Goal: Task Accomplishment & Management: Contribute content

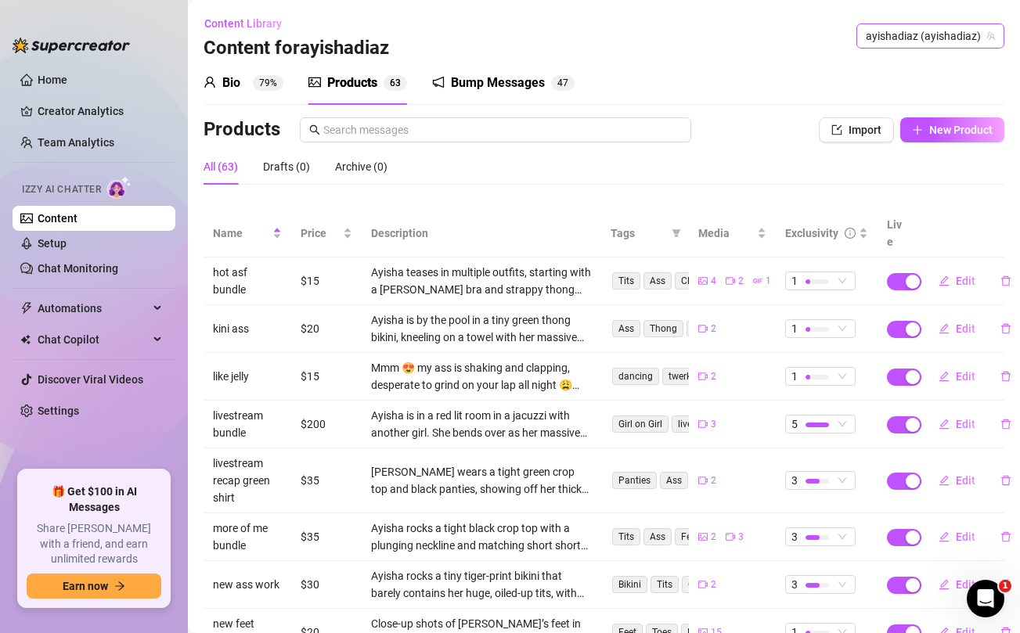
click at [932, 34] on span "ayishadiaz (ayishadiaz)" at bounding box center [929, 35] width 129 height 23
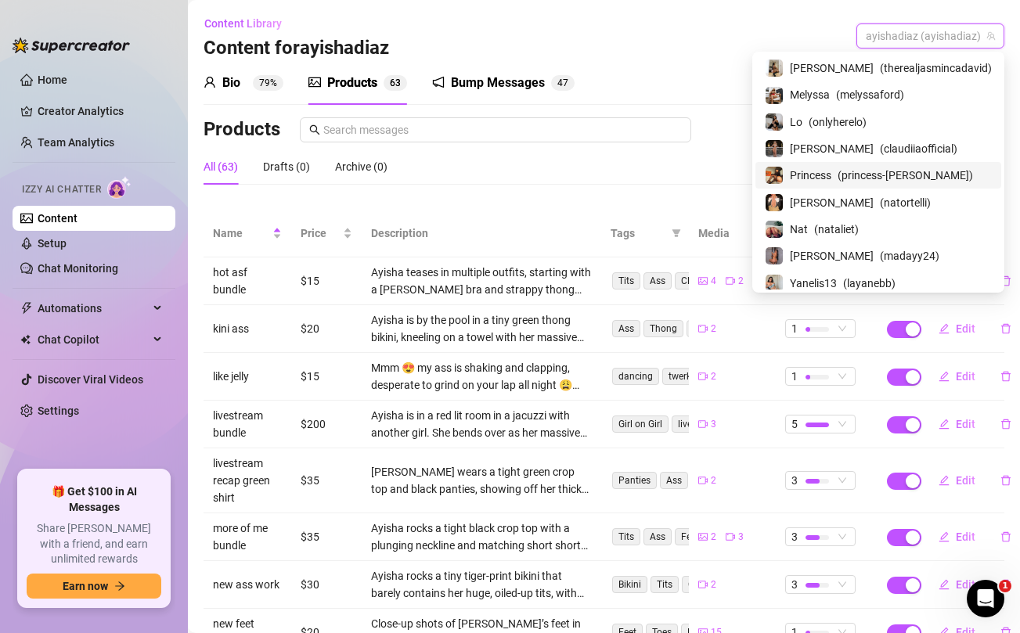
click at [887, 175] on span "( princess-jazmine )" at bounding box center [904, 175] width 135 height 17
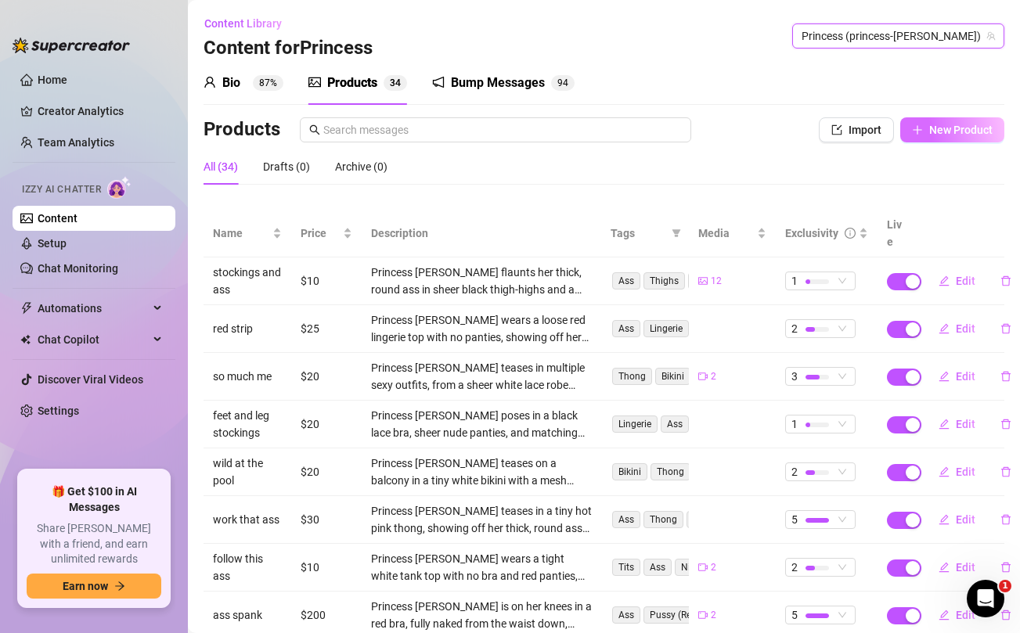
click at [963, 140] on button "New Product" at bounding box center [952, 129] width 104 height 25
type textarea "Type your message here..."
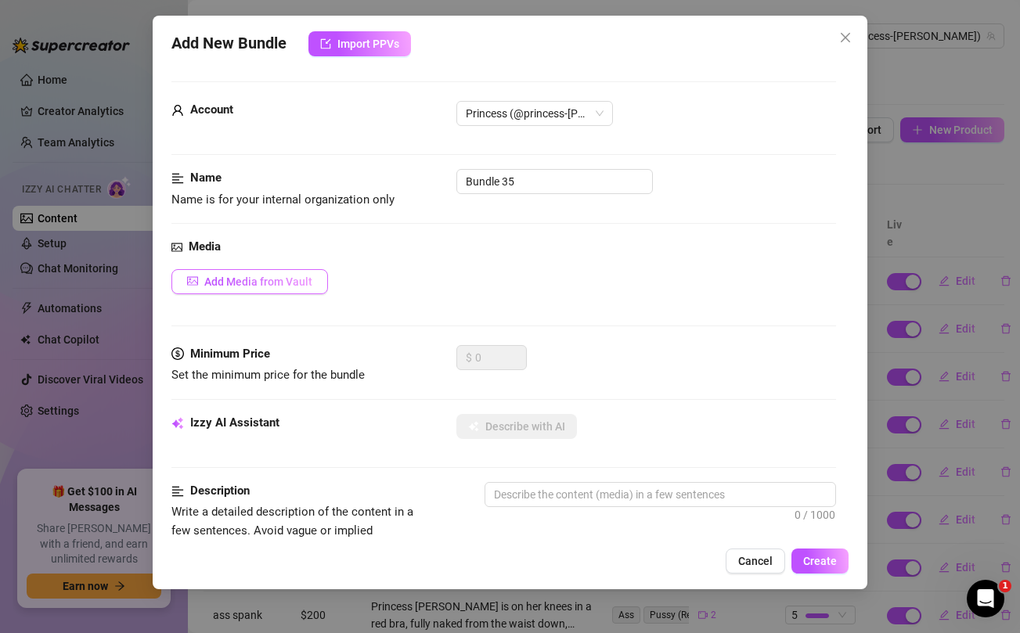
click at [265, 271] on button "Add Media from Vault" at bounding box center [249, 281] width 156 height 25
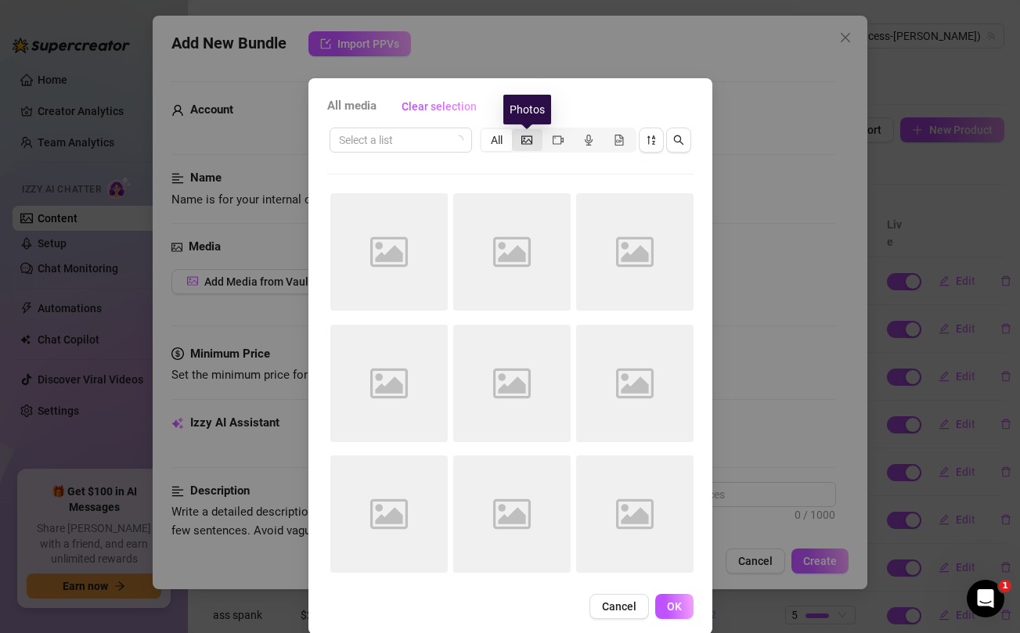
click at [529, 140] on icon "picture" at bounding box center [526, 140] width 11 height 11
click at [516, 131] on input "segmented control" at bounding box center [516, 131] width 0 height 0
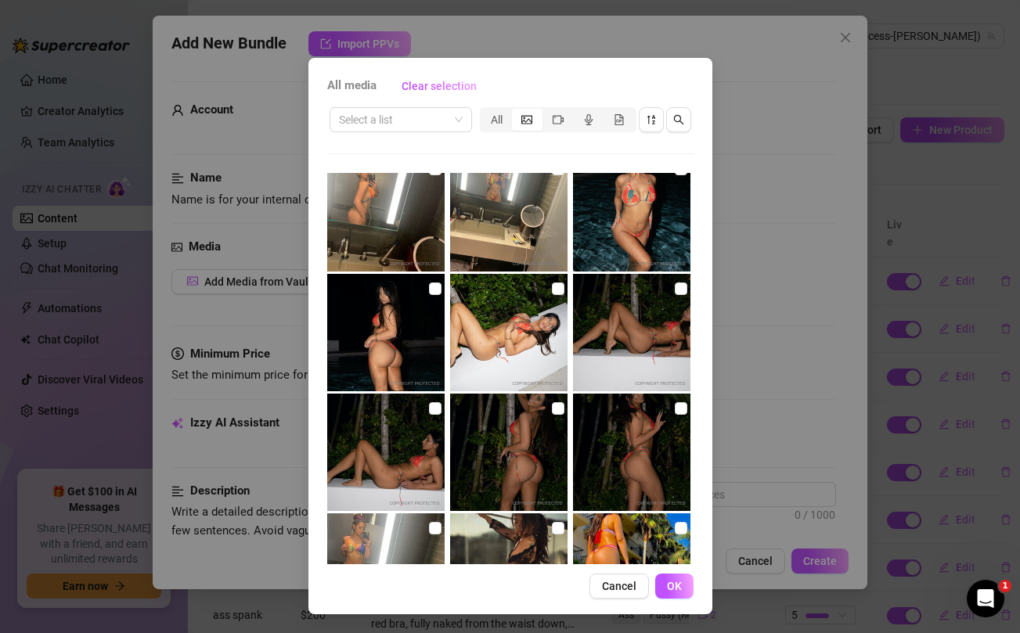
scroll to position [5504, 0]
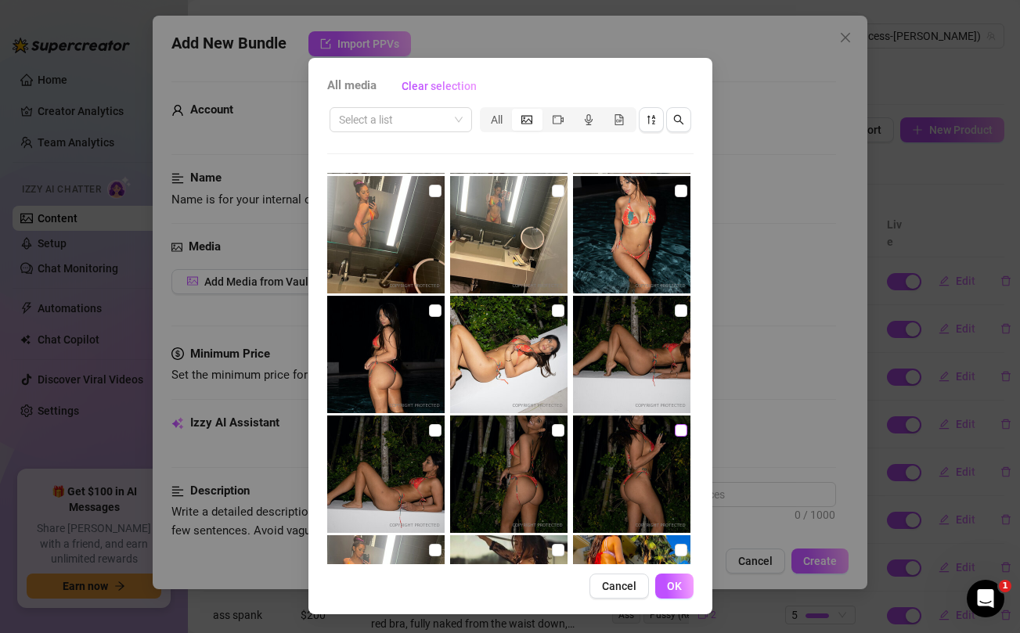
click at [681, 432] on input "checkbox" at bounding box center [680, 430] width 13 height 13
checkbox input "true"
click at [560, 431] on input "checkbox" at bounding box center [558, 430] width 13 height 13
checkbox input "true"
click at [435, 430] on input "checkbox" at bounding box center [435, 430] width 13 height 13
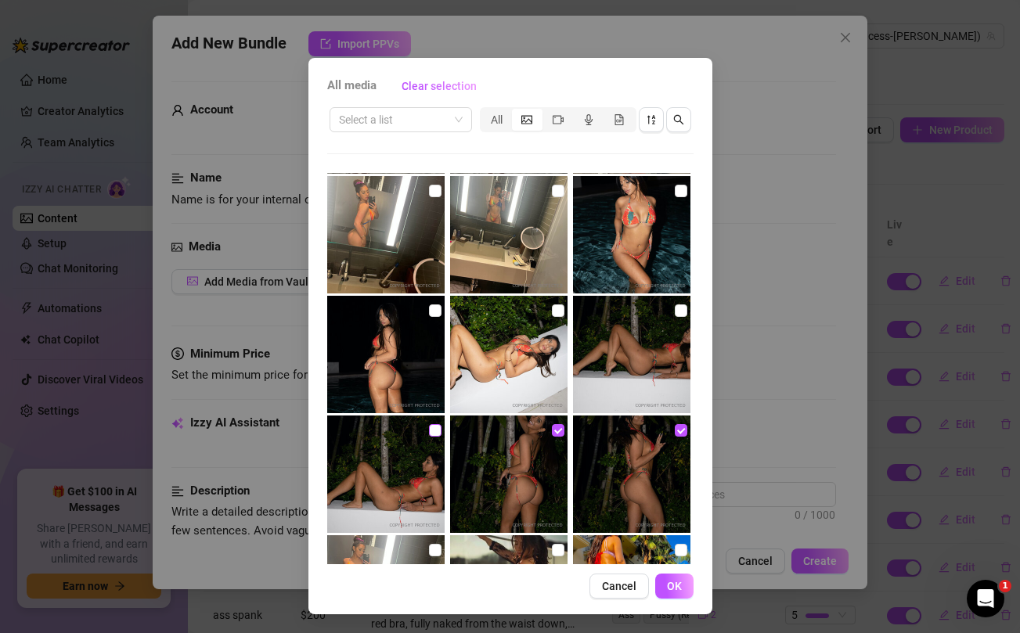
checkbox input "true"
click at [432, 315] on input "checkbox" at bounding box center [435, 310] width 13 height 13
checkbox input "true"
click at [555, 310] on input "checkbox" at bounding box center [558, 310] width 13 height 13
checkbox input "true"
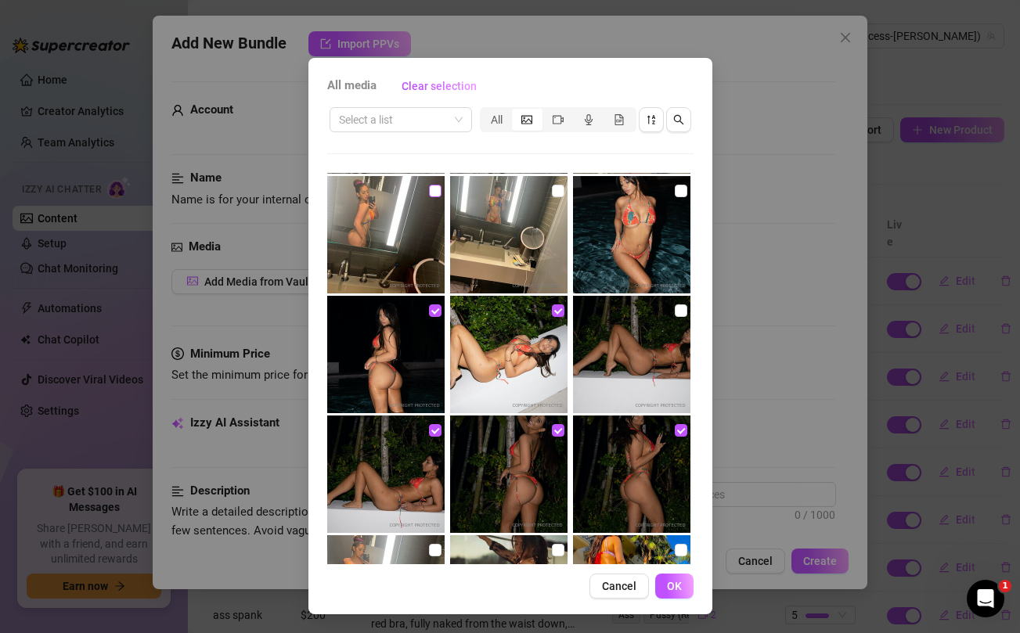
click at [434, 187] on input "checkbox" at bounding box center [435, 191] width 13 height 13
checkbox input "true"
click at [552, 192] on input "checkbox" at bounding box center [558, 191] width 13 height 13
checkbox input "true"
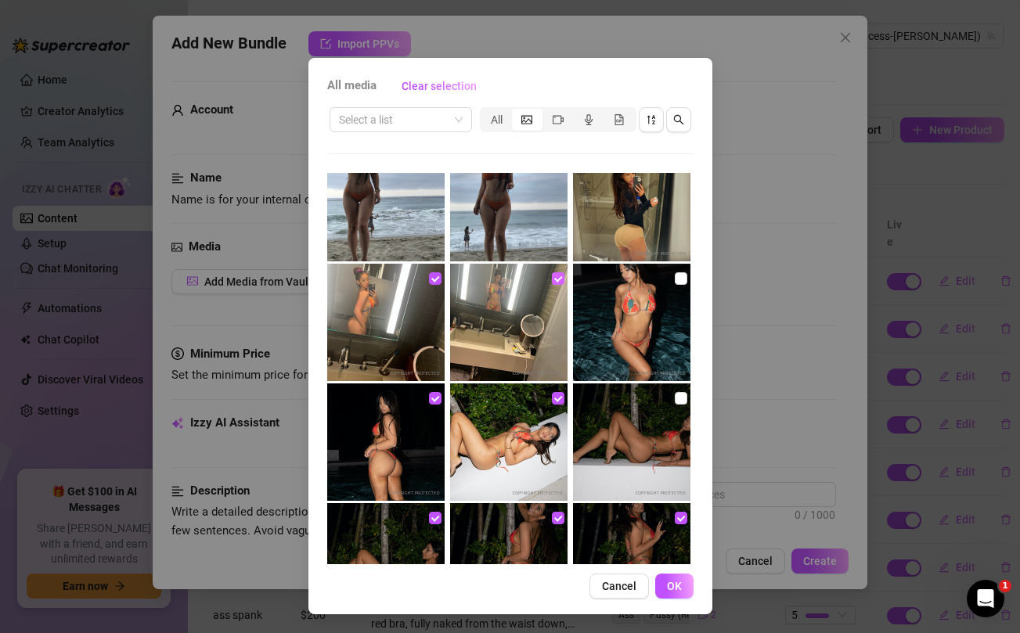
scroll to position [5412, 0]
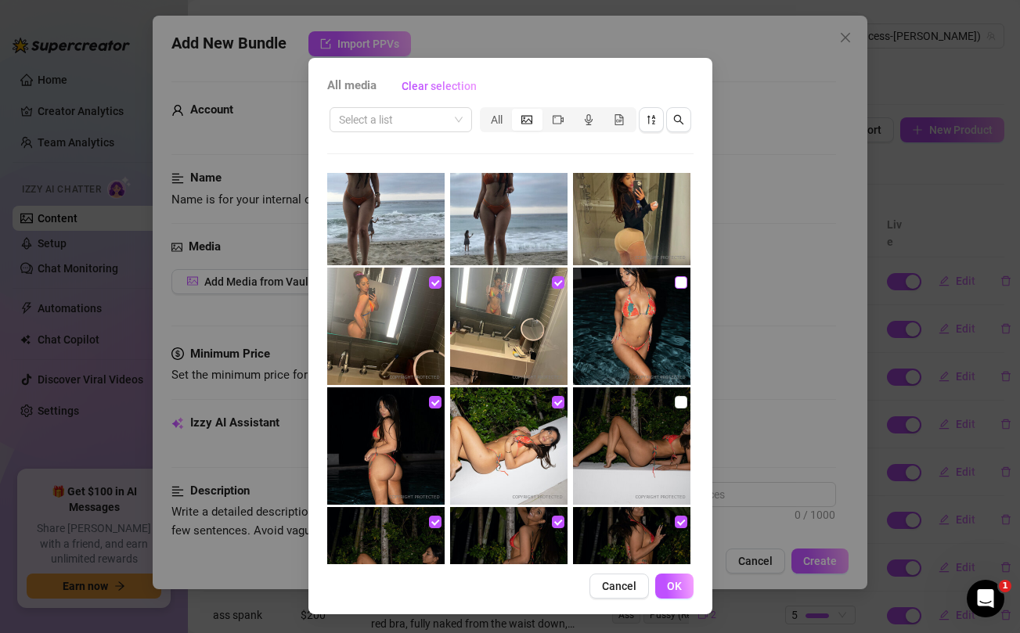
click at [678, 283] on input "checkbox" at bounding box center [680, 282] width 13 height 13
checkbox input "true"
click at [678, 401] on input "checkbox" at bounding box center [680, 402] width 13 height 13
checkbox input "true"
click at [682, 586] on button "OK" at bounding box center [674, 586] width 38 height 25
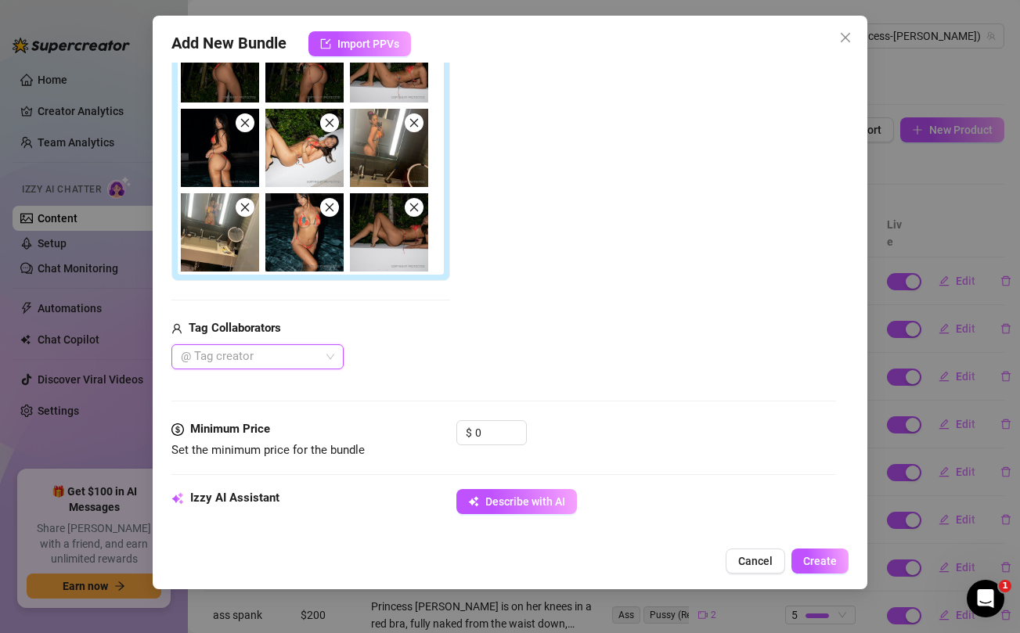
scroll to position [316, 0]
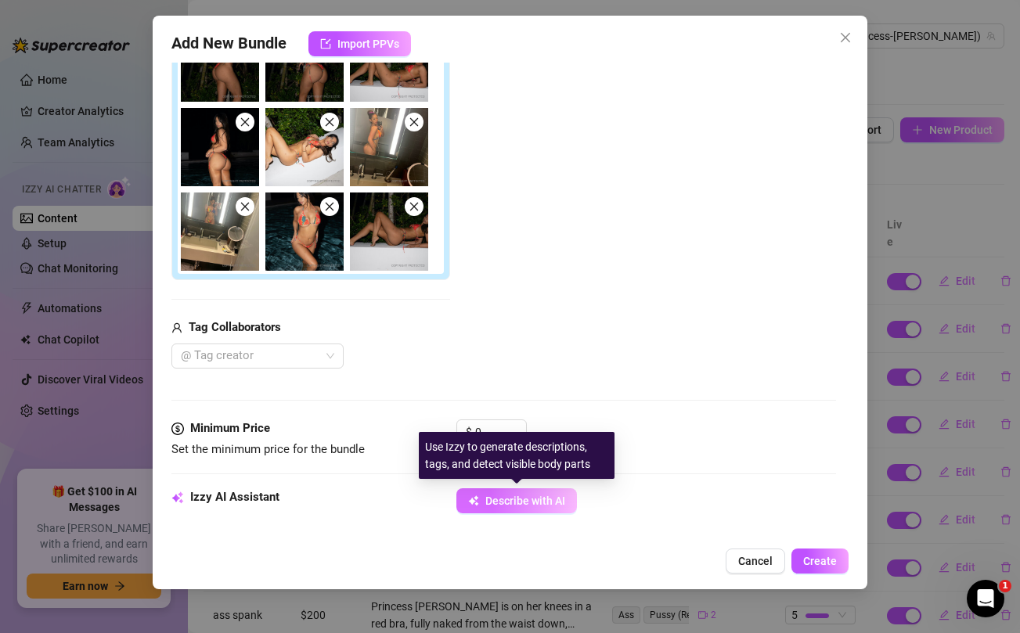
click at [491, 497] on span "Describe with AI" at bounding box center [525, 501] width 80 height 13
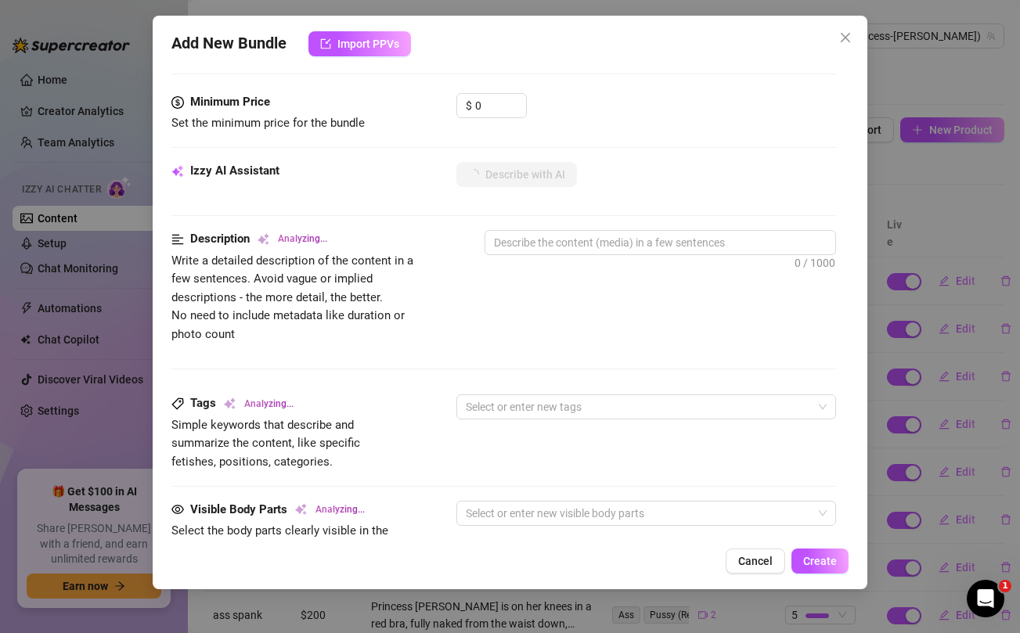
scroll to position [955, 0]
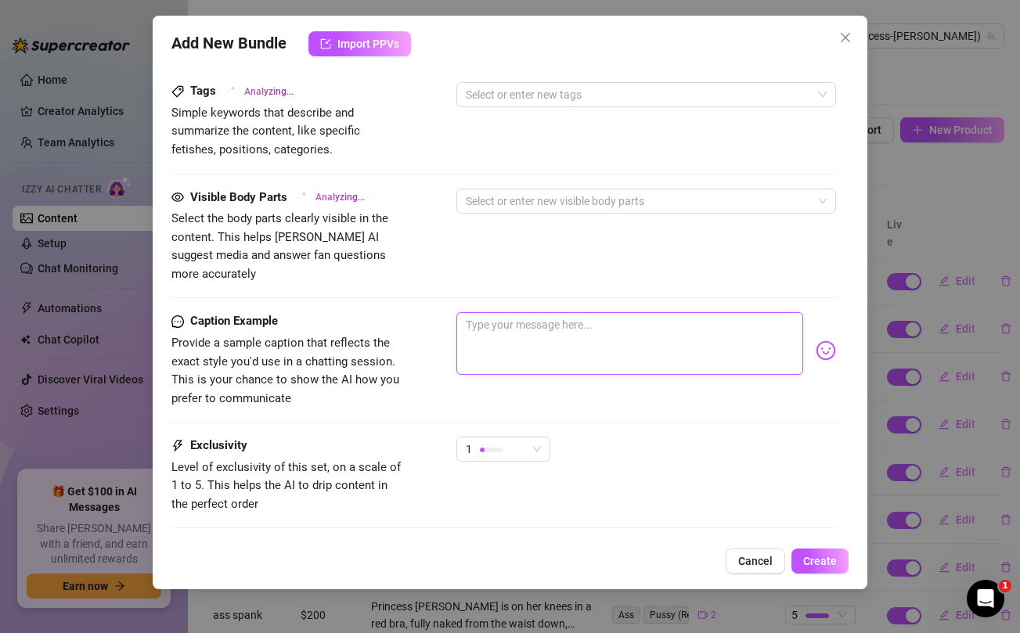
click at [541, 321] on textarea at bounding box center [629, 343] width 346 height 63
paste textarea "I’m going to make sure you have a great night tonight, I promise 😘😘😘"
type textarea "I’m going to make sure you have a great night tonight, I promise 😘😘😘"
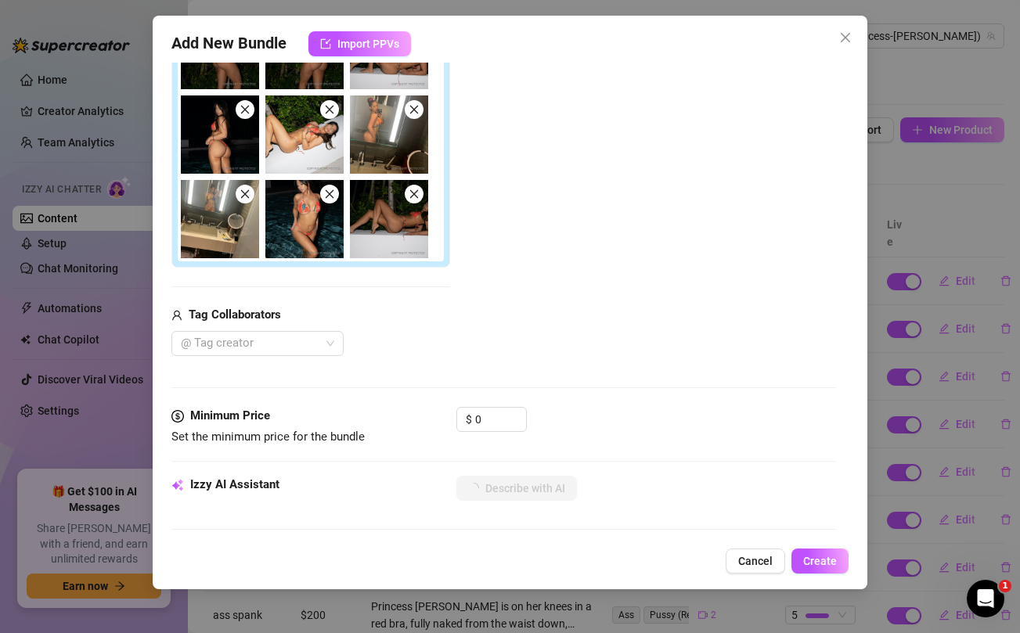
scroll to position [319, 0]
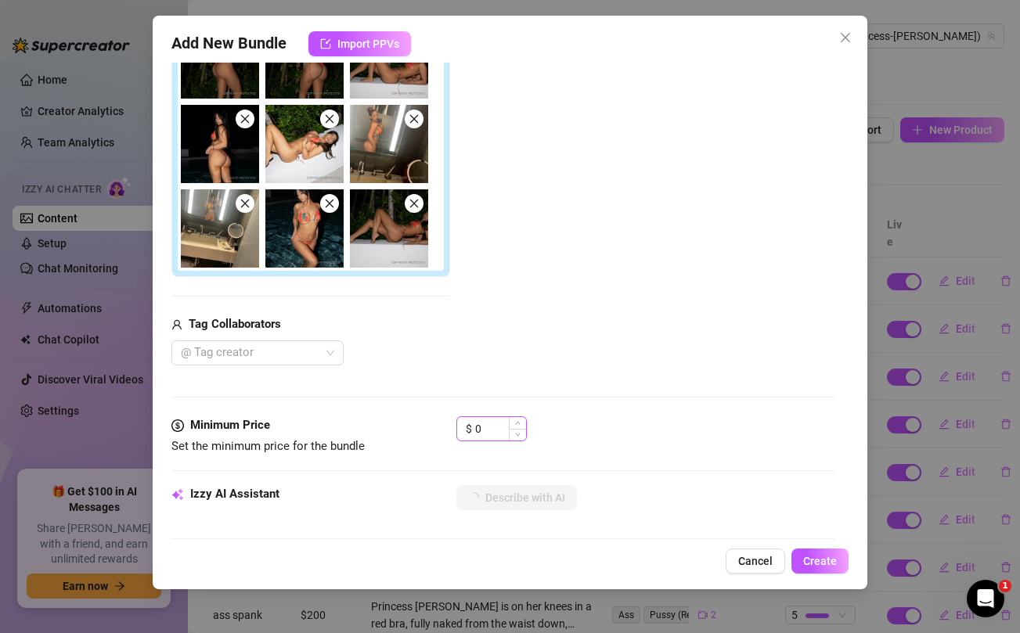
type textarea "Princess"
type textarea "Princess [PERSON_NAME]"
type textarea "Princess [PERSON_NAME] teases"
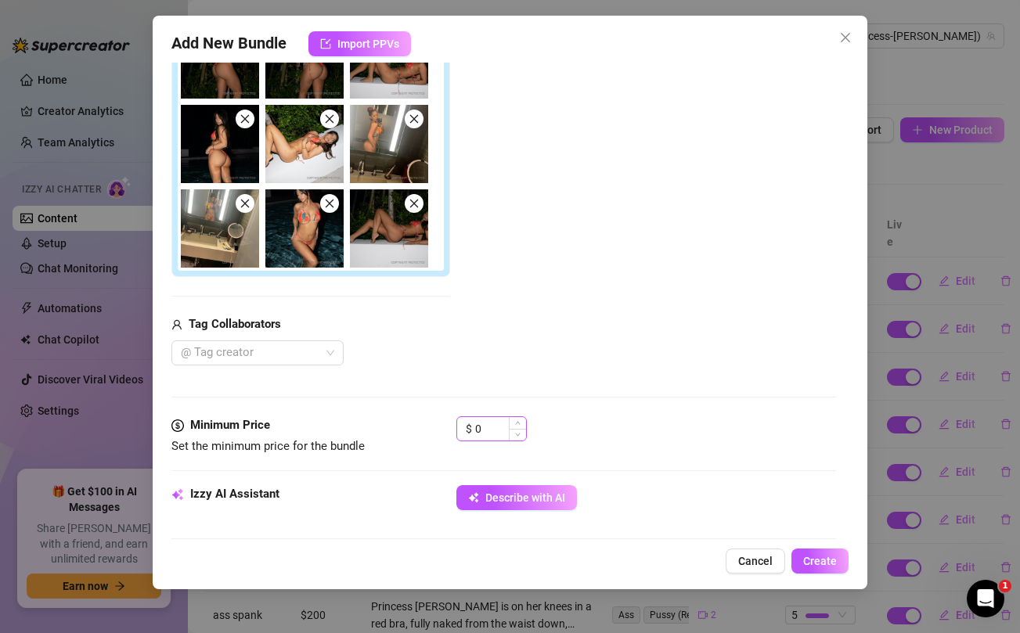
type textarea "Princess [PERSON_NAME] teases"
type textarea "I’m going to make sure you have a great night tonight, I promise 😘😘😘"
click at [487, 431] on input "0" at bounding box center [500, 428] width 51 height 23
type textarea "Princess [PERSON_NAME] teases in"
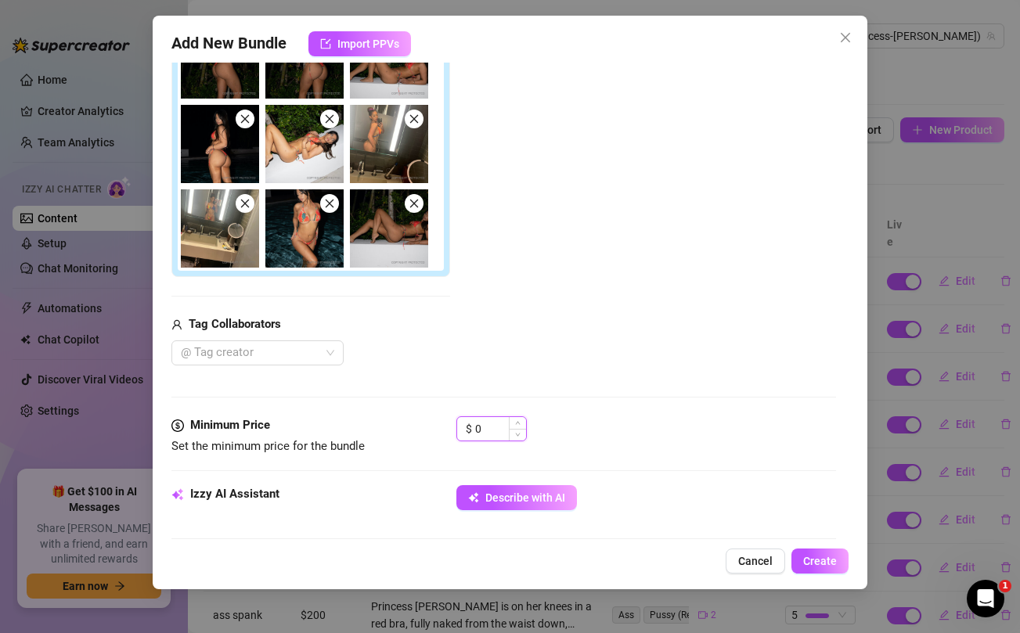
type textarea "Princess Jazmine teases in tiny"
click at [487, 431] on input "0" at bounding box center [500, 428] width 51 height 23
type textarea "Princess Jazmine teases in tiny string"
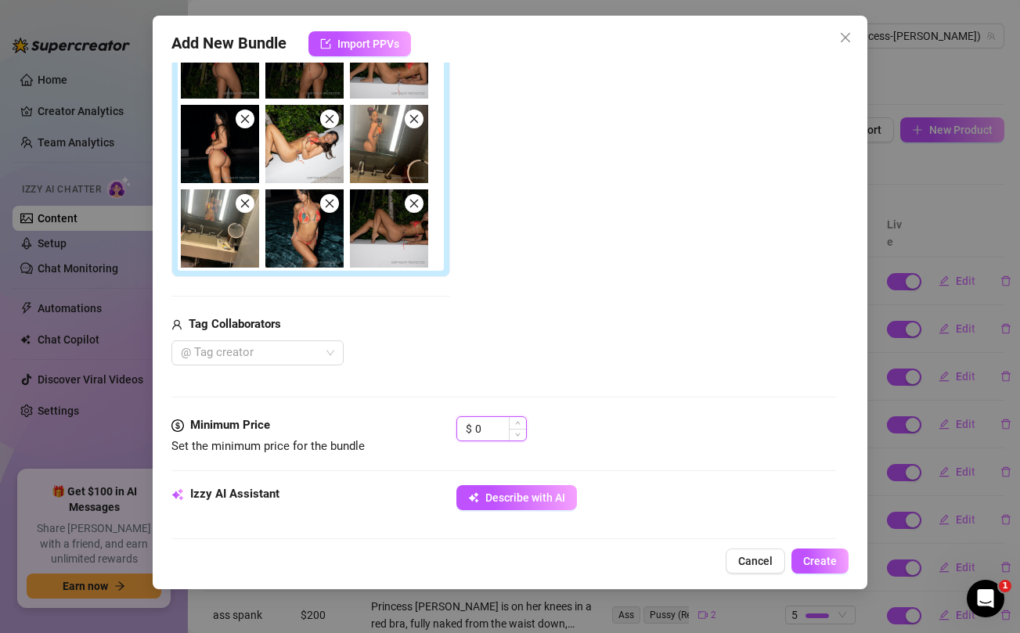
type textarea "Princess Jazmine teases in tiny string bikinis,"
type input "5"
type textarea "Princess Jazmine teases in tiny string bikinis,"
type textarea "Princess Jazmine teases in tiny string bikinis, showing"
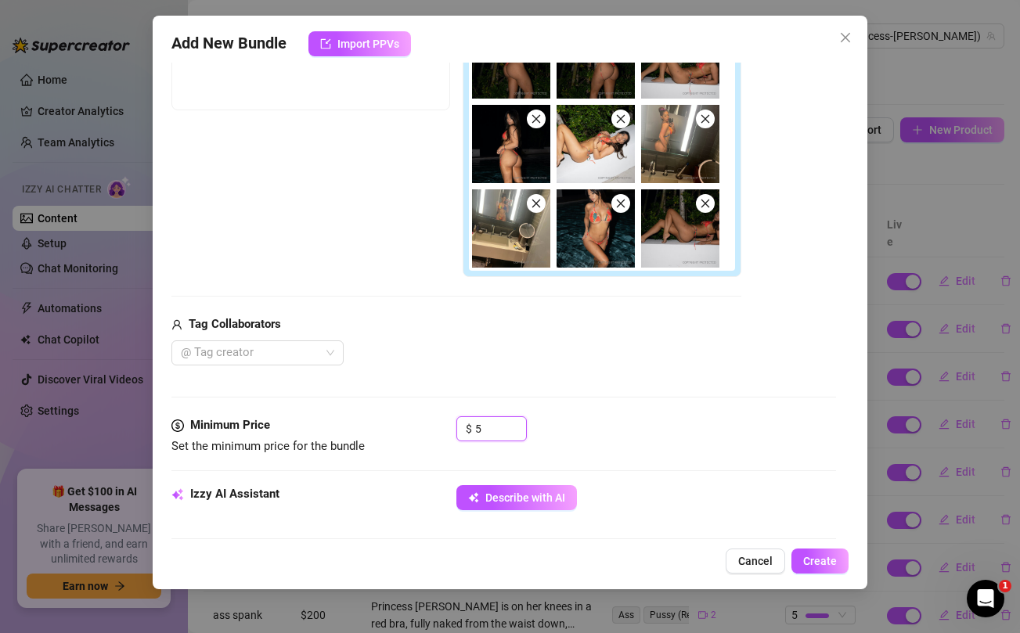
type textarea "Princess Jazmine teases in tiny string bikinis, showing off"
type textarea "Princess Jazmine teases in tiny string bikinis, showing off her"
type input "5"
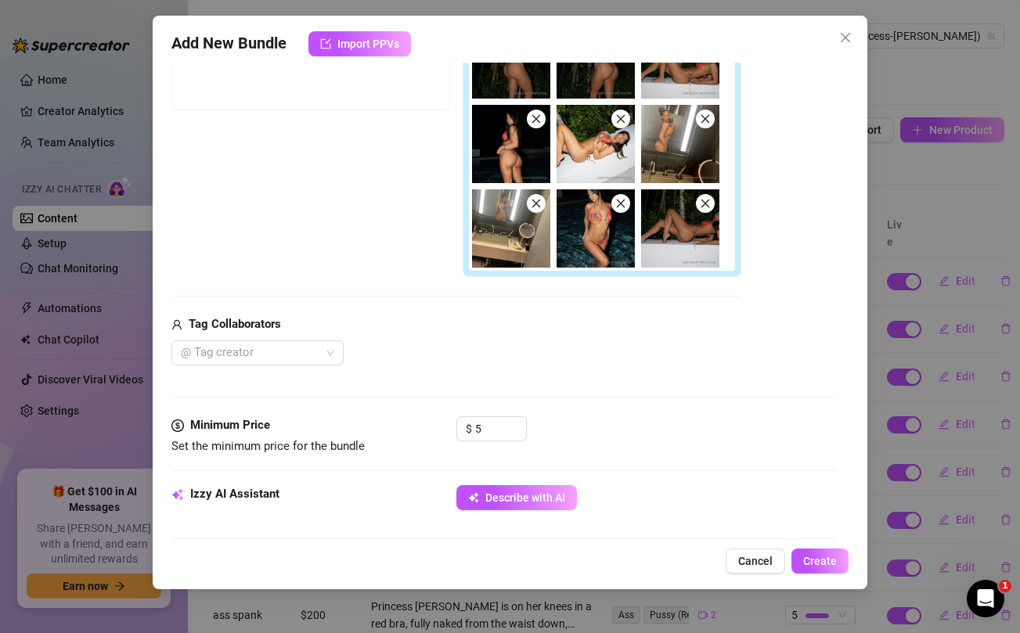
type textarea "Princess Jazmine teases in tiny string bikinis, showing off her toned"
click at [653, 343] on div "@ Tag creator" at bounding box center [456, 352] width 570 height 25
type textarea "Princess Jazmine teases in tiny string bikinis, showing off her toned curves"
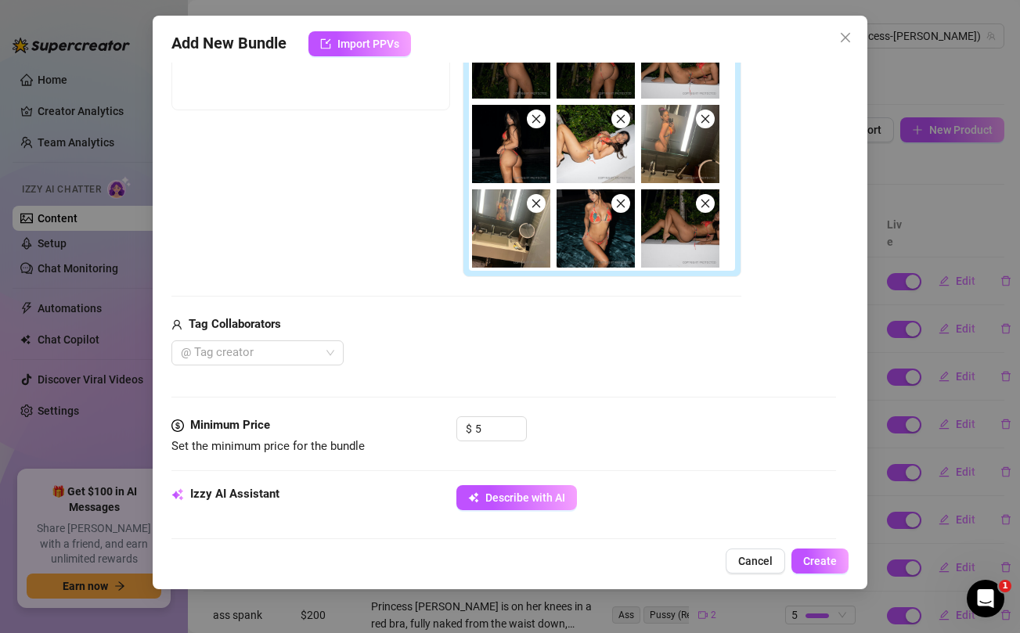
type textarea "Princess Jazmine teases in tiny string bikinis, showing off her toned curves and"
type textarea "Princess Jazmine teases in tiny string bikinis, showing off her toned curves an…"
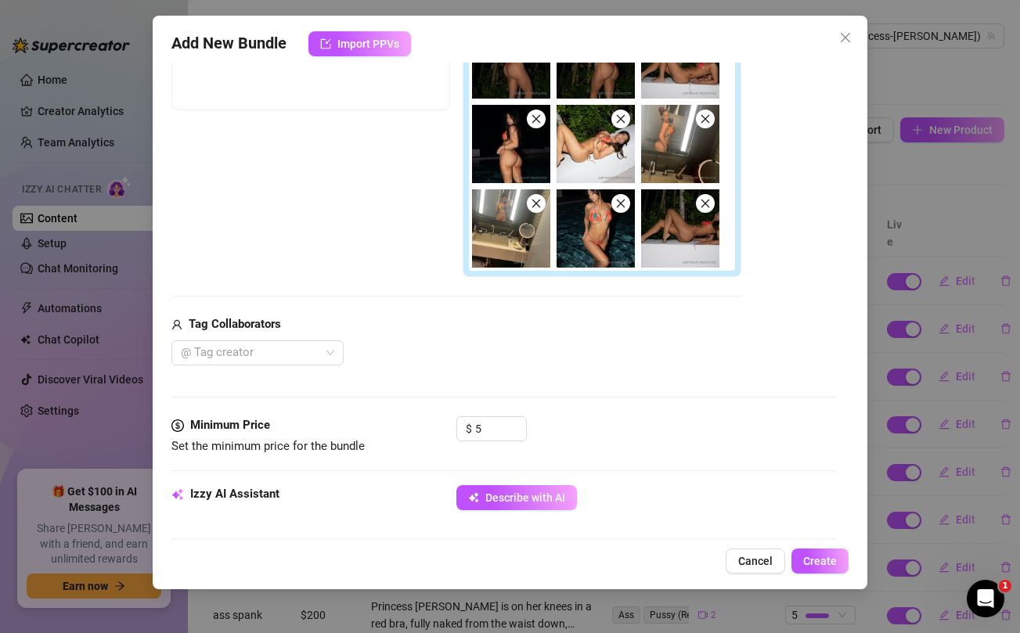
type textarea "Princess Jazmine teases in tiny string bikinis, showing off her toned curves an…"
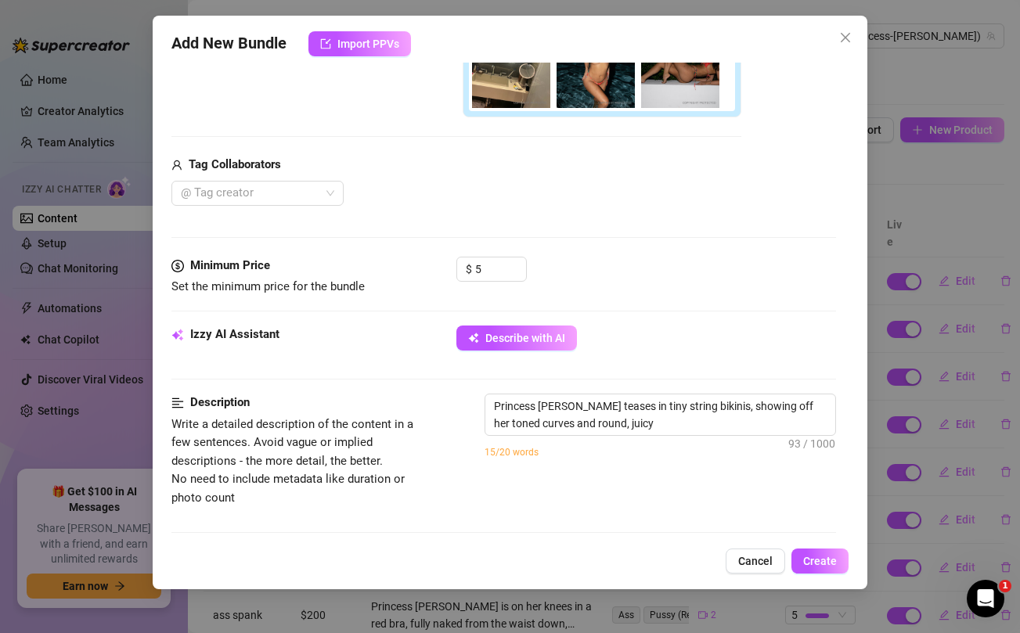
type textarea "Princess Jazmine teases in tiny string bikinis, showing off her toned curves an…"
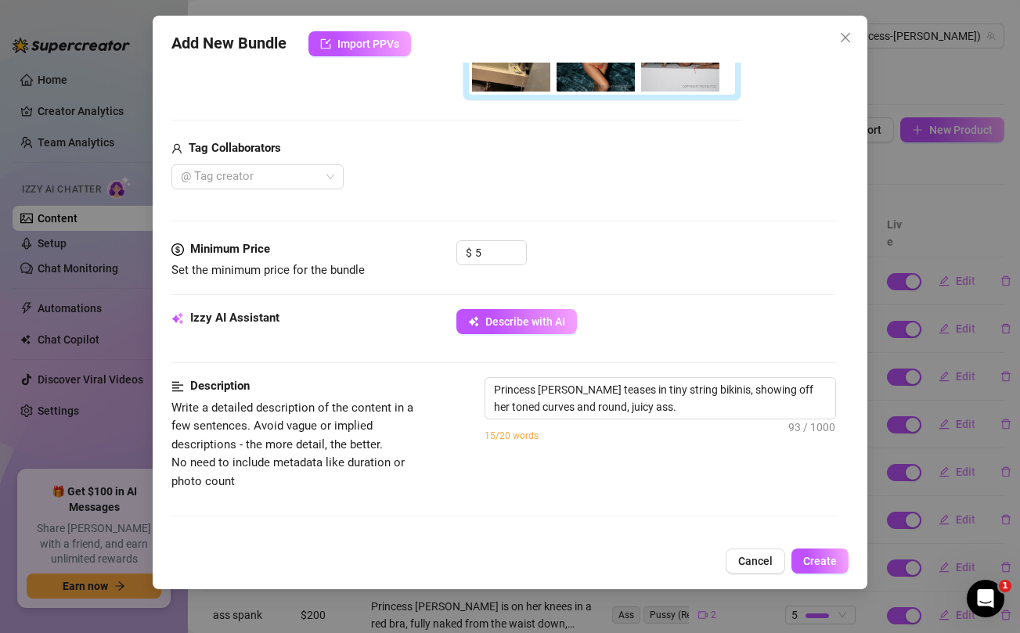
type textarea "Princess Jazmine teases in tiny string bikinis, showing off her toned curves an…"
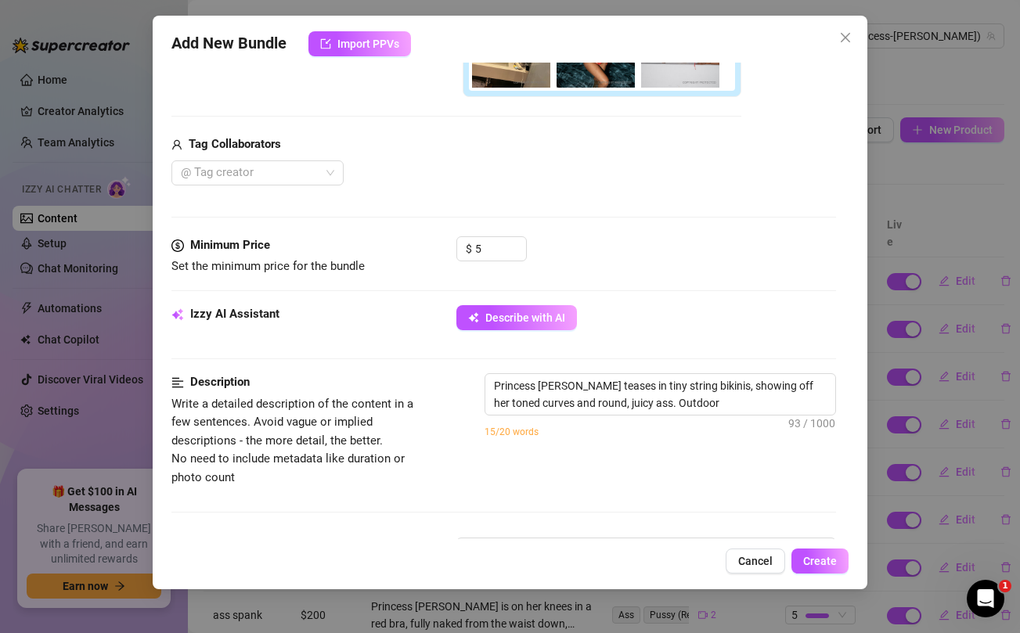
type textarea "Princess Jazmine teases in tiny string bikinis, showing off her toned curves an…"
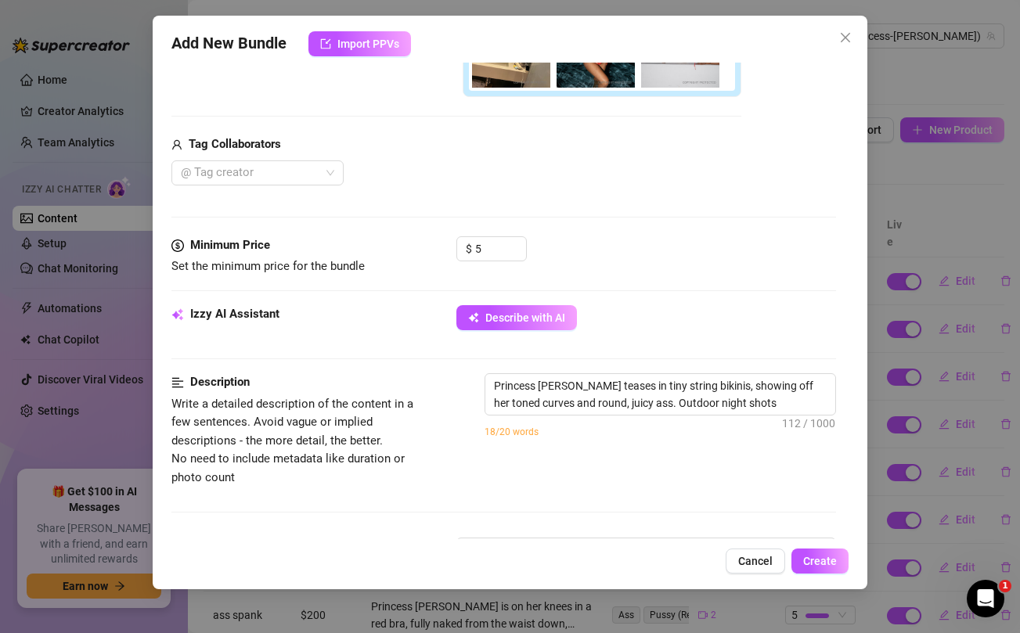
type textarea "Princess Jazmine teases in tiny string bikinis, showing off her toned curves an…"
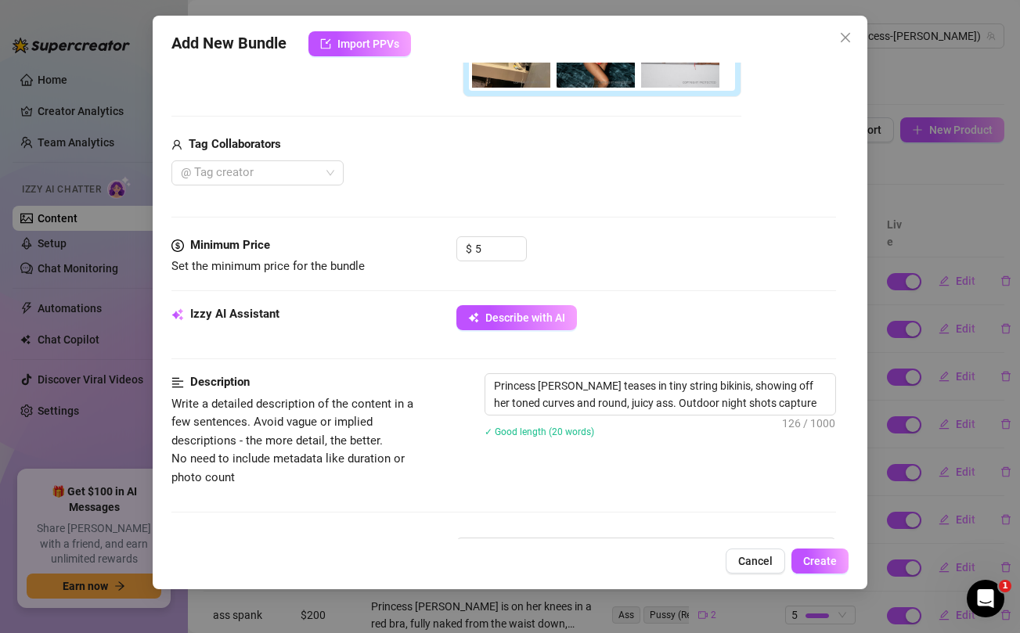
type textarea "Princess Jazmine teases in tiny string bikinis, showing off her toned curves an…"
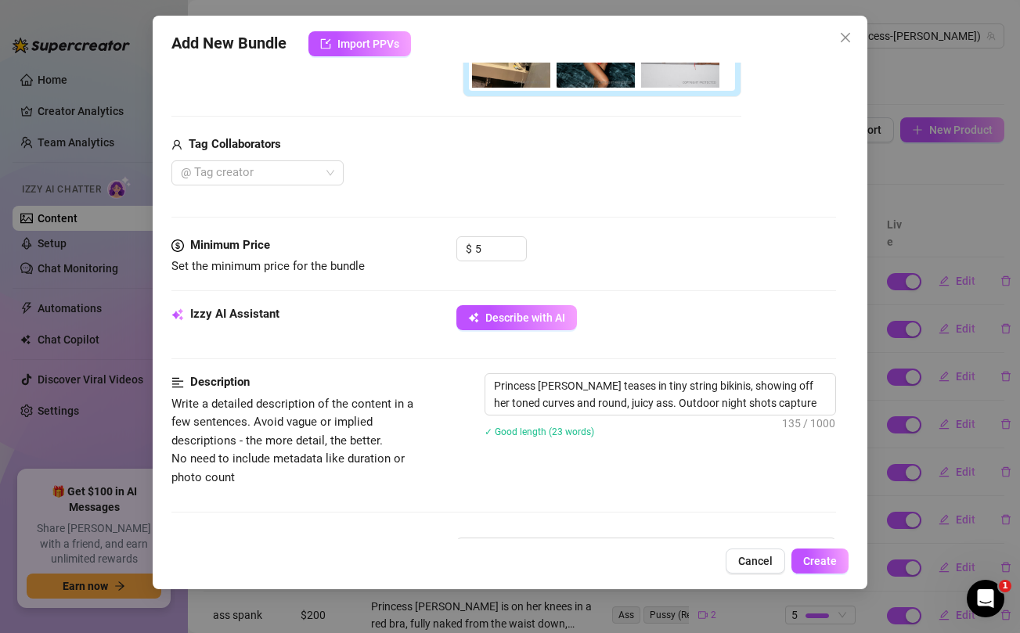
type textarea "Princess Jazmine teases in tiny string bikinis, showing off her toned curves an…"
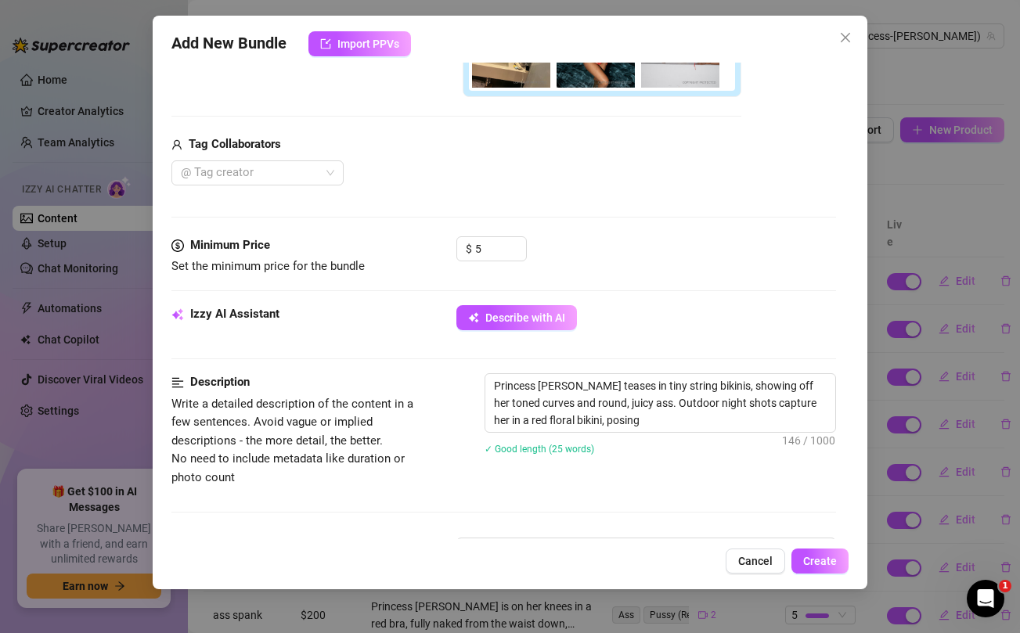
type textarea "Princess Jazmine teases in tiny string bikinis, showing off her toned curves an…"
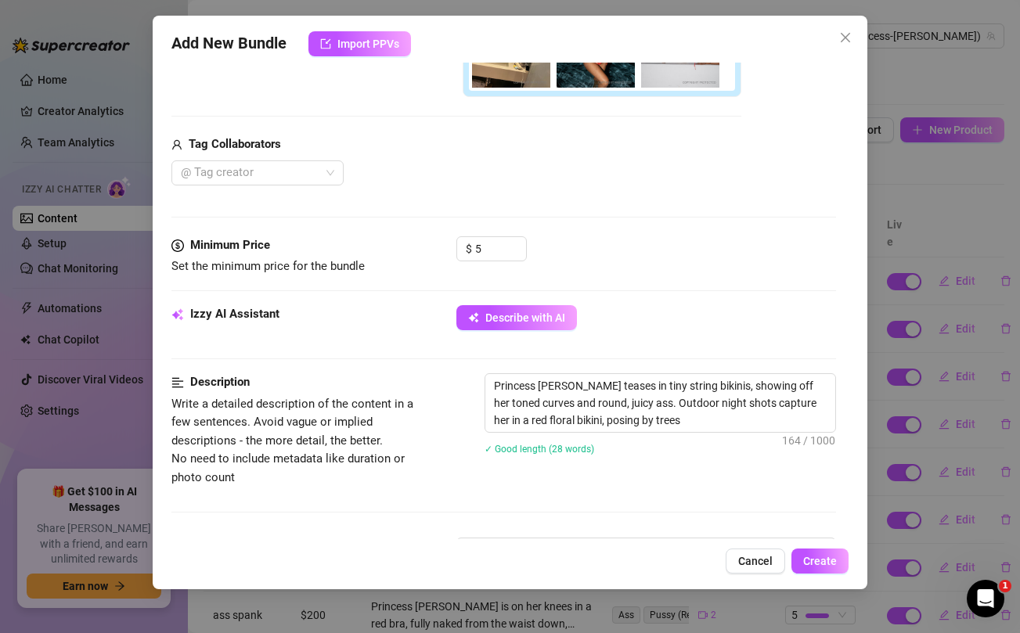
type textarea "Princess Jazmine teases in tiny string bikinis, showing off her toned curves an…"
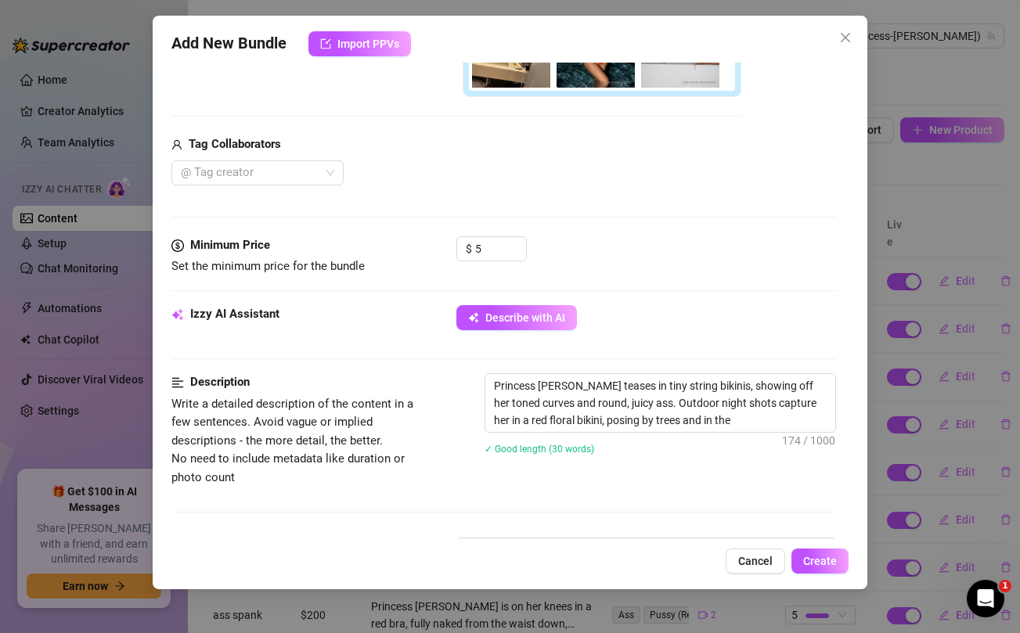
type textarea "Princess Jazmine teases in tiny string bikinis, showing off her toned curves an…"
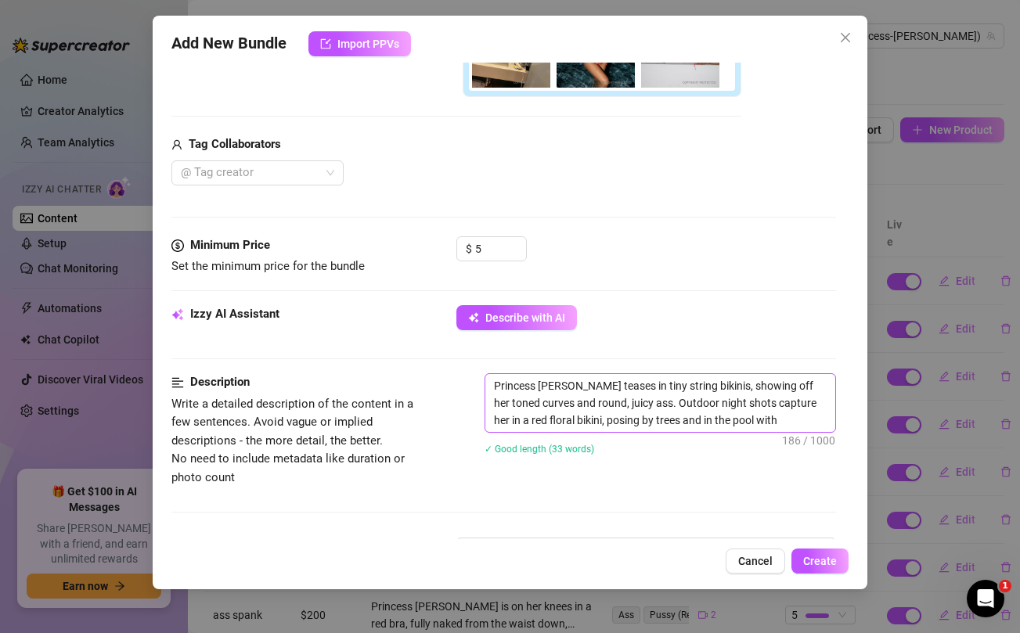
type textarea "Princess Jazmine teases in tiny string bikinis, showing off her toned curves an…"
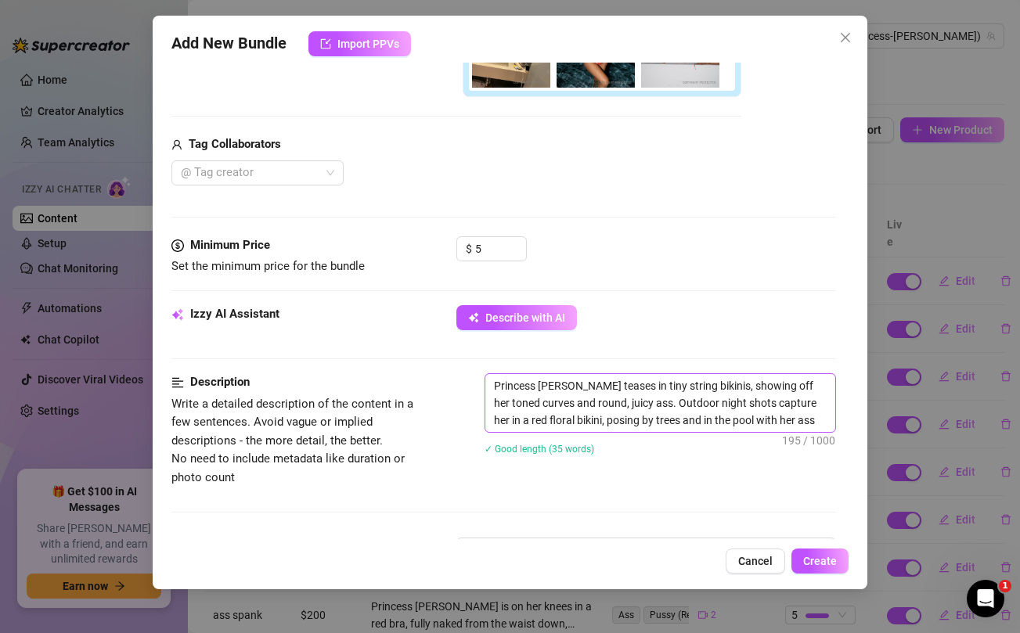
type textarea "Princess Jazmine teases in tiny string bikinis, showing off her toned curves an…"
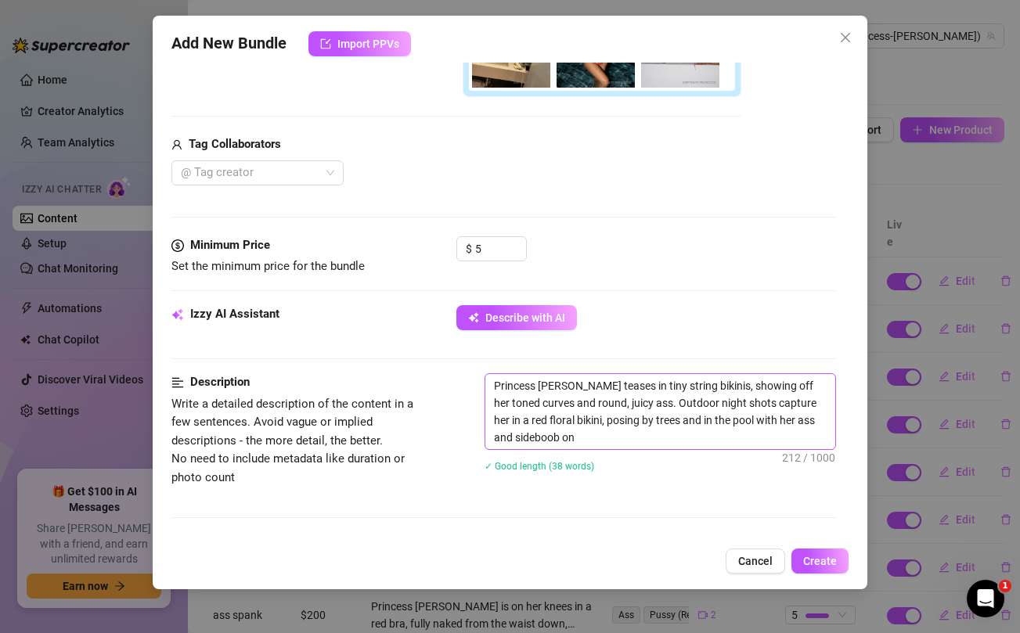
type textarea "Princess Jazmine teases in tiny string bikinis, showing off her toned curves an…"
click at [646, 405] on textarea "Princess Jazmine teases in tiny string bikinis, showing off her toned curves an…" at bounding box center [659, 411] width 349 height 75
type textarea "Princess Jazmine teases in tiny string bikinis, showing off her toned curves an…"
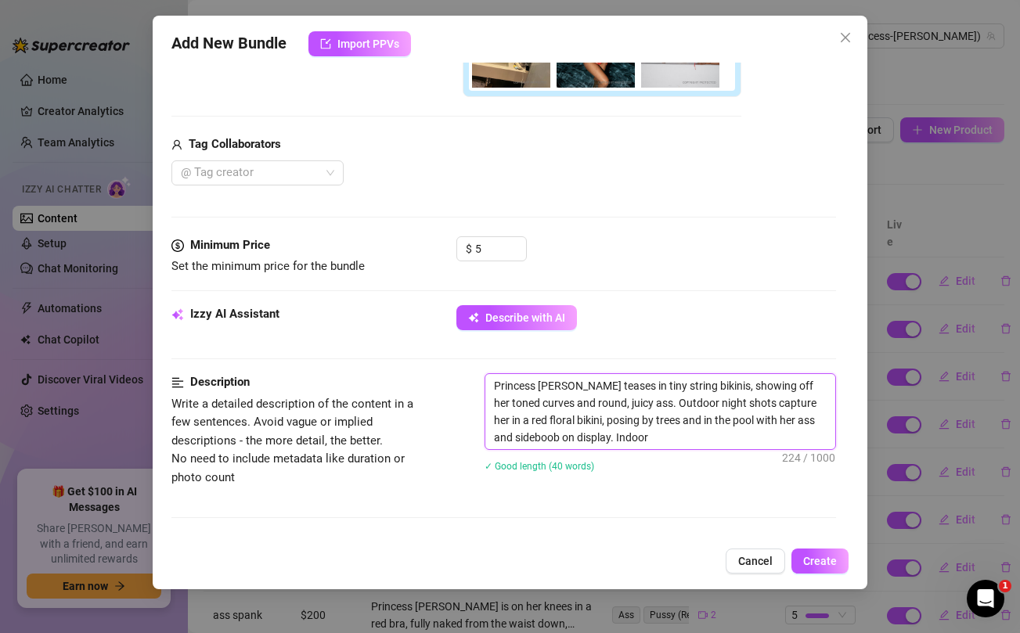
type textarea "Princess Jazmine teases in tiny string bikinis, showing off her toned curves an…"
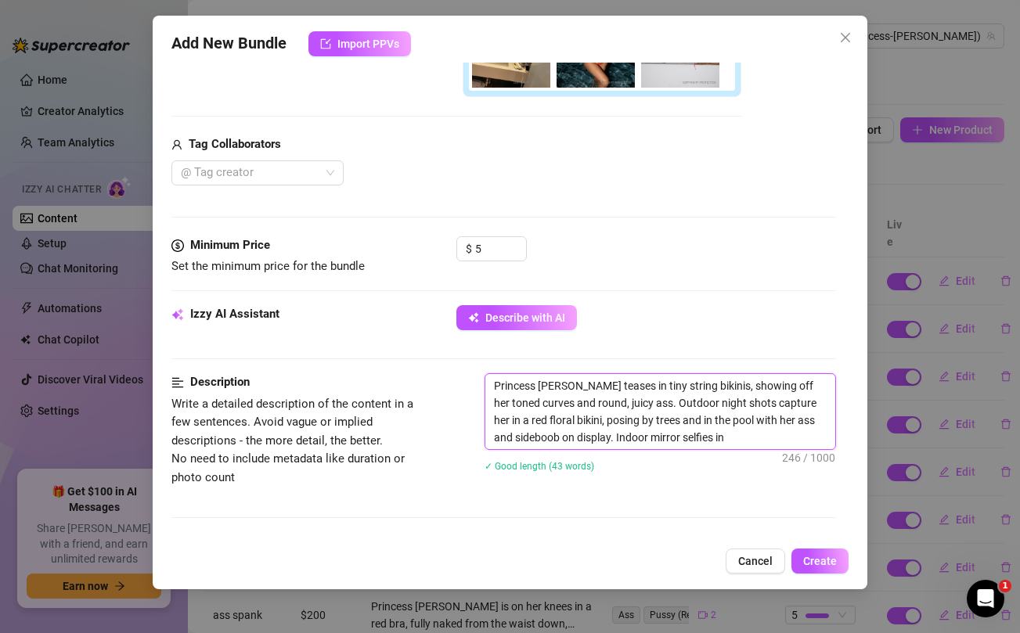
type textarea "Princess Jazmine teases in tiny string bikinis, showing off her toned curves an…"
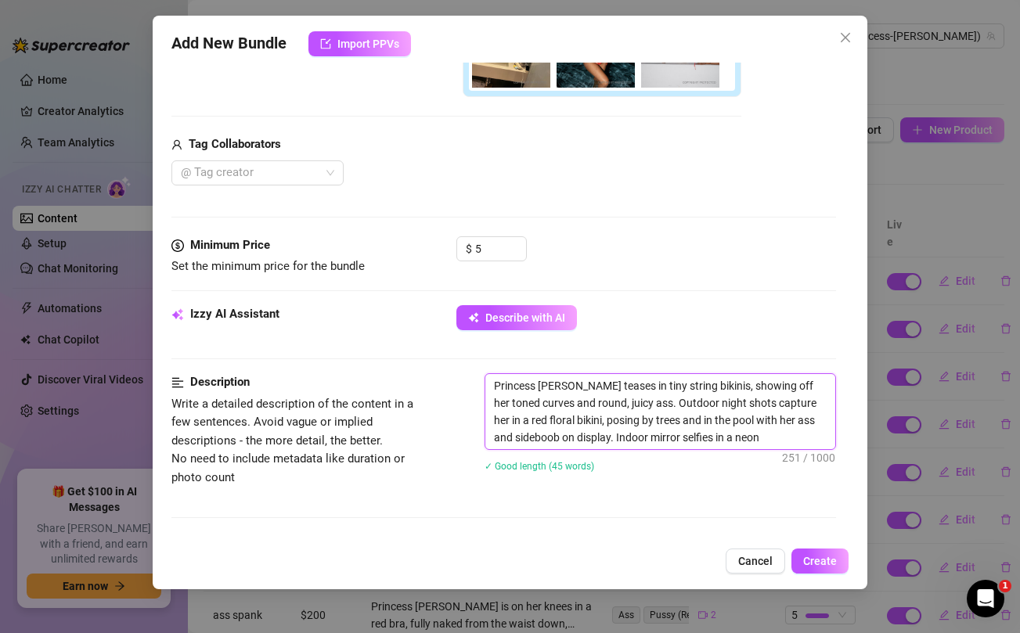
type textarea "Princess Jazmine teases in tiny string bikinis, showing off her toned curves an…"
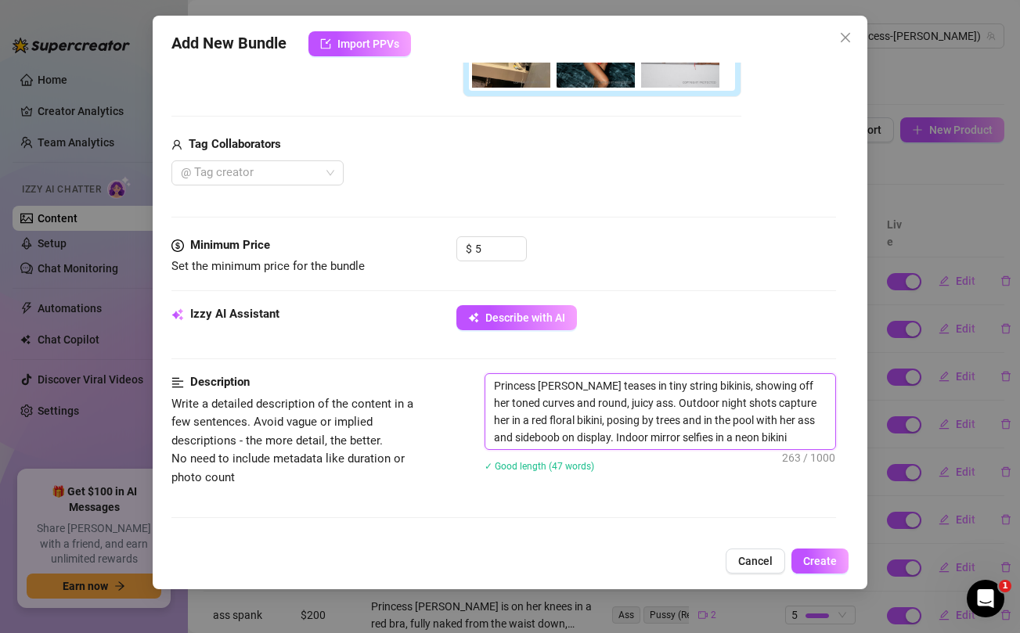
type textarea "Princess Jazmine teases in tiny string bikinis, showing off her toned curves an…"
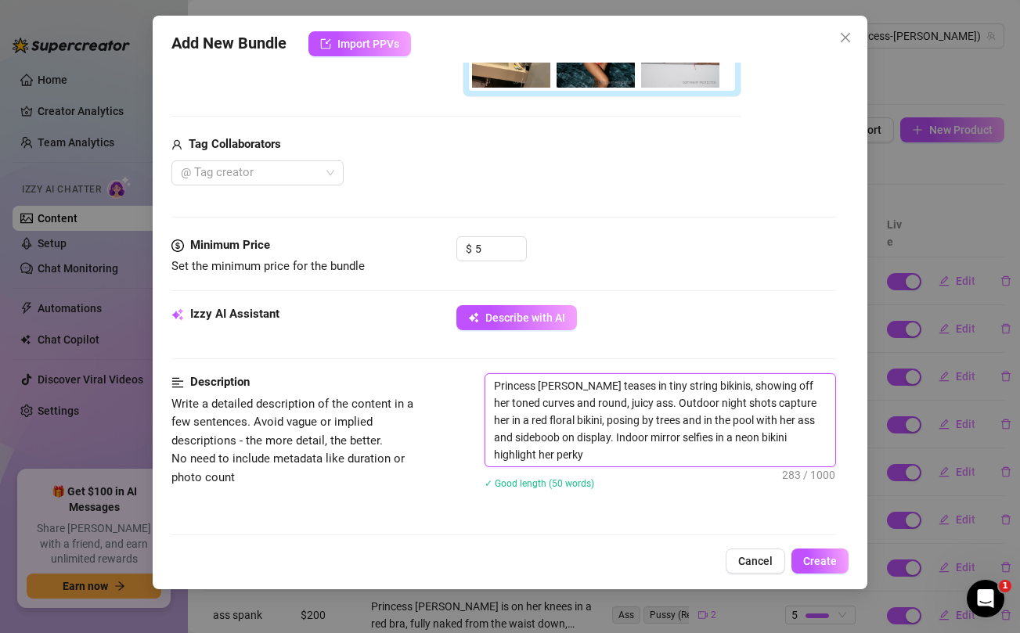
type textarea "Princess Jazmine teases in tiny string bikinis, showing off her toned curves an…"
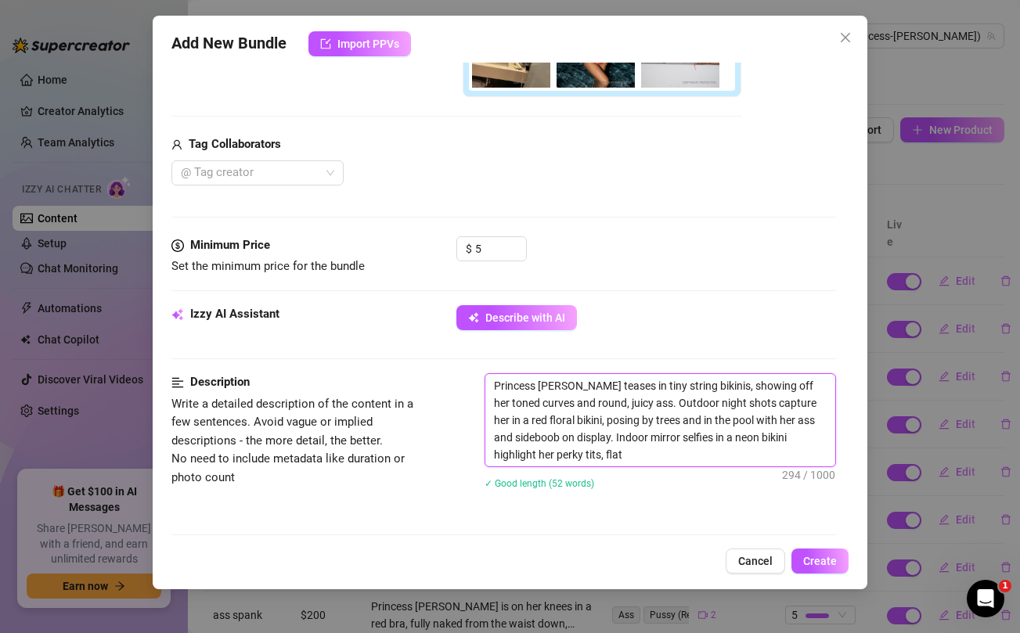
type textarea "Princess Jazmine teases in tiny string bikinis, showing off her toned curves an…"
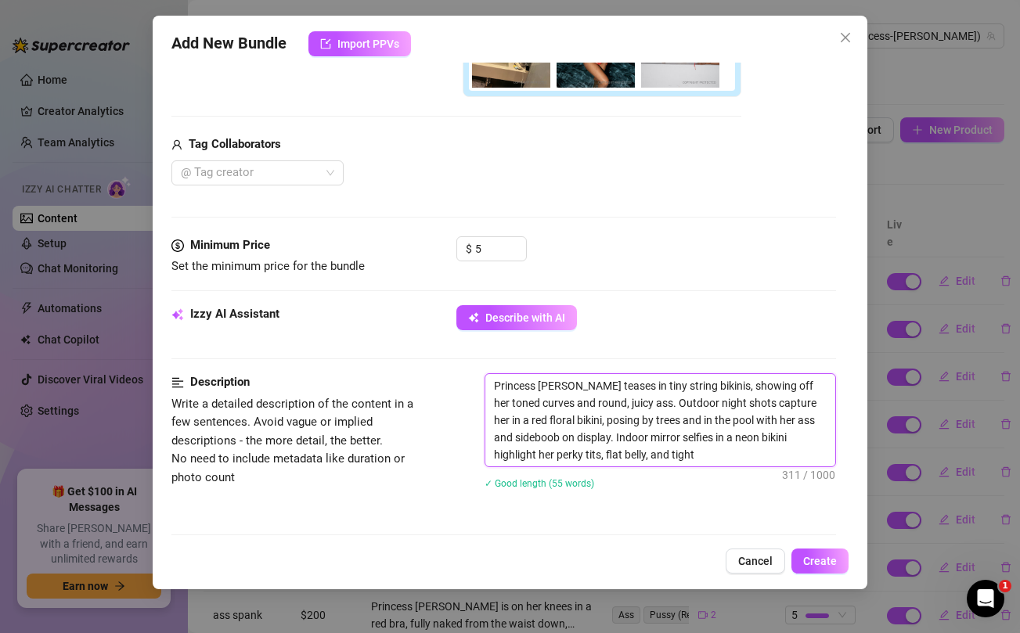
type textarea "Princess Jazmine teases in tiny string bikinis, showing off her toned curves an…"
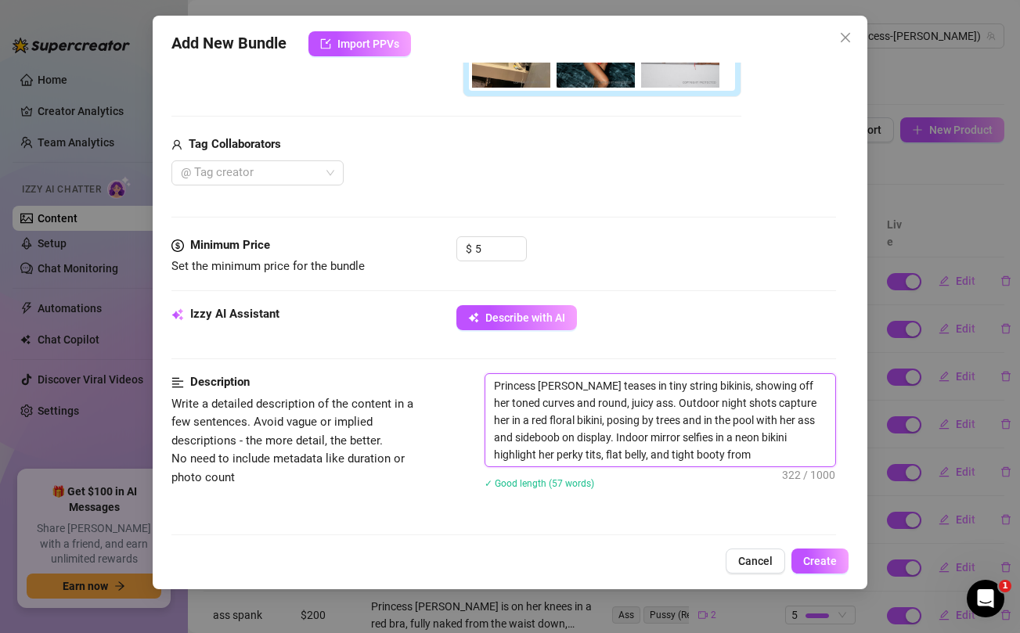
type textarea "Princess Jazmine teases in tiny string bikinis, showing off her toned curves an…"
click at [646, 405] on textarea "Princess Jazmine teases in tiny string bikinis, showing off her toned curves an…" at bounding box center [659, 420] width 349 height 92
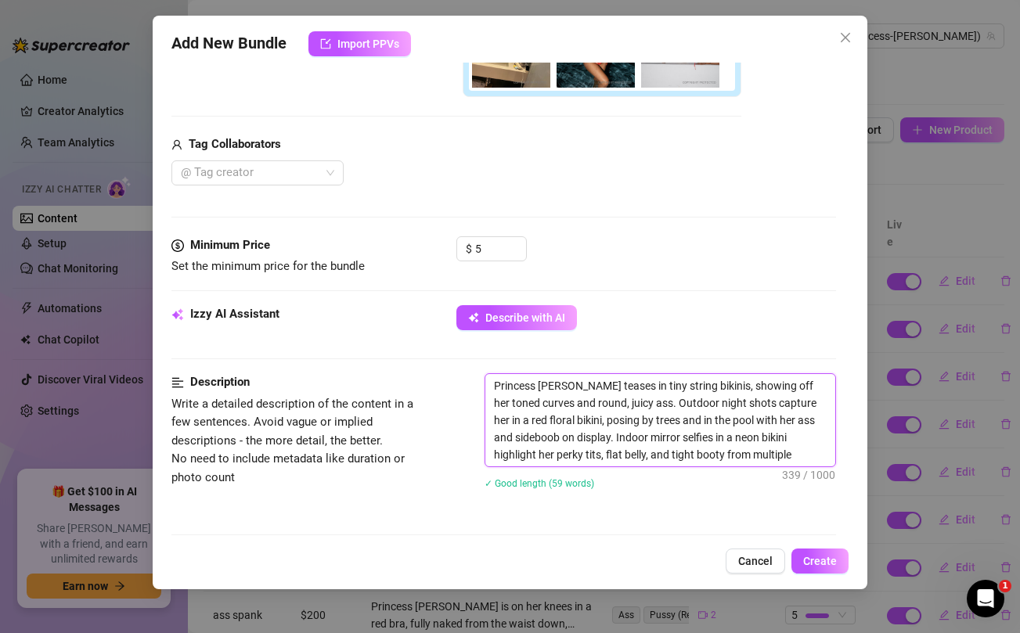
type textarea "Princess [PERSON_NAME] teases in tiny string bikinis, showing off her toned cur…"
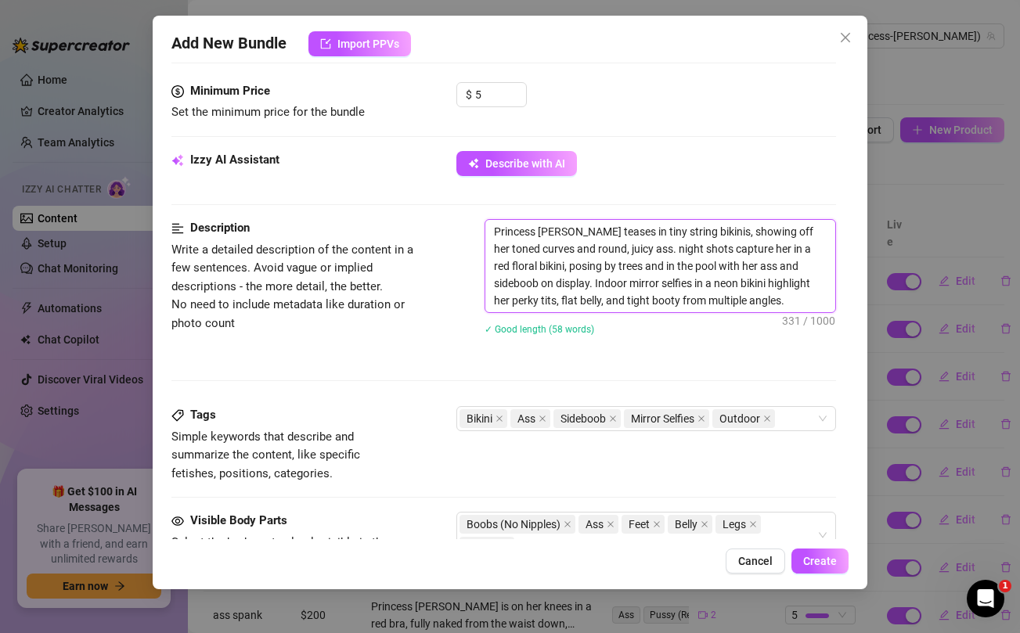
scroll to position [669, 0]
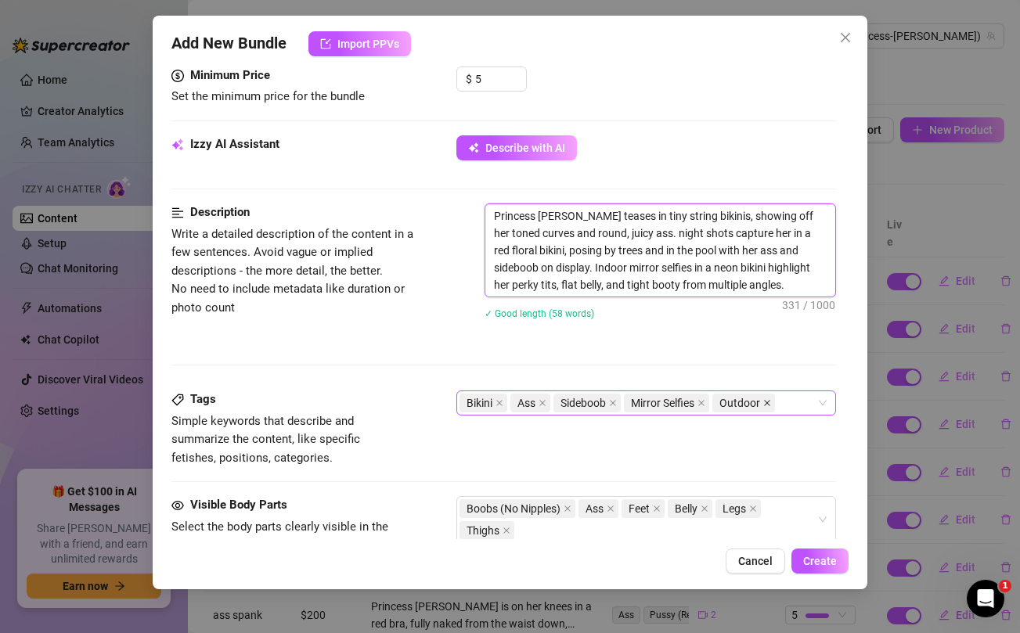
click at [768, 402] on icon "close" at bounding box center [767, 403] width 6 height 6
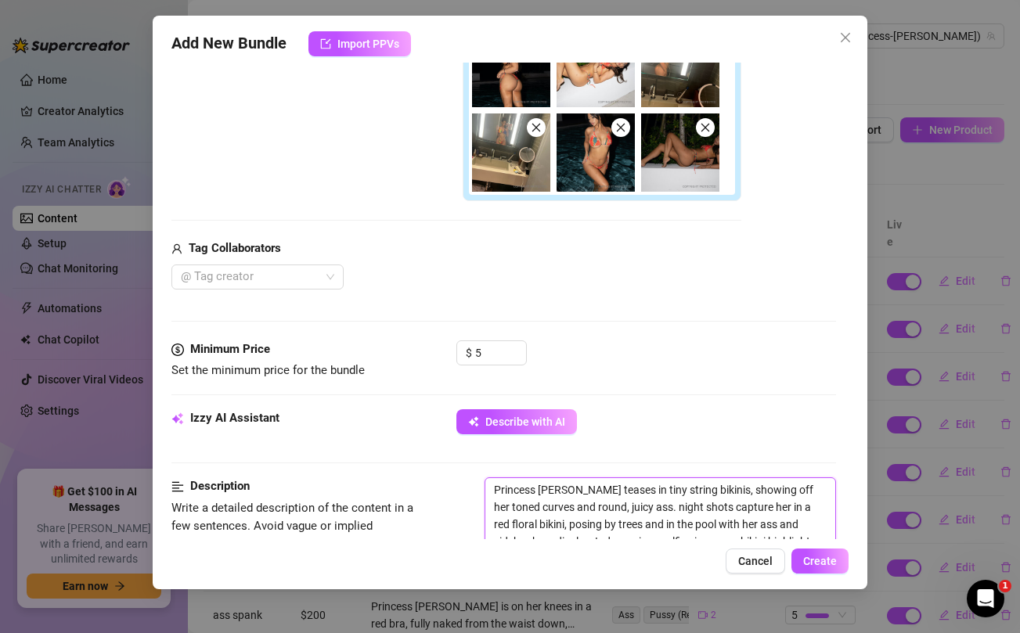
scroll to position [218, 0]
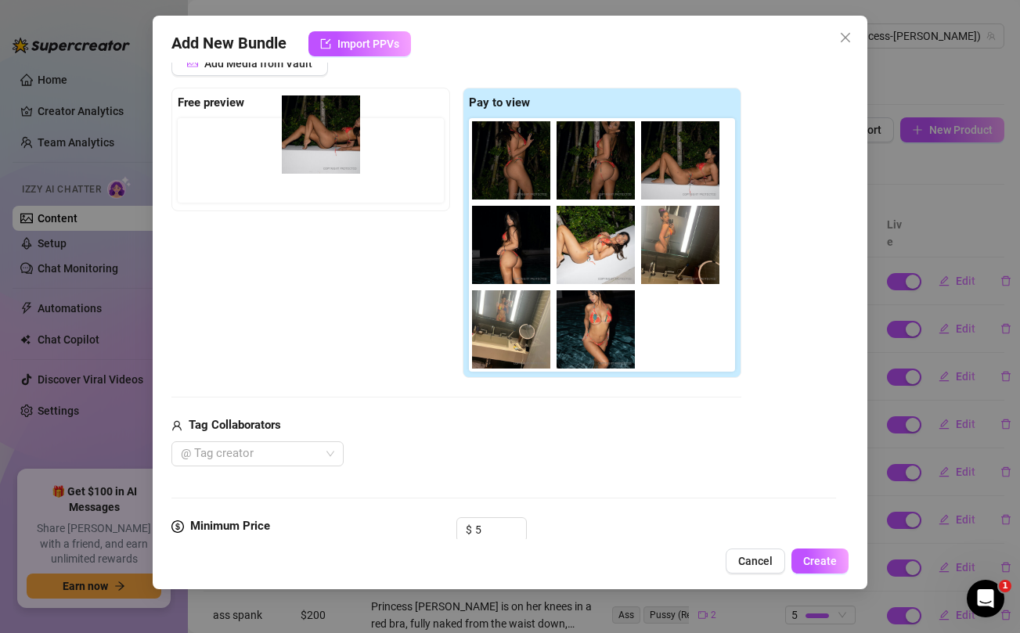
drag, startPoint x: 672, startPoint y: 330, endPoint x: 308, endPoint y: 135, distance: 413.8
click at [308, 135] on div "Free preview Pay to view" at bounding box center [456, 233] width 570 height 291
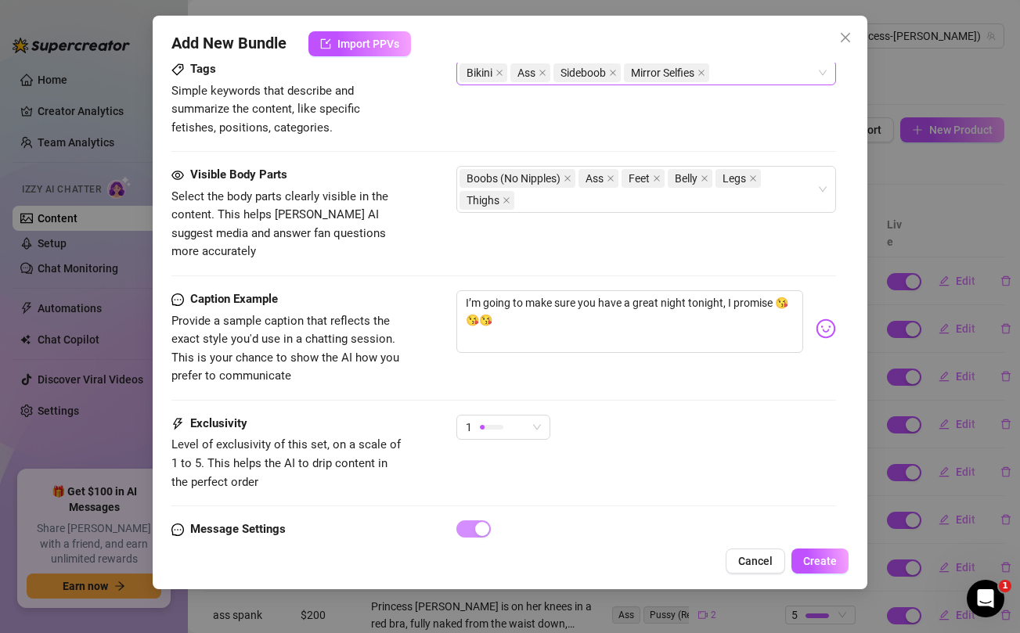
scroll to position [1049, 0]
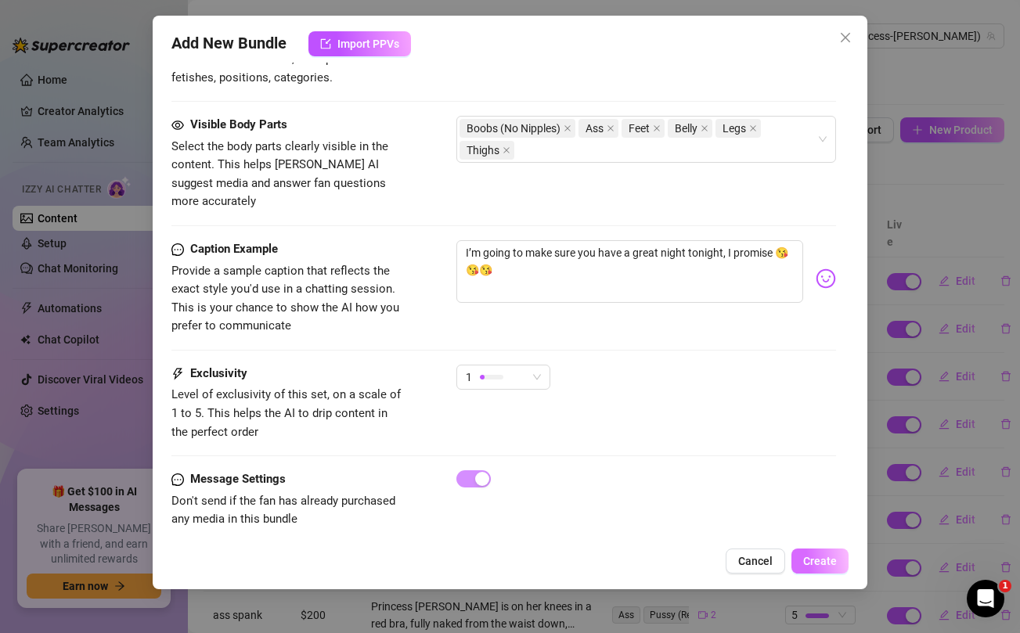
type textarea "Princess [PERSON_NAME] teases in tiny string bikinis, showing off her toned cur…"
click at [806, 556] on span "Create" at bounding box center [820, 561] width 34 height 13
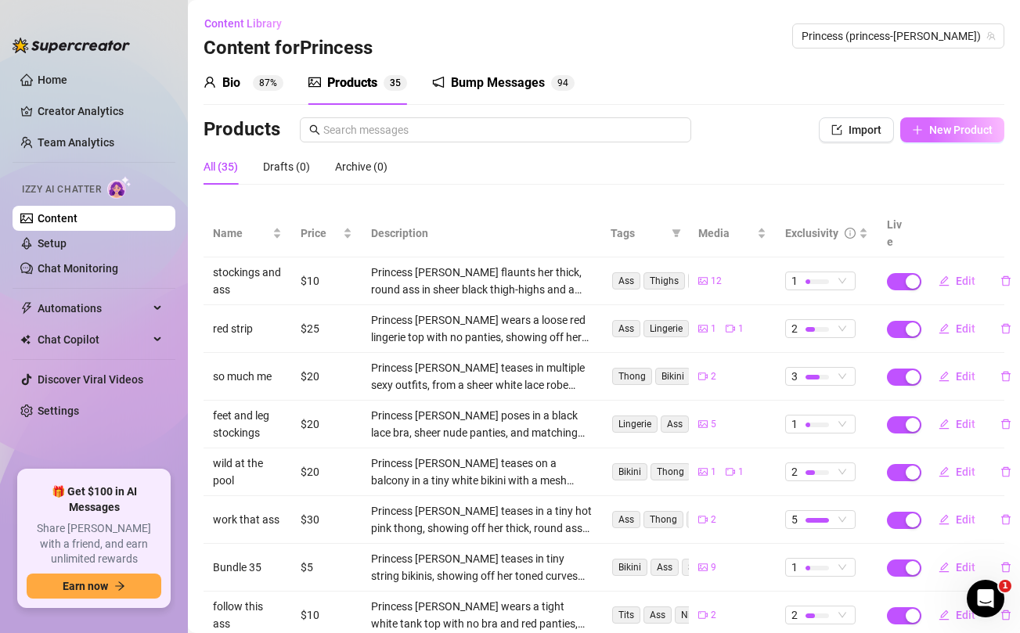
click at [941, 137] on button "New Product" at bounding box center [952, 129] width 104 height 25
type textarea "Type your message here..."
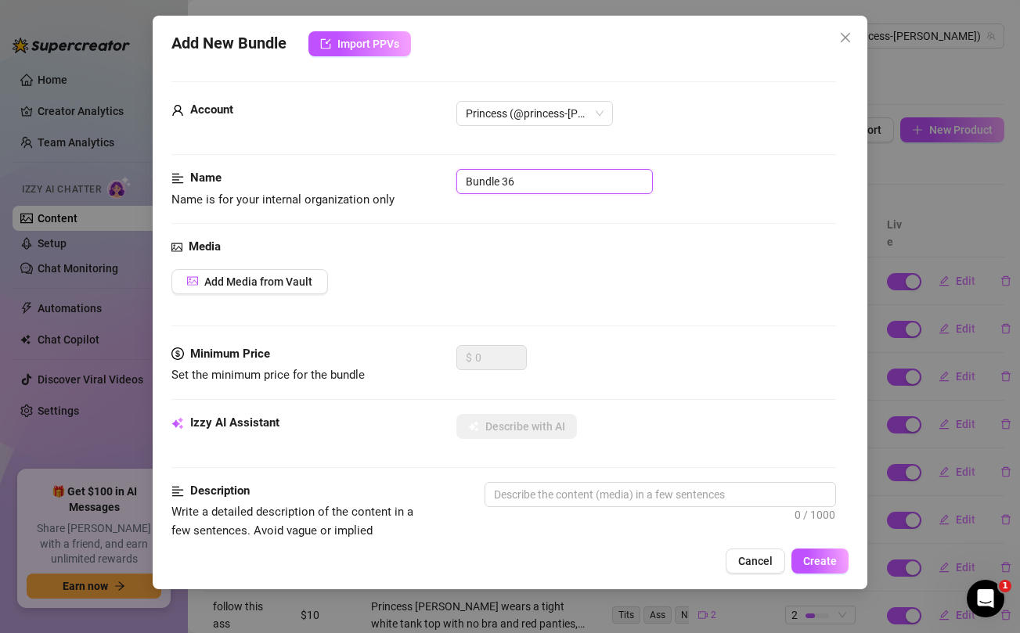
click at [581, 187] on input "Bundle 36" at bounding box center [554, 181] width 196 height 25
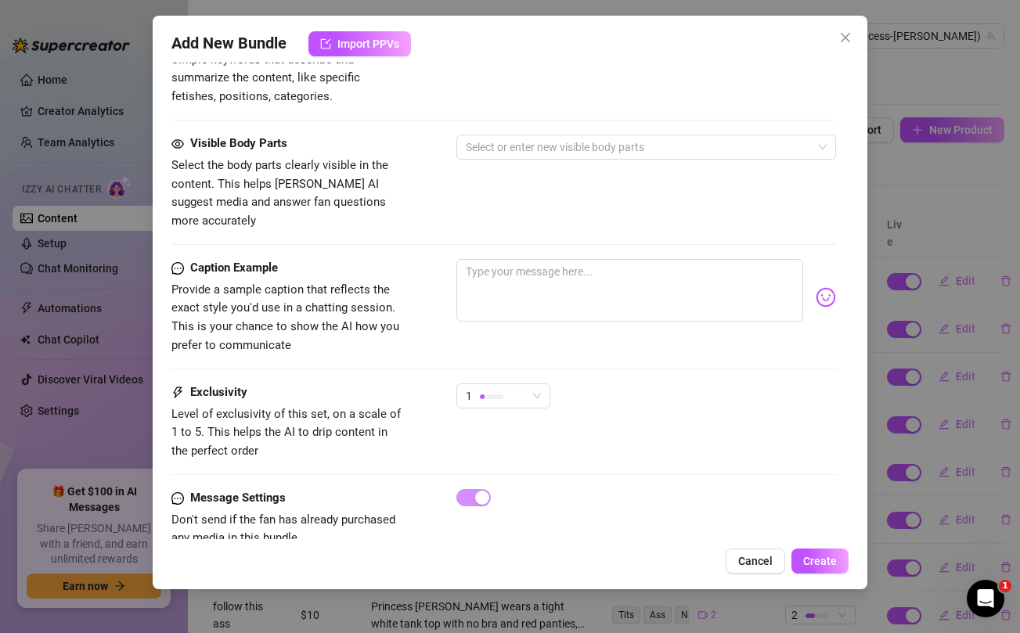
scroll to position [636, 0]
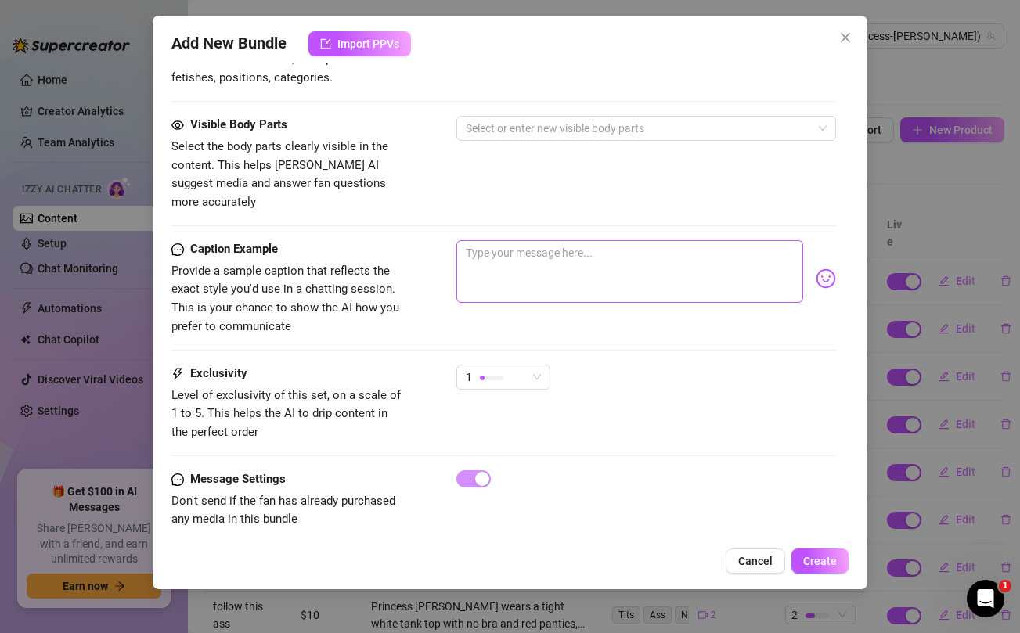
type input "beach bundle"
click at [577, 261] on textarea at bounding box center [629, 271] width 346 height 63
paste textarea "Unwrap a Christmas surprise that will leave you on the naughty list. 😈 Ready fo…"
type textarea "Unwrap a Christmas surprise that will leave you on the naughty list. 😈 Ready fo…"
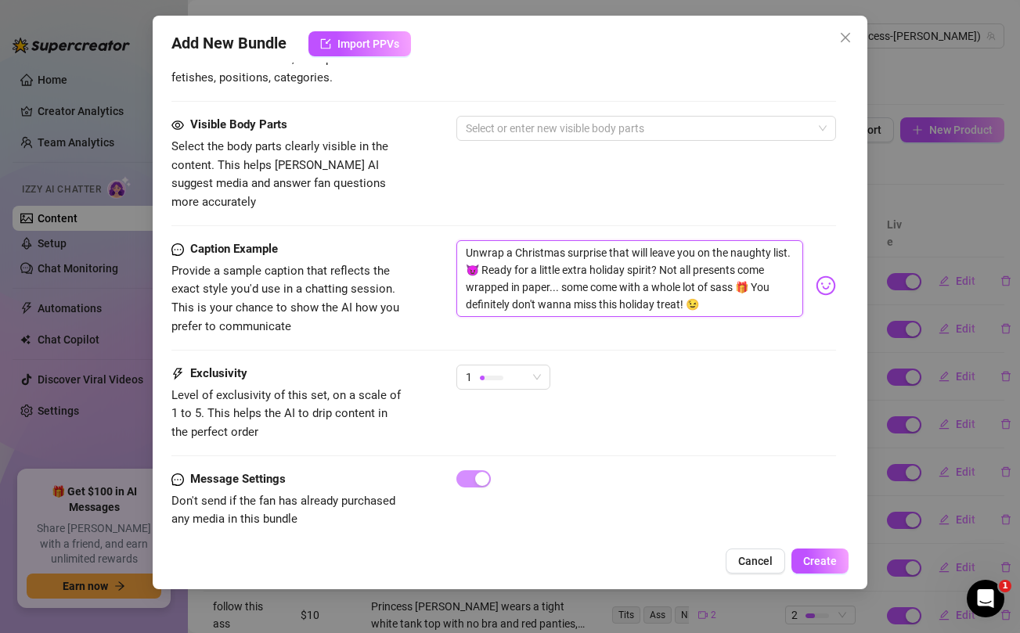
scroll to position [0, 0]
type textarea "Unwrap a Christmas surprise that will leave you on the naughty list. 😈 Ready fo…"
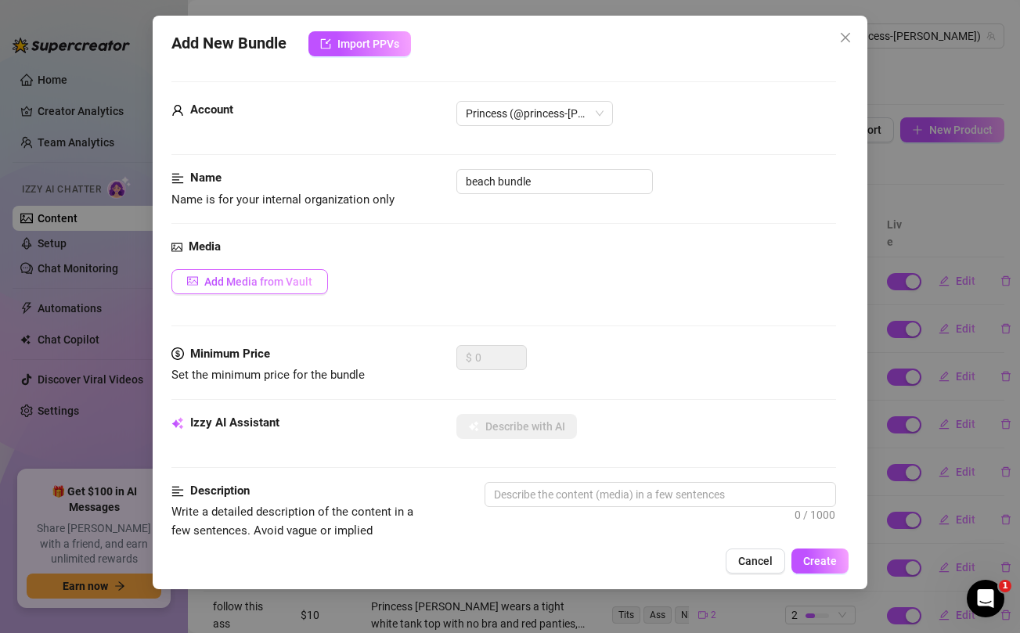
click at [279, 282] on span "Add Media from Vault" at bounding box center [258, 281] width 108 height 13
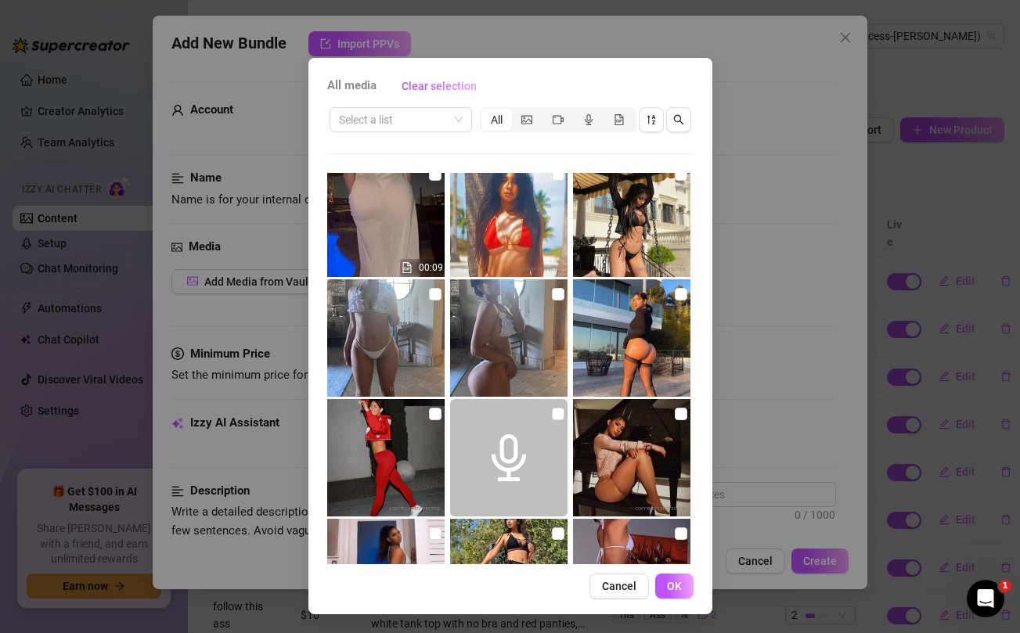
scroll to position [6336, 0]
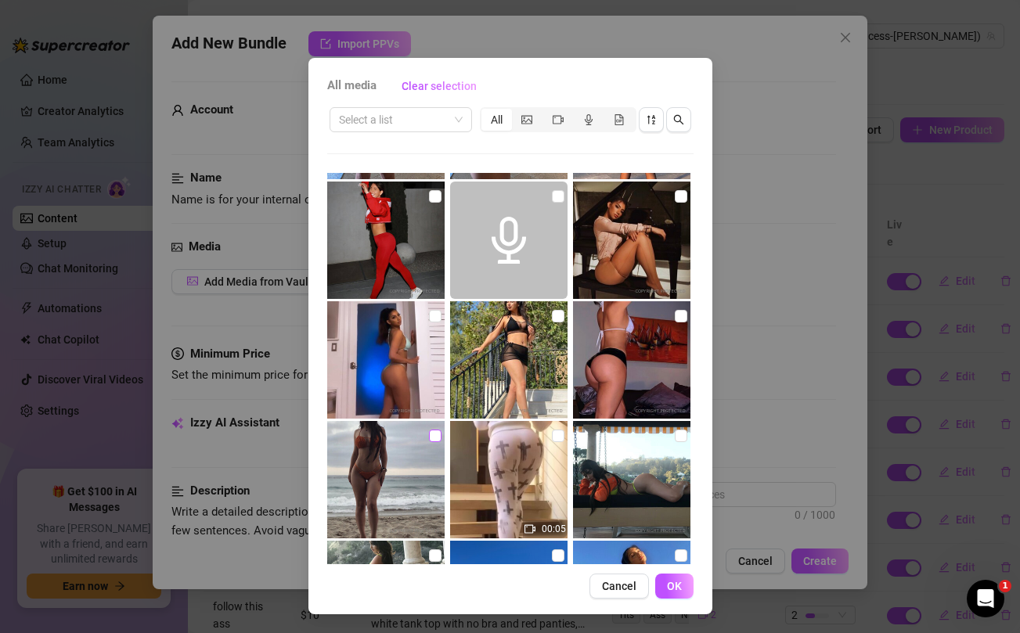
click at [434, 431] on input "checkbox" at bounding box center [435, 436] width 13 height 13
checkbox input "true"
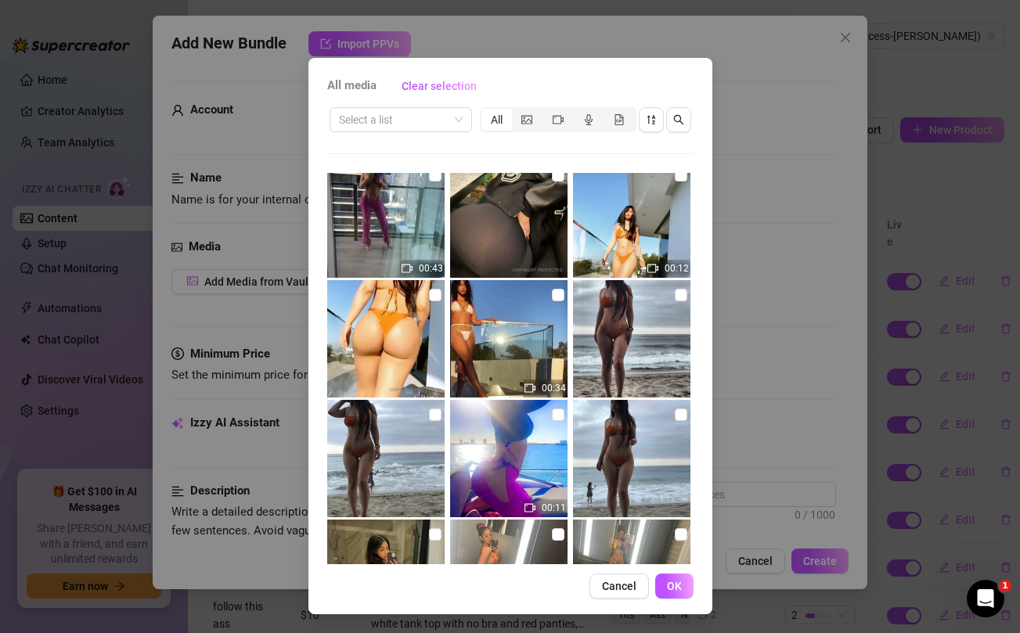
scroll to position [9591, 0]
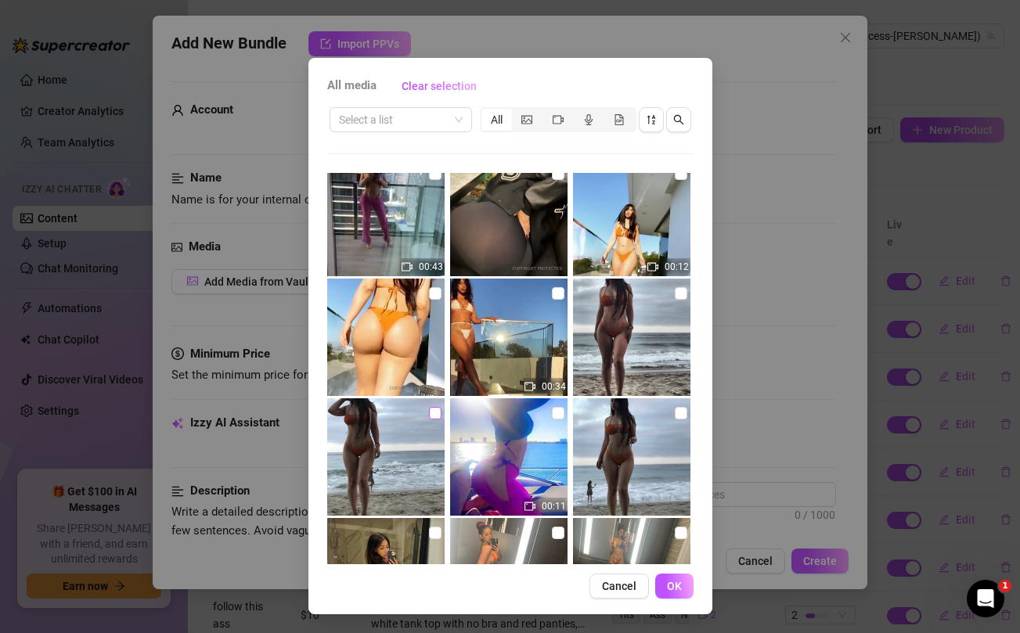
click at [440, 418] on input "checkbox" at bounding box center [435, 413] width 13 height 13
checkbox input "true"
click at [556, 412] on input "checkbox" at bounding box center [558, 413] width 13 height 13
checkbox input "true"
click at [683, 412] on input "checkbox" at bounding box center [680, 413] width 13 height 13
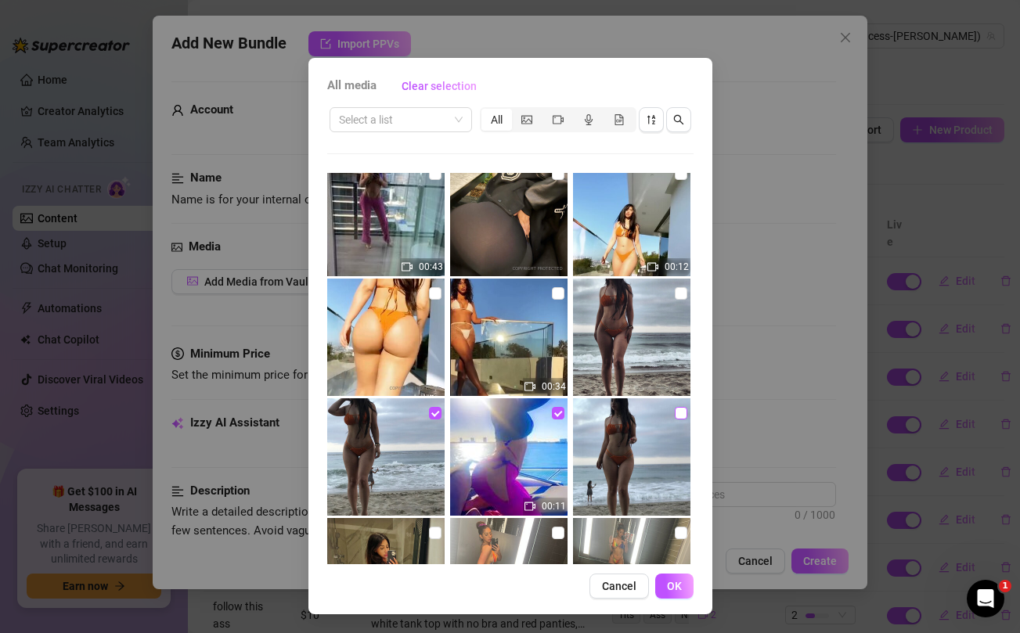
checkbox input "true"
click at [677, 290] on input "checkbox" at bounding box center [680, 293] width 13 height 13
checkbox input "true"
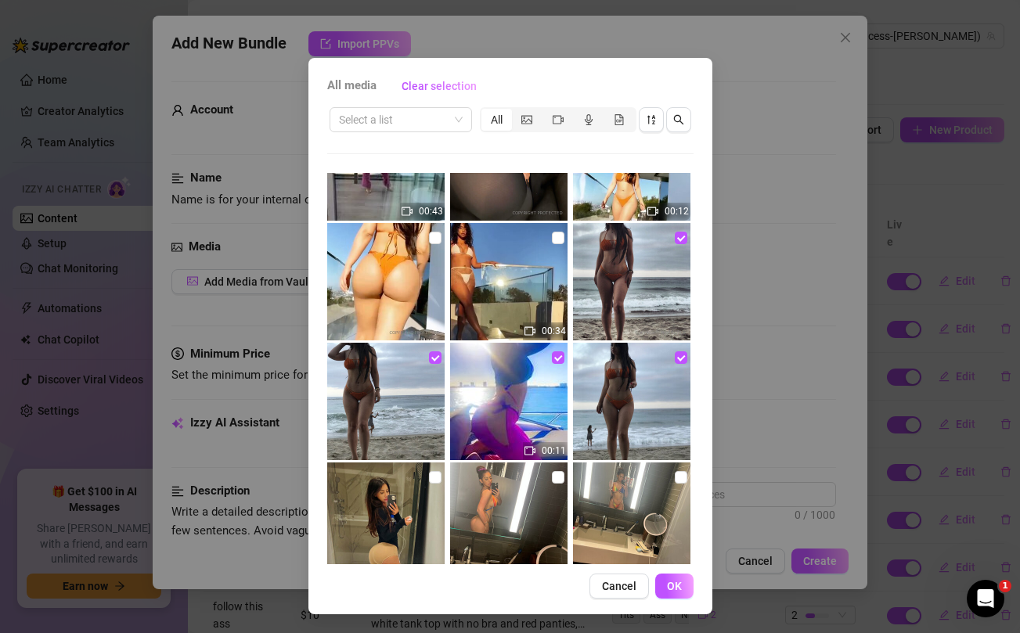
scroll to position [9648, 0]
click at [556, 236] on input "checkbox" at bounding box center [558, 237] width 13 height 13
checkbox input "true"
click at [678, 583] on span "OK" at bounding box center [674, 586] width 15 height 13
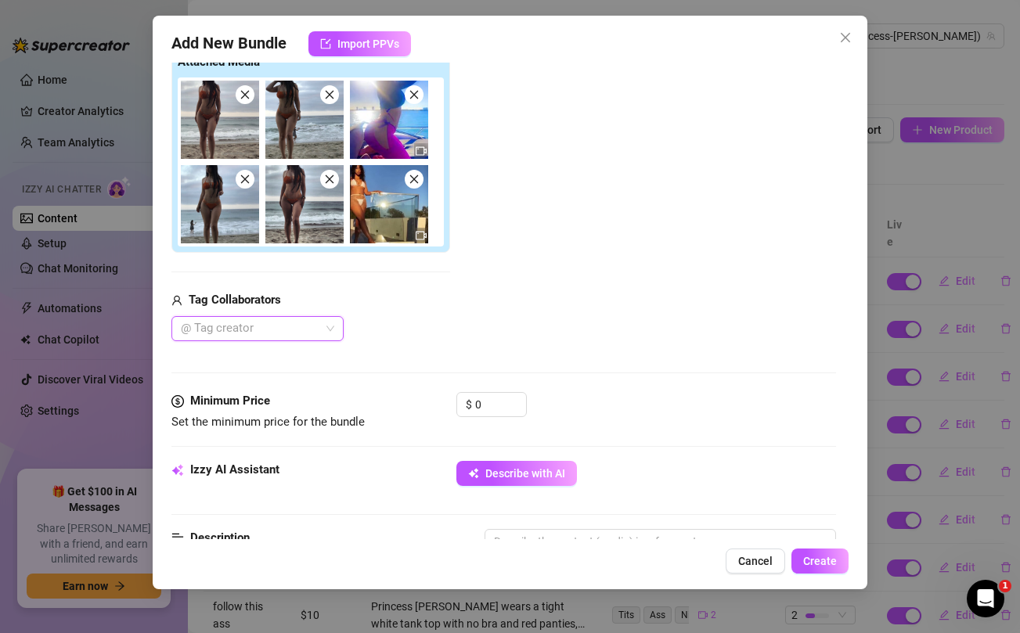
scroll to position [261, 0]
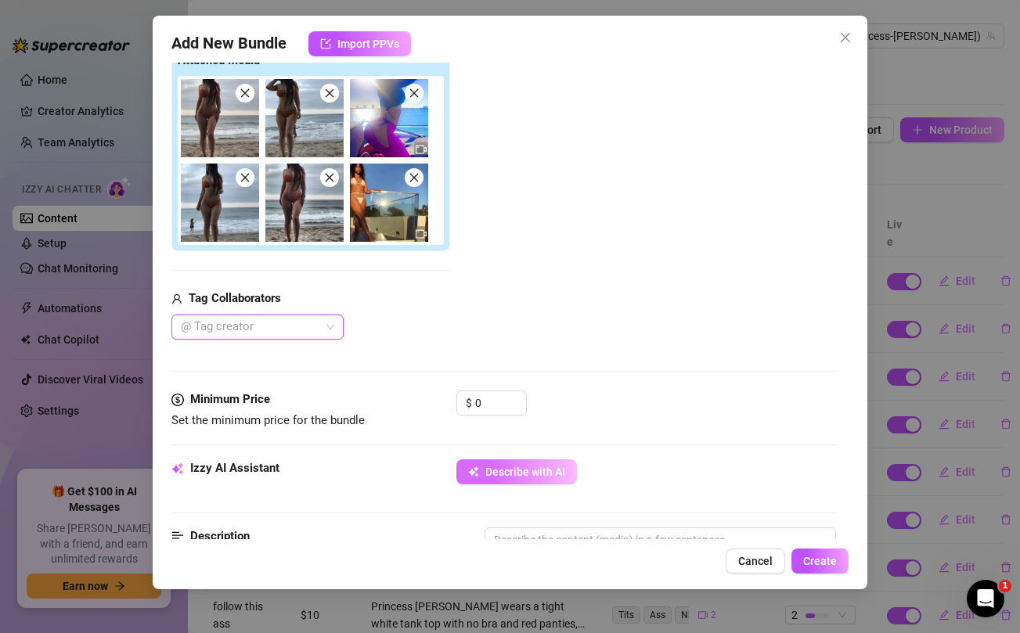
click at [518, 466] on span "Describe with AI" at bounding box center [525, 472] width 80 height 13
type textarea "Princess"
type textarea "Princess [PERSON_NAME]"
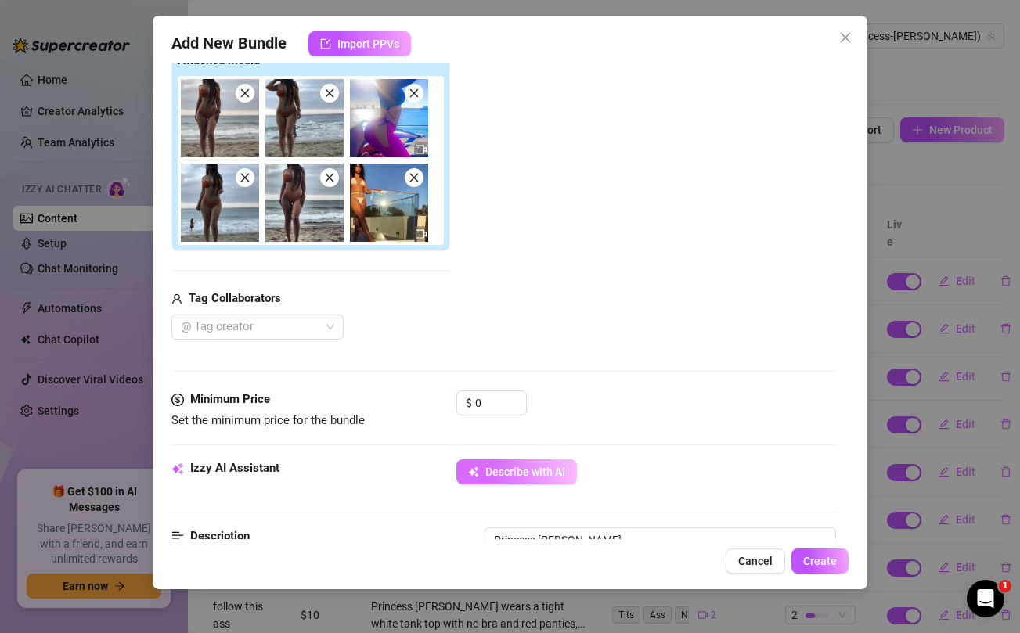
type textarea "Princess Jazmine flaunts"
type textarea "Princess Jazmine flaunts her"
type textarea "Princess Jazmine flaunts her curves"
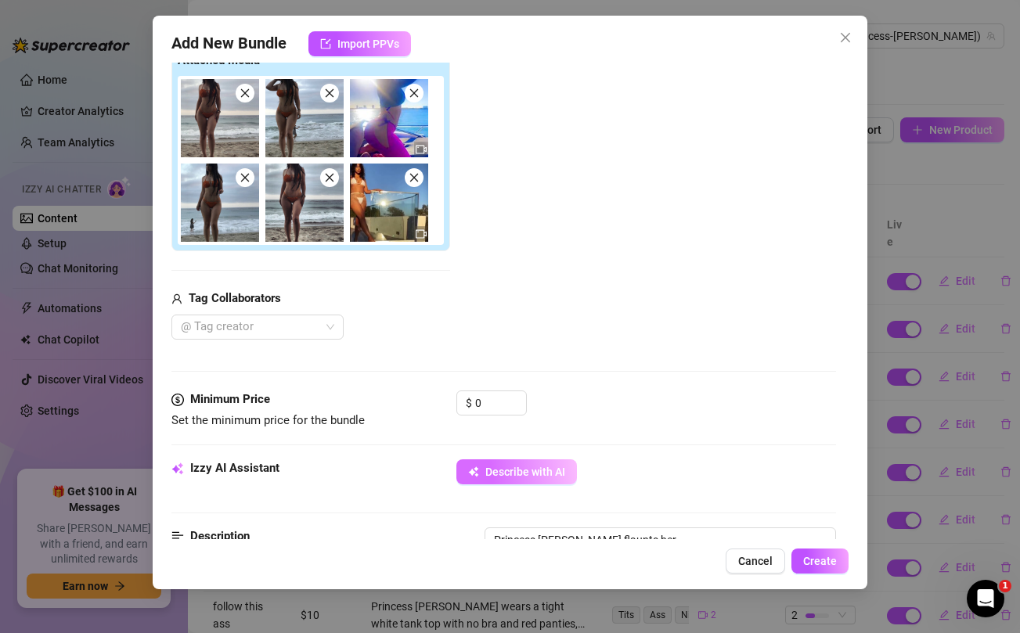
type textarea "Princess Jazmine flaunts her curves"
type textarea "Princess Jazmine flaunts her curves in"
type textarea "Princess Jazmine flaunts her curves in three"
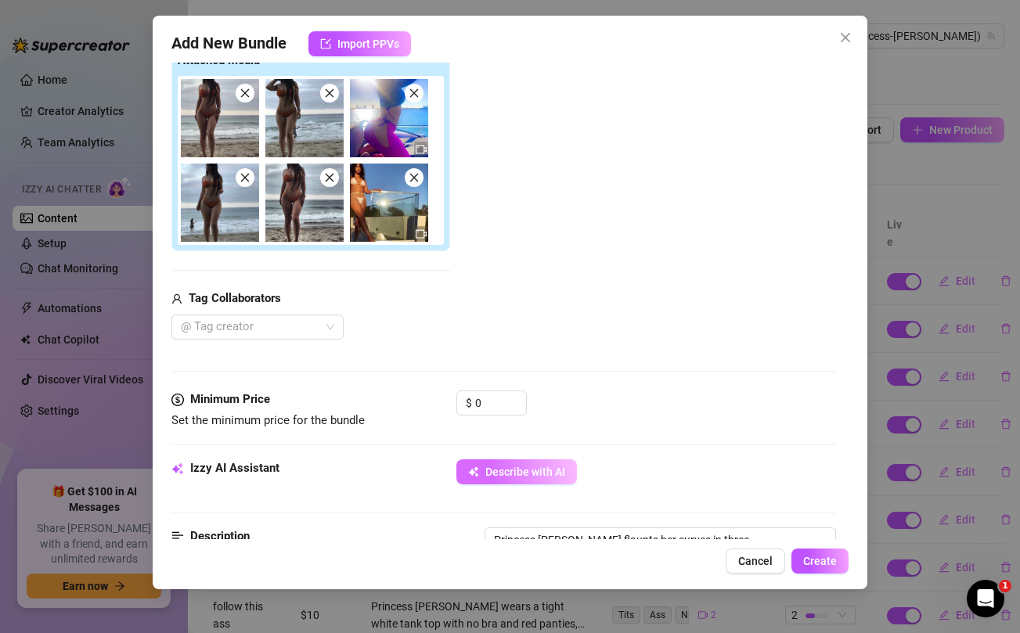
type textarea "Princess Jazmine flaunts her curves in three different"
type textarea "Princess Jazmine flaunts her curves in three different sexy"
type textarea "Princess Jazmine flaunts her curves in three different sexy looks."
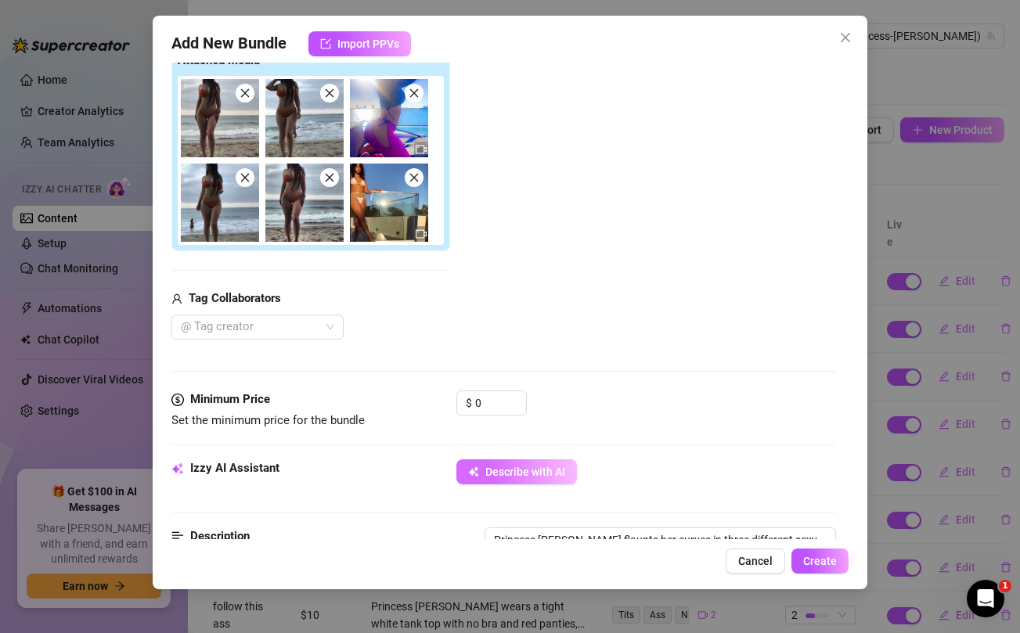
type textarea "Princess Jazmine flaunts her curves in three different sexy looks."
type textarea "Princess Jazmine flaunts her curves in three different sexy looks. First,"
type textarea "Princess Jazmine flaunts her curves in three different sexy looks. First, she’s"
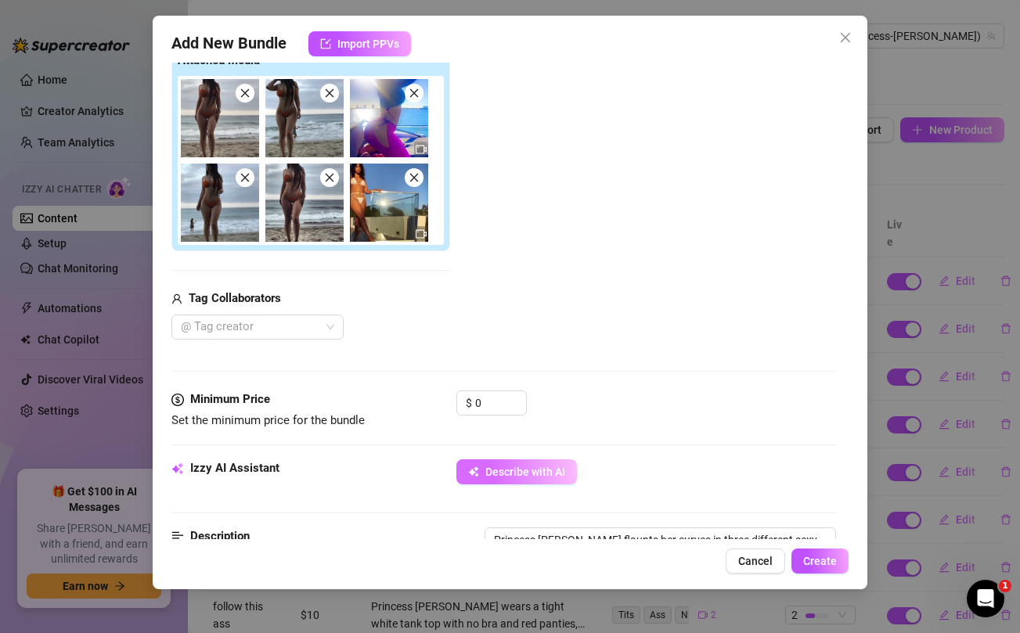
type textarea "Princess Jazmine flaunts her curves in three different sexy looks. First, she’s…"
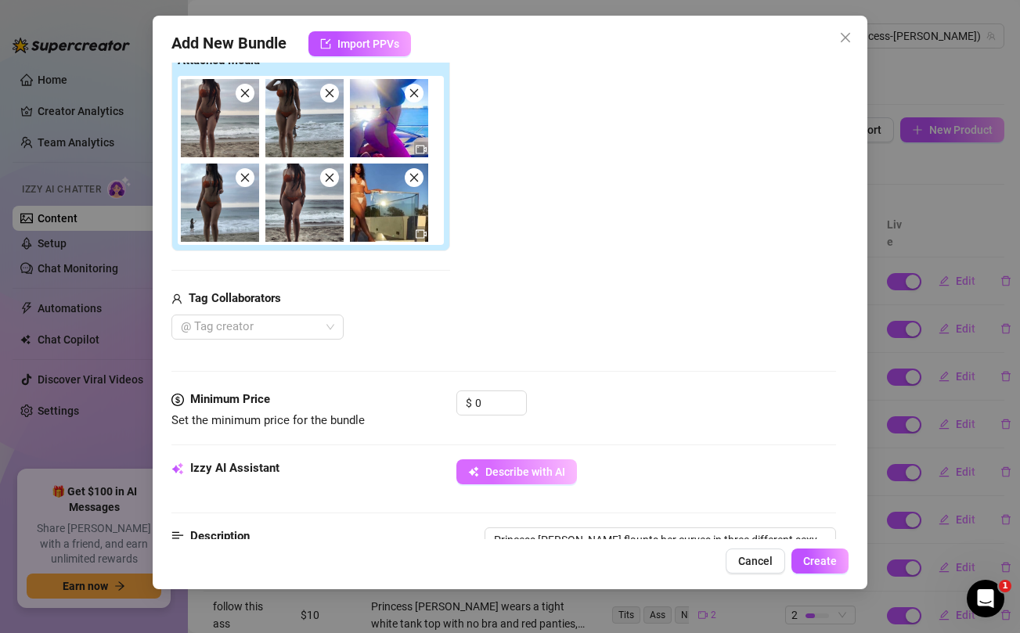
type textarea "Princess Jazmine flaunts her curves in three different sexy looks. First, she’s…"
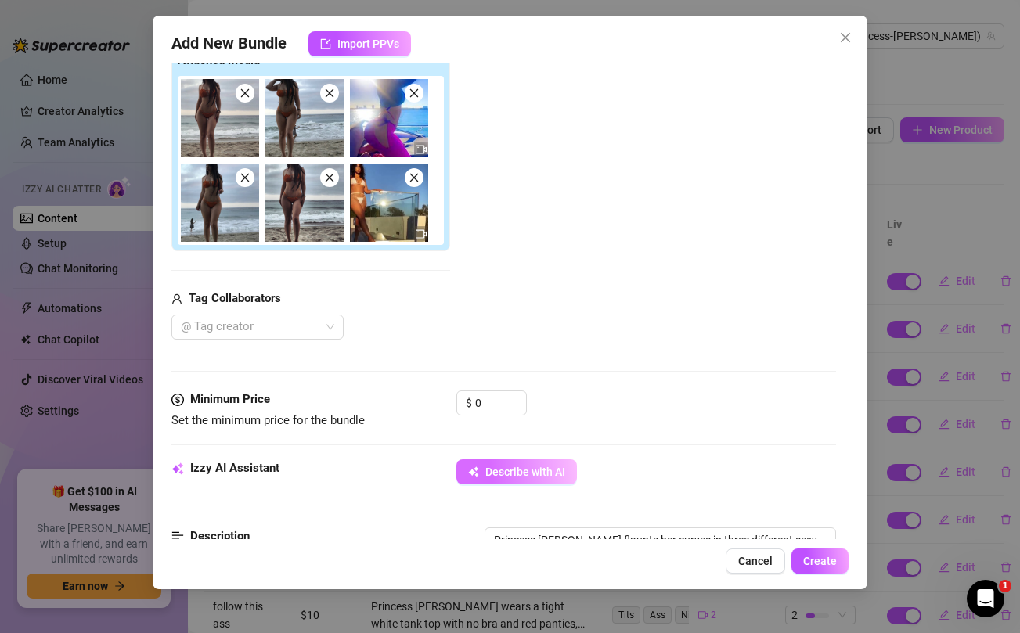
type textarea "Princess Jazmine flaunts her curves in three different sexy looks. First, she’s…"
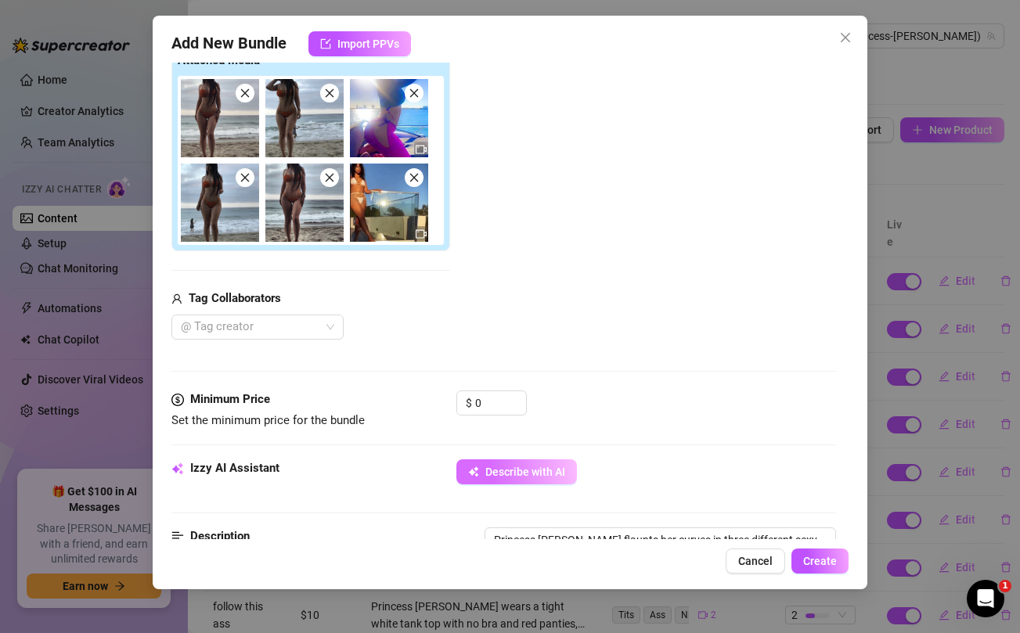
type textarea "Princess Jazmine flaunts her curves in three different sexy looks. First, she’s…"
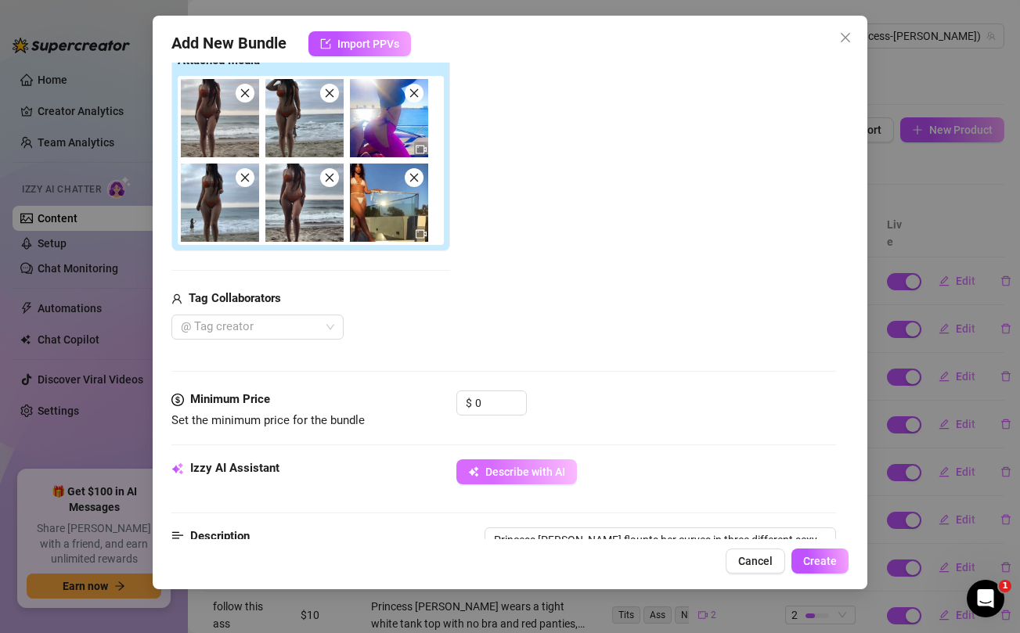
type textarea "Princess Jazmine flaunts her curves in three different sexy looks. First, she’s…"
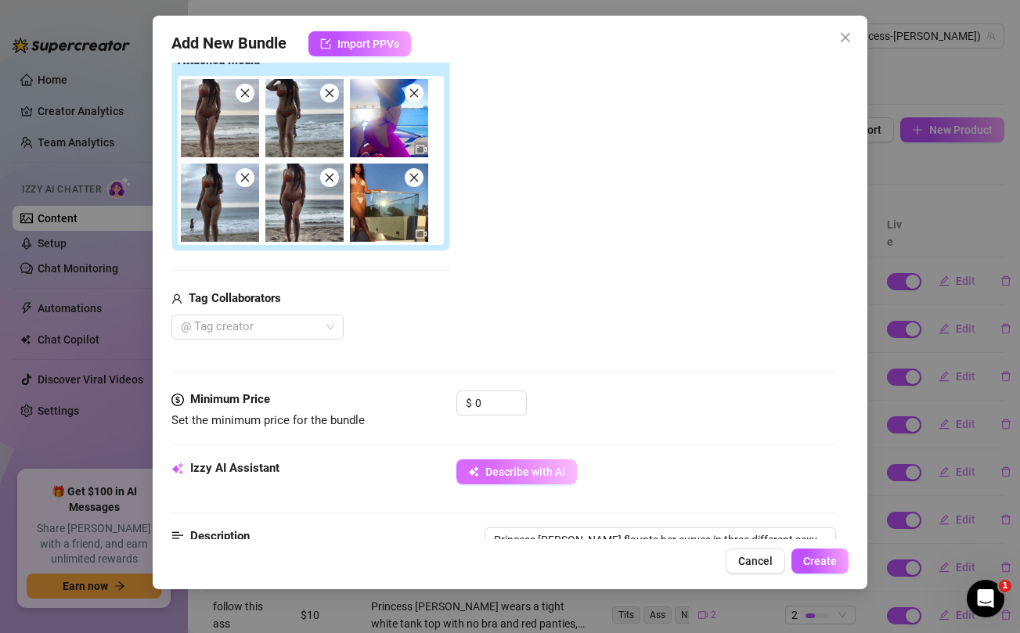
type textarea "Princess Jazmine flaunts her curves in three different sexy looks. First, she’s…"
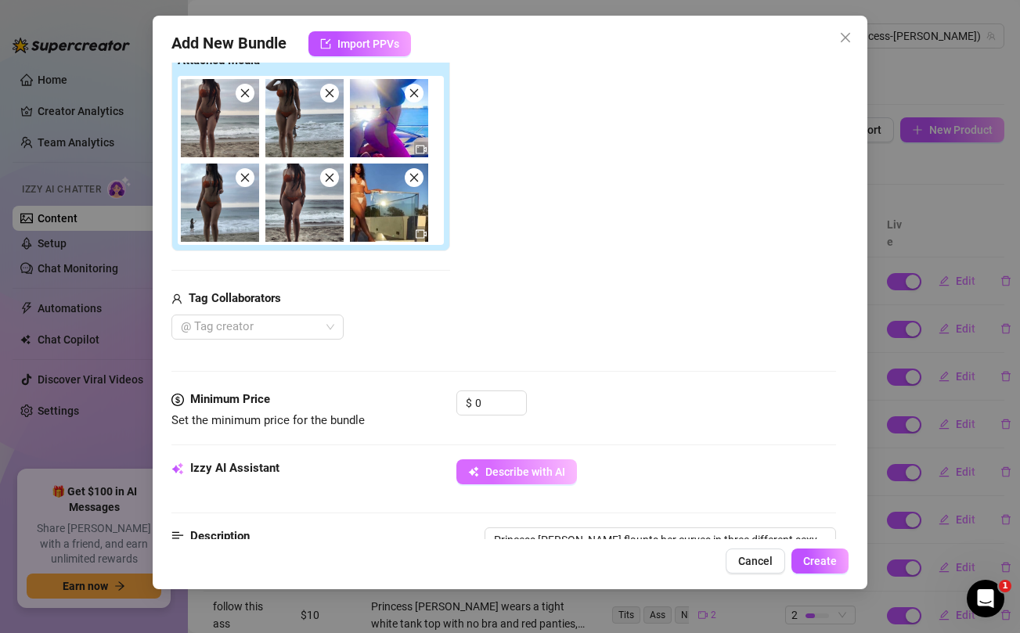
type textarea "Princess Jazmine flaunts her curves in three different sexy looks. First, she’s…"
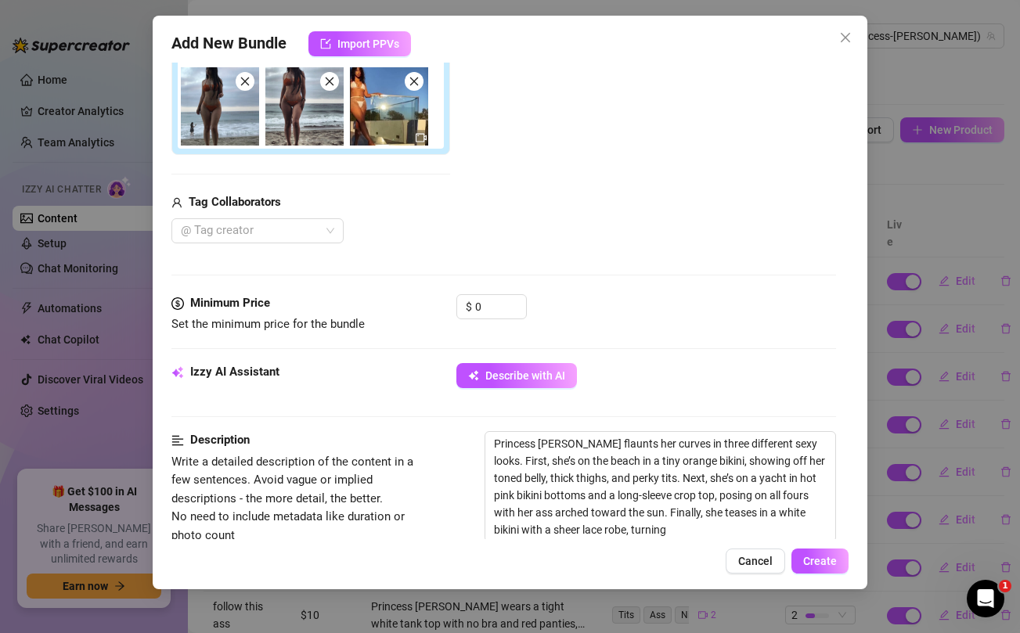
scroll to position [360, 0]
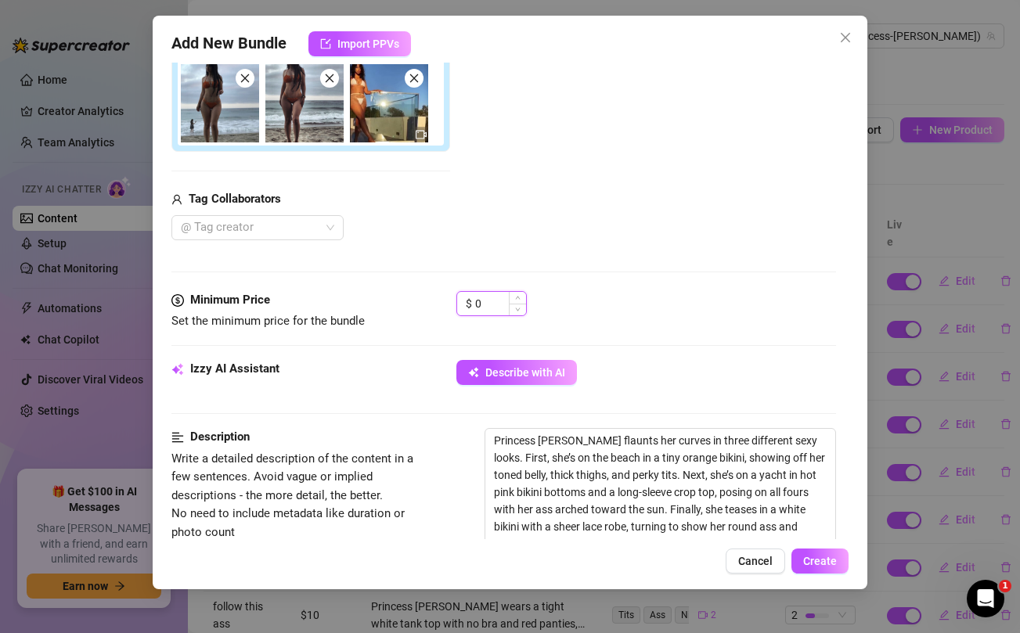
click at [502, 302] on input "0" at bounding box center [500, 303] width 51 height 23
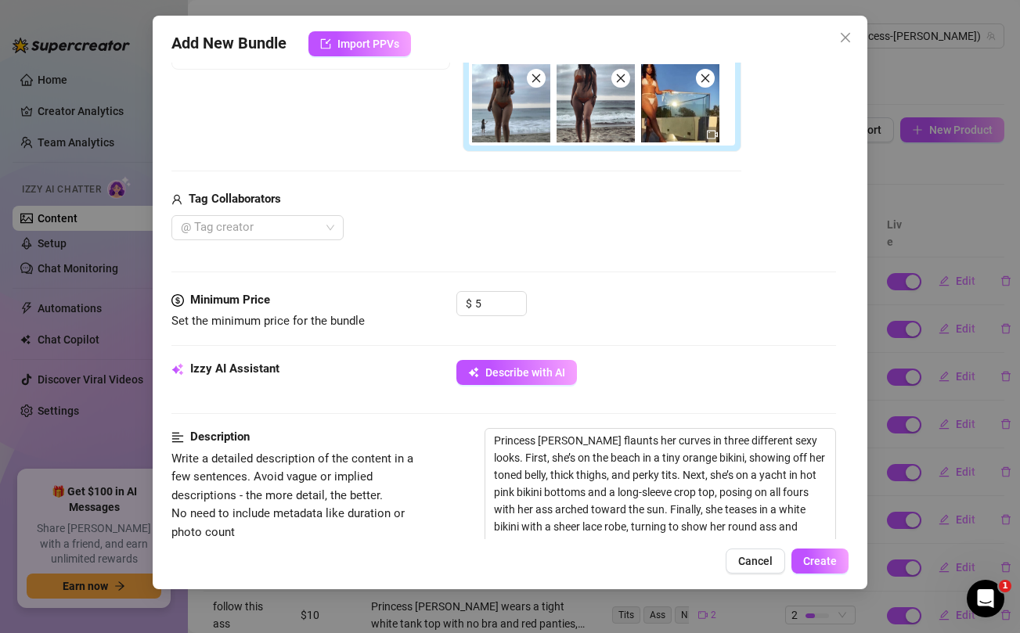
click at [580, 225] on div "@ Tag creator" at bounding box center [456, 227] width 570 height 25
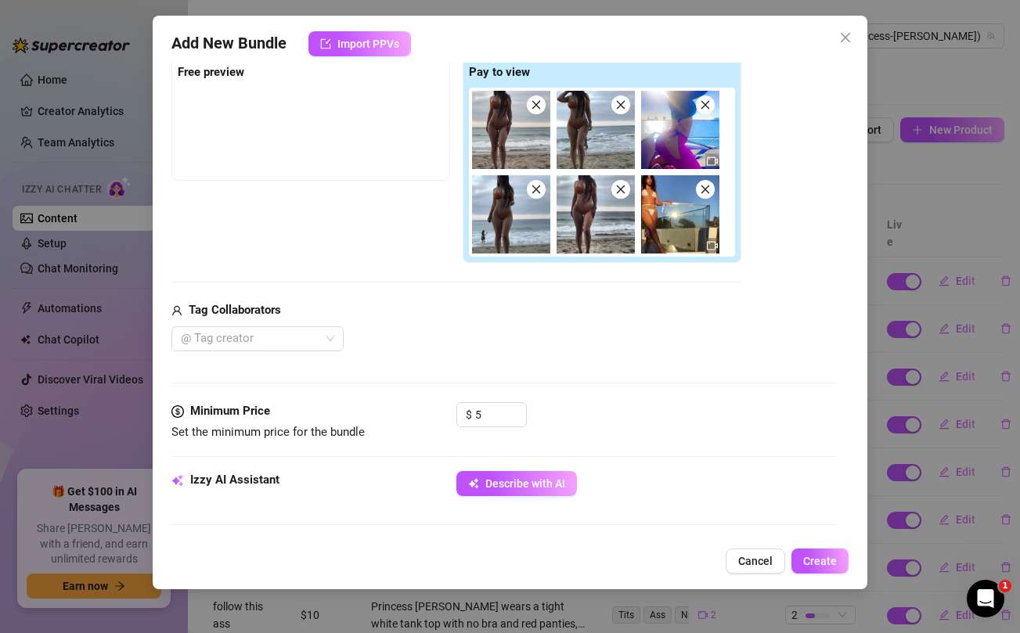
scroll to position [227, 0]
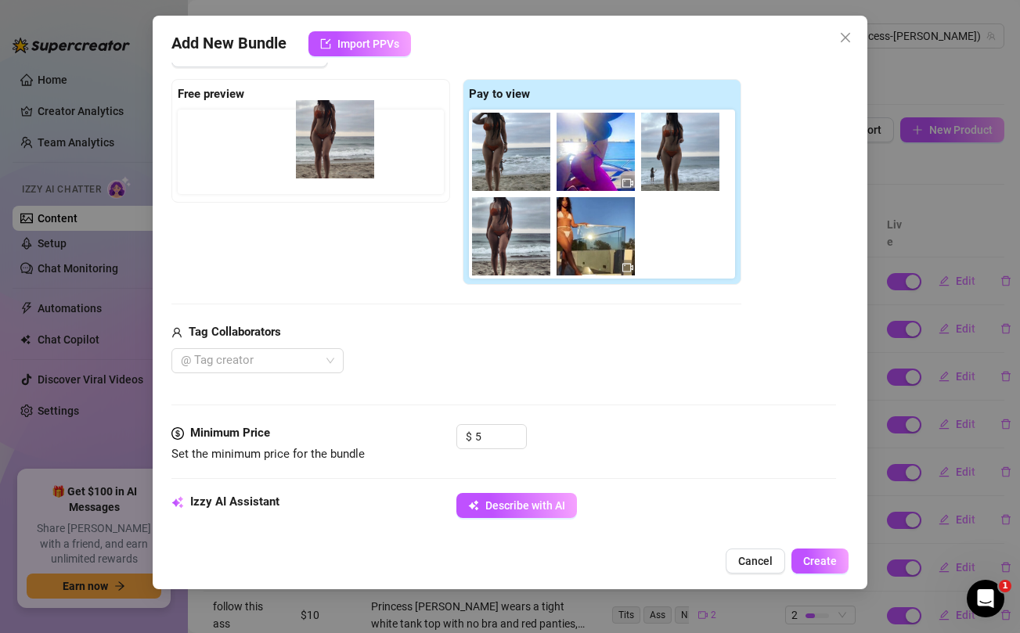
drag, startPoint x: 498, startPoint y: 155, endPoint x: 317, endPoint y: 142, distance: 181.2
click at [317, 142] on div "Free preview Pay to view" at bounding box center [456, 182] width 570 height 207
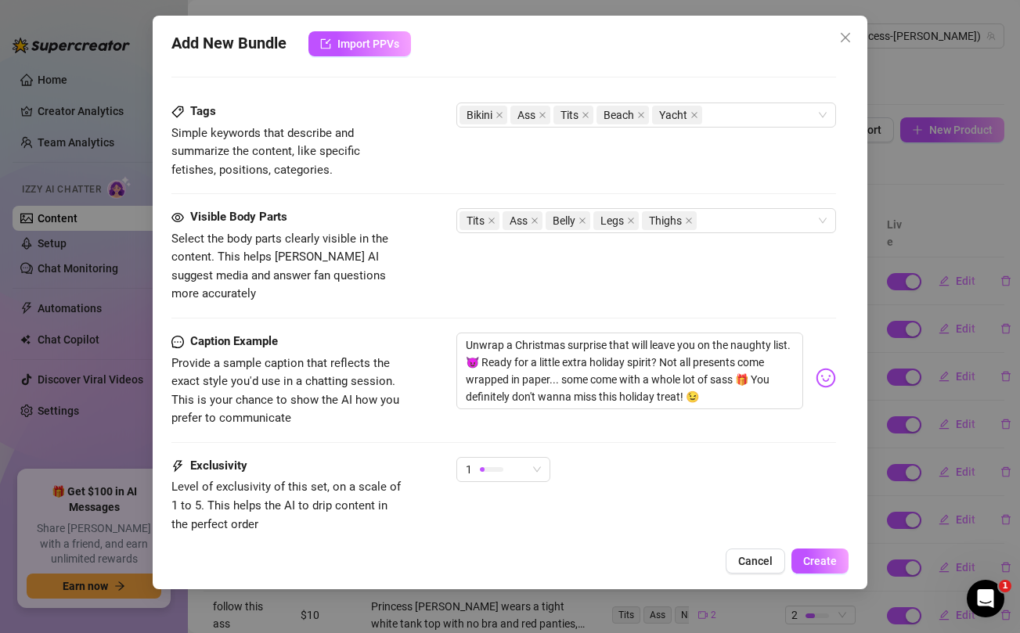
scroll to position [971, 0]
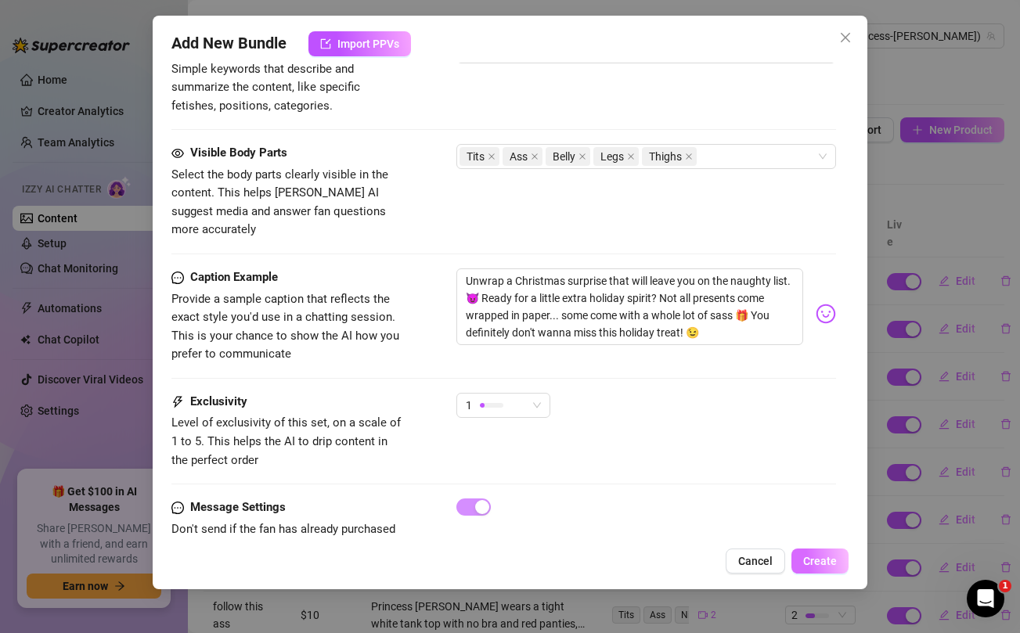
click at [828, 566] on span "Create" at bounding box center [820, 561] width 34 height 13
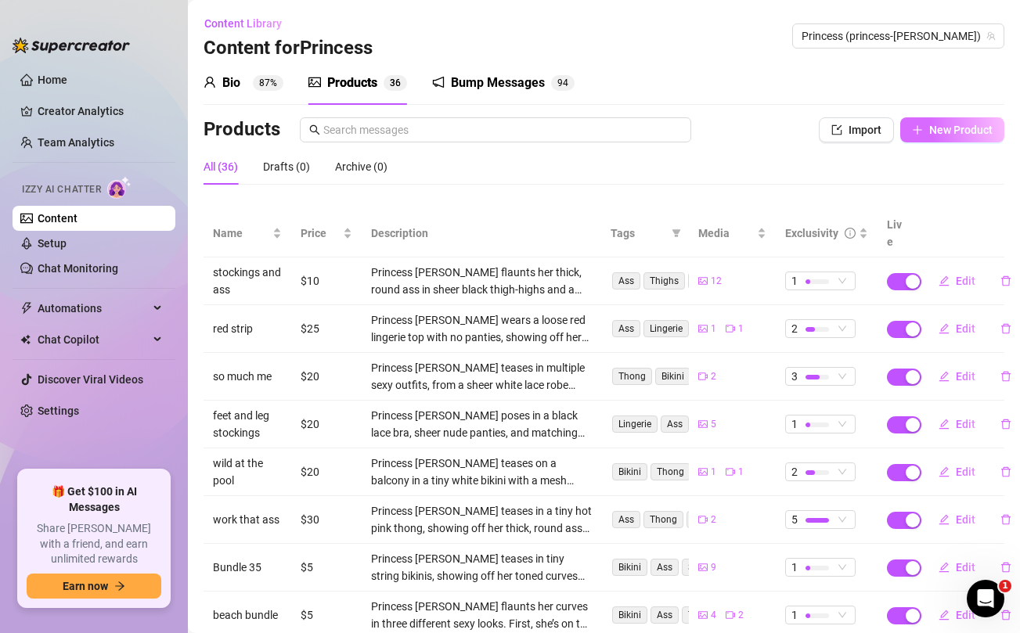
click at [951, 138] on button "New Product" at bounding box center [952, 129] width 104 height 25
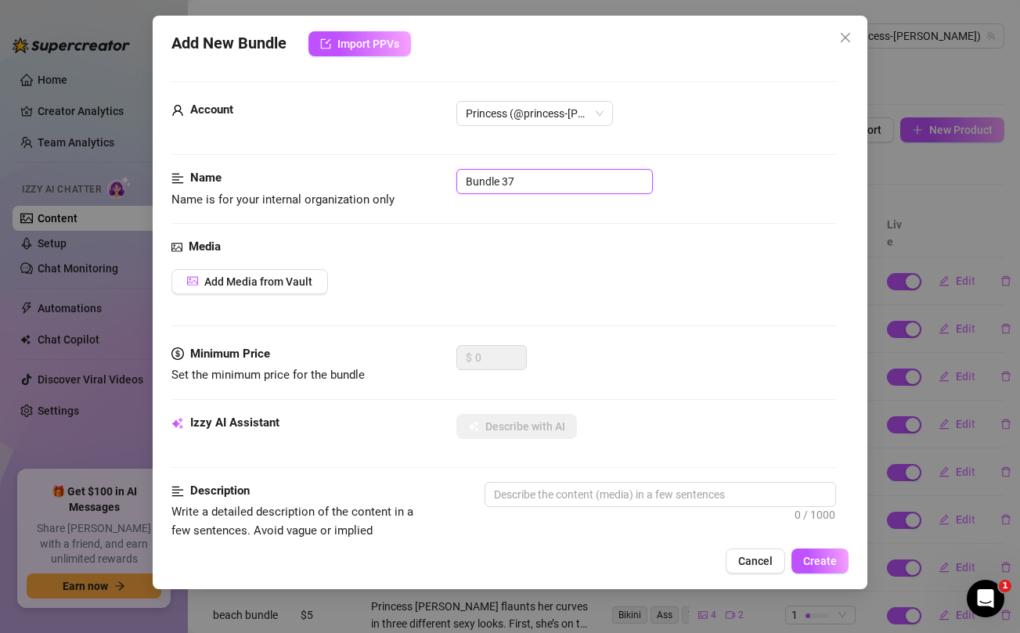
click at [500, 184] on input "Bundle 37" at bounding box center [554, 181] width 196 height 25
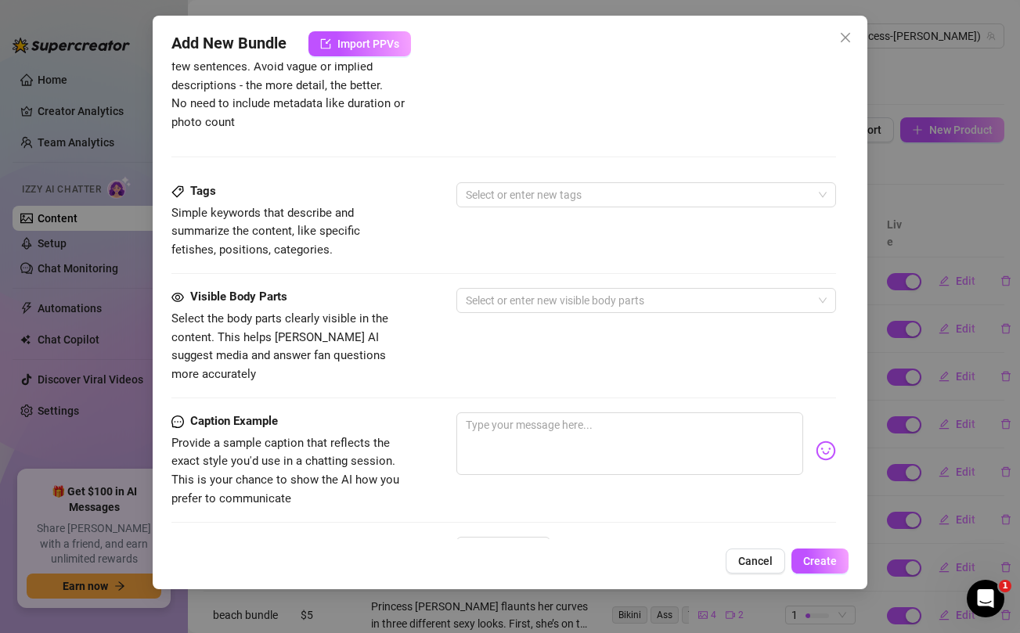
scroll to position [636, 0]
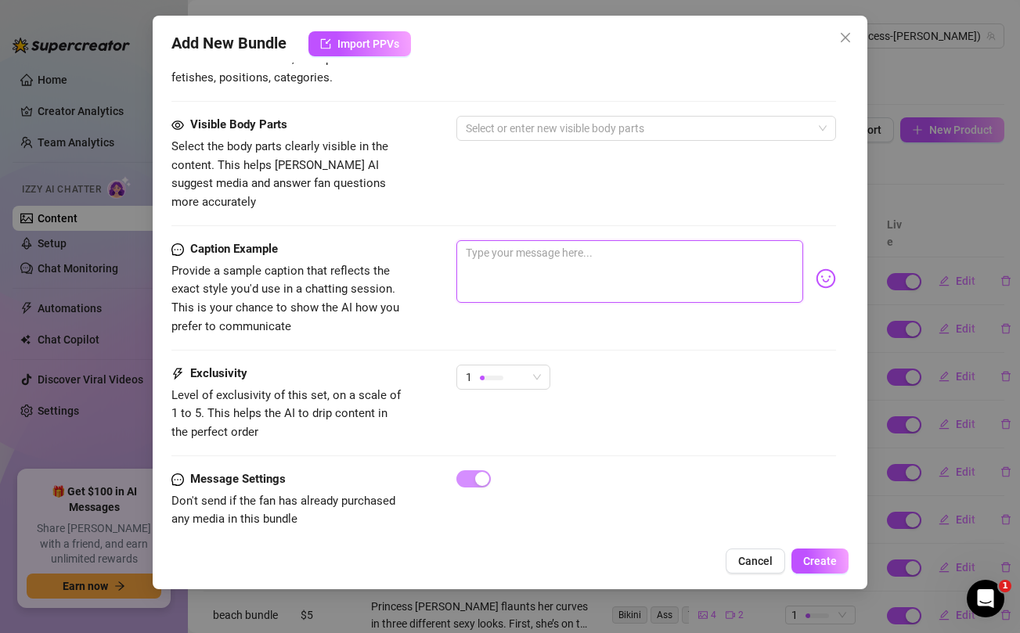
click at [506, 240] on textarea at bounding box center [629, 271] width 346 height 63
paste textarea "The best way to start your day? My ass. 😈"
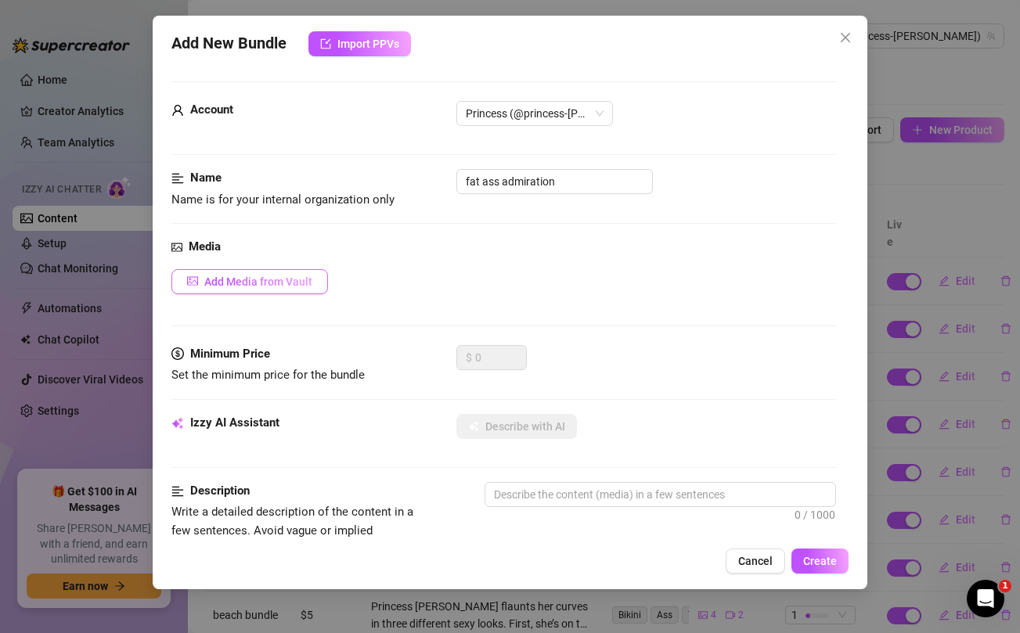
click at [253, 286] on span "Add Media from Vault" at bounding box center [258, 281] width 108 height 13
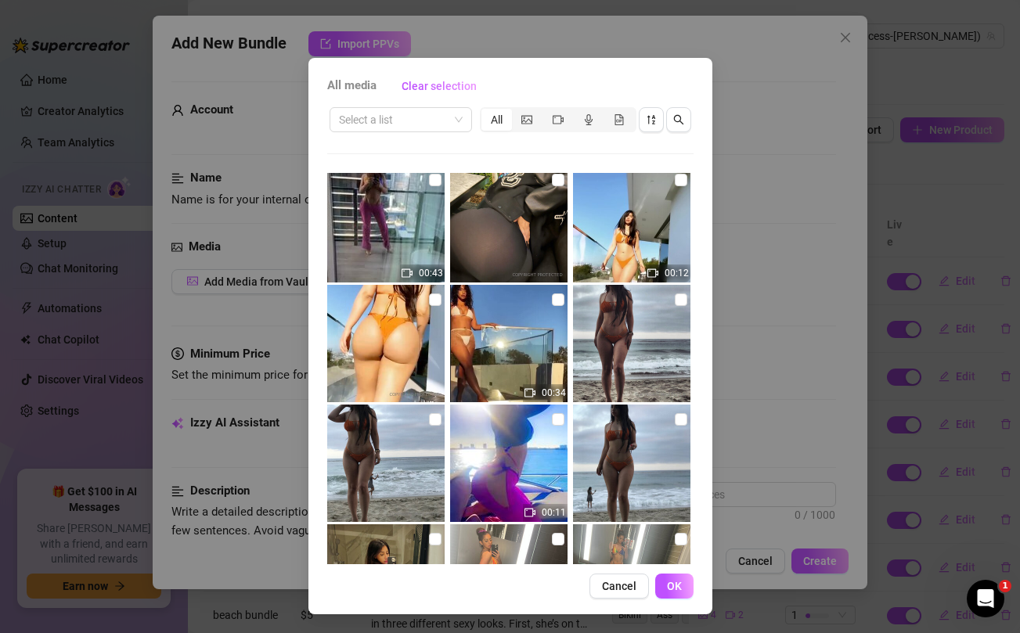
scroll to position [9567, 0]
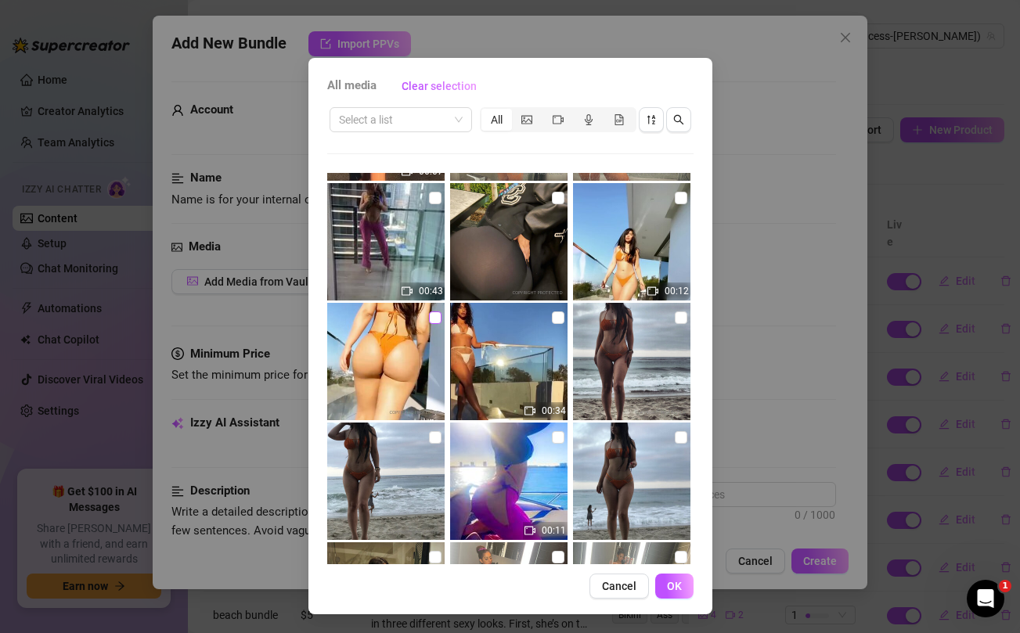
click at [437, 318] on input "checkbox" at bounding box center [435, 317] width 13 height 13
click at [676, 198] on input "checkbox" at bounding box center [680, 198] width 13 height 13
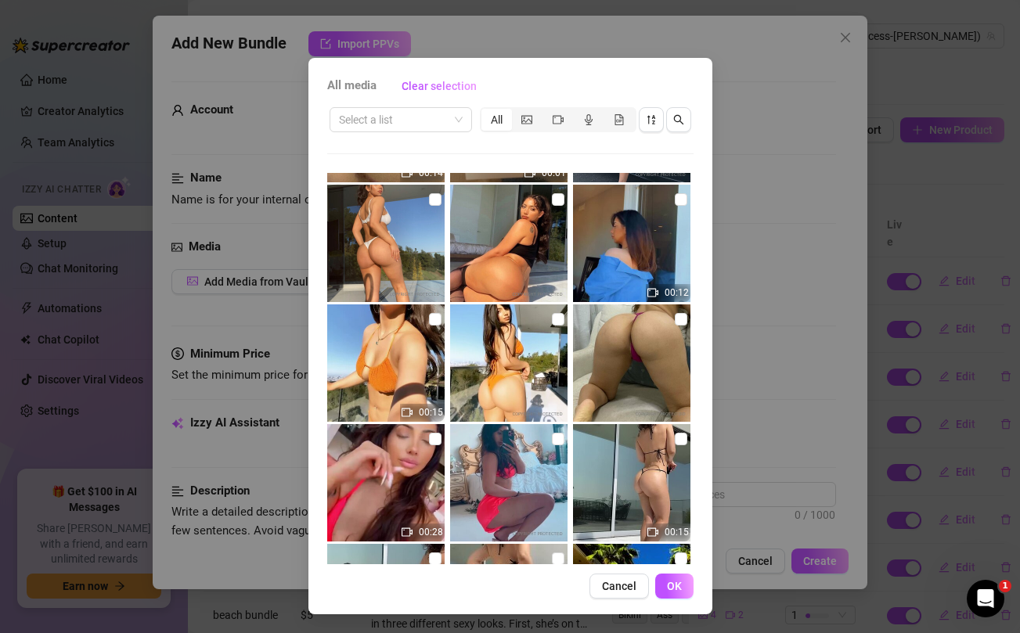
scroll to position [11131, 0]
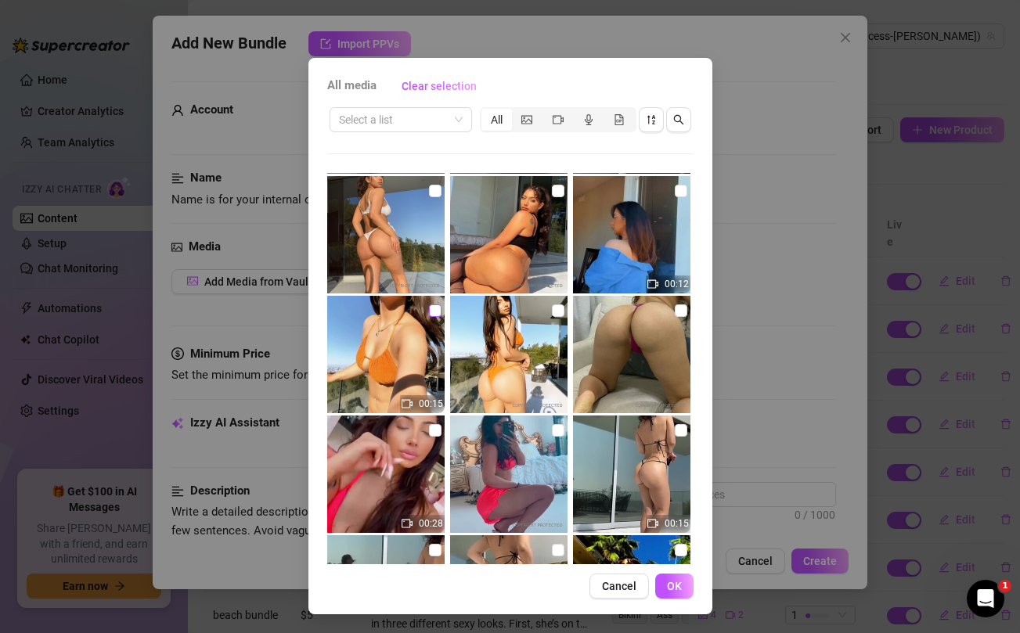
click at [432, 307] on input "checkbox" at bounding box center [435, 310] width 13 height 13
click at [558, 313] on input "checkbox" at bounding box center [558, 310] width 13 height 13
click at [671, 584] on span "OK" at bounding box center [674, 586] width 15 height 13
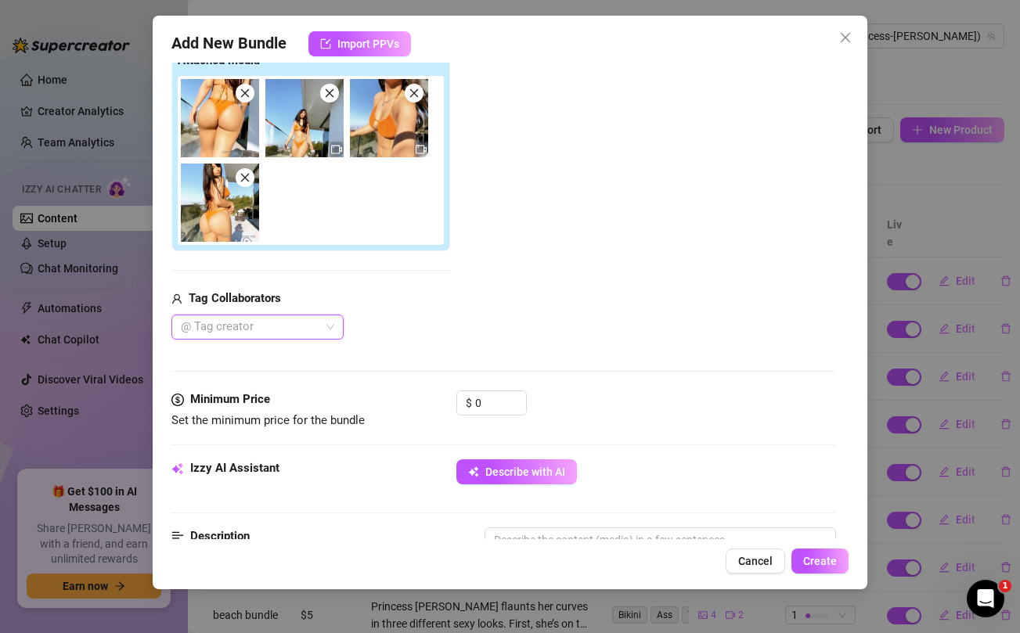
scroll to position [267, 0]
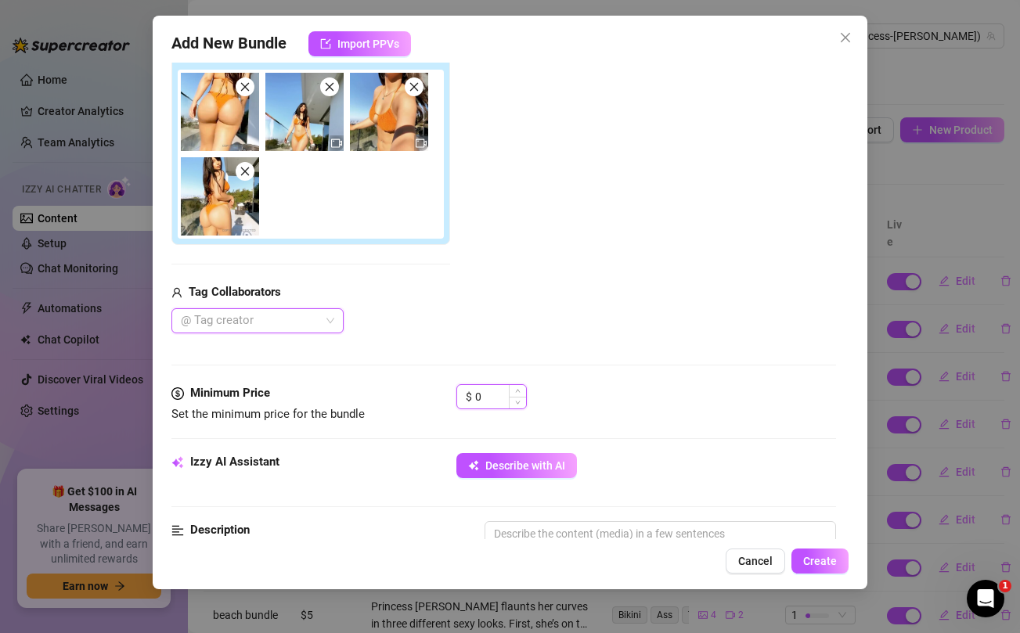
click at [493, 401] on input "0" at bounding box center [500, 396] width 51 height 23
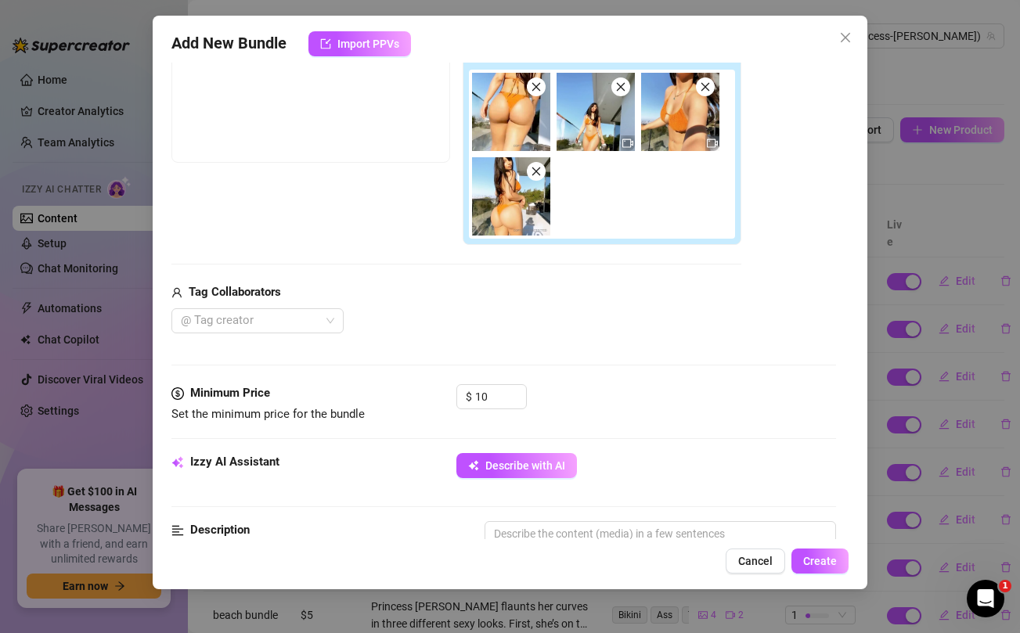
click at [572, 293] on div "Tag Collaborators" at bounding box center [456, 292] width 570 height 19
click at [547, 470] on span "Describe with AI" at bounding box center [525, 465] width 80 height 13
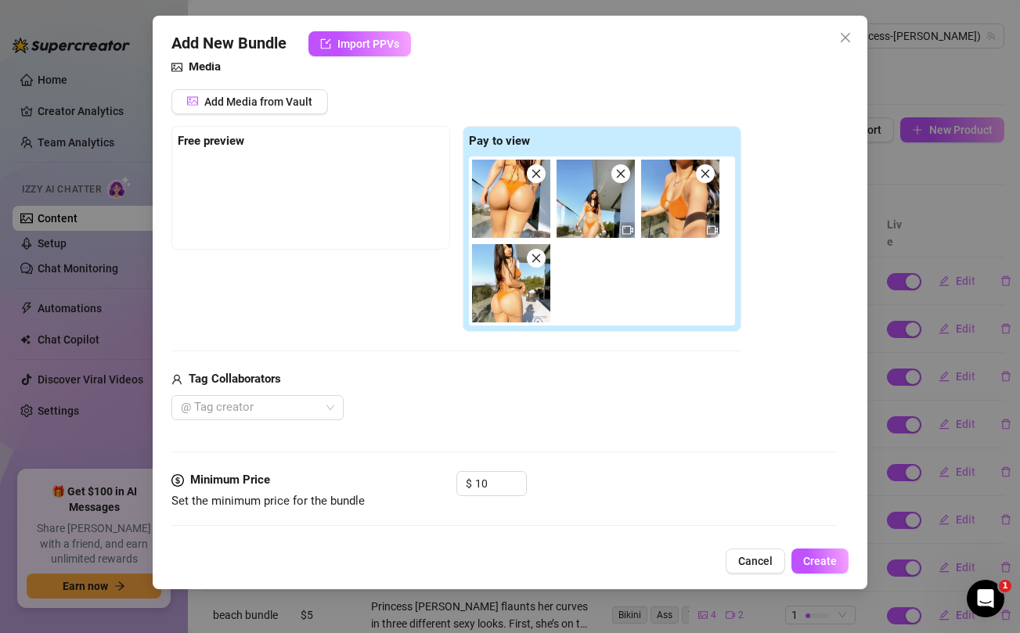
scroll to position [169, 0]
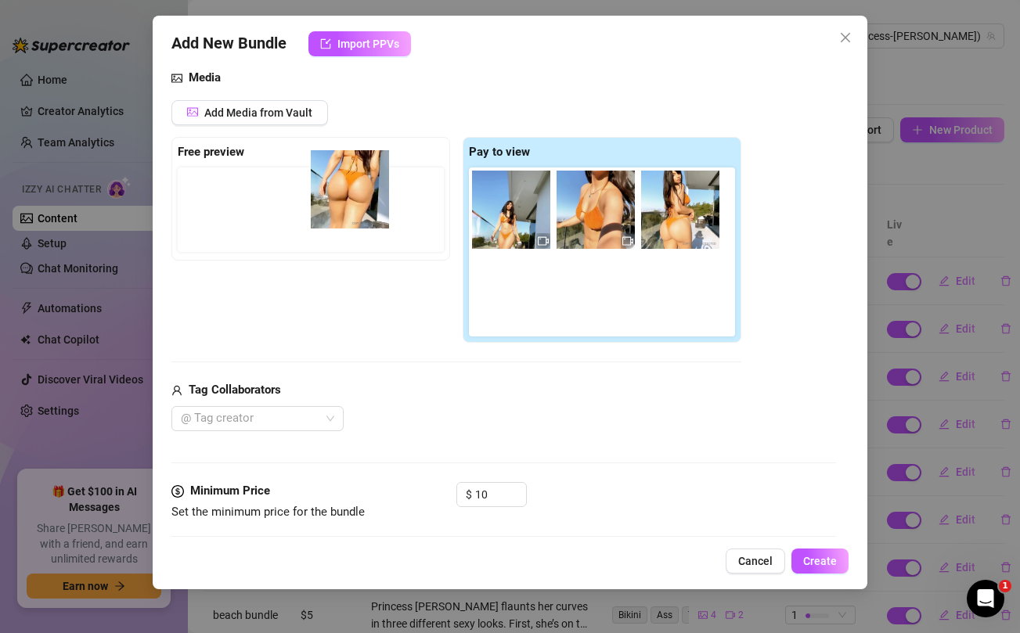
drag, startPoint x: 508, startPoint y: 220, endPoint x: 327, endPoint y: 199, distance: 182.0
click at [327, 199] on div "Free preview Pay to view" at bounding box center [456, 240] width 570 height 207
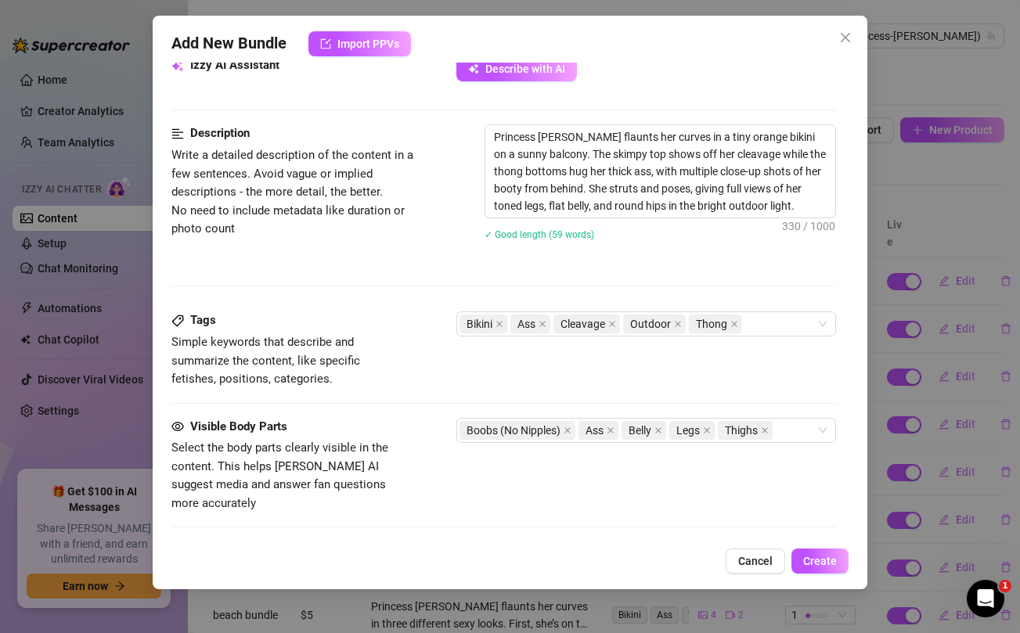
scroll to position [602, 0]
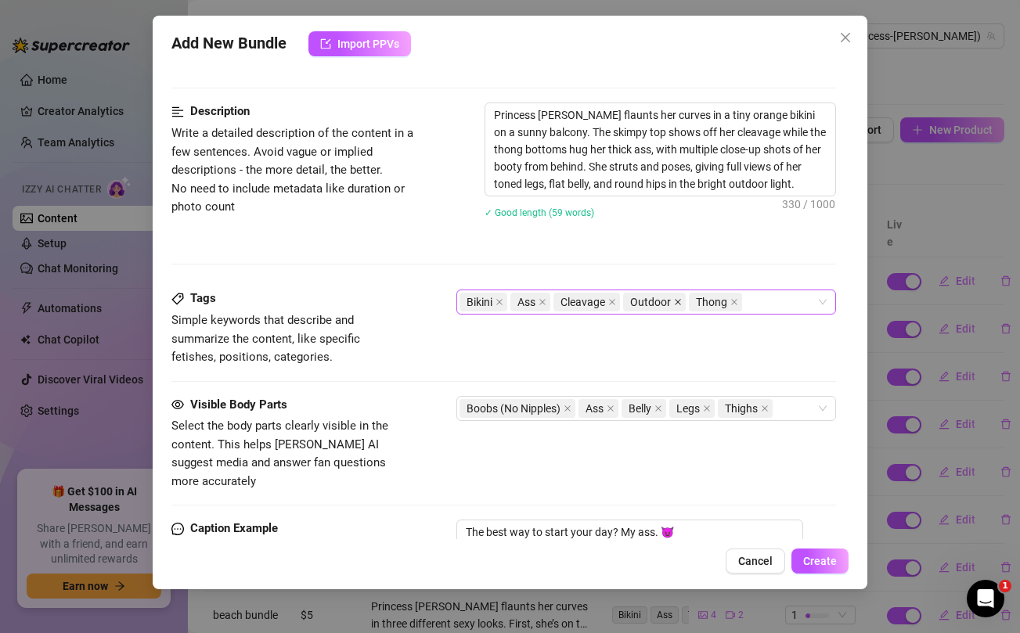
click at [678, 304] on icon "close" at bounding box center [678, 302] width 8 height 8
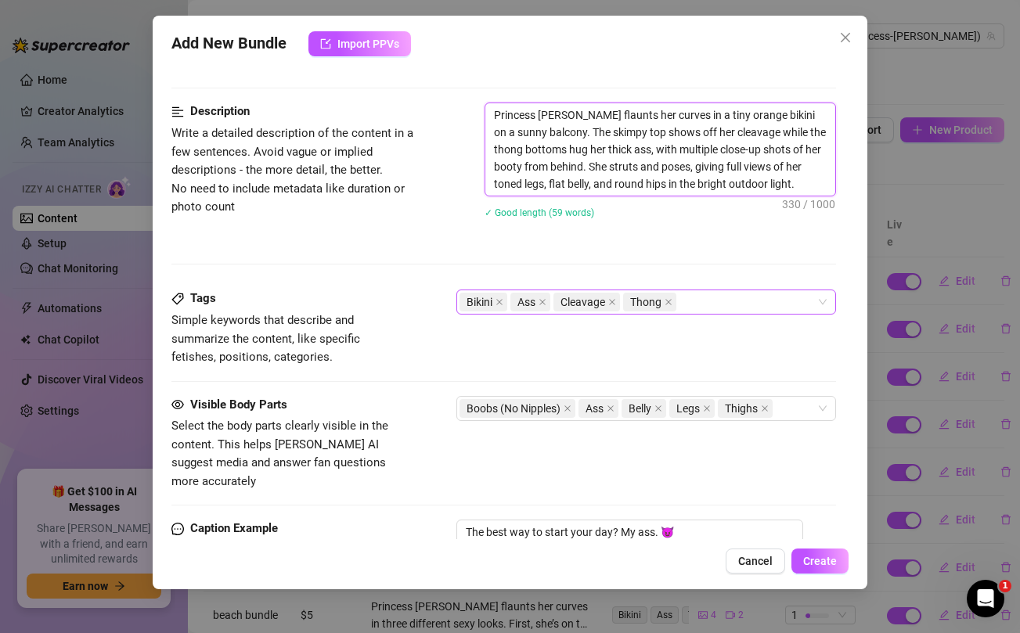
click at [757, 187] on textarea "Princess Jazmine flaunts her curves in a tiny orange bikini on a sunny balcony.…" at bounding box center [659, 149] width 349 height 92
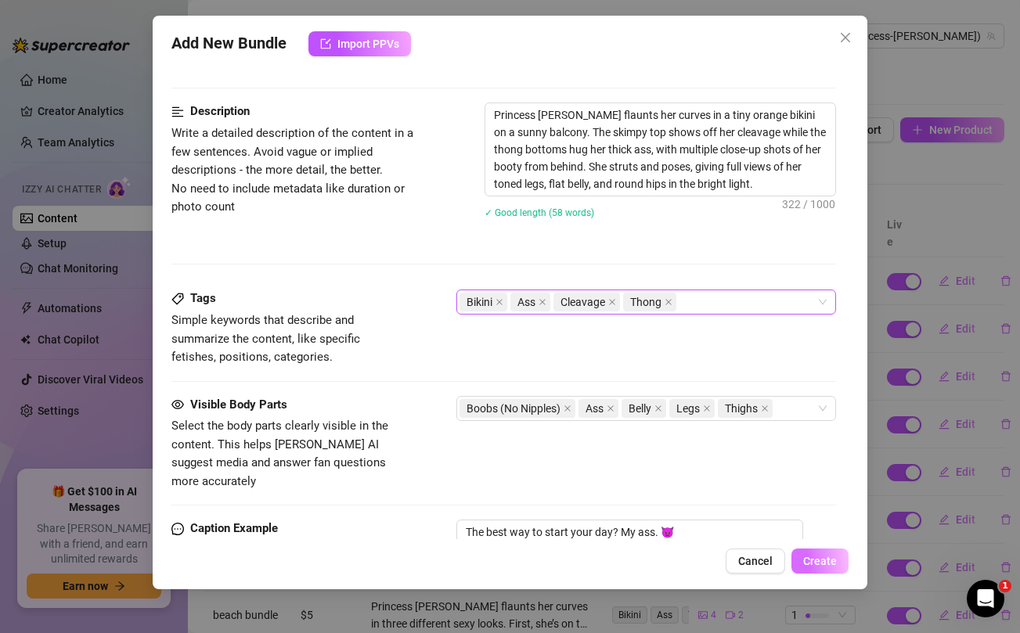
click at [829, 568] on button "Create" at bounding box center [819, 561] width 57 height 25
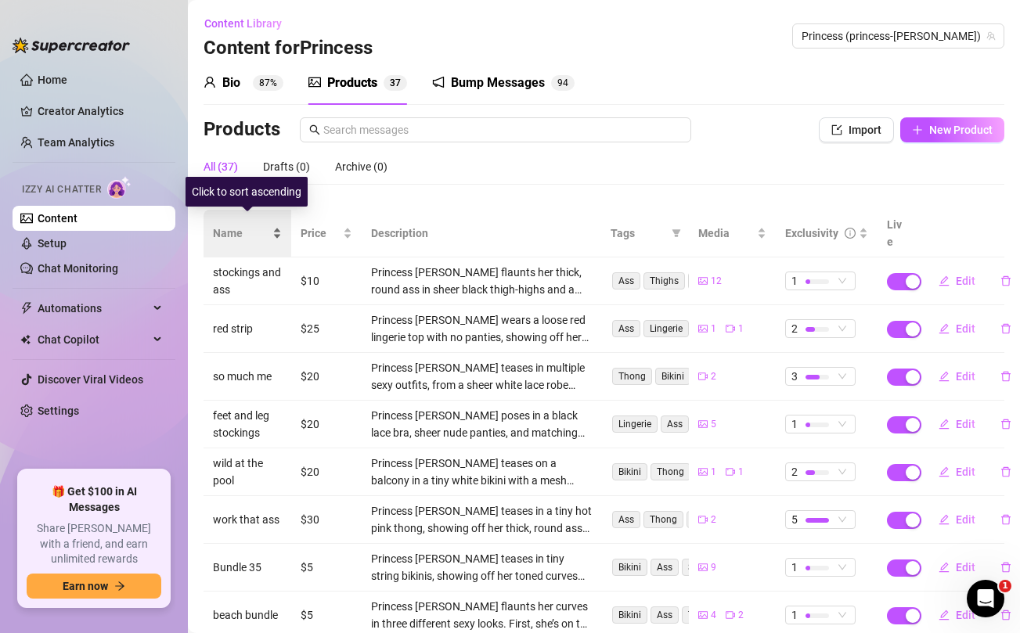
click at [246, 228] on span "Name" at bounding box center [241, 233] width 56 height 17
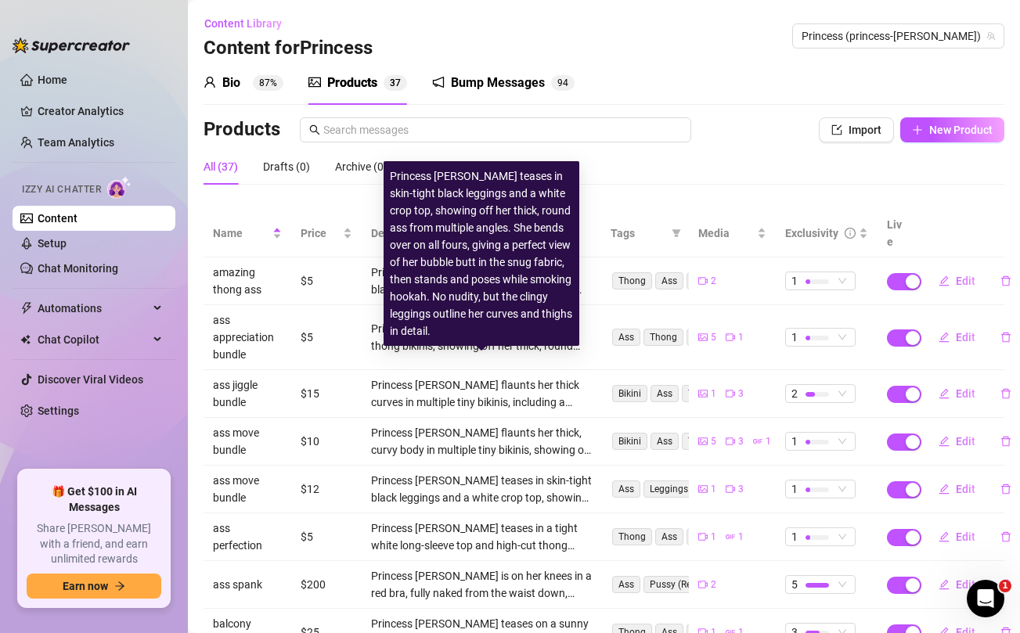
scroll to position [192, 0]
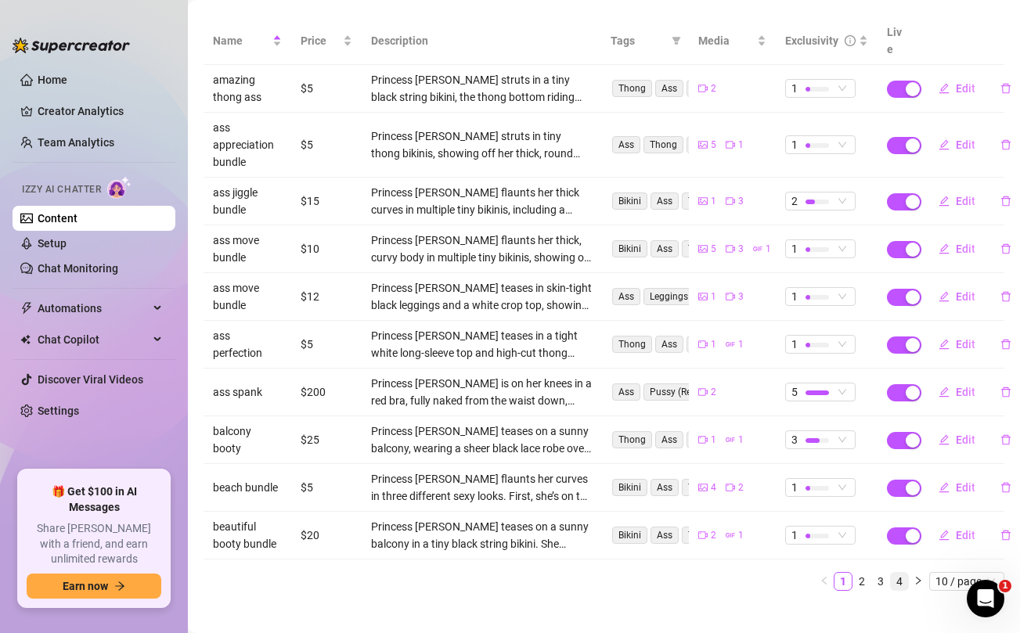
click at [898, 573] on link "4" at bounding box center [898, 581] width 17 height 17
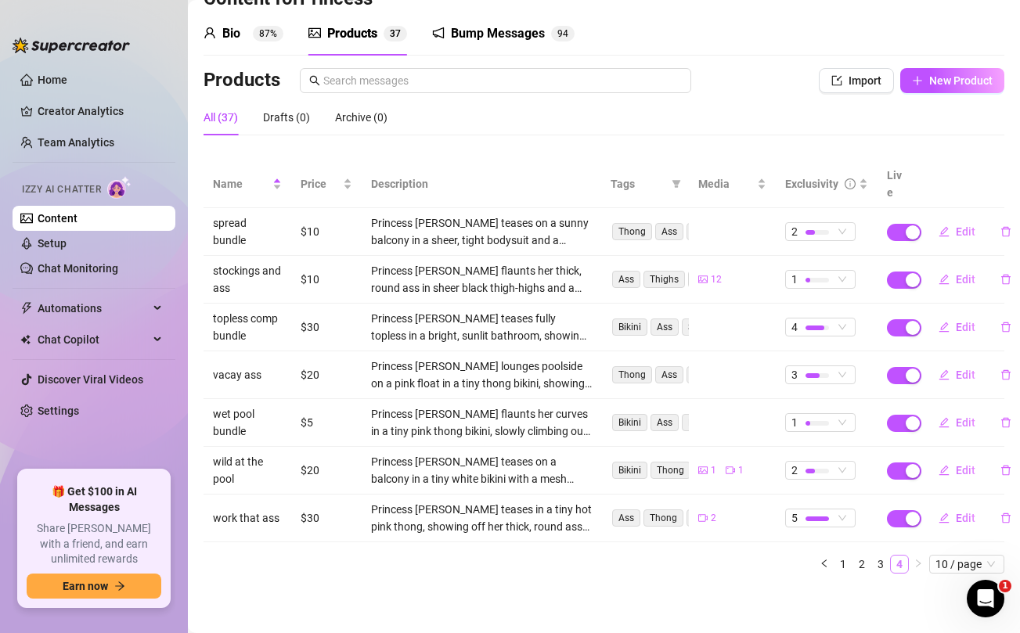
scroll to position [32, 0]
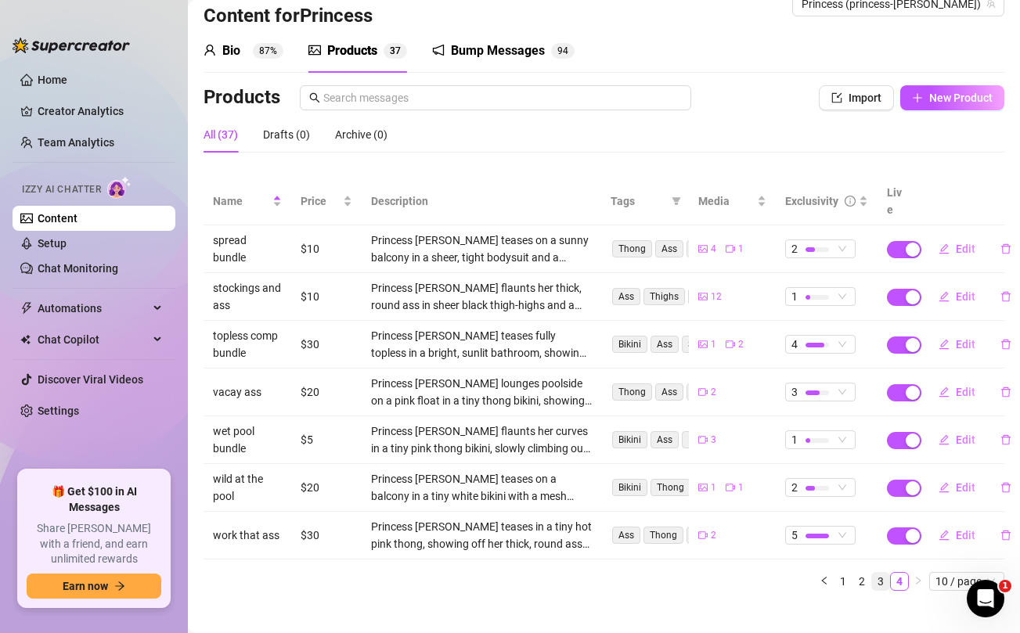
click at [882, 573] on link "3" at bounding box center [880, 581] width 17 height 17
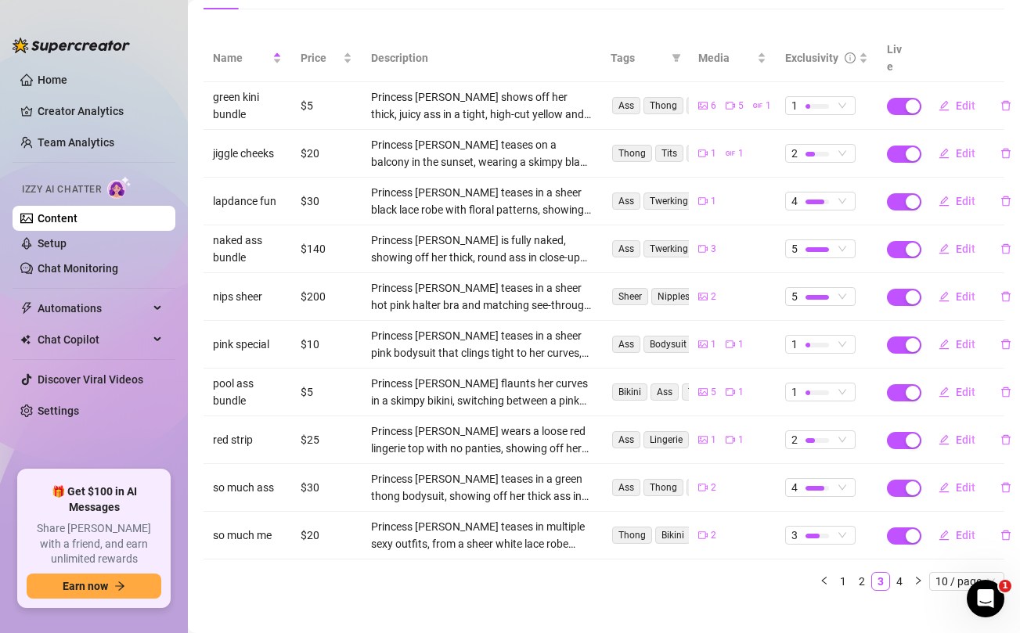
scroll to position [0, 0]
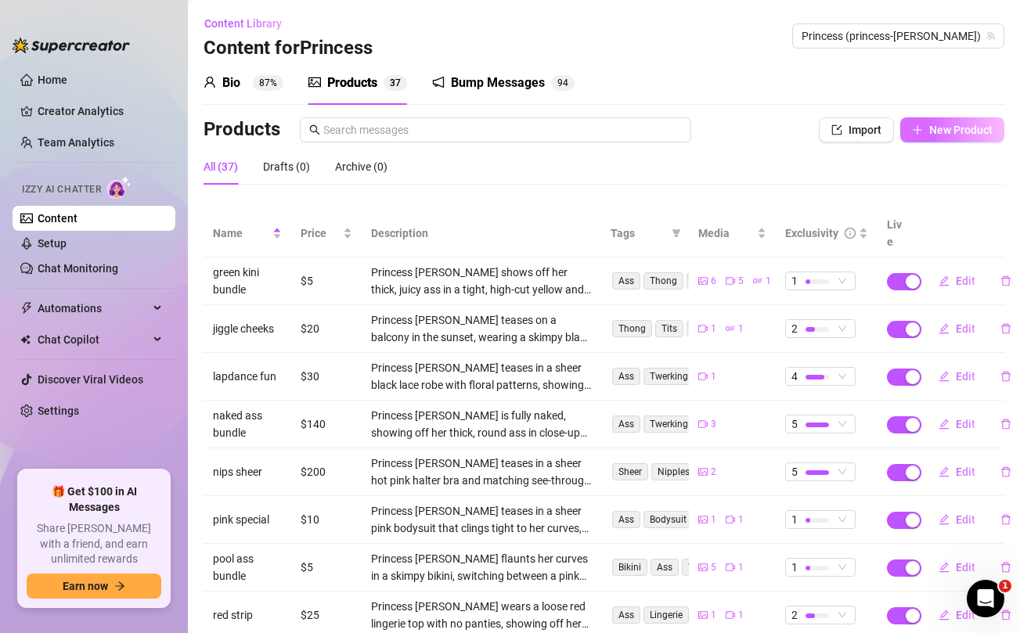
click at [947, 135] on span "New Product" at bounding box center [960, 130] width 63 height 13
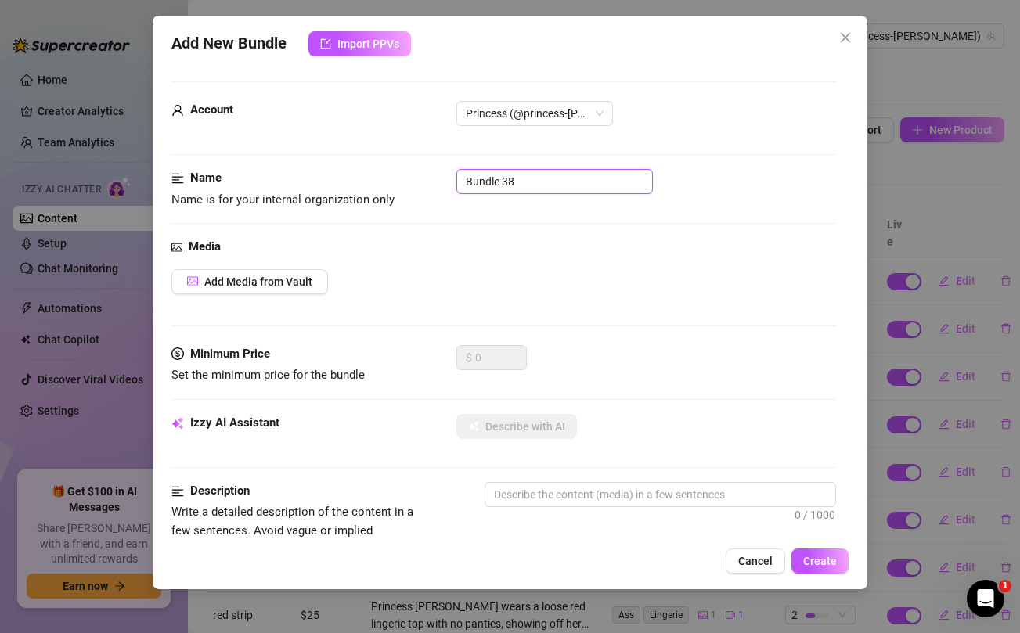
click at [558, 176] on input "Bundle 38" at bounding box center [554, 181] width 196 height 25
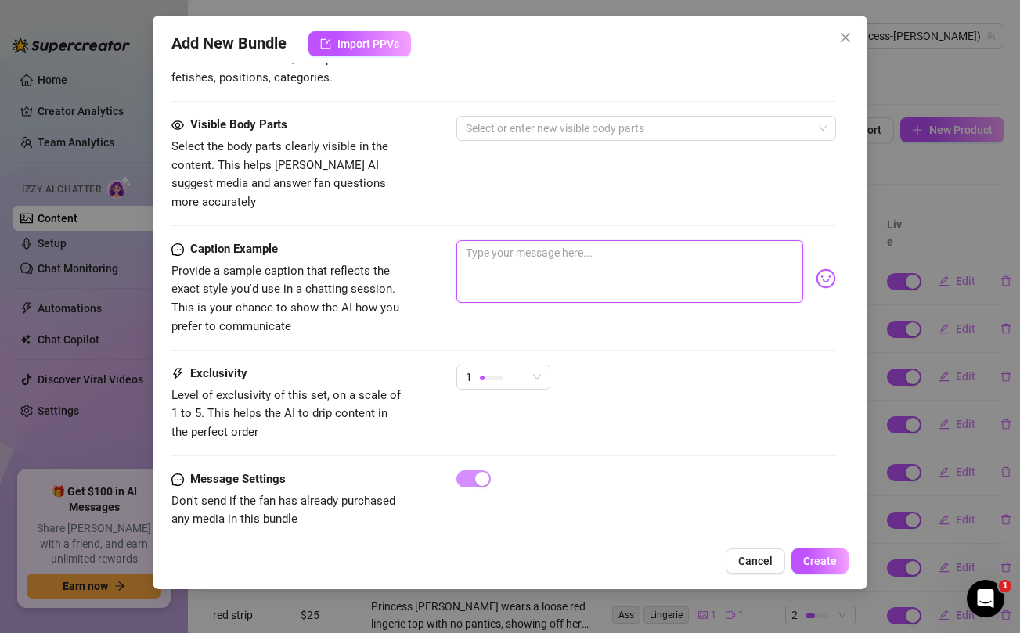
click at [552, 256] on textarea at bounding box center [629, 271] width 346 height 63
paste textarea "My hottest ass appreciation video yet 😈🍑 shaking, bouncing & clapping these che…"
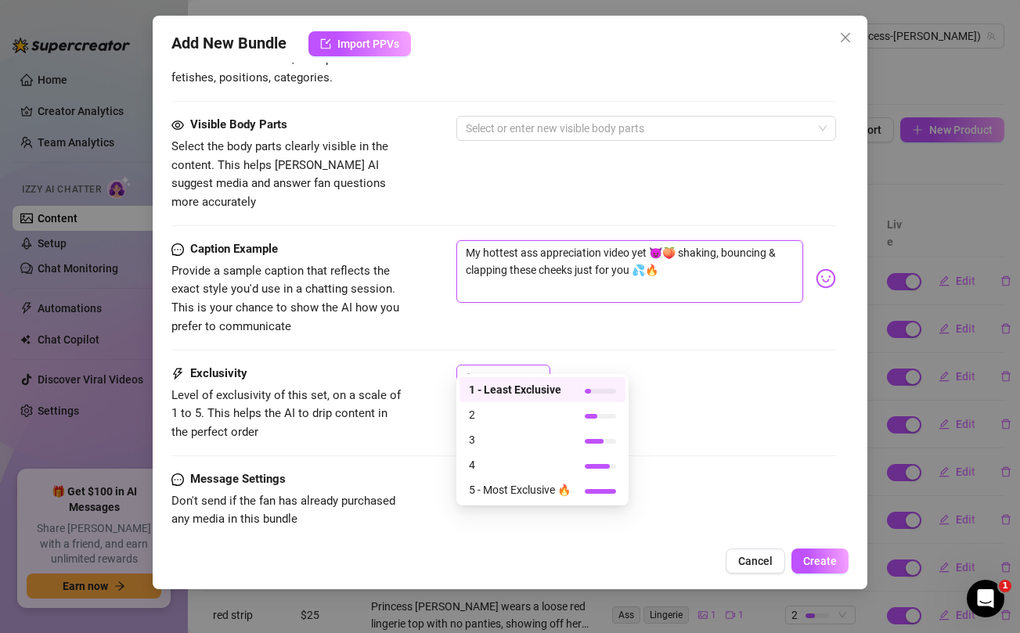
click at [527, 365] on span "1" at bounding box center [503, 376] width 75 height 23
click at [510, 457] on span "4" at bounding box center [520, 464] width 102 height 17
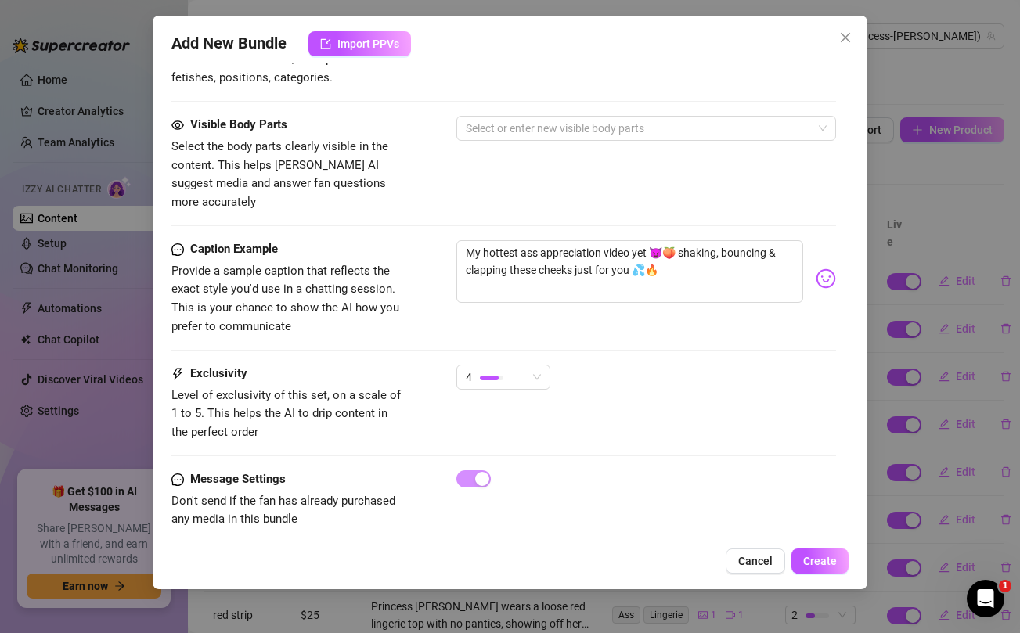
click at [485, 343] on div "Caption Example Provide a sample caption that reflects the exact style you'd us…" at bounding box center [503, 302] width 664 height 124
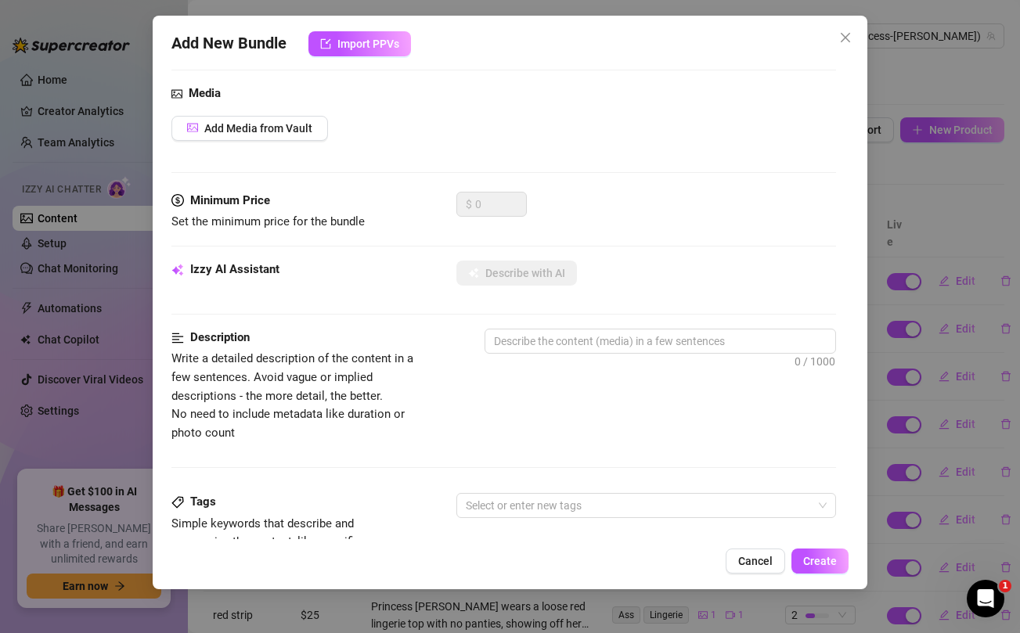
scroll to position [0, 0]
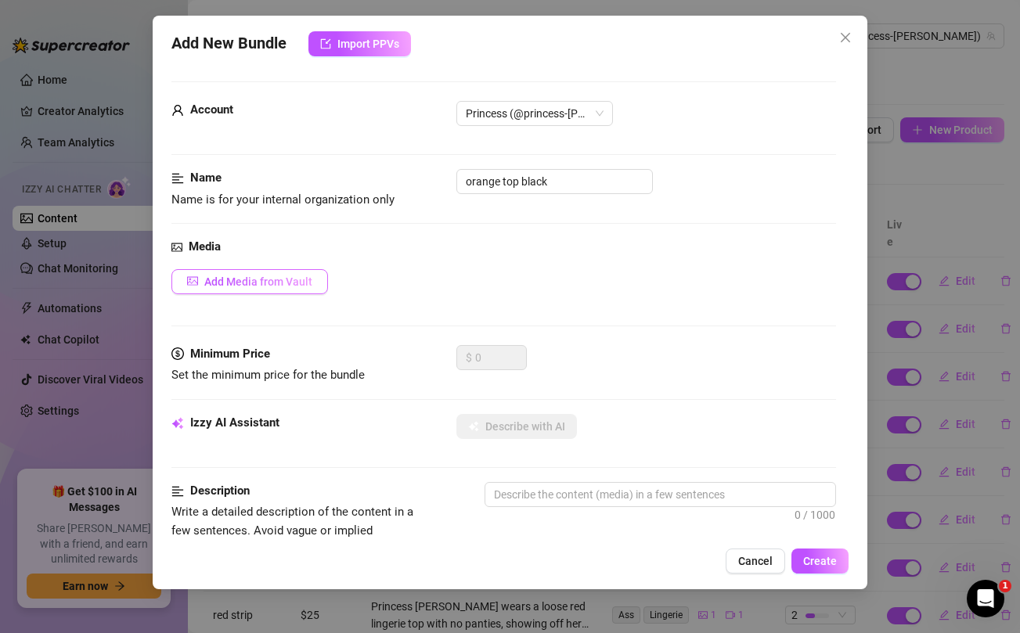
click at [304, 289] on button "Add Media from Vault" at bounding box center [249, 281] width 156 height 25
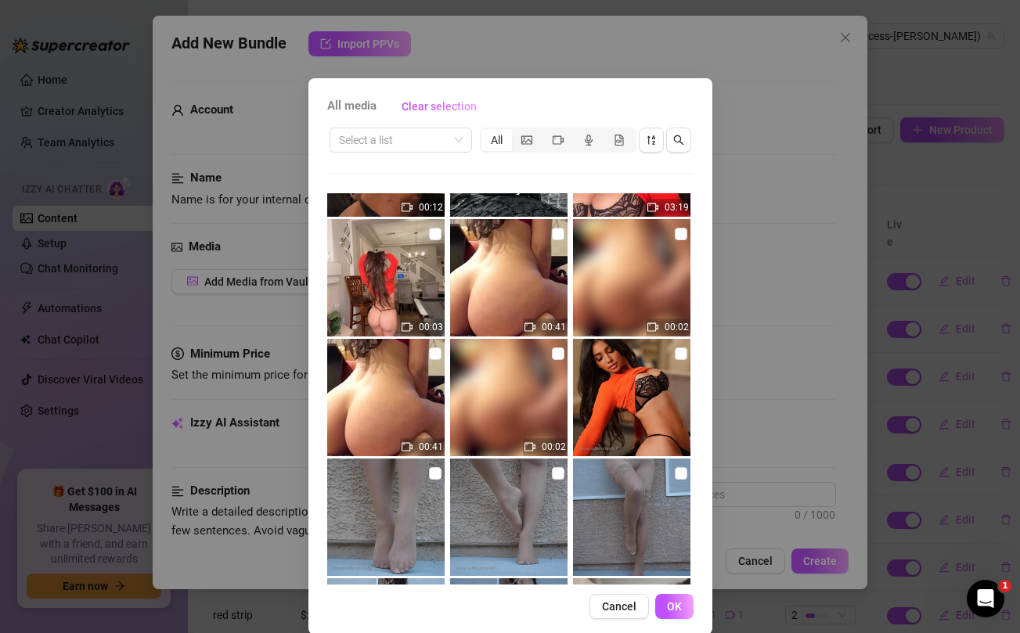
scroll to position [113, 0]
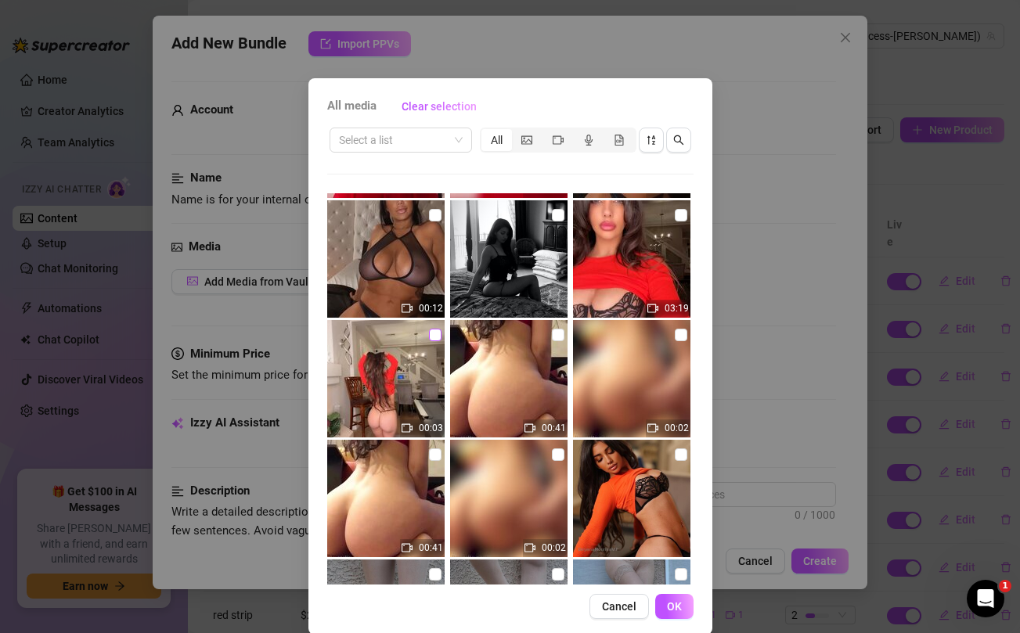
click at [433, 336] on input "checkbox" at bounding box center [435, 335] width 13 height 13
click at [682, 213] on input "checkbox" at bounding box center [680, 215] width 13 height 13
click at [675, 606] on span "OK" at bounding box center [674, 606] width 15 height 13
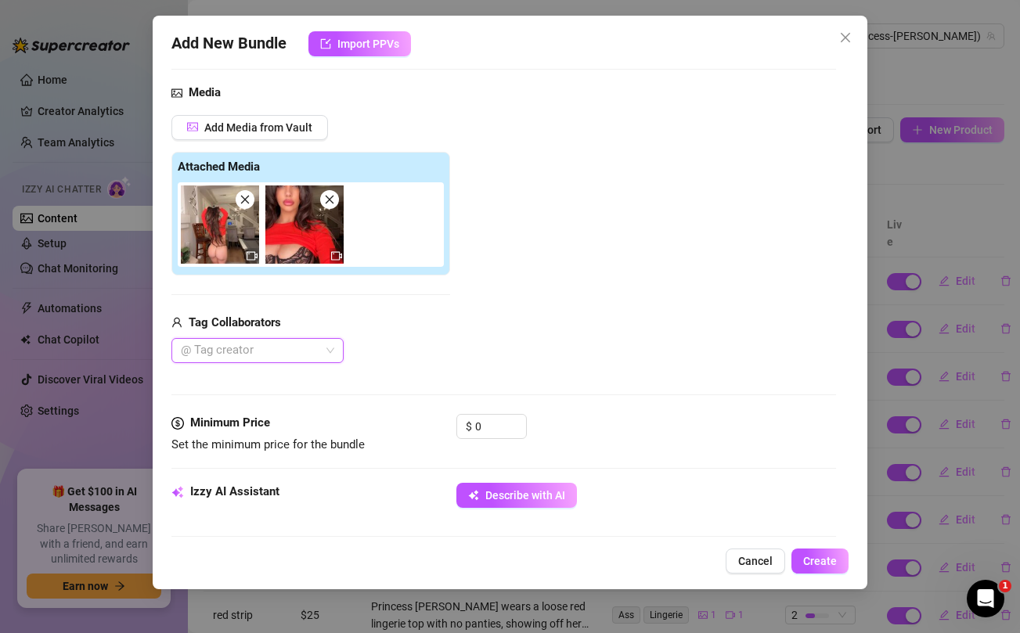
scroll to position [157, 0]
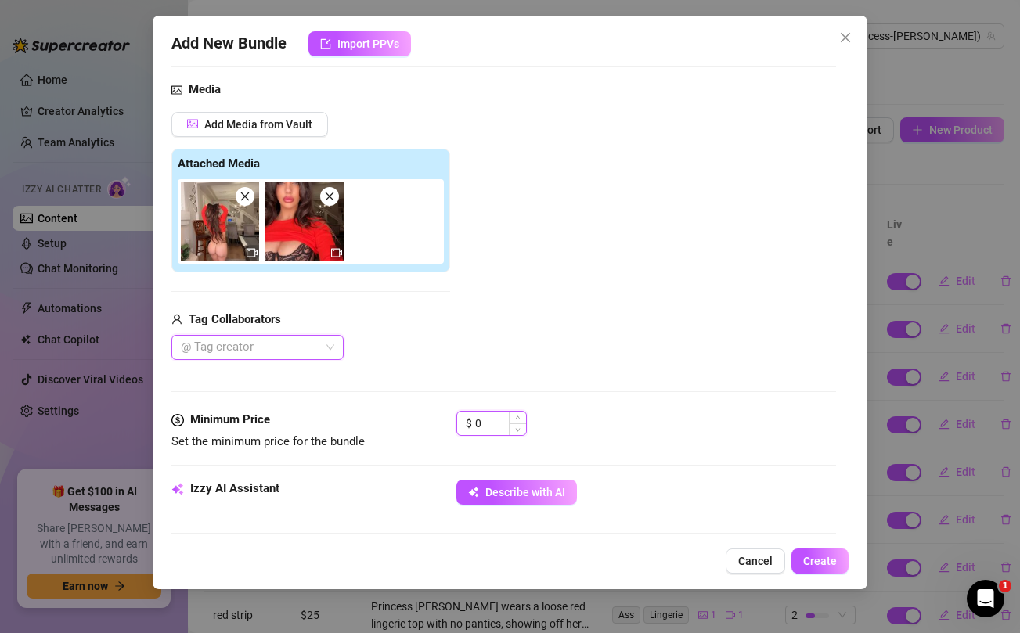
click at [498, 423] on input "0" at bounding box center [500, 423] width 51 height 23
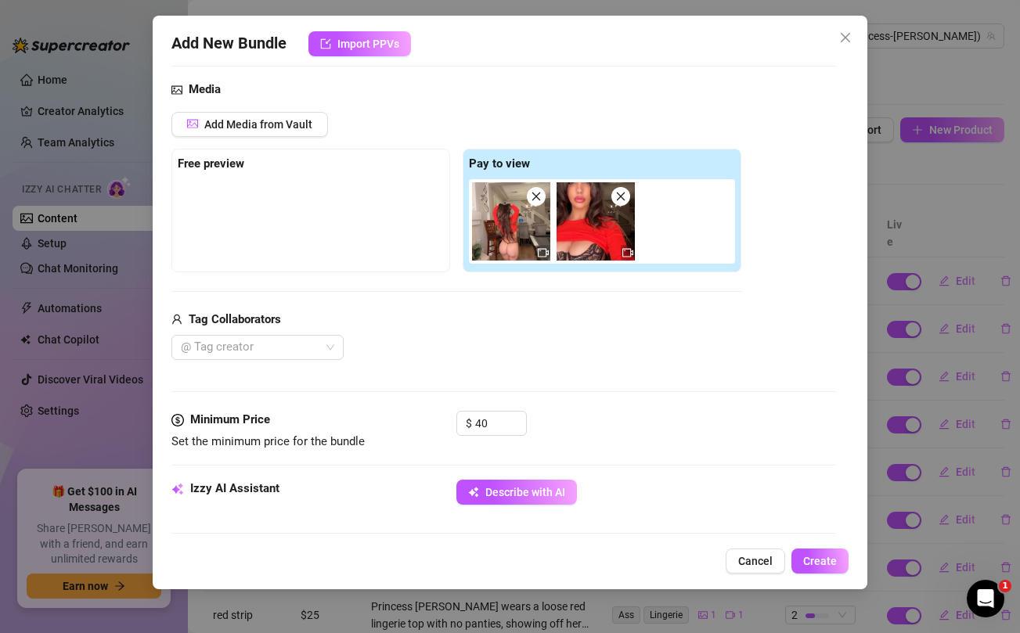
click at [539, 282] on div "Add Media from Vault Free preview Pay to view Tag Collaborators @ Tag creator" at bounding box center [456, 236] width 570 height 249
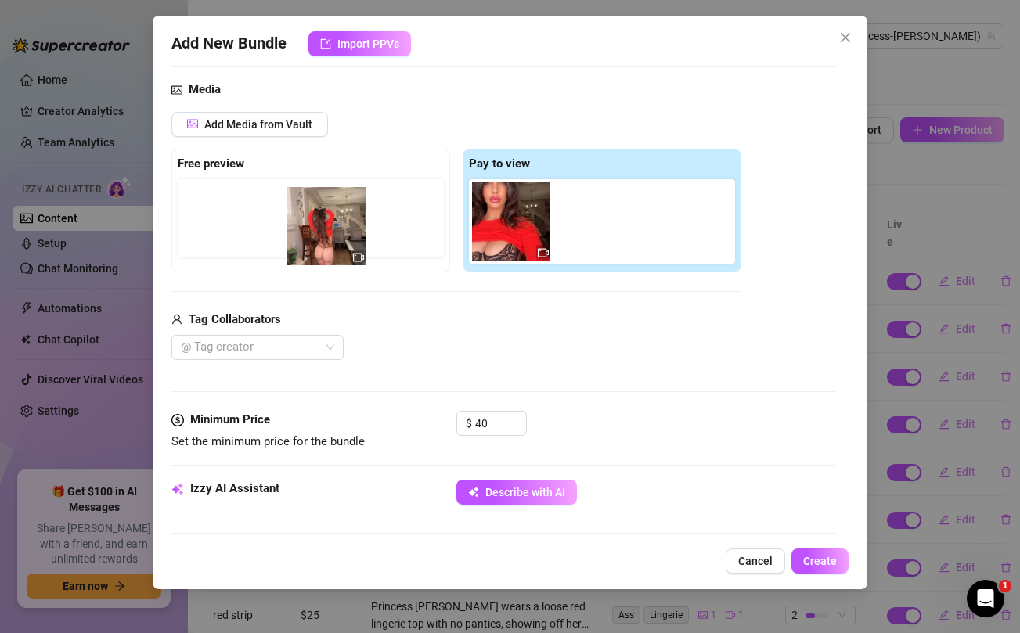
drag, startPoint x: 497, startPoint y: 196, endPoint x: 296, endPoint y: 196, distance: 201.1
click at [296, 196] on div "Free preview Pay to view" at bounding box center [456, 211] width 570 height 124
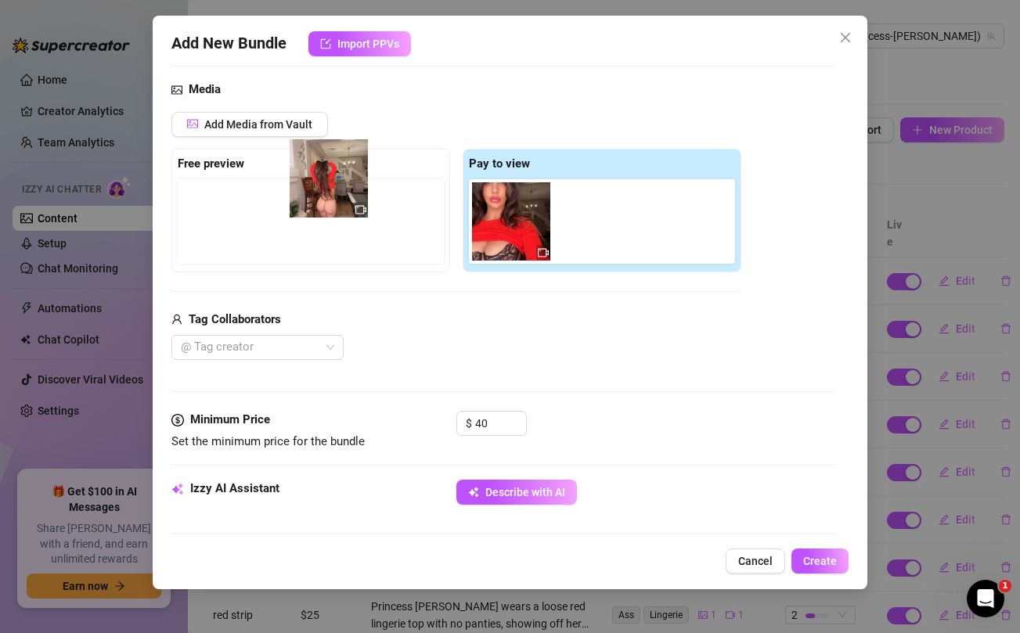
drag, startPoint x: 508, startPoint y: 224, endPoint x: 322, endPoint y: 181, distance: 191.1
click at [322, 181] on div "Free preview Pay to view" at bounding box center [456, 211] width 570 height 124
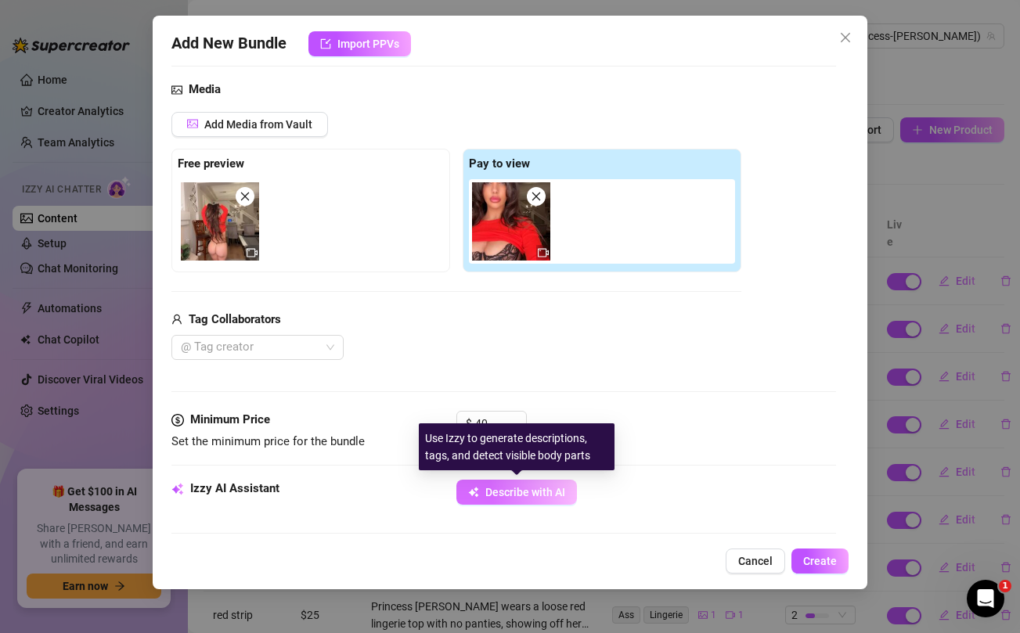
click at [491, 495] on span "Describe with AI" at bounding box center [525, 492] width 80 height 13
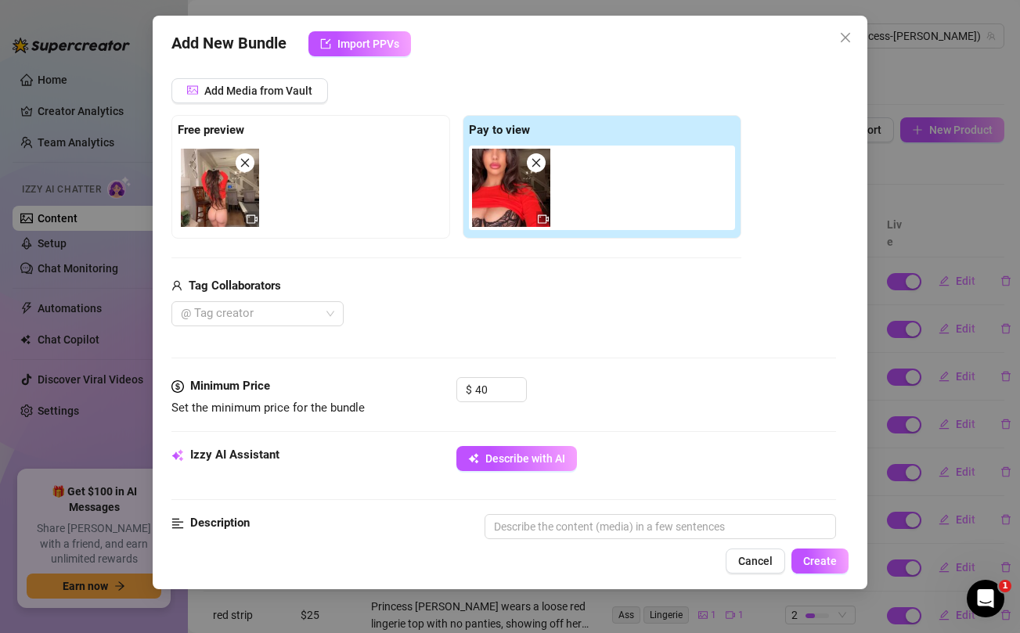
scroll to position [195, 0]
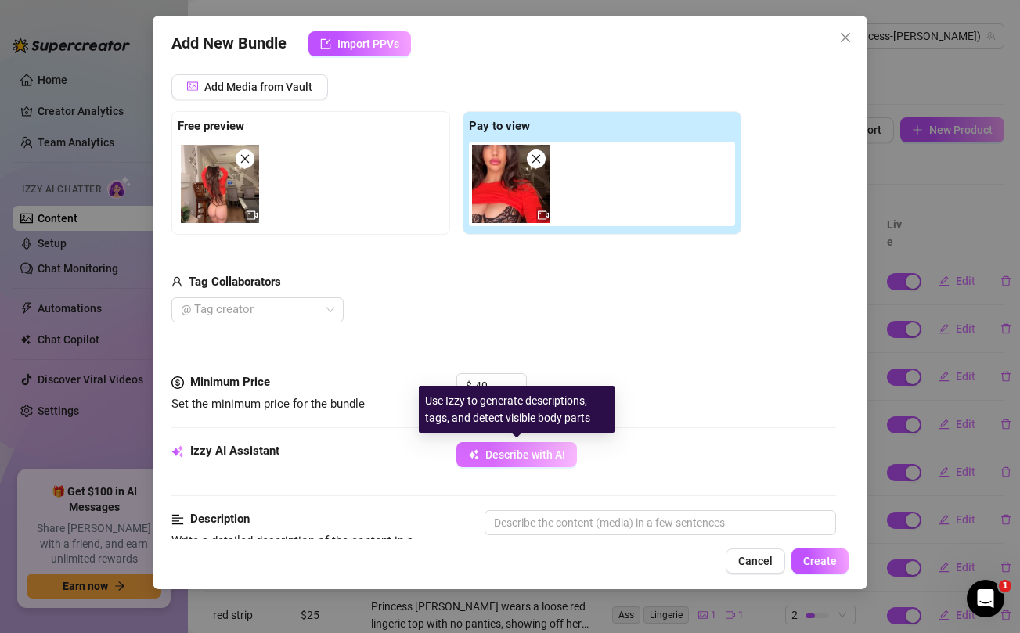
click at [499, 451] on span "Describe with AI" at bounding box center [525, 454] width 80 height 13
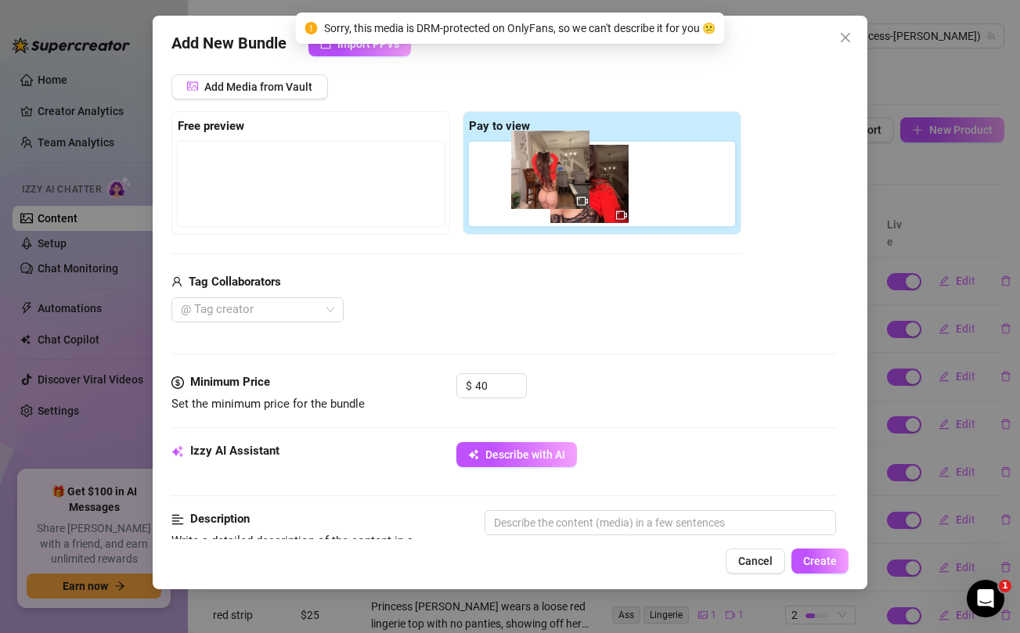
drag, startPoint x: 226, startPoint y: 177, endPoint x: 561, endPoint y: 164, distance: 335.1
click at [561, 164] on div "Free preview Pay to view" at bounding box center [456, 173] width 570 height 124
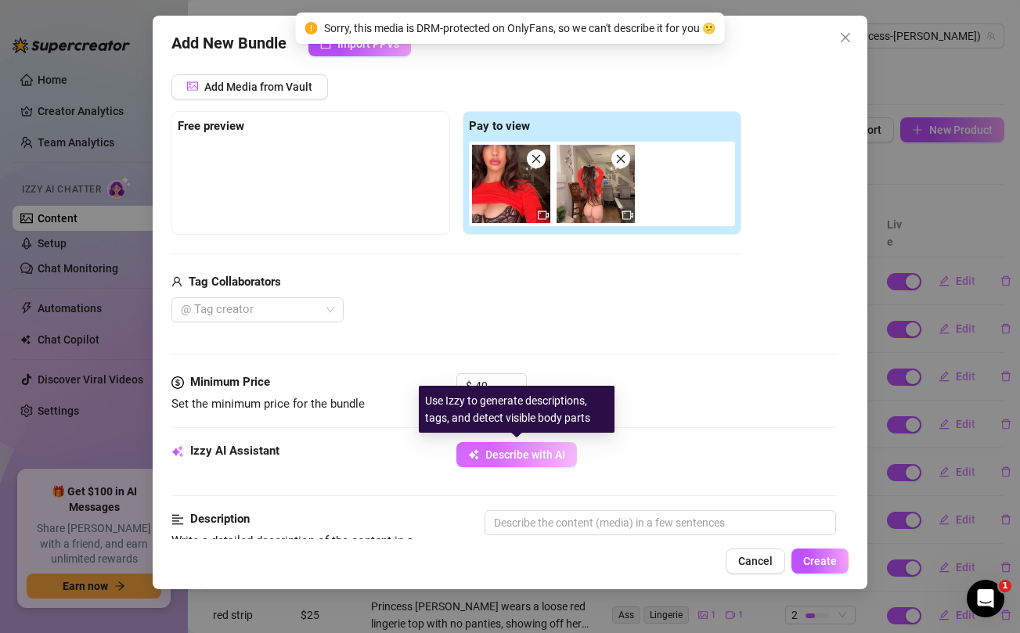
click at [526, 457] on span "Describe with AI" at bounding box center [525, 454] width 80 height 13
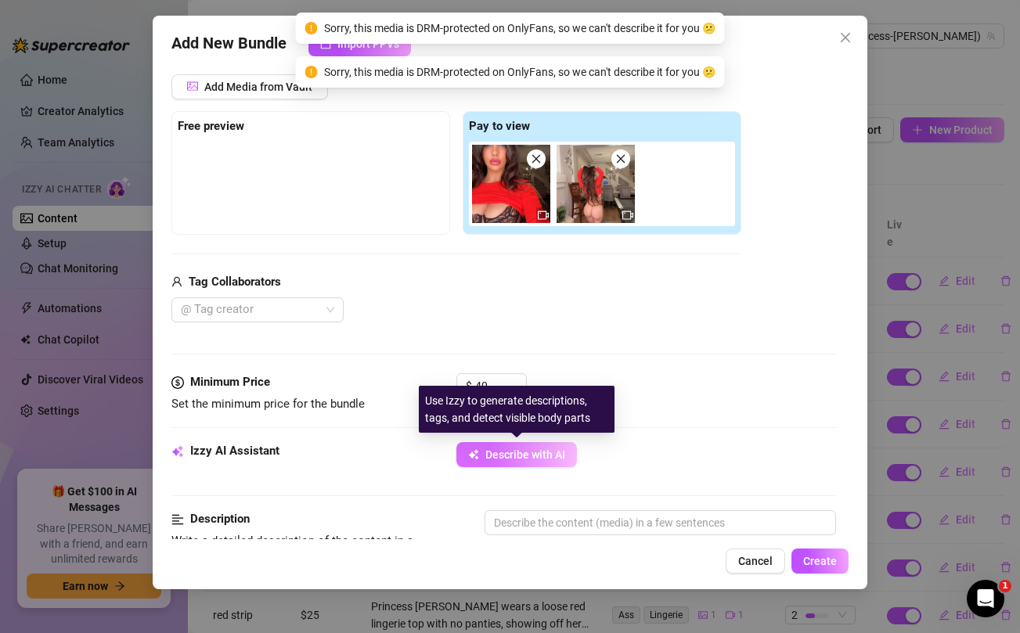
click at [526, 457] on span "Describe with AI" at bounding box center [525, 454] width 80 height 13
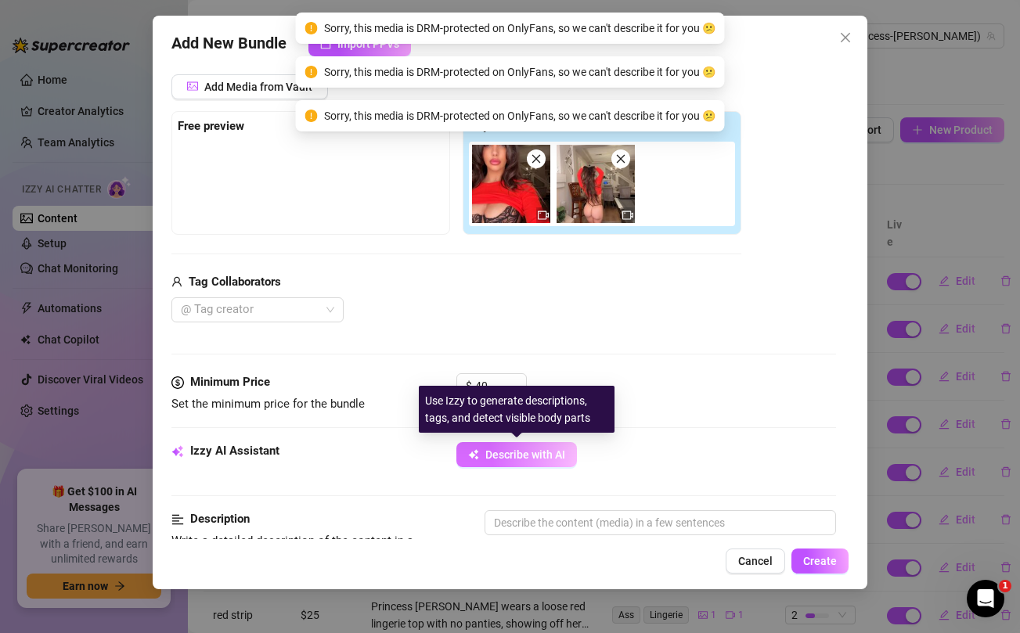
click at [526, 457] on span "Describe with AI" at bounding box center [525, 454] width 80 height 13
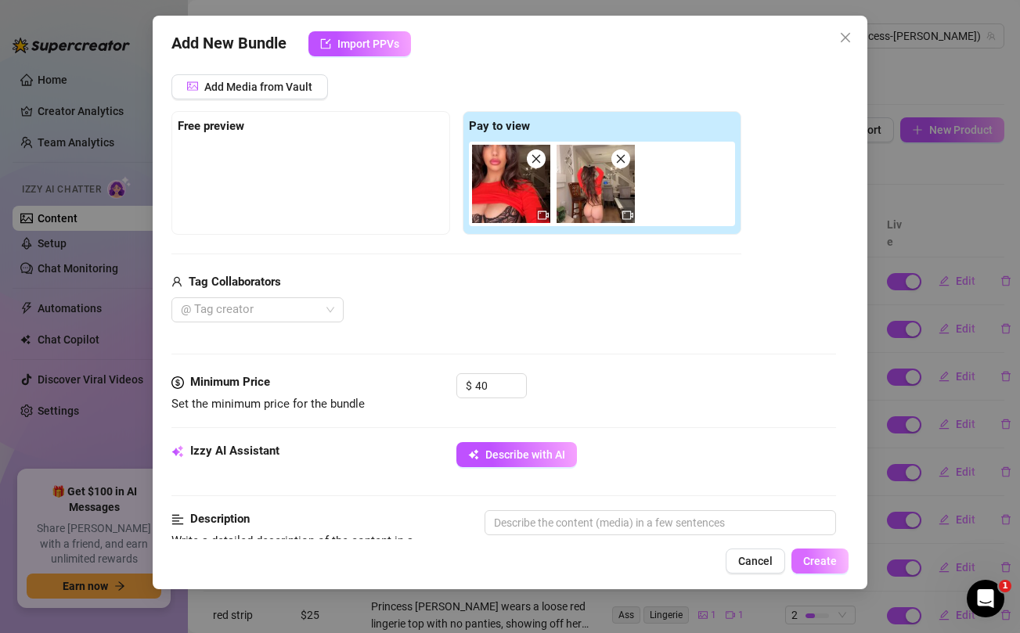
click at [823, 556] on span "Create" at bounding box center [820, 561] width 34 height 13
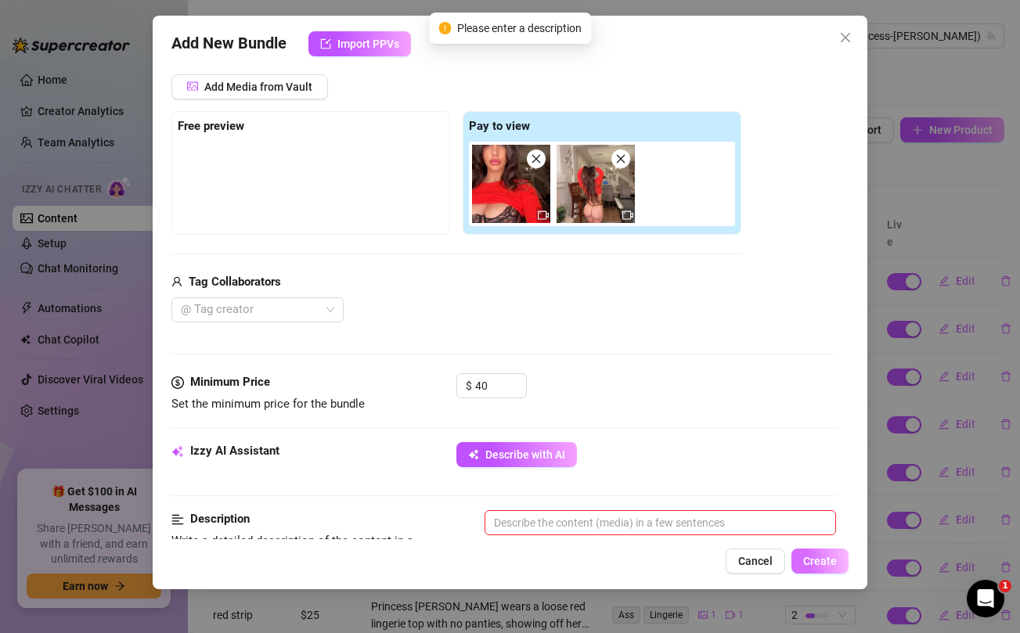
click at [823, 556] on span "Create" at bounding box center [820, 561] width 34 height 13
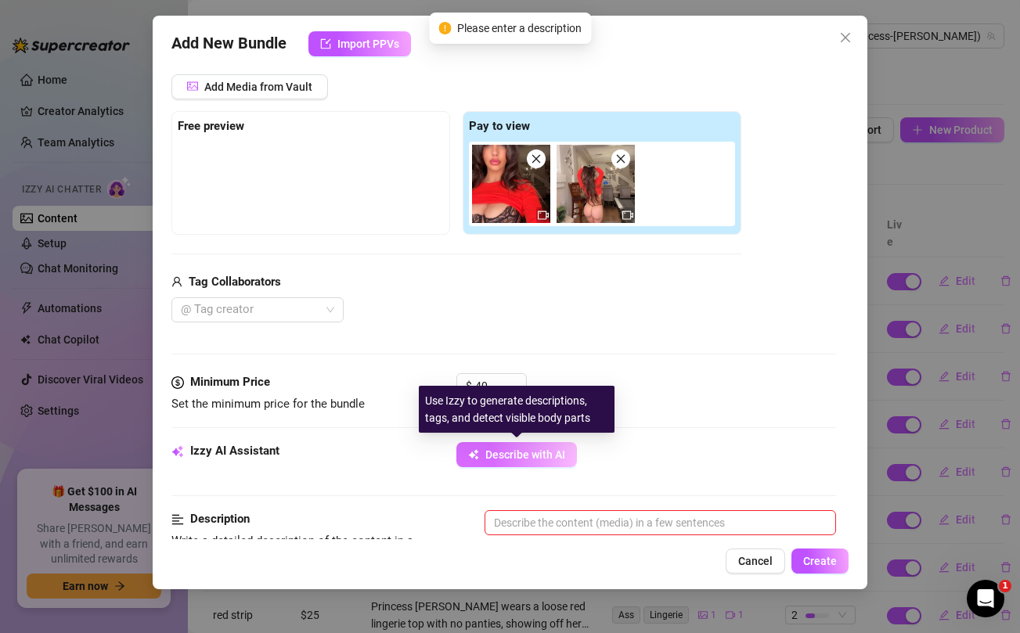
click at [507, 453] on span "Describe with AI" at bounding box center [525, 454] width 80 height 13
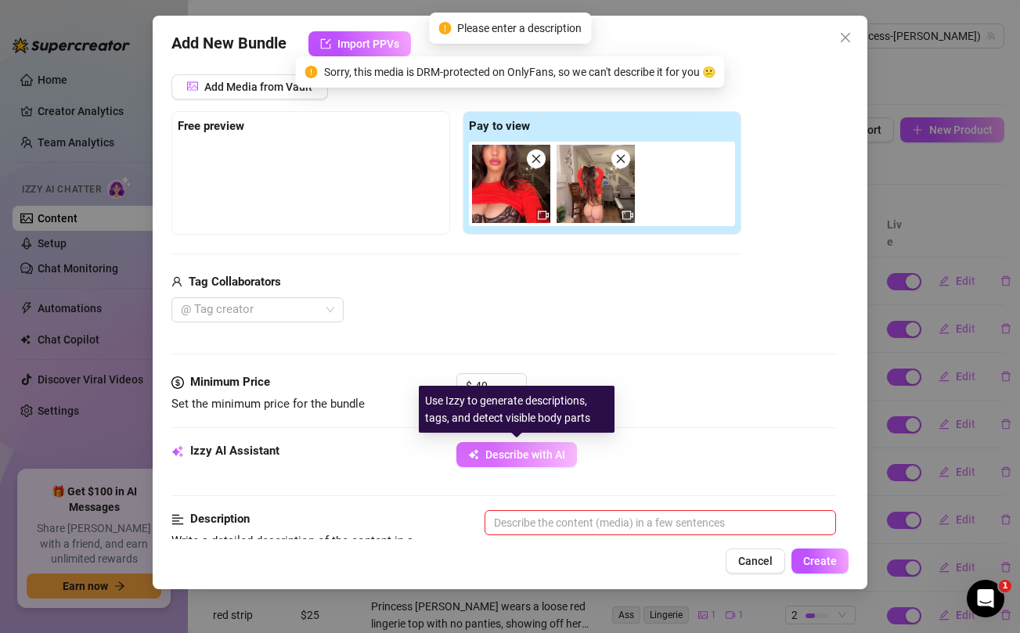
click at [507, 453] on span "Describe with AI" at bounding box center [525, 454] width 80 height 13
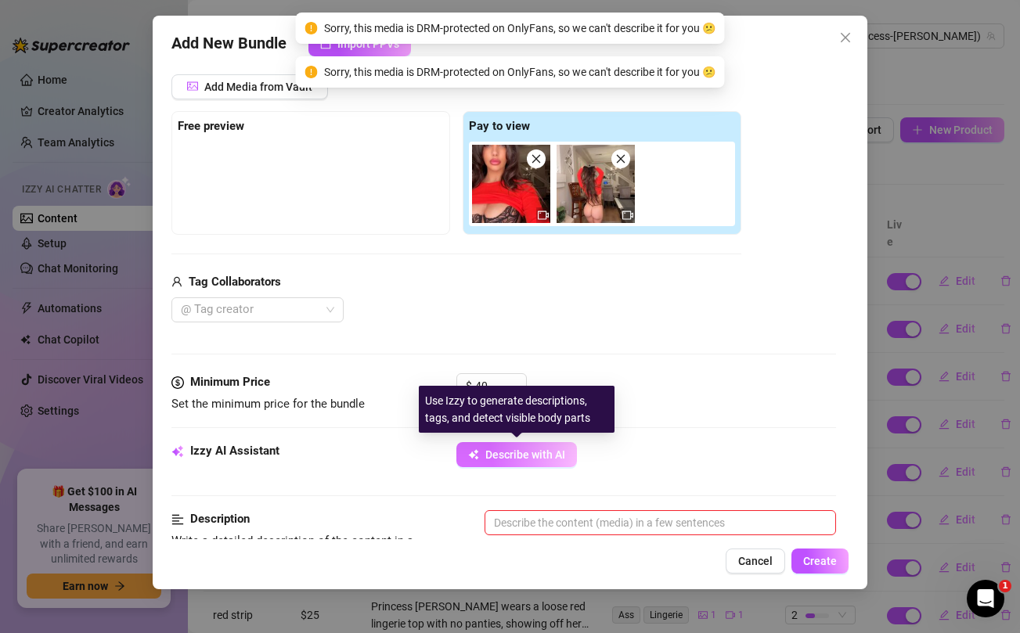
click at [507, 453] on span "Describe with AI" at bounding box center [525, 454] width 80 height 13
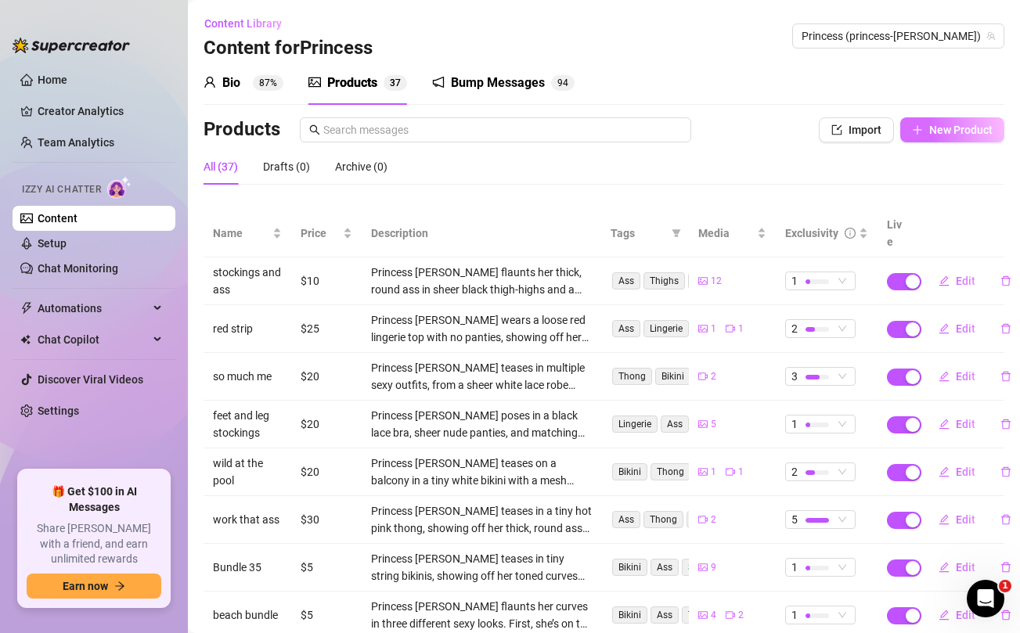
click at [945, 134] on span "New Product" at bounding box center [960, 130] width 63 height 13
type textarea "Type your message here..."
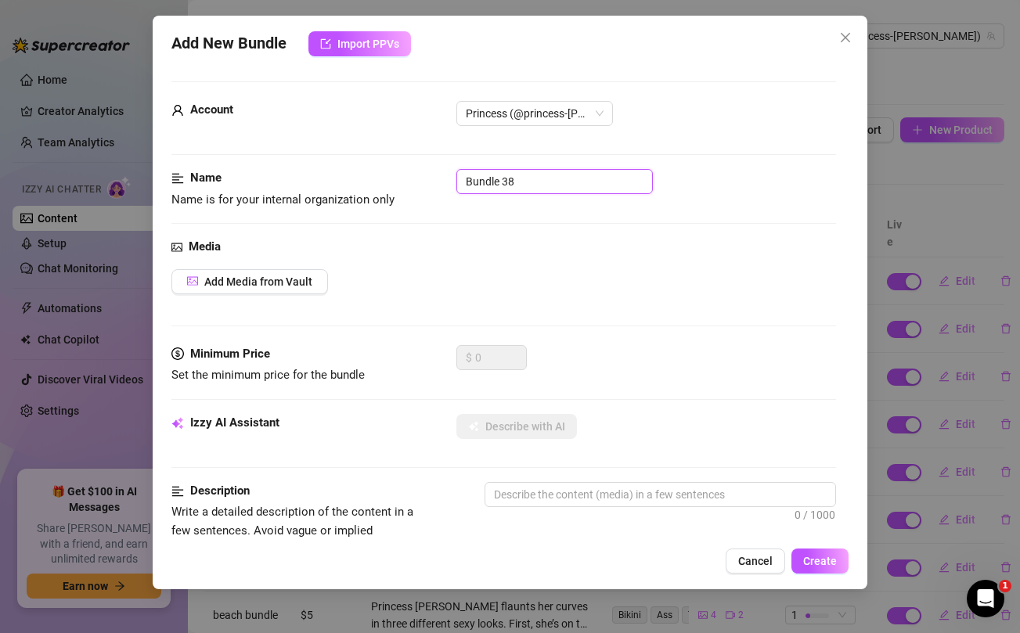
click at [482, 181] on input "Bundle 38" at bounding box center [554, 181] width 196 height 25
type input "orange top black"
click at [256, 291] on button "Add Media from Vault" at bounding box center [249, 281] width 156 height 25
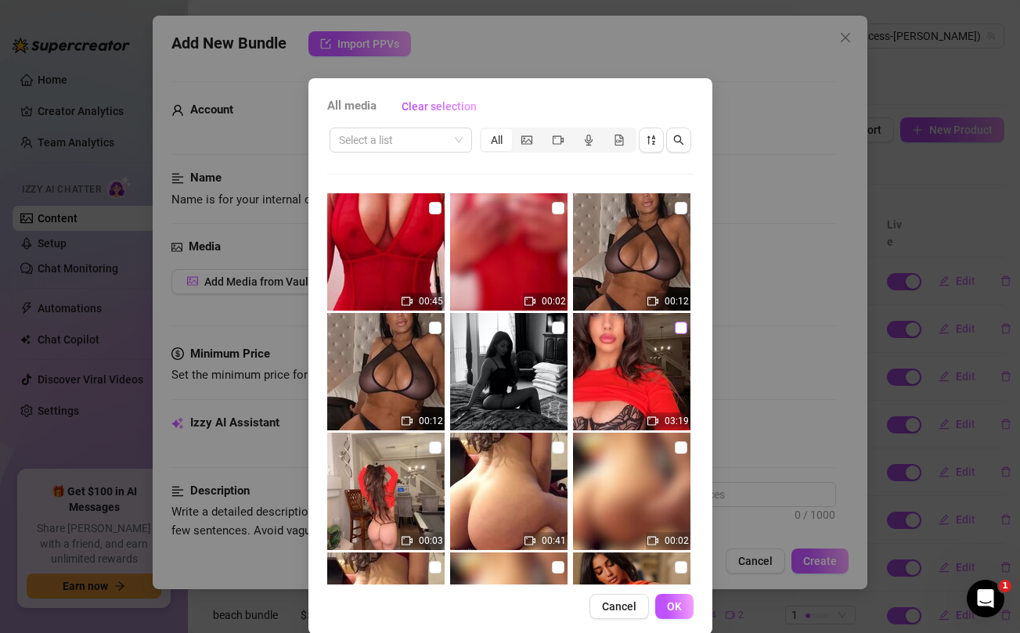
click at [682, 332] on input "checkbox" at bounding box center [680, 328] width 13 height 13
checkbox input "true"
click at [433, 448] on input "checkbox" at bounding box center [435, 447] width 13 height 13
checkbox input "true"
click at [675, 611] on span "OK" at bounding box center [674, 606] width 15 height 13
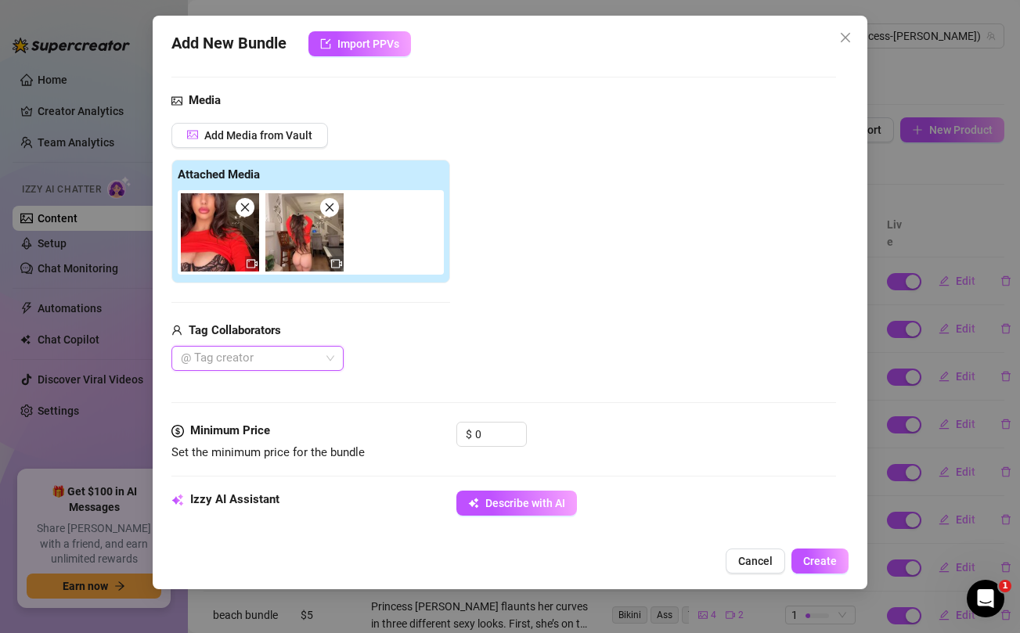
scroll to position [149, 0]
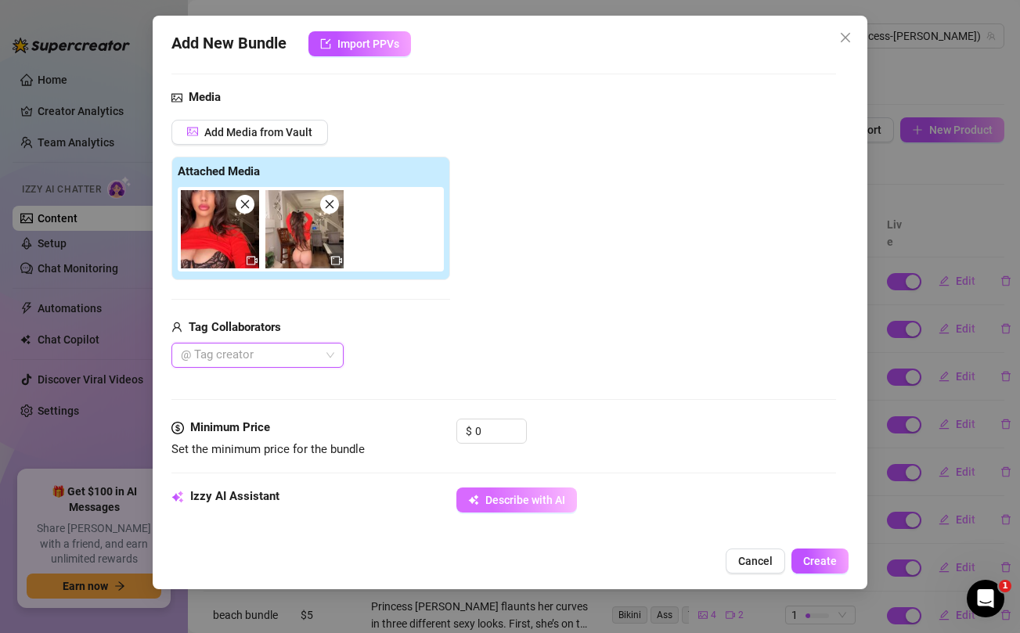
click at [517, 509] on button "Describe with AI" at bounding box center [516, 499] width 120 height 25
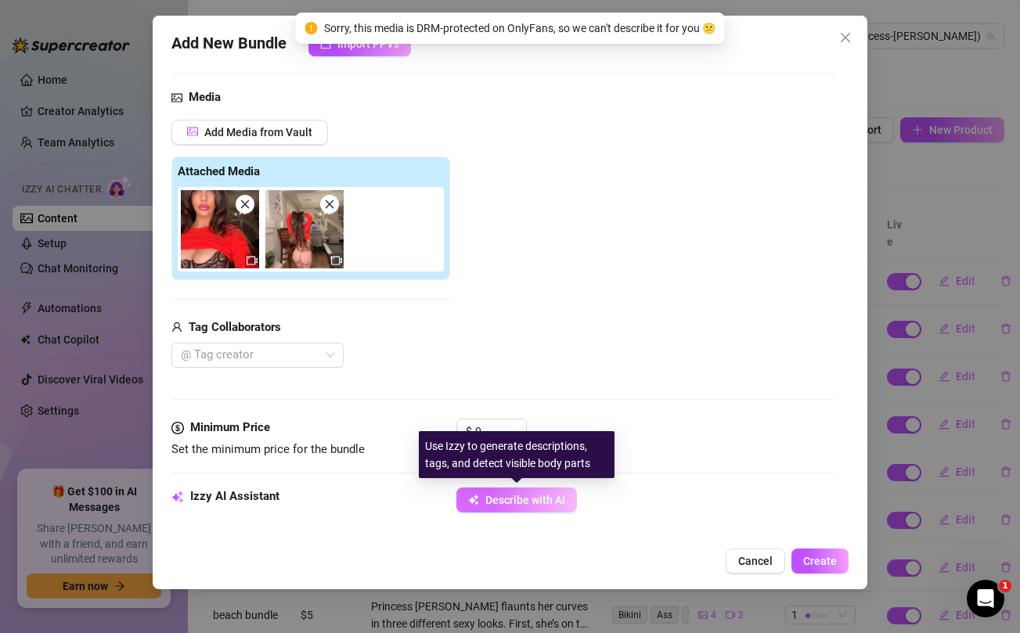
click at [517, 509] on button "Describe with AI" at bounding box center [516, 499] width 120 height 25
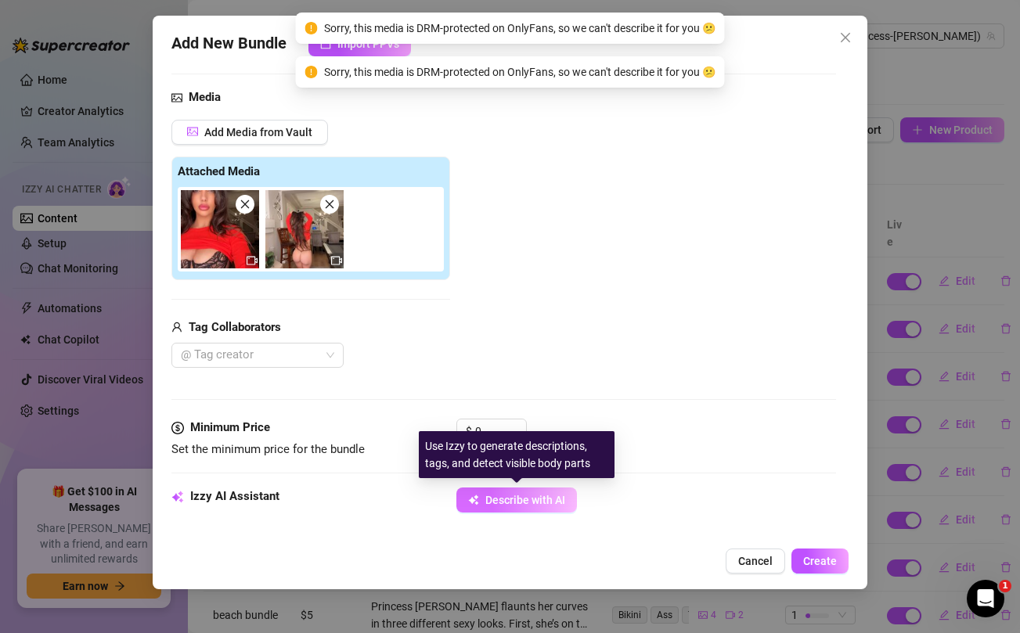
click at [517, 509] on button "Describe with AI" at bounding box center [516, 499] width 120 height 25
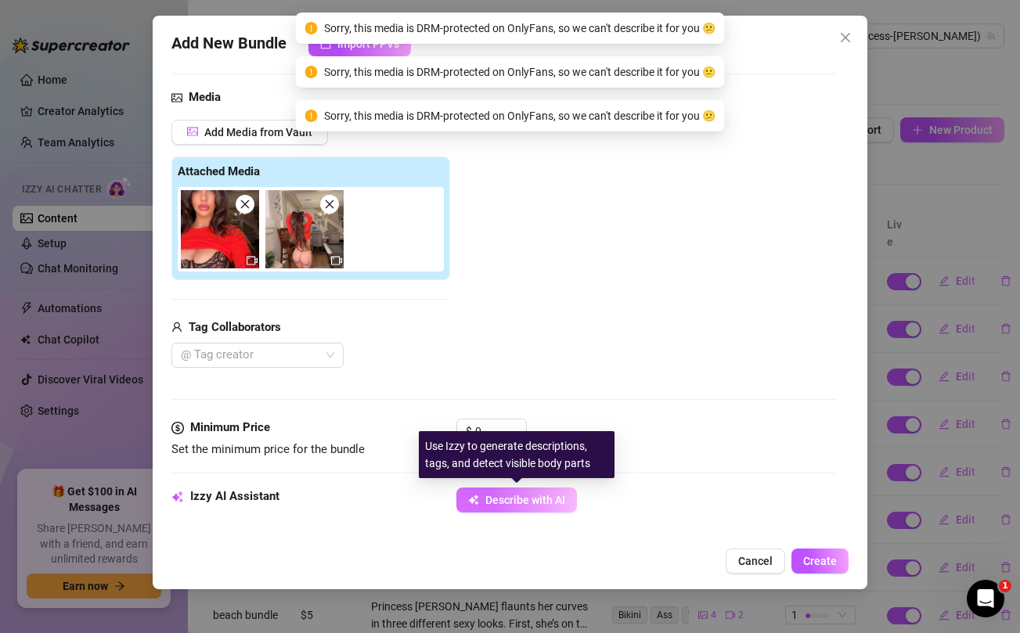
click at [517, 509] on button "Describe with AI" at bounding box center [516, 499] width 120 height 25
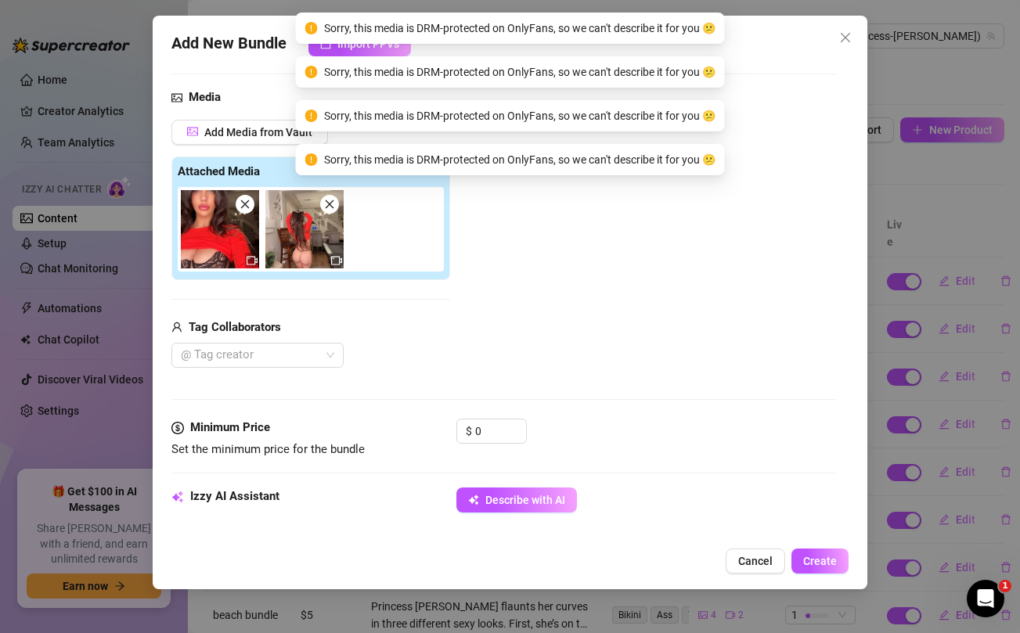
click at [121, 418] on div "Add New Bundle Import PPVs Account Princess (@princess-[PERSON_NAME]) Name Name…" at bounding box center [510, 316] width 1020 height 633
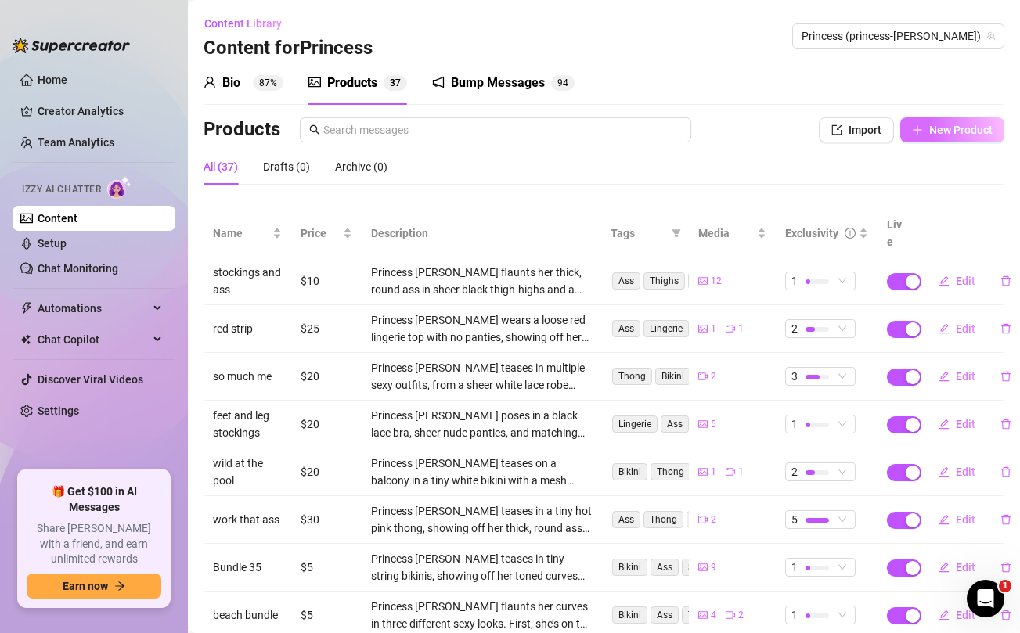
click at [953, 135] on span "New Product" at bounding box center [960, 130] width 63 height 13
type textarea "Type your message here..."
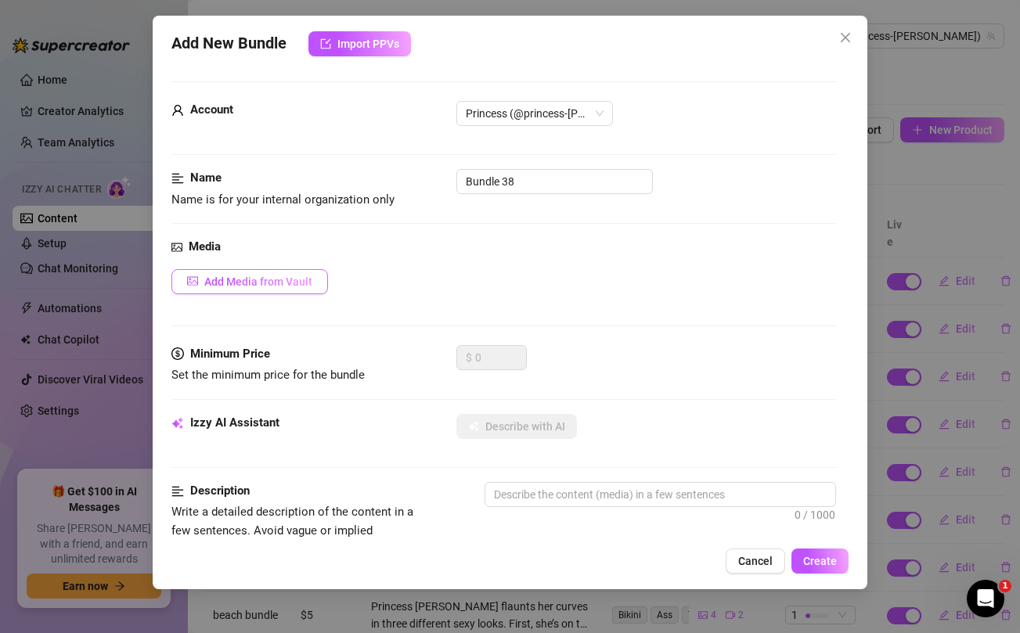
click at [286, 279] on span "Add Media from Vault" at bounding box center [258, 281] width 108 height 13
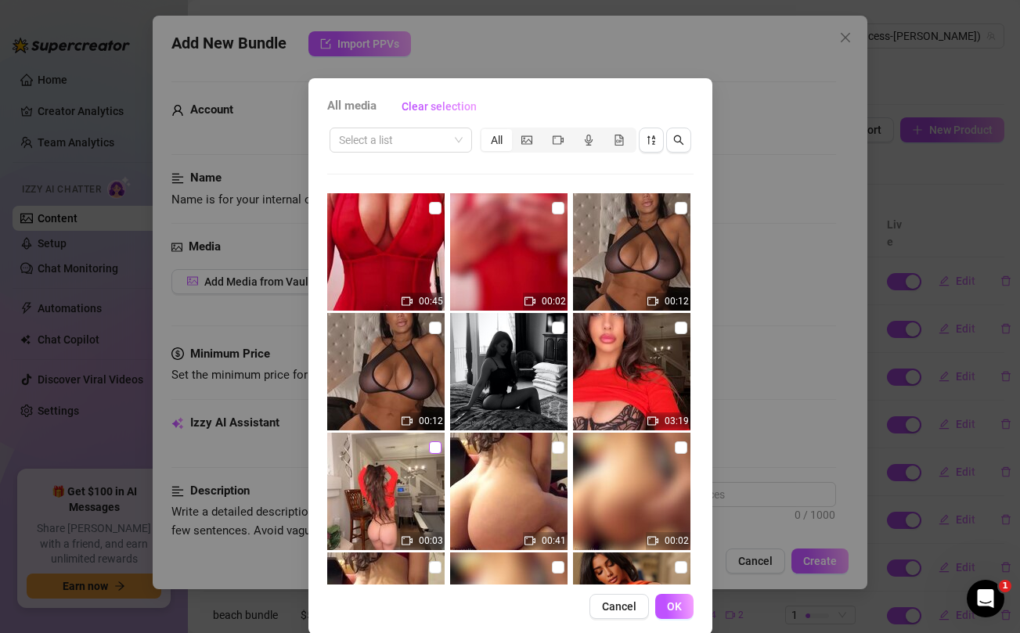
click at [435, 448] on input "checkbox" at bounding box center [435, 447] width 13 height 13
checkbox input "true"
click at [678, 332] on input "checkbox" at bounding box center [680, 328] width 13 height 13
checkbox input "true"
click at [670, 603] on span "OK" at bounding box center [674, 606] width 15 height 13
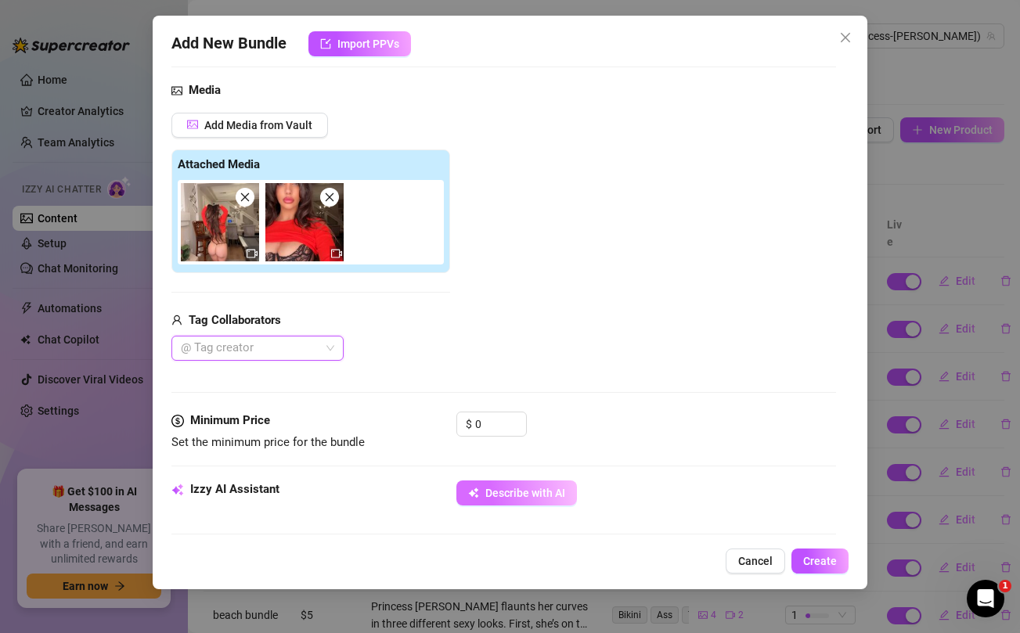
scroll to position [160, 0]
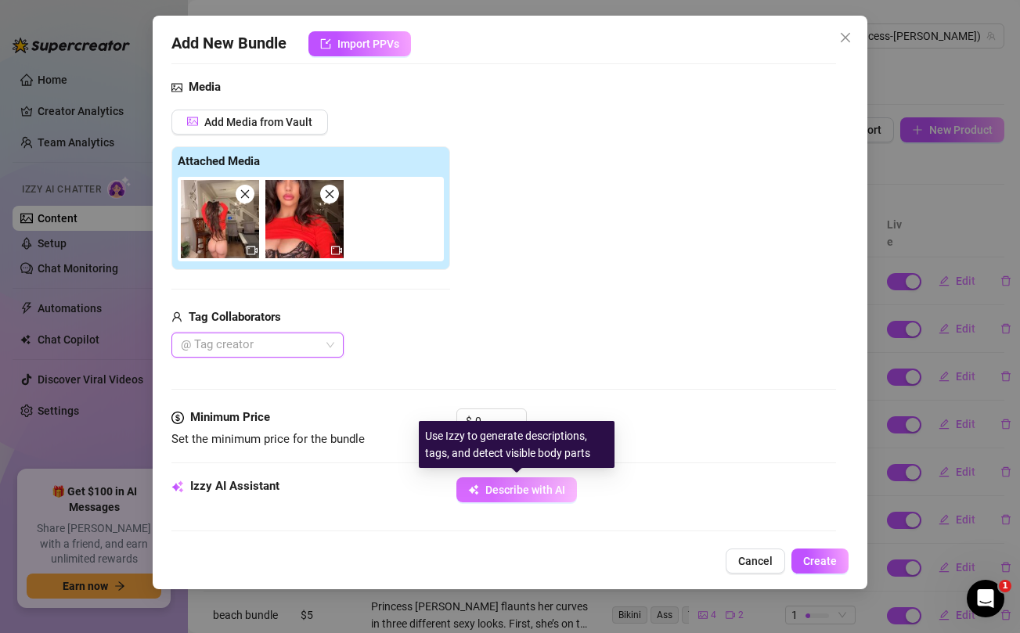
click at [533, 492] on span "Describe with AI" at bounding box center [525, 490] width 80 height 13
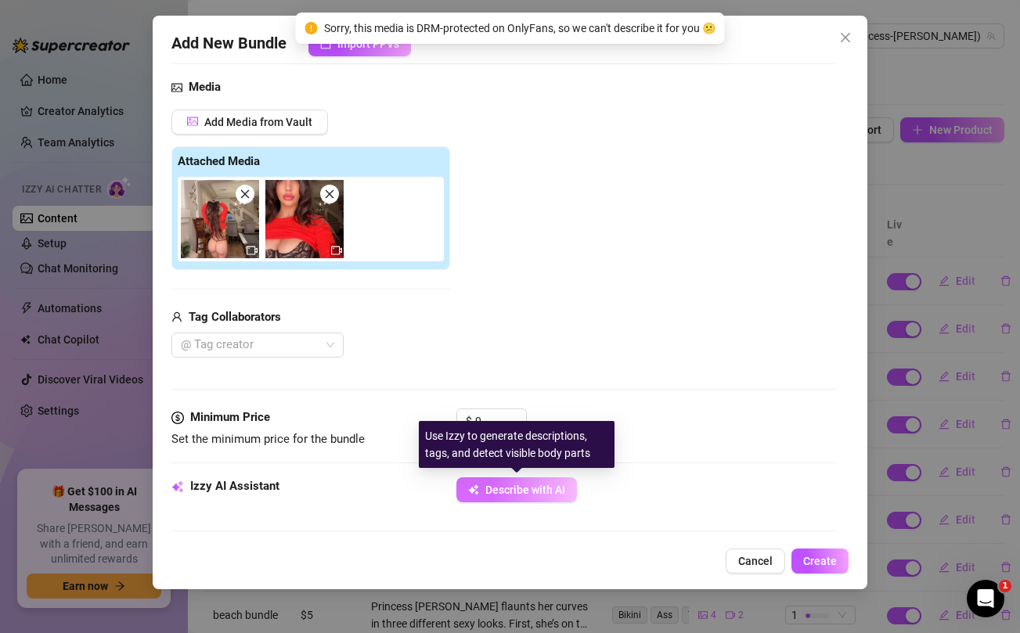
click at [533, 492] on span "Describe with AI" at bounding box center [525, 490] width 80 height 13
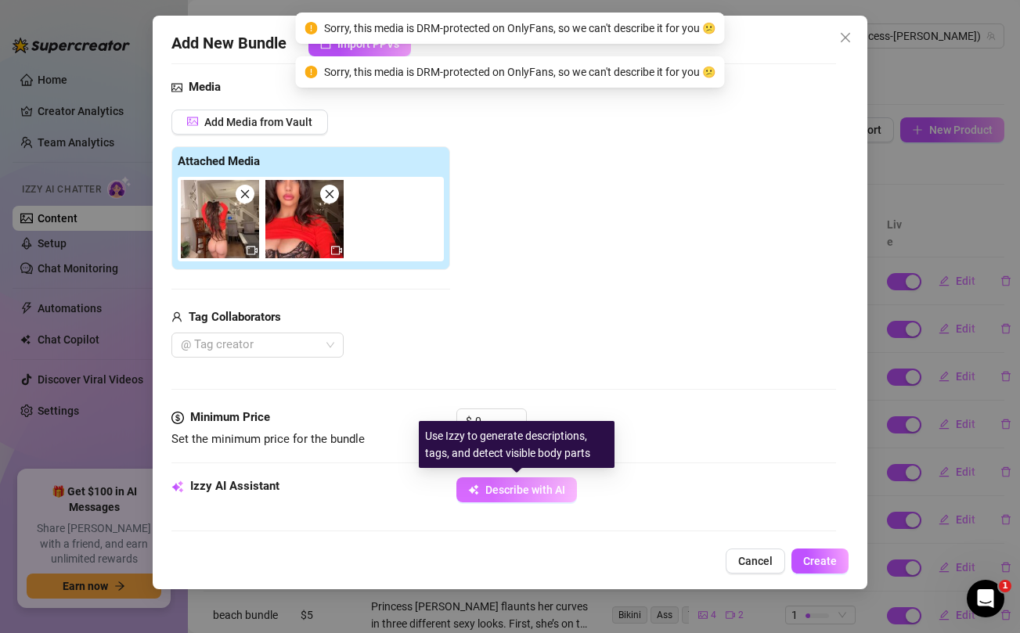
click at [533, 492] on span "Describe with AI" at bounding box center [525, 490] width 80 height 13
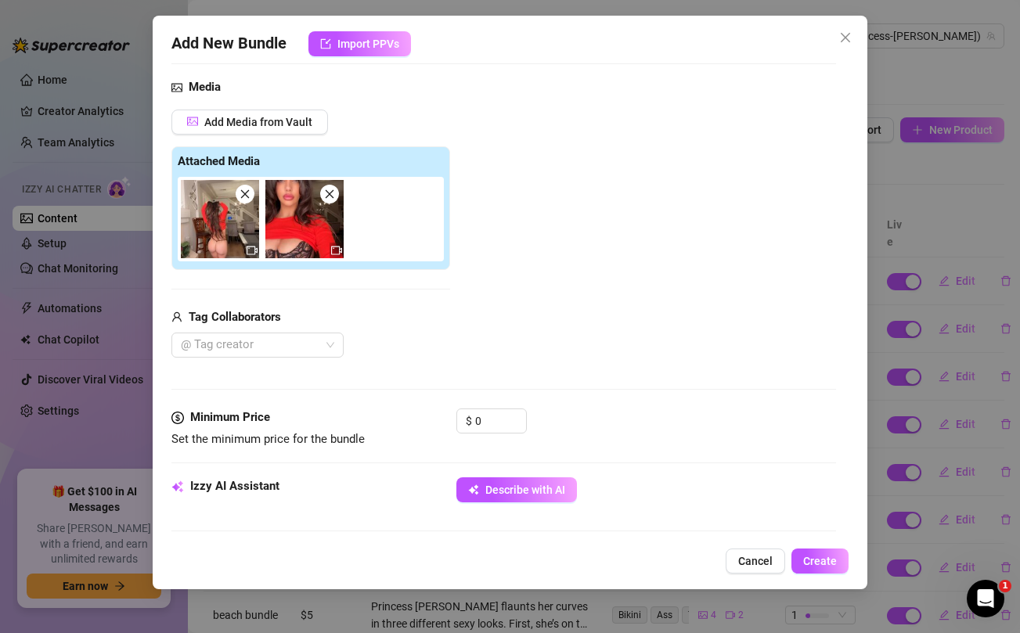
click at [115, 469] on div "Add New Bundle Import PPVs Account Princess (@princess-[PERSON_NAME]) Name Name…" at bounding box center [510, 316] width 1020 height 633
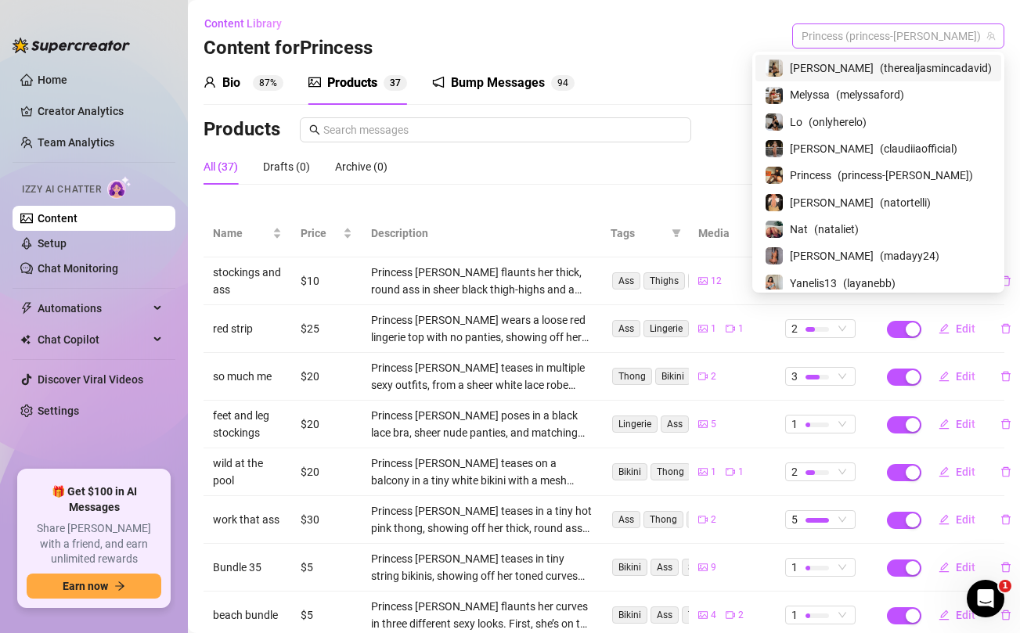
click at [940, 38] on span "Princess (princess-[PERSON_NAME])" at bounding box center [897, 35] width 193 height 23
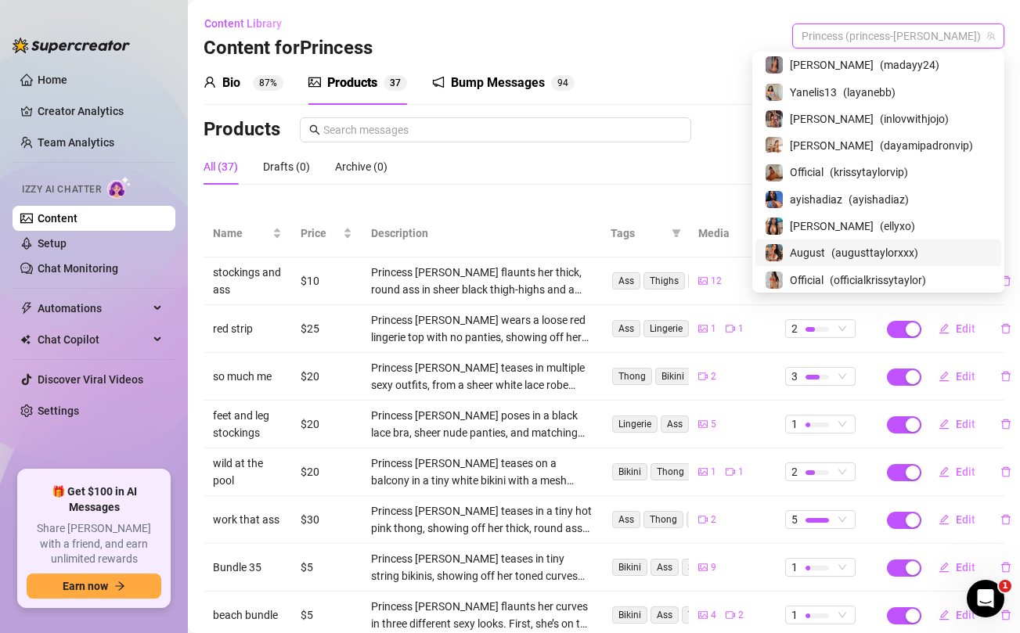
click at [825, 251] on span "August" at bounding box center [807, 252] width 35 height 17
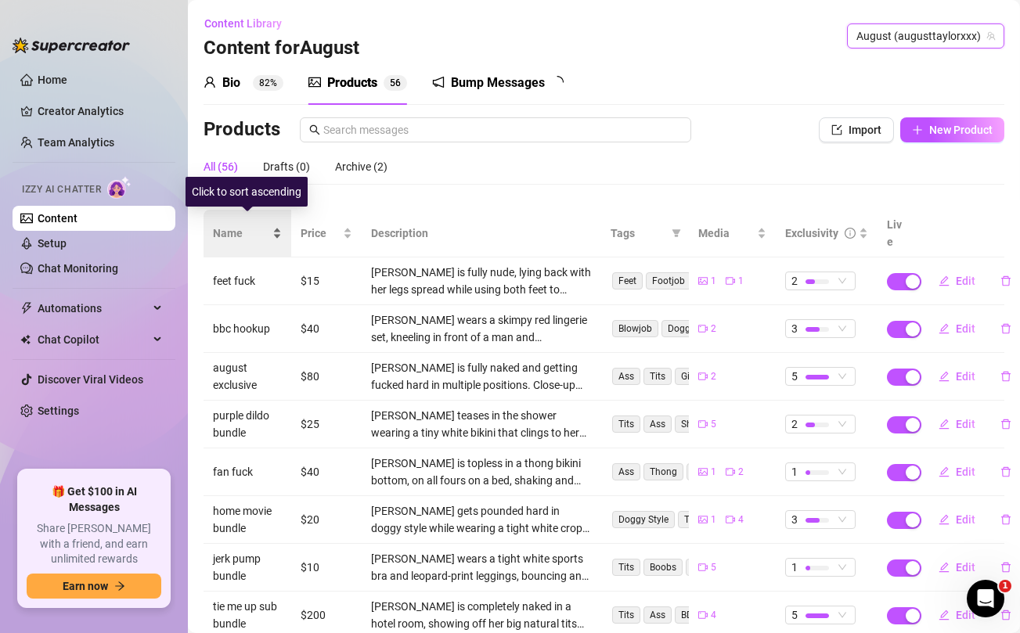
click at [239, 225] on span "Name" at bounding box center [241, 233] width 56 height 17
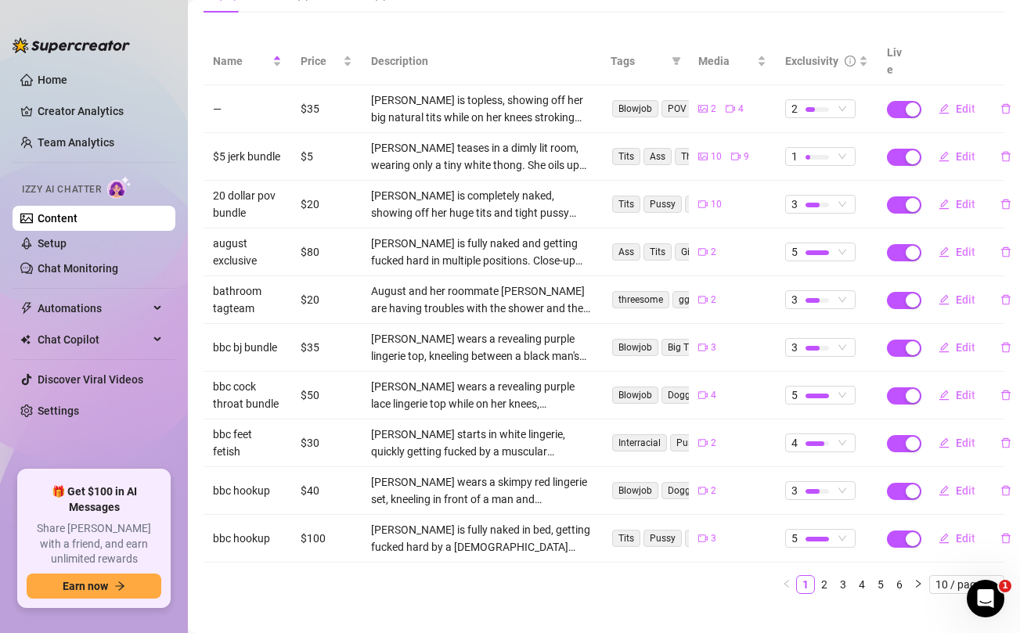
scroll to position [175, 0]
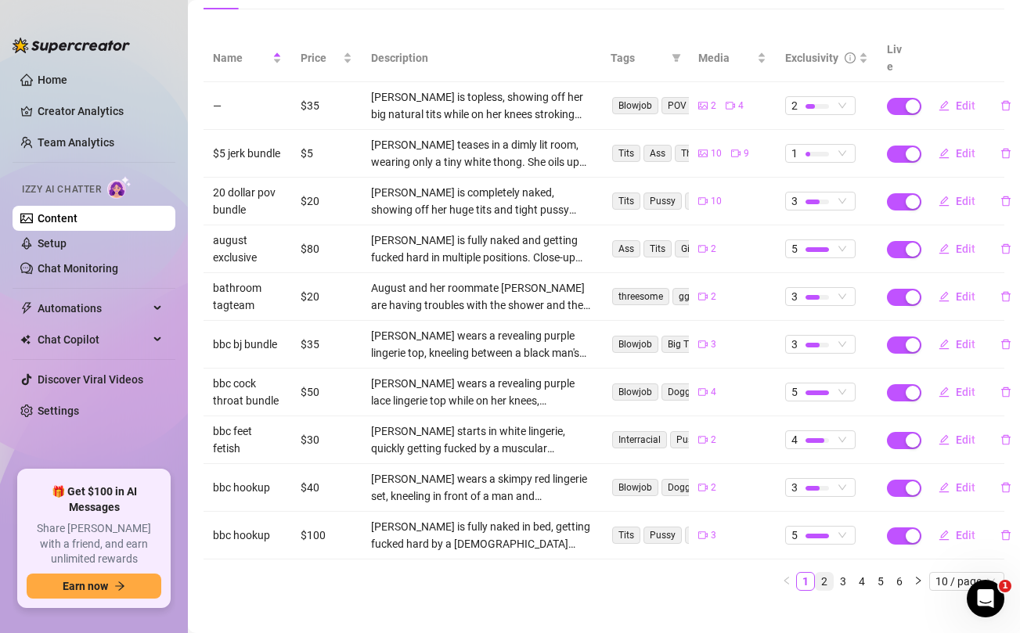
click at [828, 573] on link "2" at bounding box center [823, 581] width 17 height 17
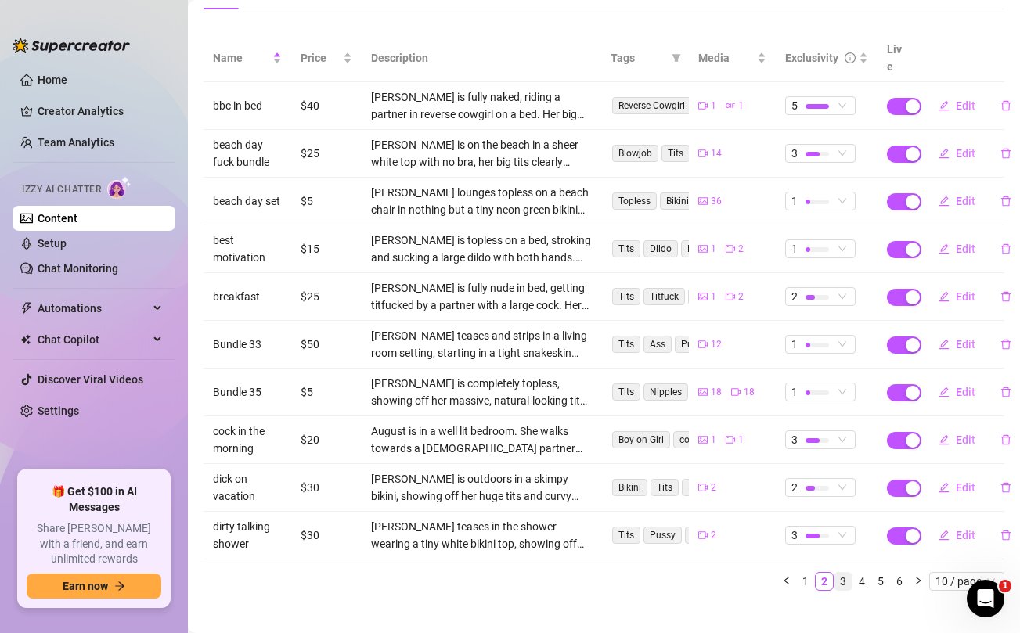
click at [843, 573] on link "3" at bounding box center [842, 581] width 17 height 17
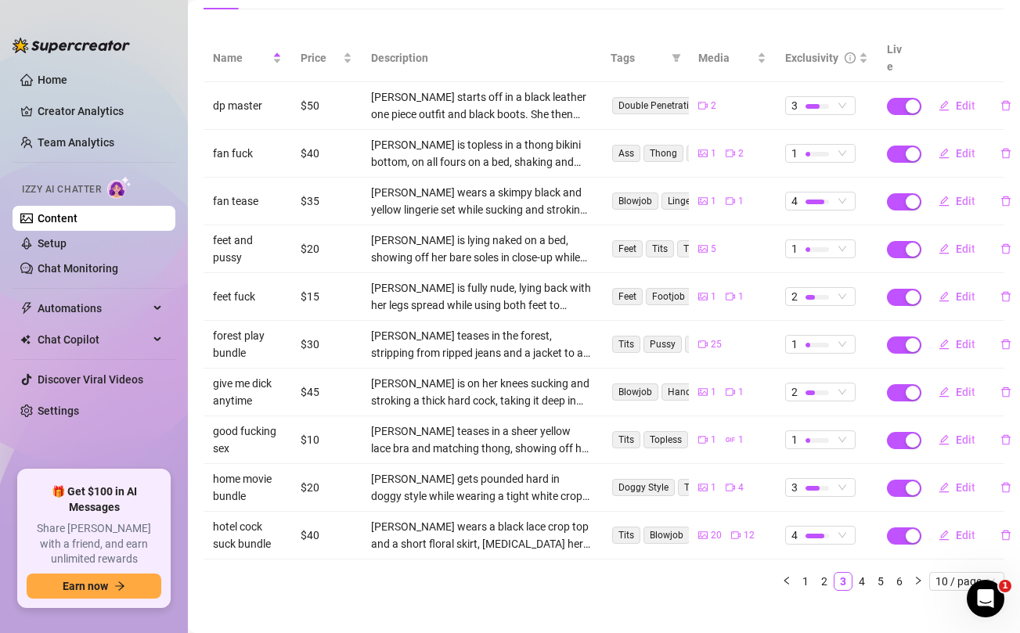
scroll to position [0, 0]
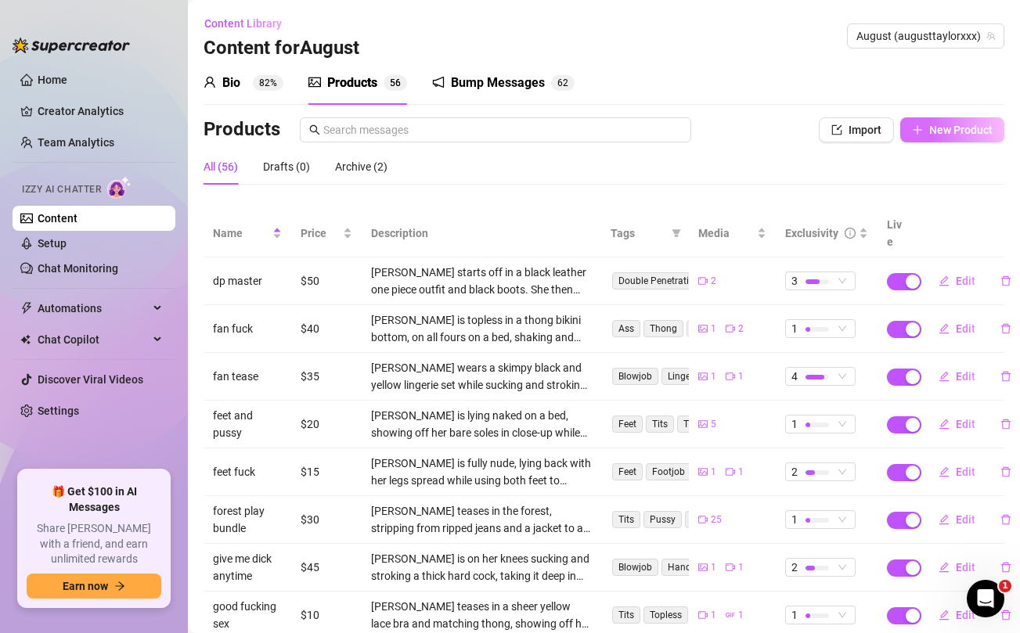
click at [941, 138] on button "New Product" at bounding box center [952, 129] width 104 height 25
type textarea "Type your message here..."
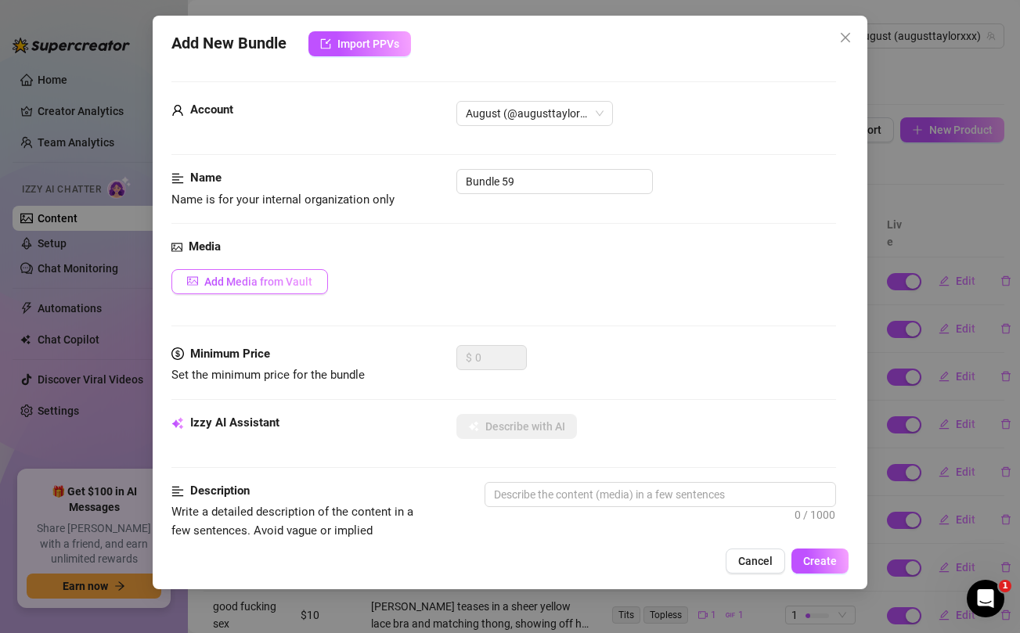
click at [252, 286] on span "Add Media from Vault" at bounding box center [258, 281] width 108 height 13
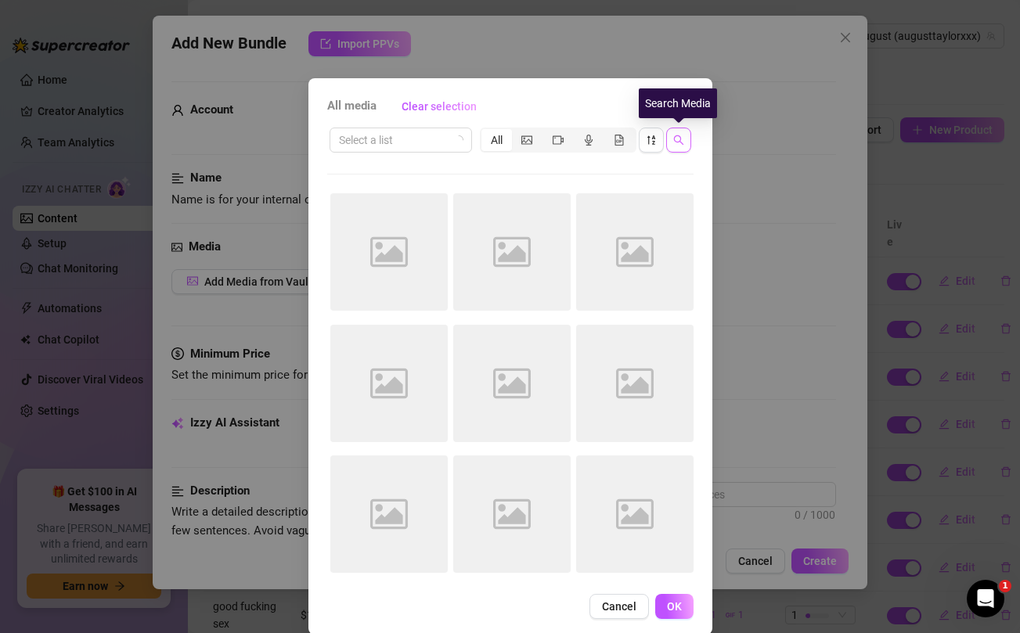
click at [678, 149] on button "button" at bounding box center [678, 140] width 25 height 25
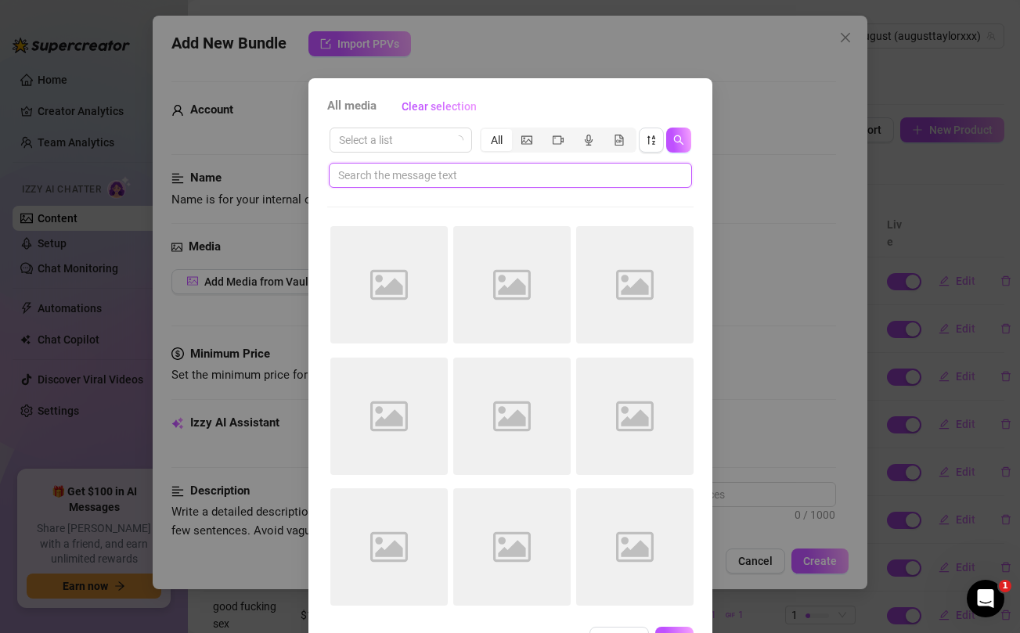
click at [531, 171] on input "text" at bounding box center [504, 175] width 332 height 17
type input "drenched"
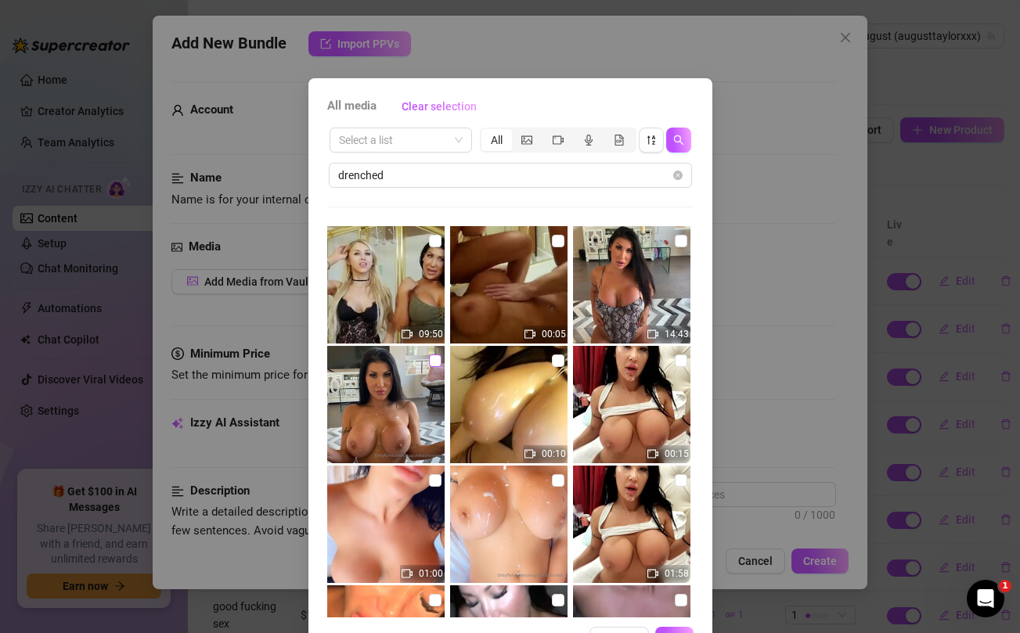
click at [437, 361] on input "checkbox" at bounding box center [435, 360] width 13 height 13
checkbox input "true"
click at [679, 246] on input "checkbox" at bounding box center [680, 241] width 13 height 13
checkbox input "true"
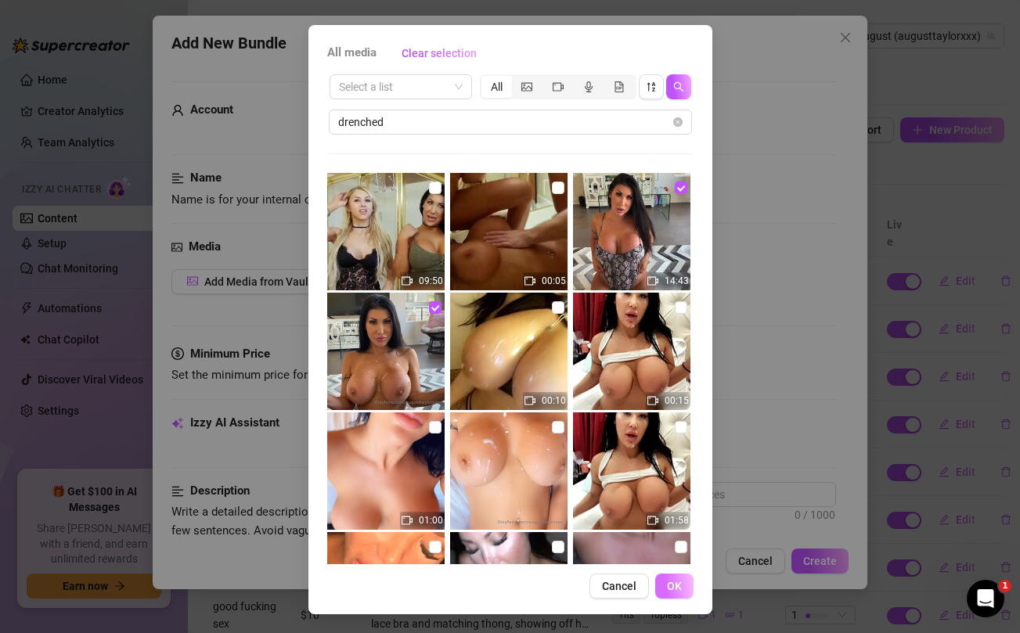
click at [672, 577] on button "OK" at bounding box center [674, 586] width 38 height 25
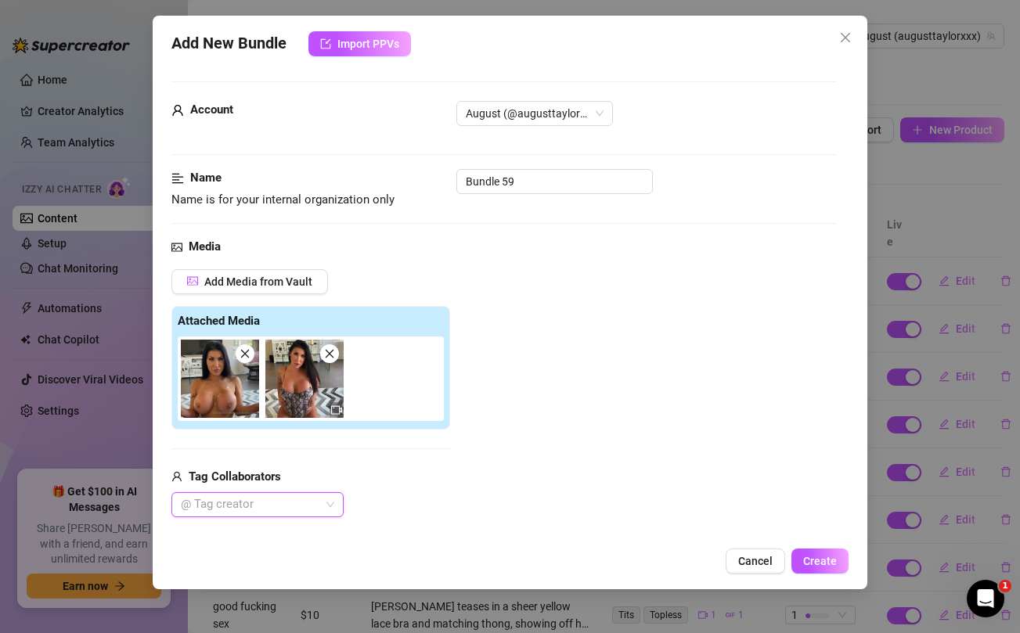
scroll to position [106, 0]
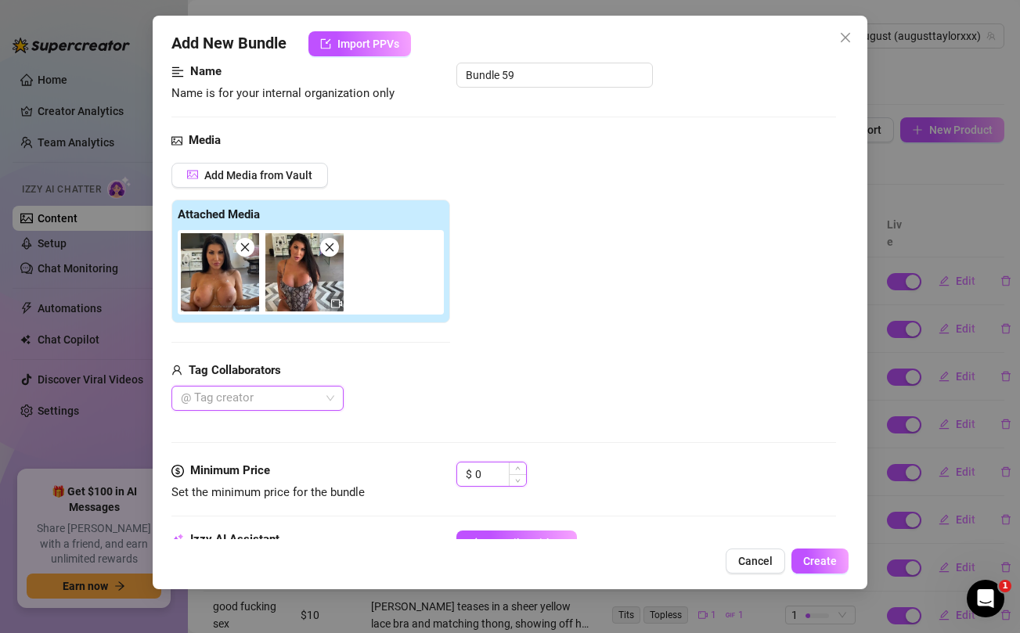
click at [484, 470] on input "0" at bounding box center [500, 473] width 51 height 23
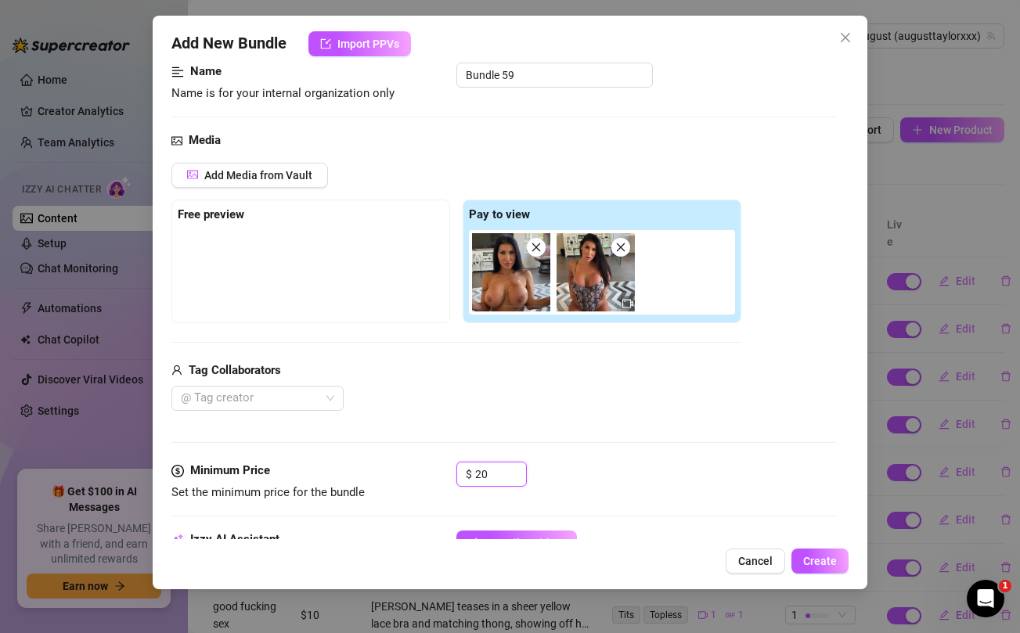
type input "20"
click at [533, 332] on div "Add Media from Vault Free preview Pay to view Tag Collaborators @ Tag creator" at bounding box center [456, 287] width 570 height 249
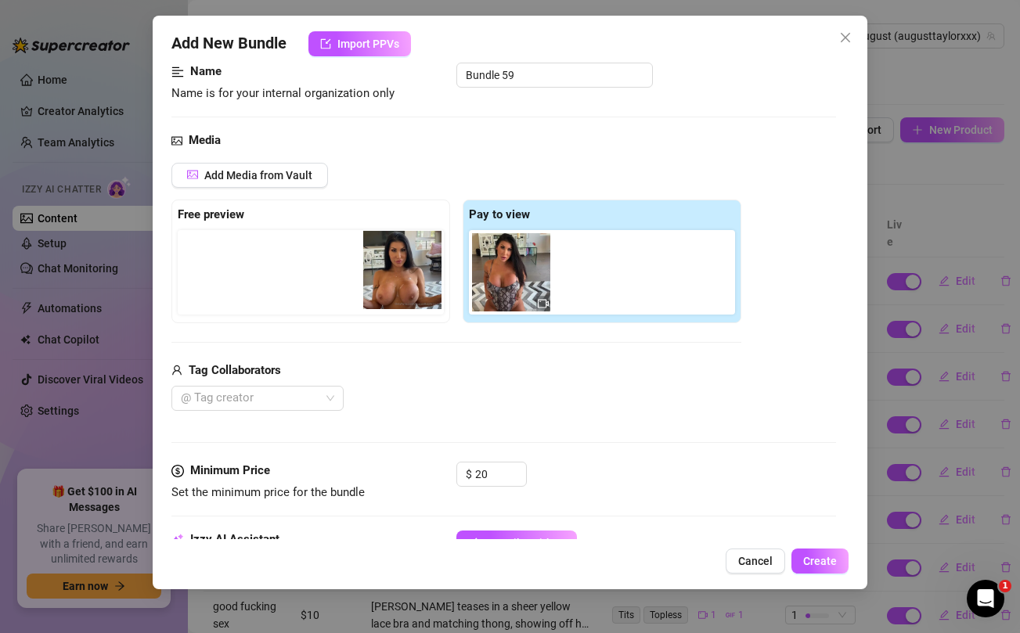
drag, startPoint x: 507, startPoint y: 285, endPoint x: 313, endPoint y: 263, distance: 195.3
click at [313, 263] on div "Free preview Pay to view" at bounding box center [456, 262] width 570 height 124
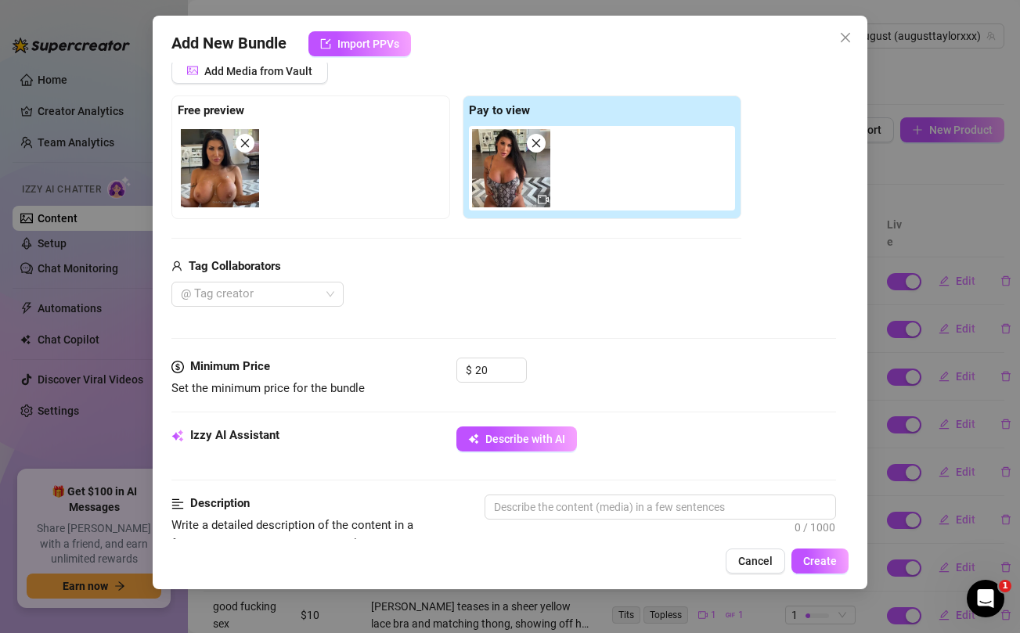
scroll to position [212, 0]
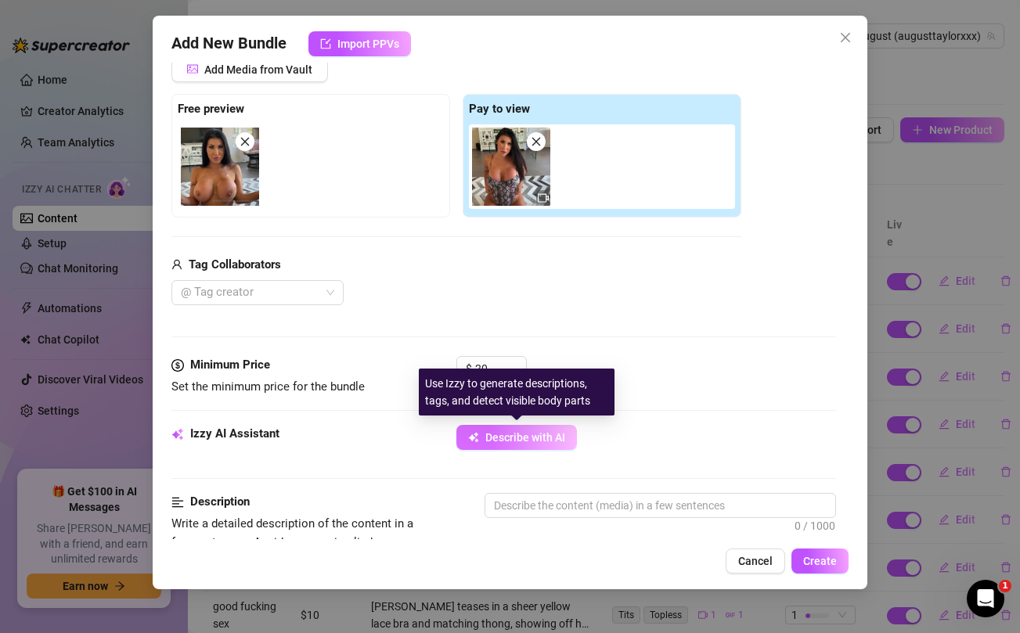
click at [504, 439] on span "Describe with AI" at bounding box center [525, 437] width 80 height 13
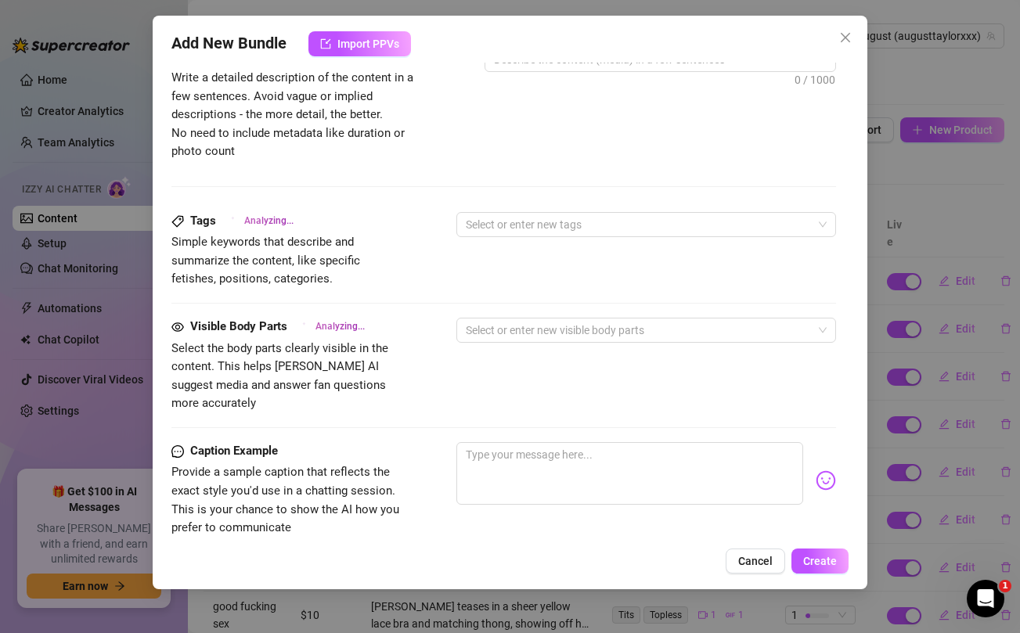
scroll to position [860, 0]
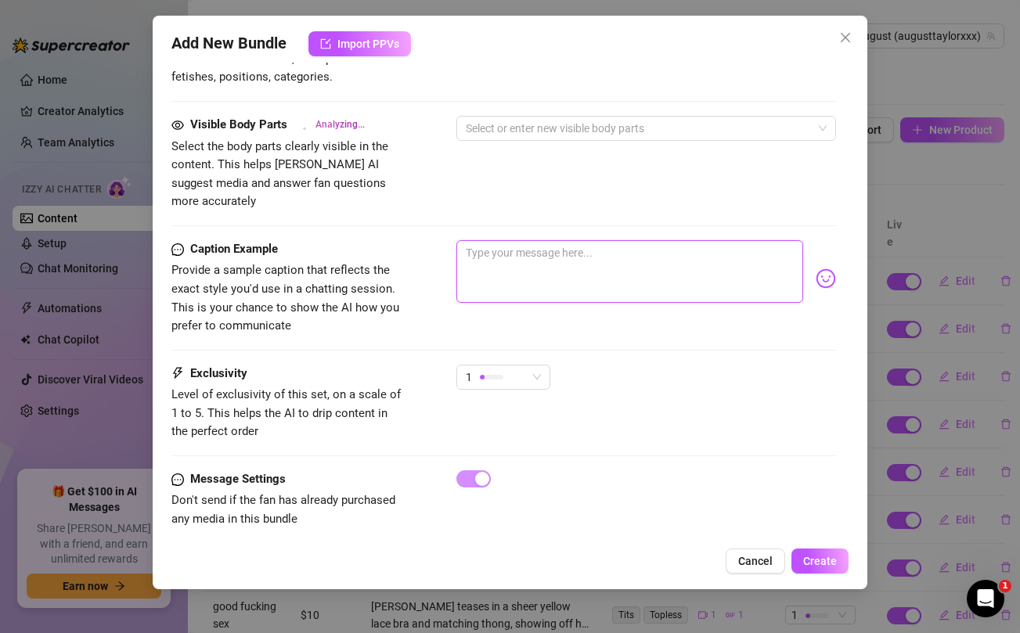
click at [509, 245] on textarea at bounding box center [629, 271] width 346 height 63
paste textarea "***NEW POV UPDATE***👅💦 @vctvplus left me drenched in his nut after I gave him a…"
type textarea "***NEW POV UPDATE***👅💦 @vctvplus left me drenched in his nut after I gave him a…"
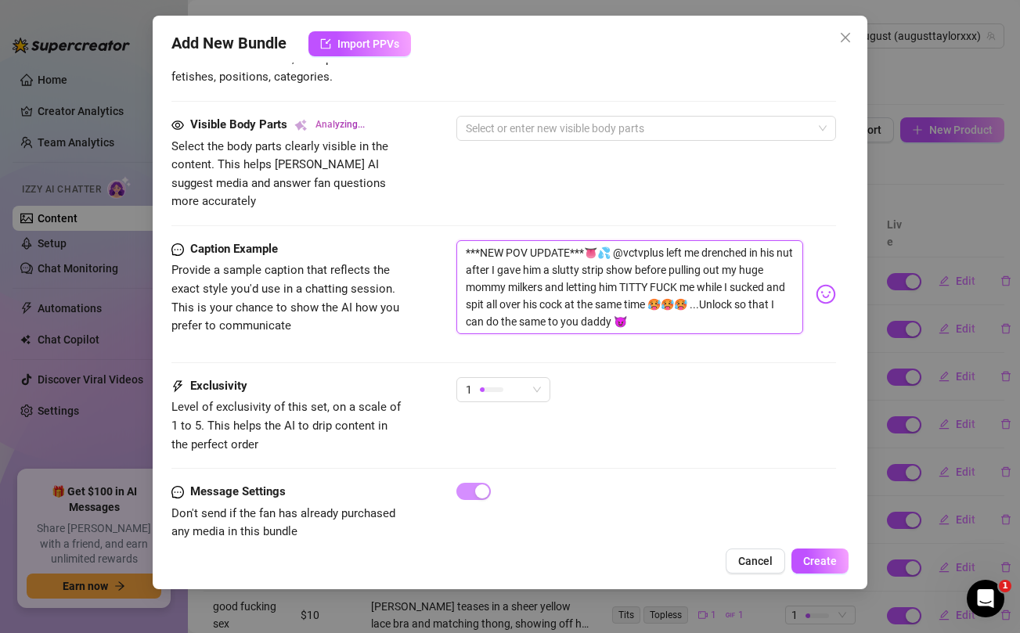
scroll to position [0, 0]
click at [642, 240] on textarea "***NEW POV UPDATE***👅💦 @vctvplus left me drenched in his nut after I gave him a…" at bounding box center [629, 287] width 346 height 94
type textarea "***NEW POV UPDATE***👅💦 @u left me drenched in his nut after I gave him a slutty…"
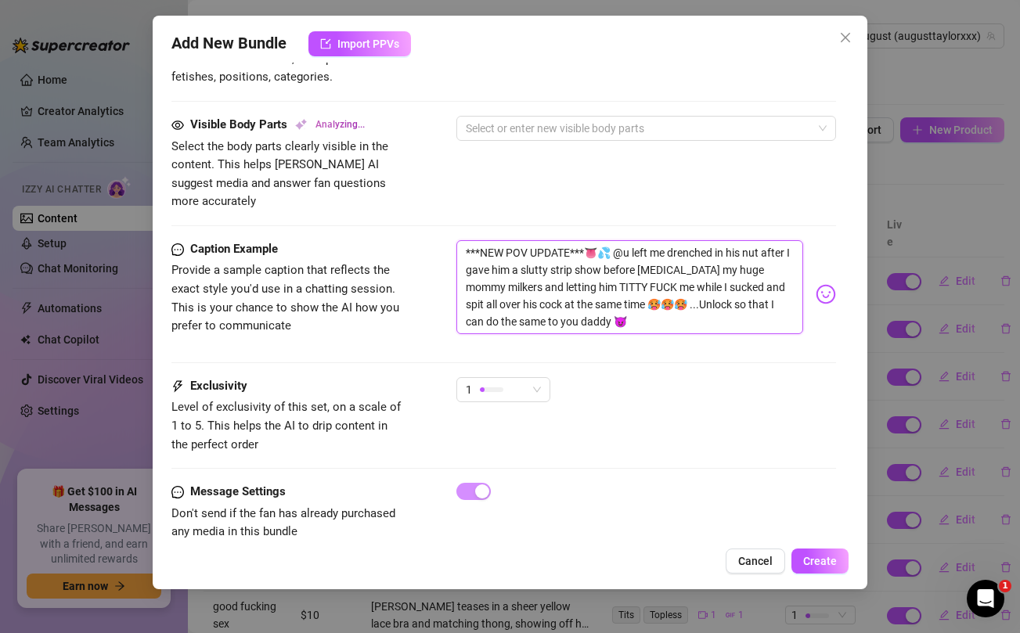
type textarea "***NEW POV UPDATE***👅💦 @un left me drenched in his nut after I gave him a slutt…"
type textarea "***NEW POV UPDATE***👅💦 @unc left me drenched in his nut after I gave him a slut…"
type textarea "***NEW POV UPDATE***👅💦 @uncu left me drenched in his nut after I gave him a slu…"
type textarea "***NEW POV UPDATE***👅💦 @uncut left me drenched in his nut after I gave him a sl…"
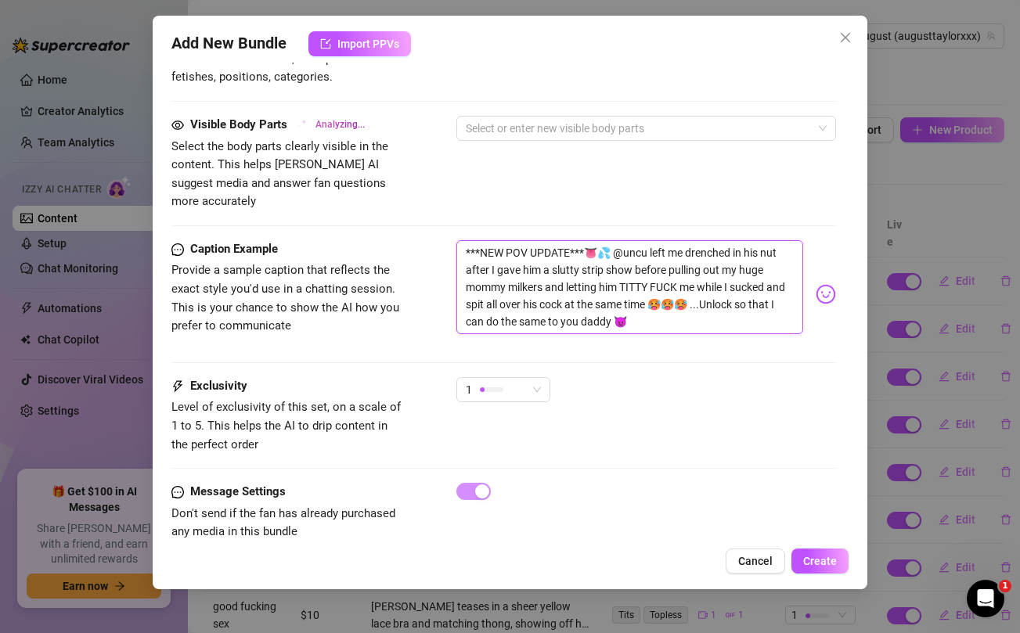
type textarea "***NEW POV UPDATE***👅💦 @uncut left me drenched in his nut after I gave him a sl…"
type textarea "***NEW POV UPDATE***👅💦 @uncutt left me drenched in his nut after I gave him a s…"
type textarea "***NEW POV UPDATE***👅💦 @uncuttv left me drenched in his nut after I gave him a …"
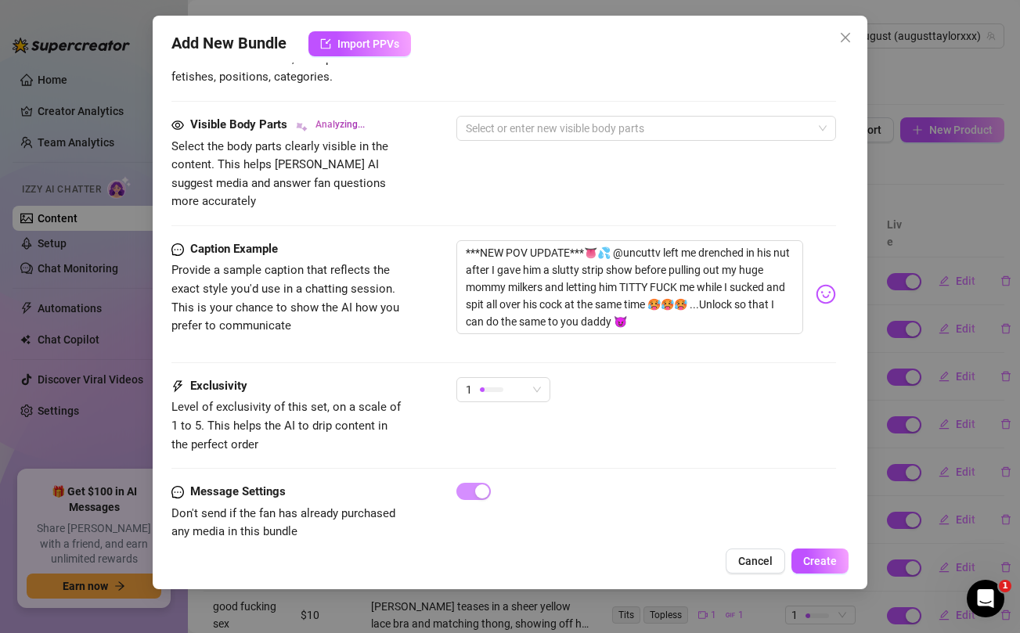
click at [617, 159] on div "Visible Body Parts Analyzing... Select the body parts clearly visible in the co…" at bounding box center [503, 163] width 664 height 95
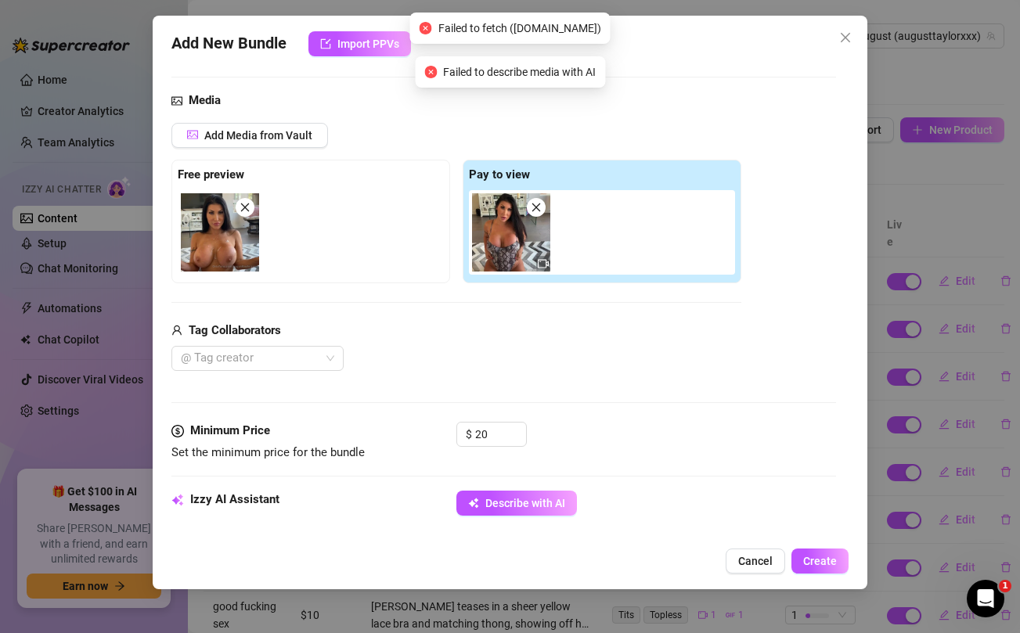
scroll to position [146, 0]
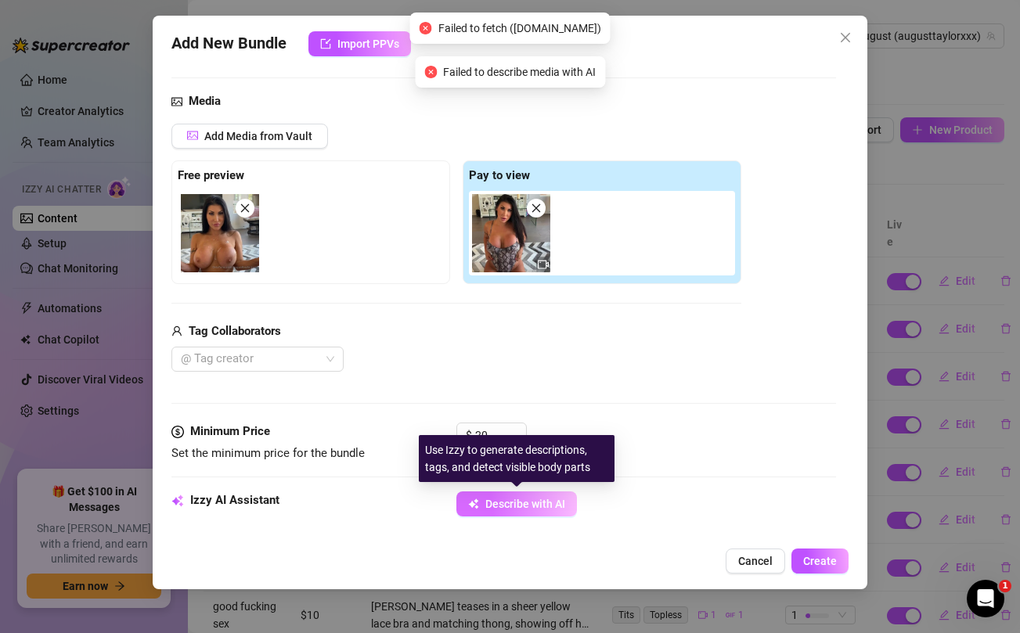
click at [521, 499] on span "Describe with AI" at bounding box center [525, 504] width 80 height 13
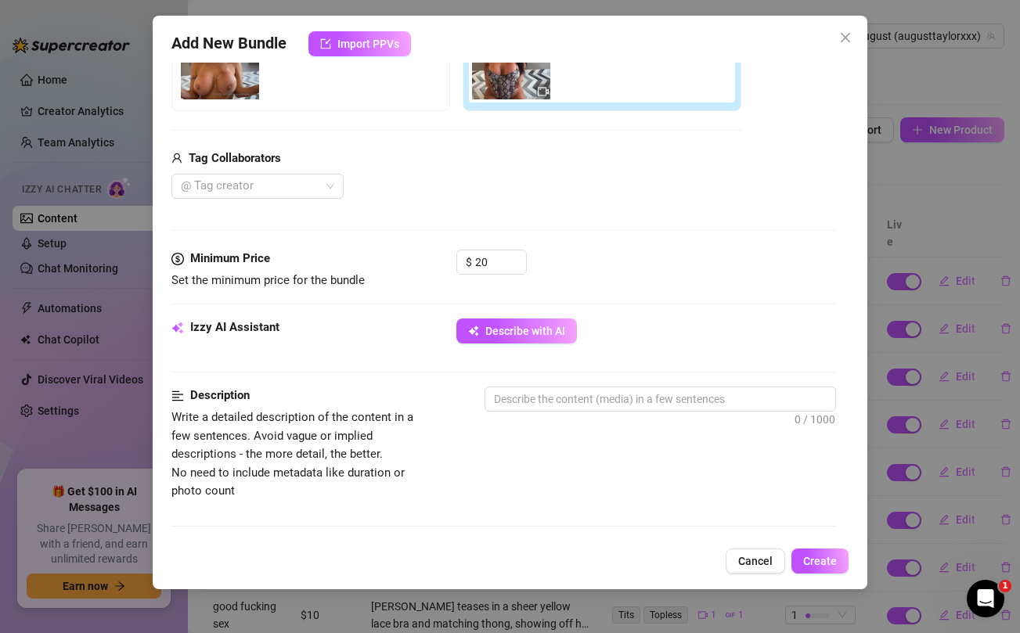
scroll to position [322, 0]
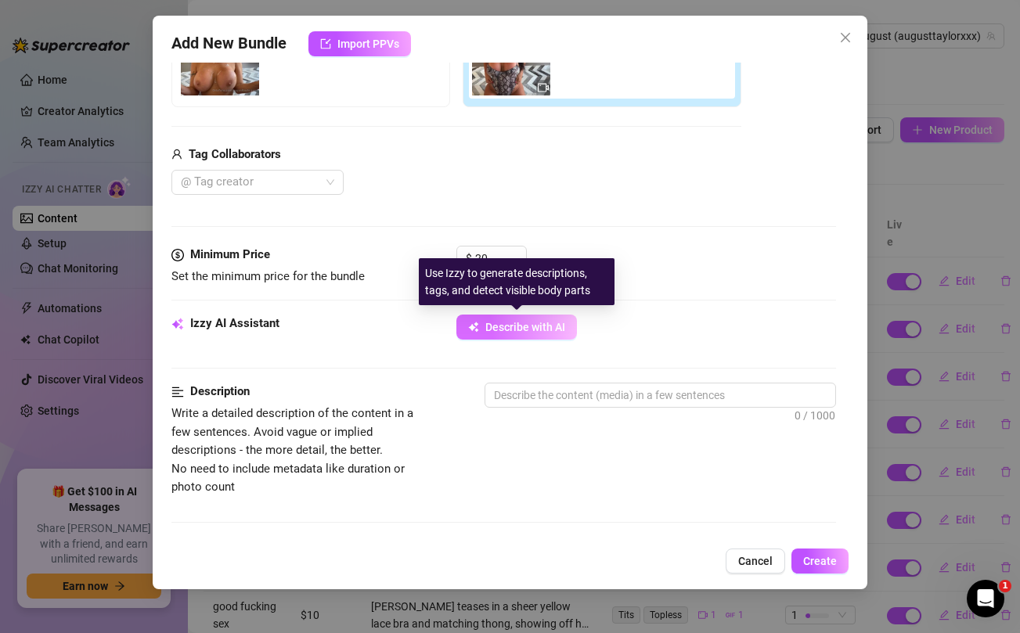
click at [487, 327] on span "Describe with AI" at bounding box center [525, 327] width 80 height 13
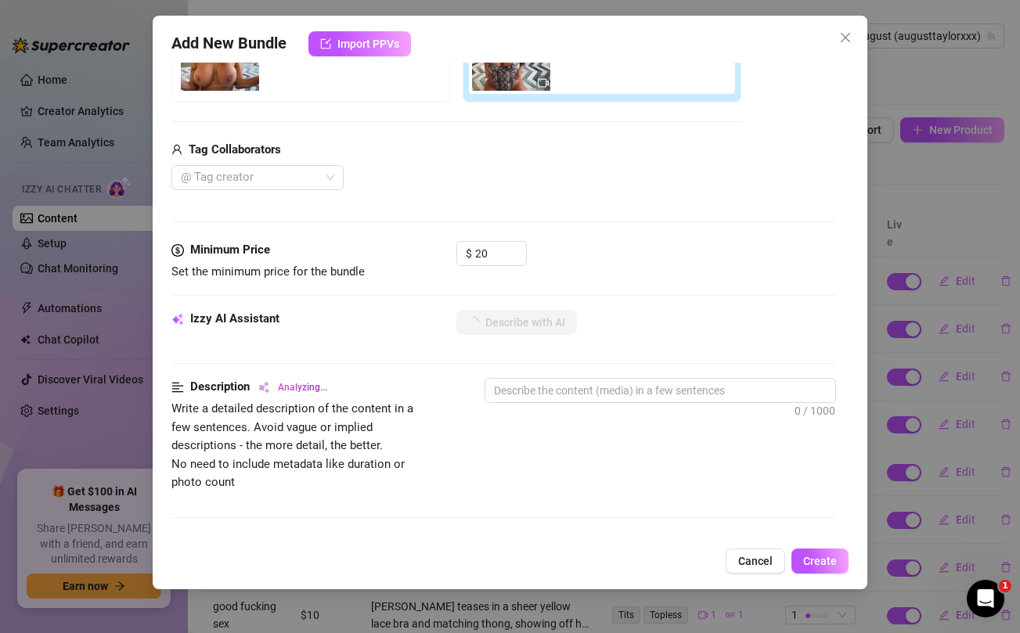
scroll to position [333, 0]
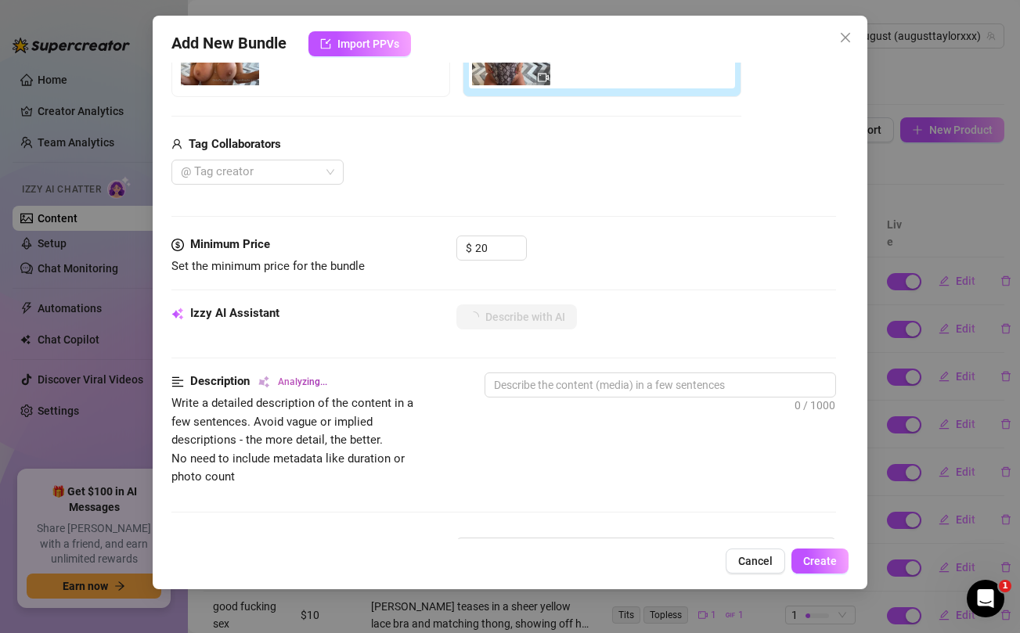
type textarea "August"
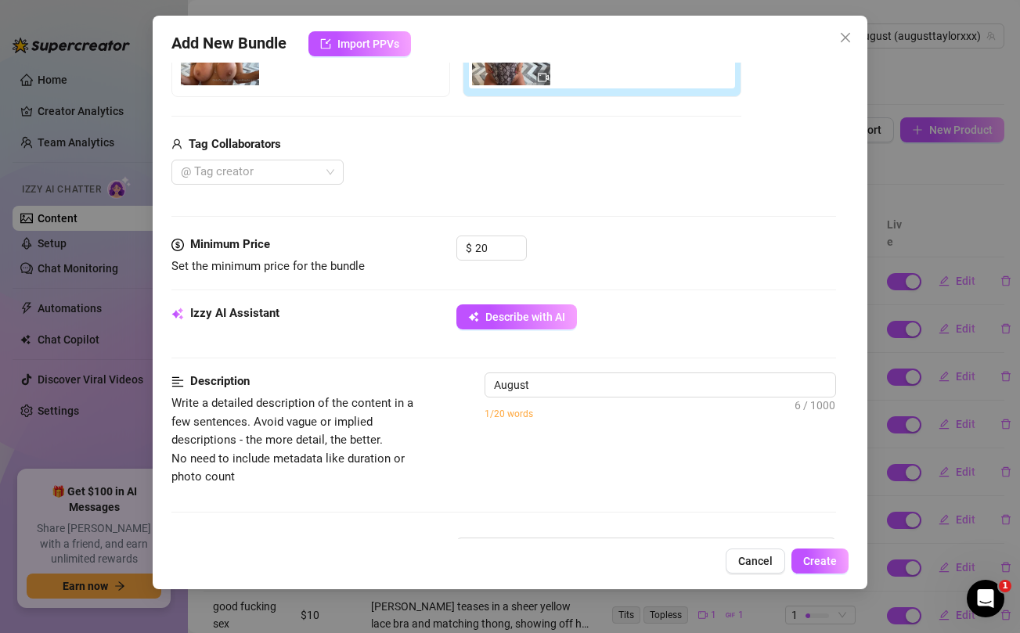
type textarea "[PERSON_NAME]"
type textarea "[PERSON_NAME] is"
type textarea "[PERSON_NAME] is topless,"
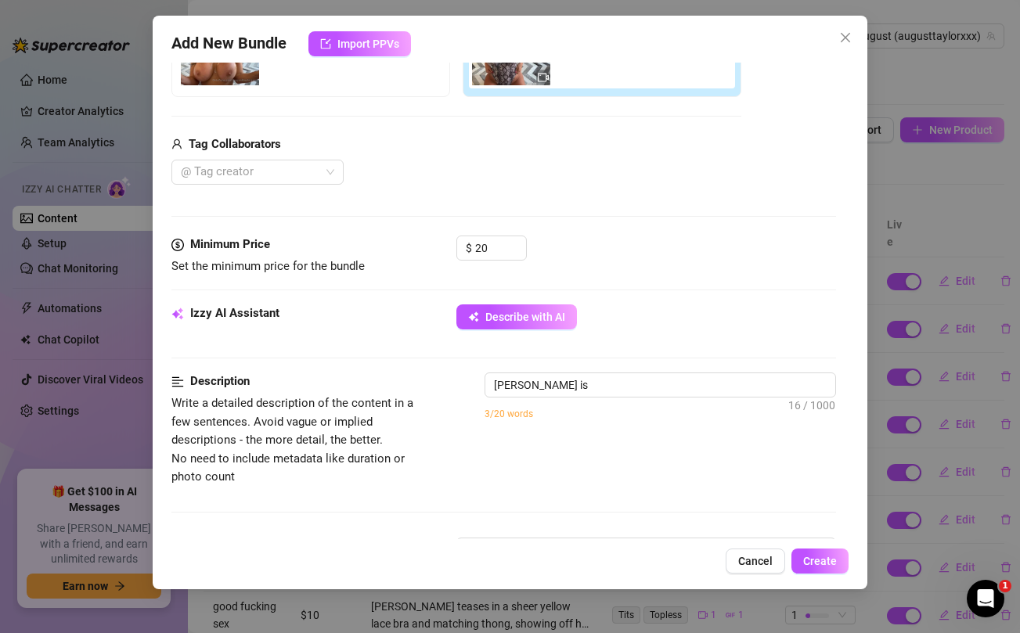
type textarea "[PERSON_NAME] is topless,"
type textarea "[PERSON_NAME] is topless, showing"
type textarea "[PERSON_NAME] is topless, showing off"
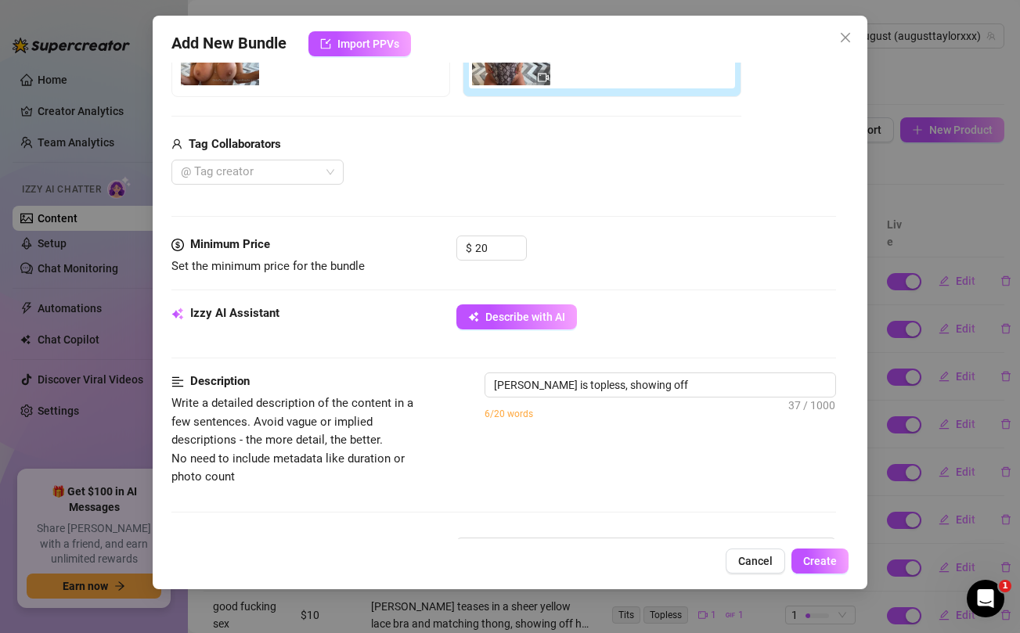
type textarea "[PERSON_NAME] is topless, showing off her"
type textarea "[PERSON_NAME] is topless, showing off her huge"
type textarea "[PERSON_NAME] is topless, showing off her huge natural"
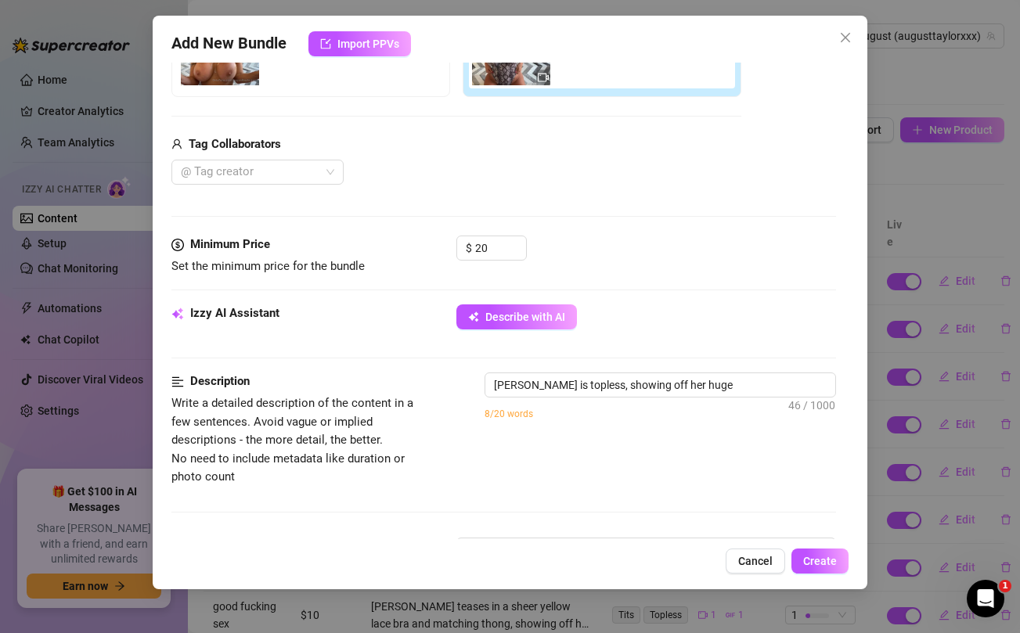
type textarea "[PERSON_NAME] is topless, showing off her huge natural"
type textarea "[PERSON_NAME] is topless, showing off her huge natural tits"
type textarea "[PERSON_NAME] is topless, showing off her huge natural tits while"
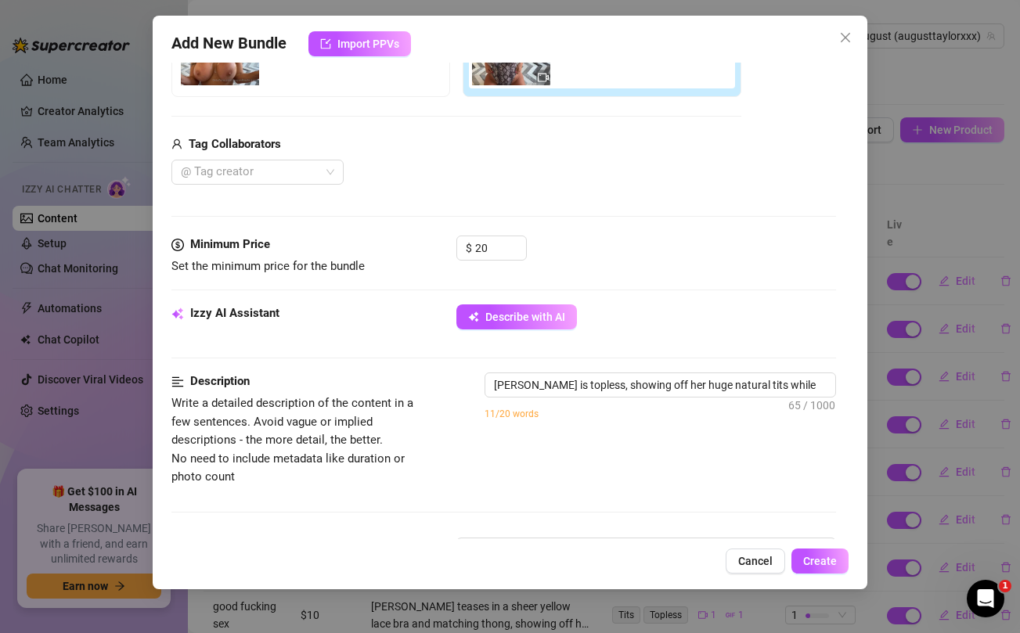
type textarea "[PERSON_NAME] is topless, showing off her huge natural tits while kneeling"
type textarea "[PERSON_NAME] is topless, showing off her huge natural tits while kneeling betw…"
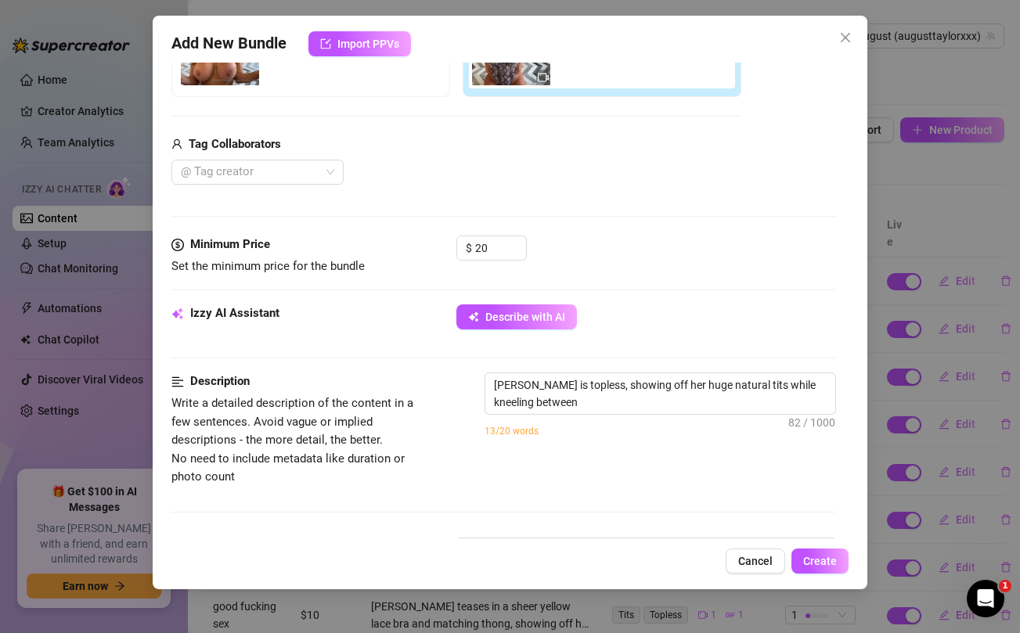
type textarea "[PERSON_NAME] is topless, showing off her huge natural tits while kneeling betw…"
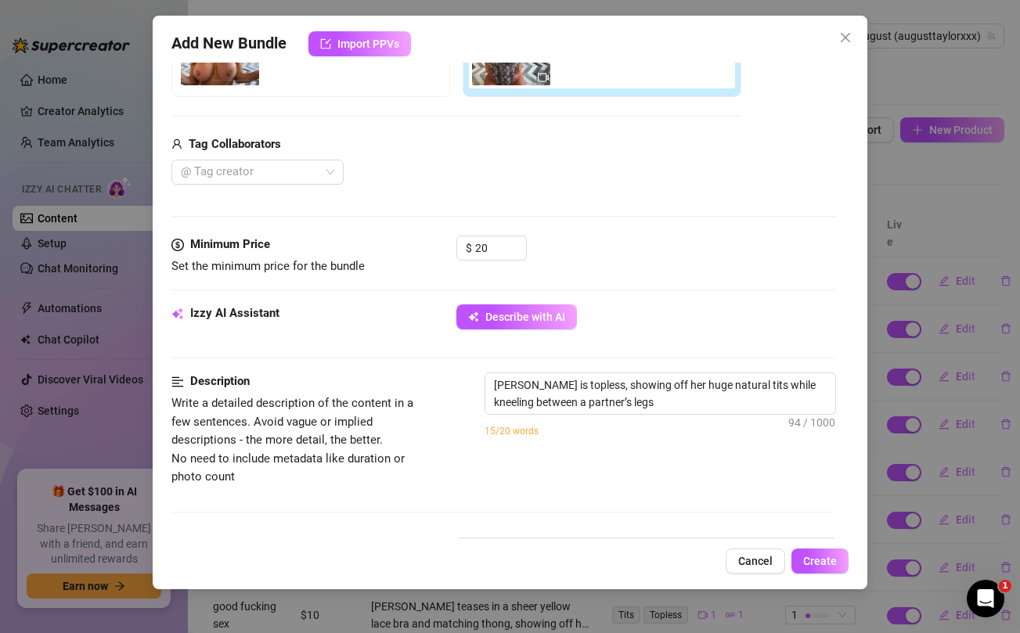
type textarea "[PERSON_NAME] is topless, showing off her huge natural tits while kneeling betw…"
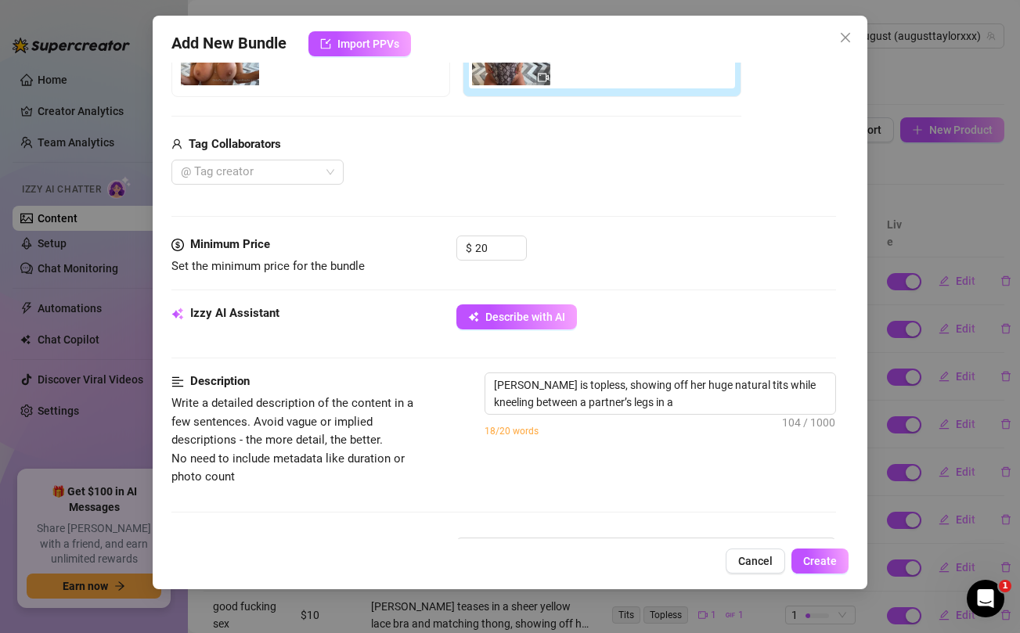
type textarea "[PERSON_NAME] is topless, showing off her huge natural tits while kneeling betw…"
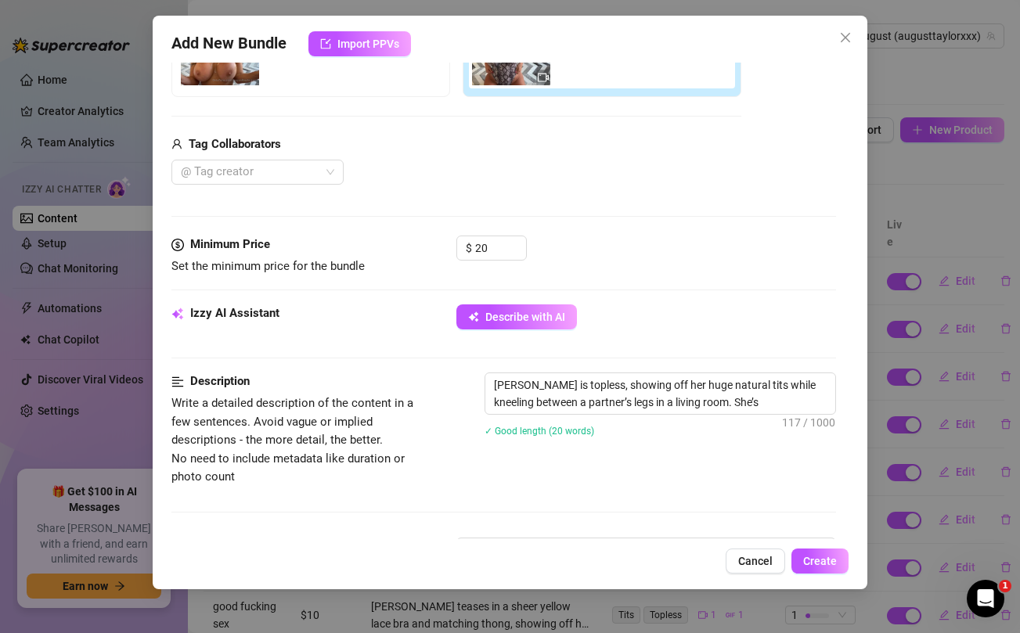
type textarea "[PERSON_NAME] is topless, showing off her huge natural tits while kneeling betw…"
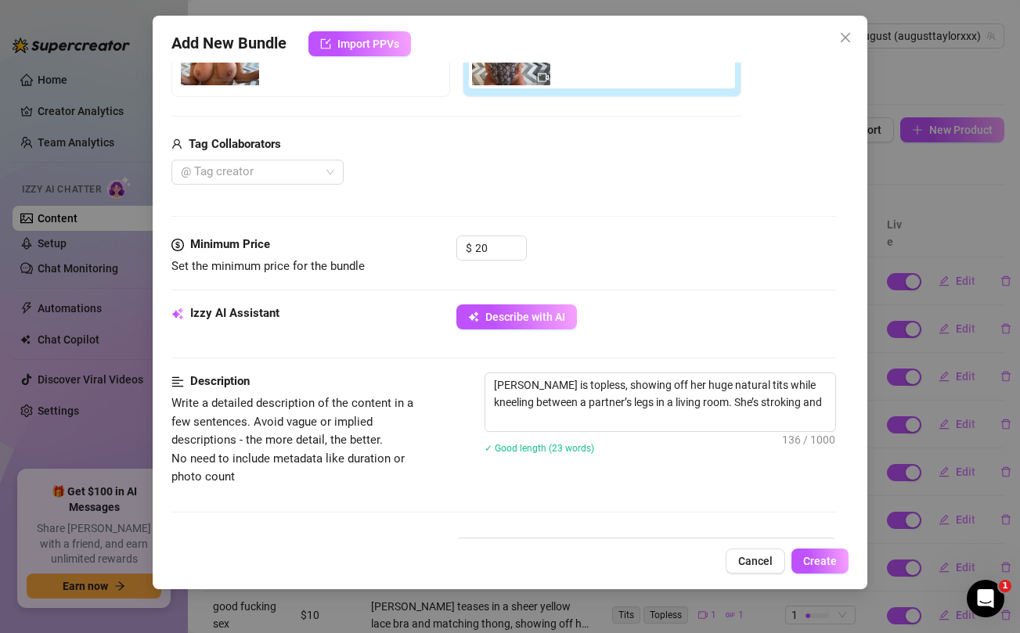
type textarea "[PERSON_NAME] is topless, showing off her huge natural tits while kneeling betw…"
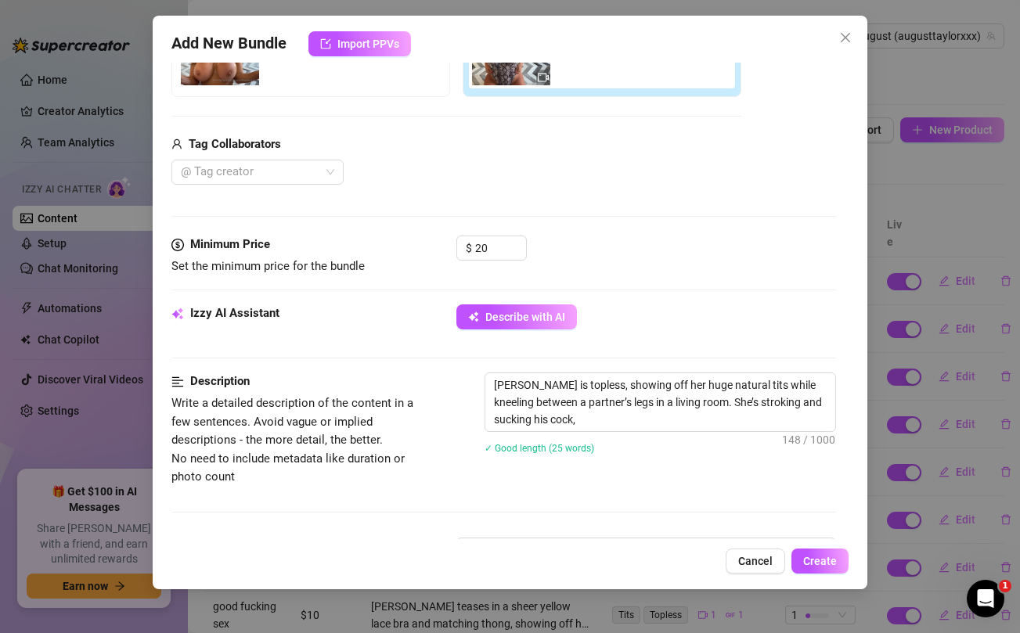
type textarea "[PERSON_NAME] is topless, showing off her huge natural tits while kneeling betw…"
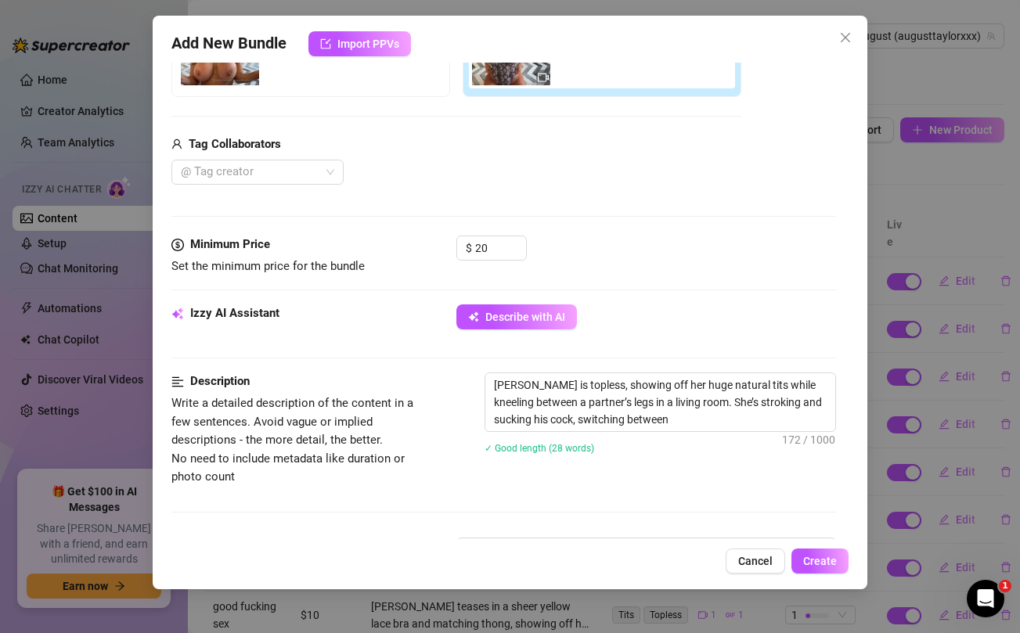
type textarea "[PERSON_NAME] is topless, showing off her huge natural tits while kneeling betw…"
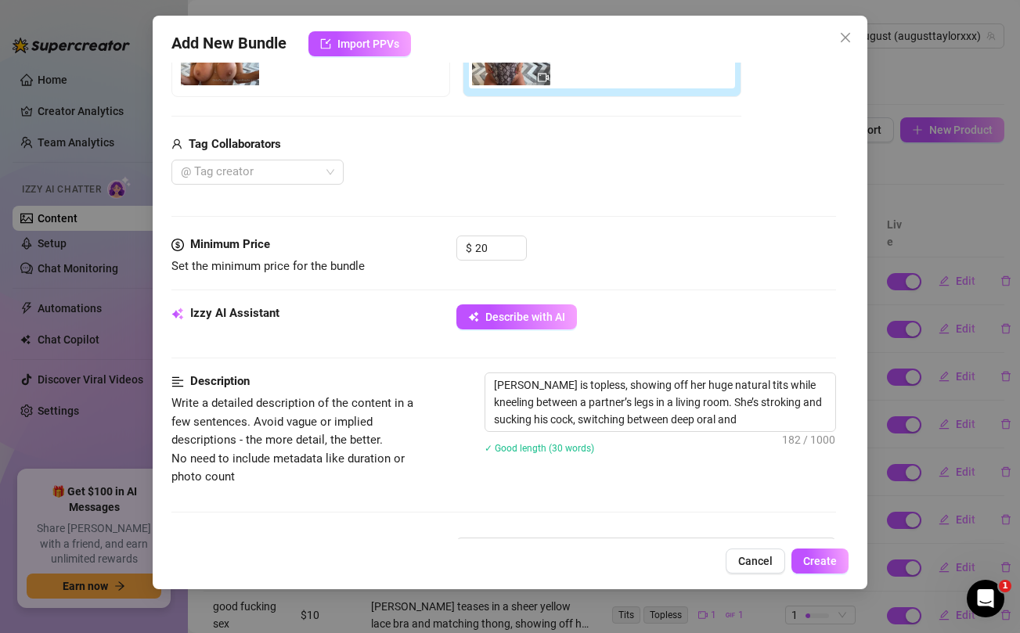
type textarea "[PERSON_NAME] is topless, showing off her huge natural tits while kneeling betw…"
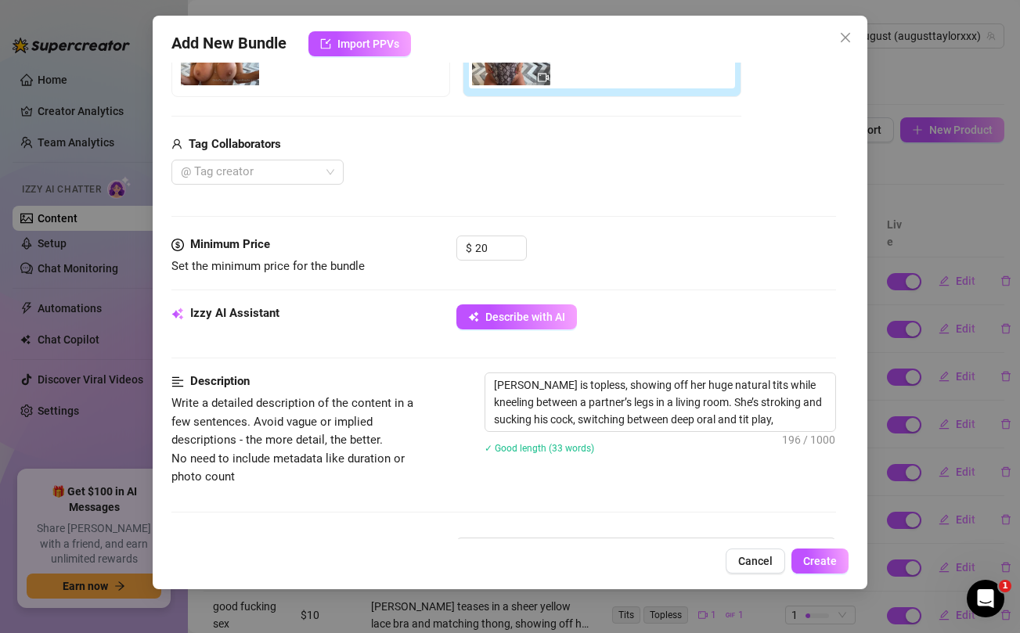
type textarea "[PERSON_NAME] is topless, showing off her huge natural tits while kneeling betw…"
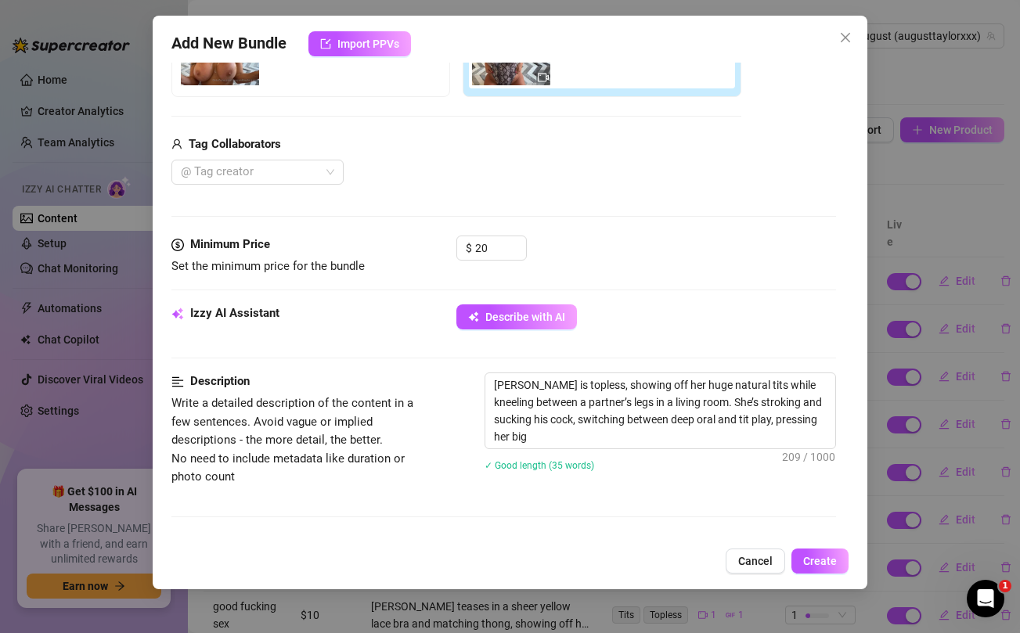
type textarea "[PERSON_NAME] is topless, showing off her huge natural tits while kneeling betw…"
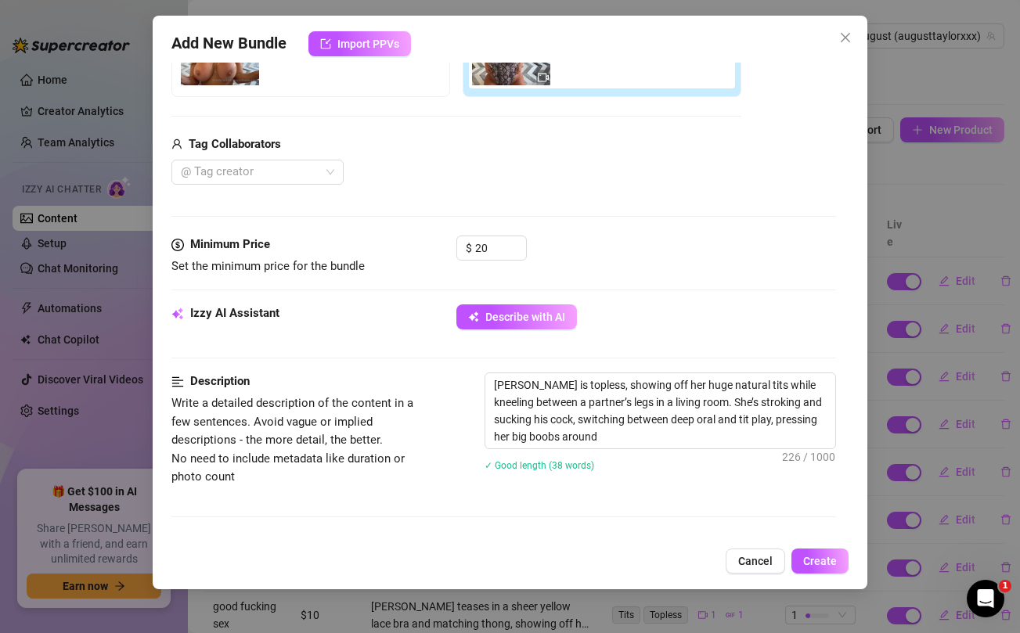
type textarea "[PERSON_NAME] is topless, showing off her huge natural tits while kneeling betw…"
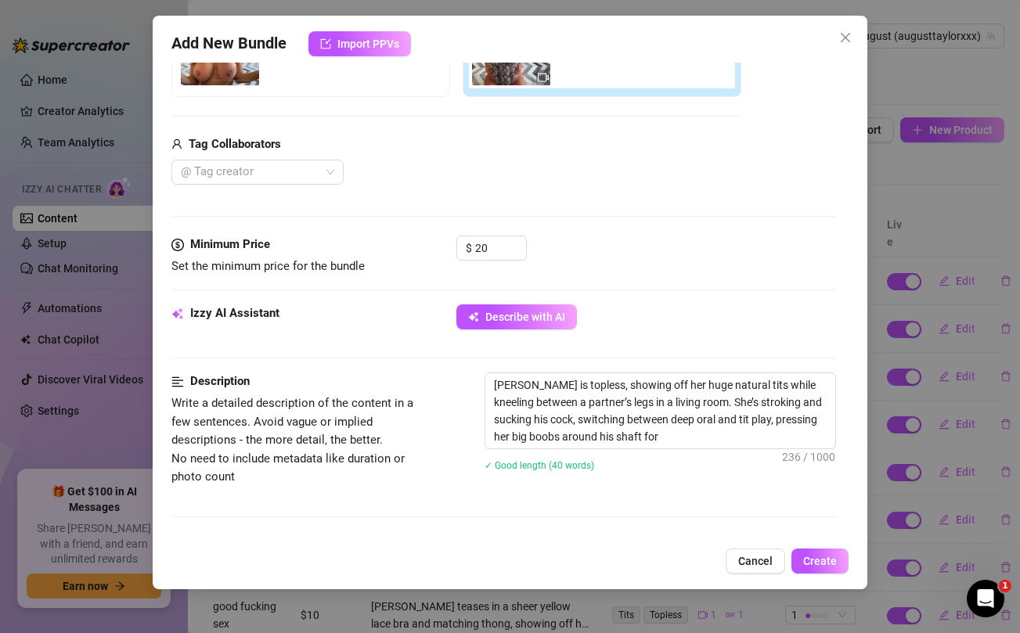
type textarea "[PERSON_NAME] is topless, showing off her huge natural tits while kneeling betw…"
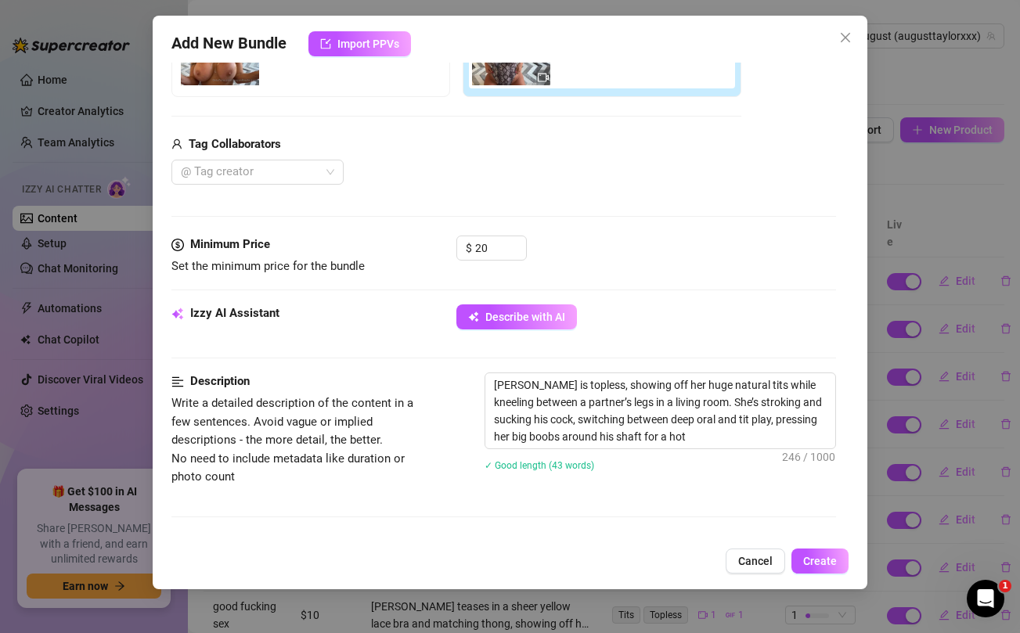
type textarea "[PERSON_NAME] is topless, showing off her huge natural tits while kneeling betw…"
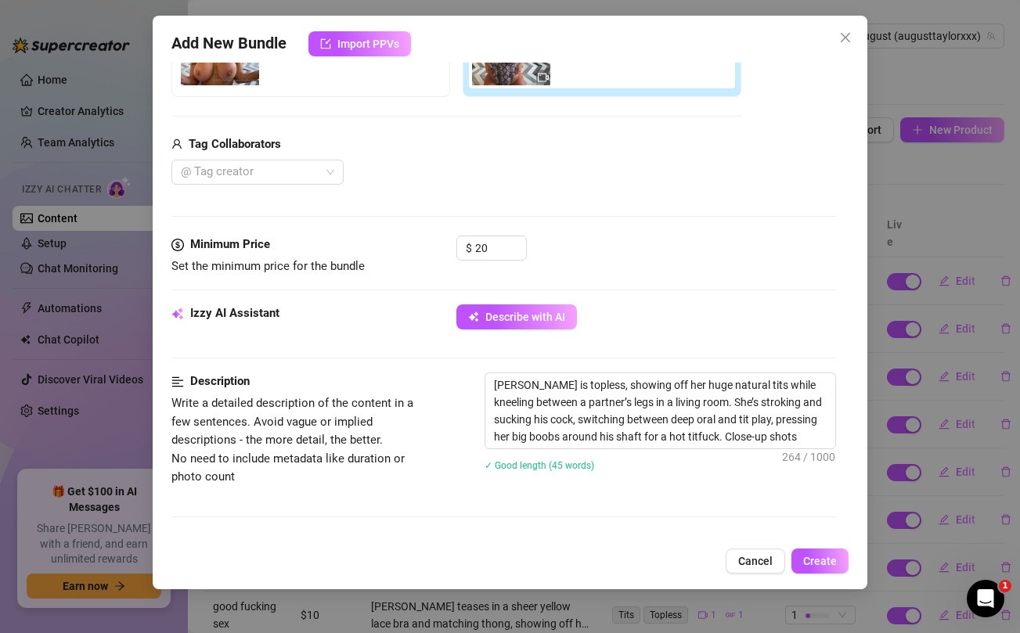
type textarea "[PERSON_NAME] is topless, showing off her huge natural tits while kneeling betw…"
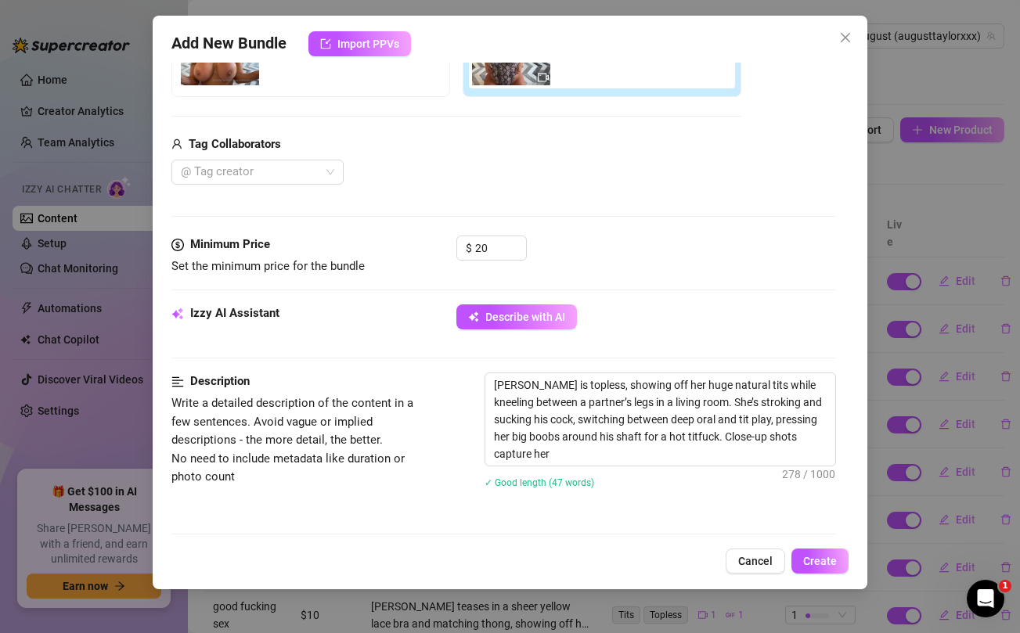
type textarea "[PERSON_NAME] is topless, showing off her huge natural tits while kneeling betw…"
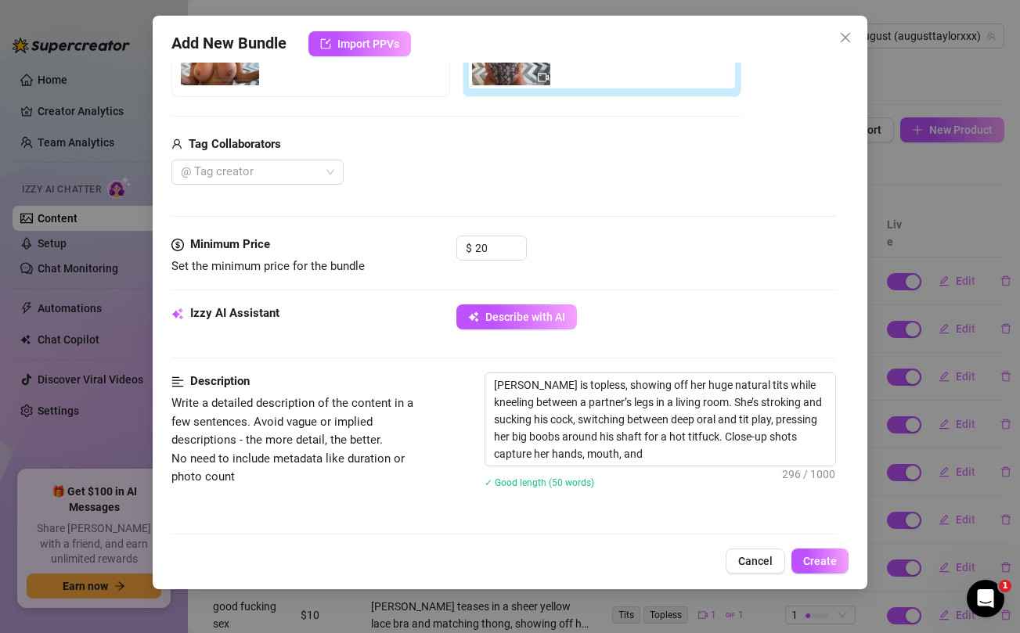
type textarea "[PERSON_NAME] is topless, showing off her huge natural tits while kneeling betw…"
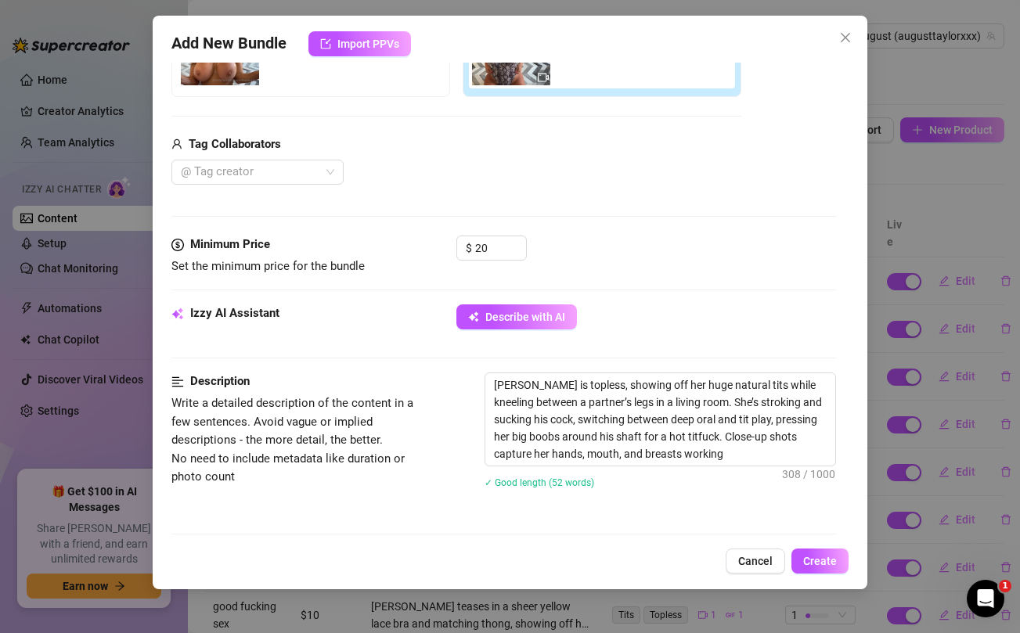
type textarea "[PERSON_NAME] is topless, showing off her huge natural tits while kneeling betw…"
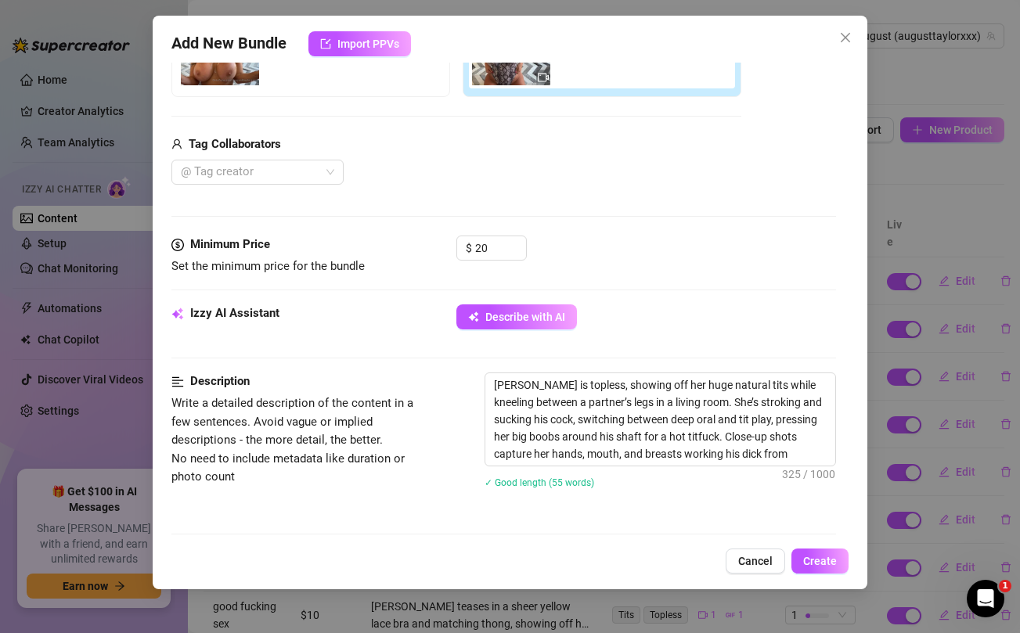
type textarea "[PERSON_NAME] is topless, showing off her huge natural tits while kneeling betw…"
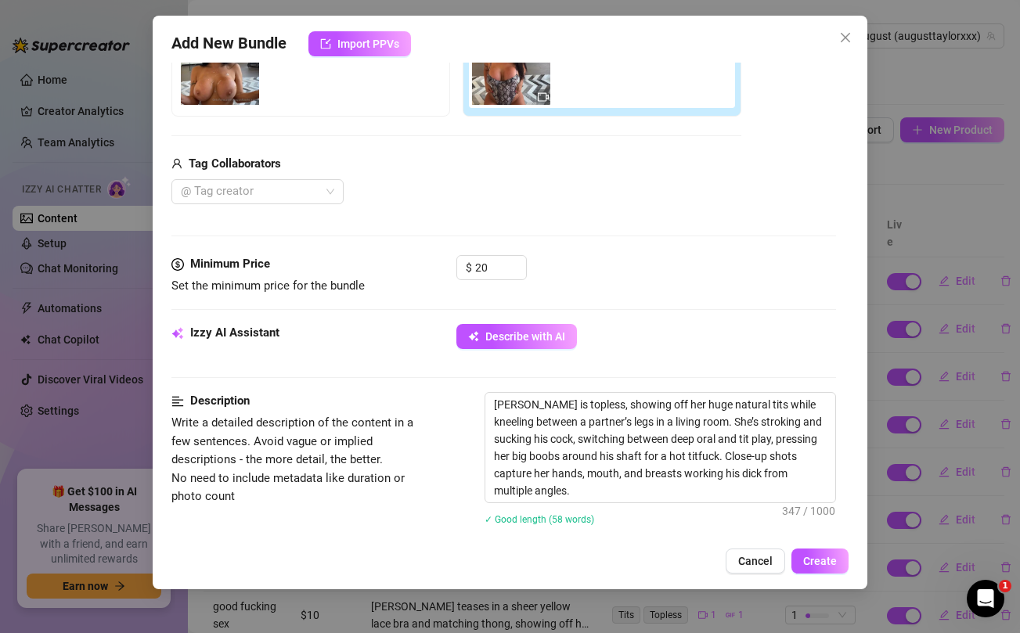
scroll to position [316, 0]
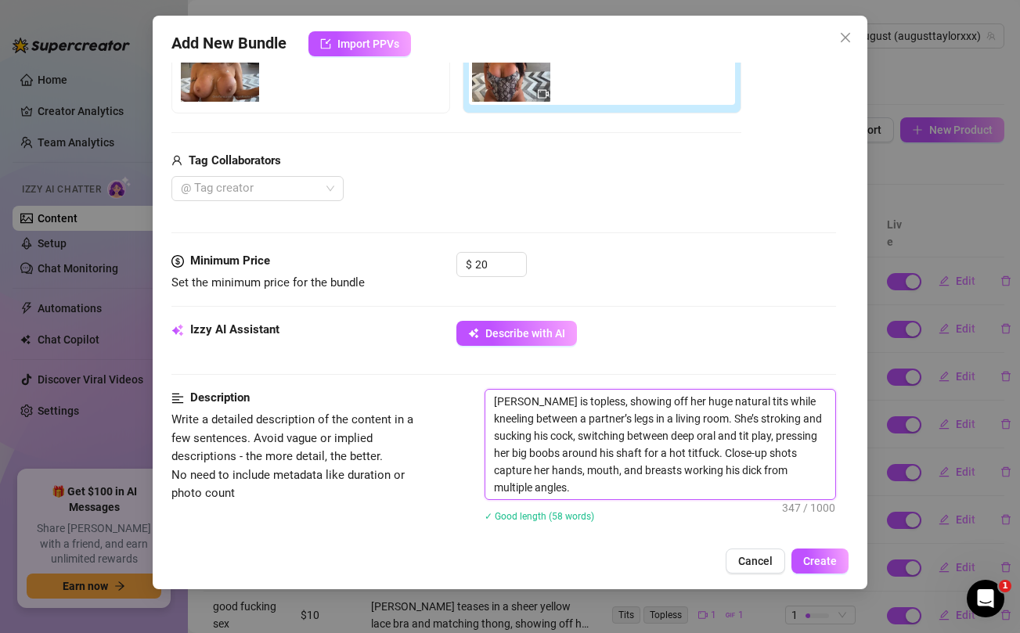
click at [577, 490] on textarea "[PERSON_NAME] is topless, showing off her huge natural tits while kneeling betw…" at bounding box center [659, 445] width 349 height 110
type textarea "[PERSON_NAME] is topless, showing off her huge natural tits while kneeling betw…"
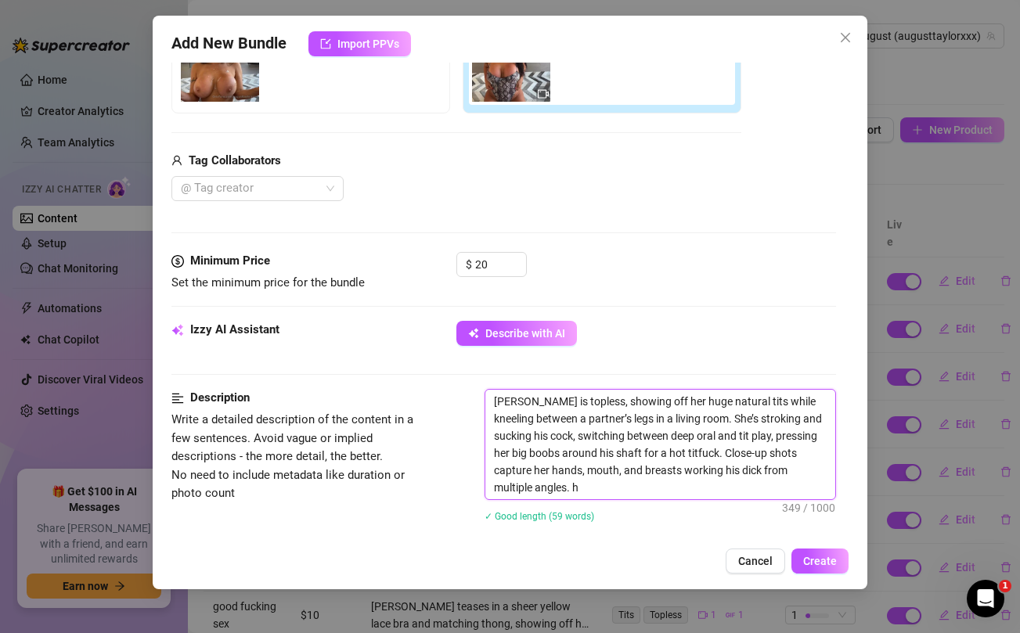
type textarea "[PERSON_NAME] is topless, showing off her huge natural tits while kneeling betw…"
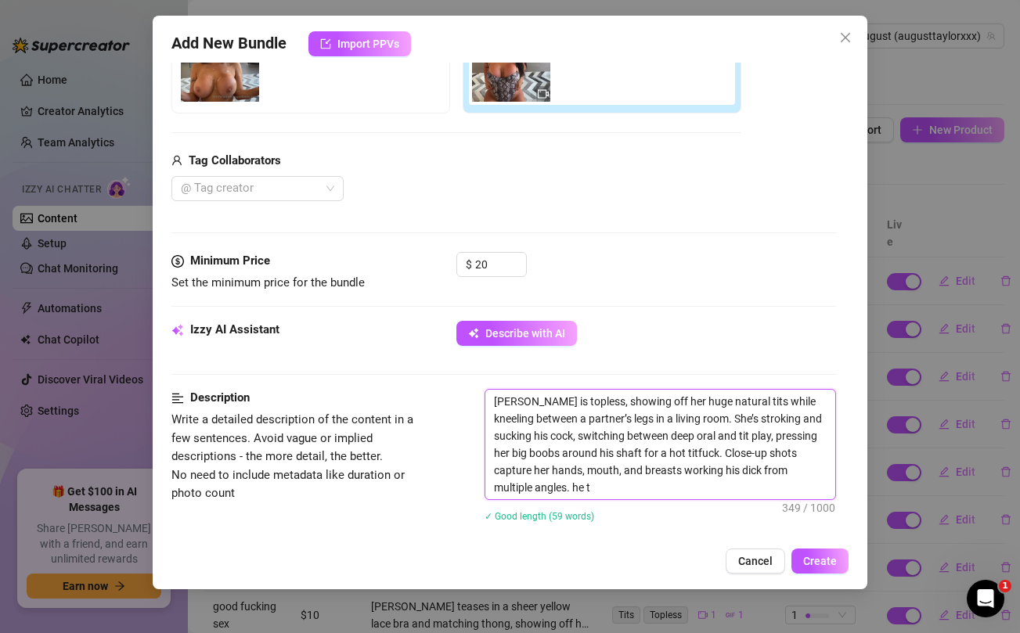
type textarea "[PERSON_NAME] is topless, showing off her huge natural tits while kneeling betw…"
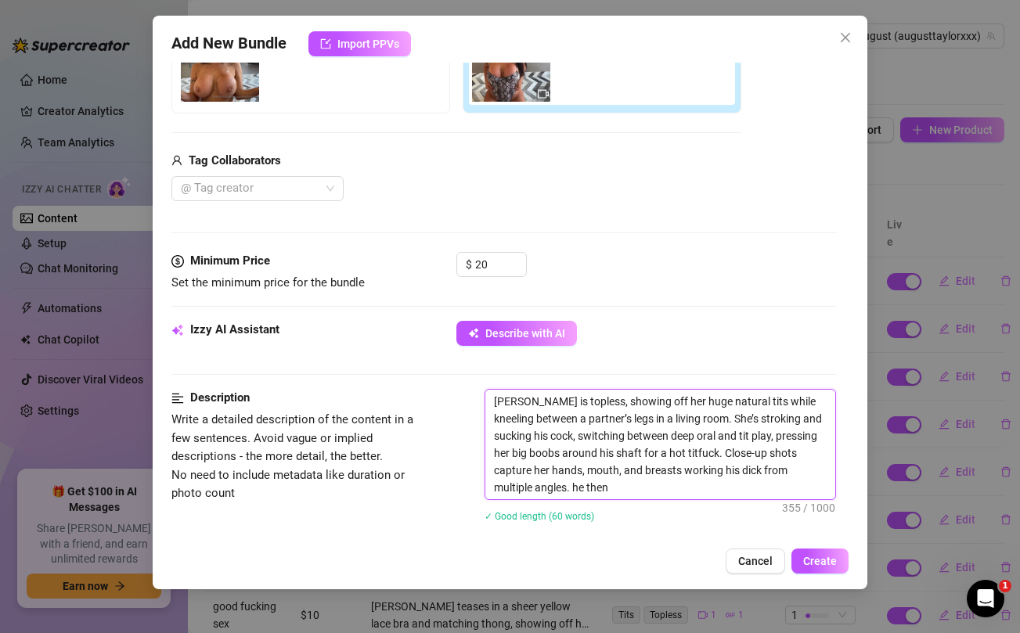
type textarea "[PERSON_NAME] is topless, showing off her huge natural tits while kneeling betw…"
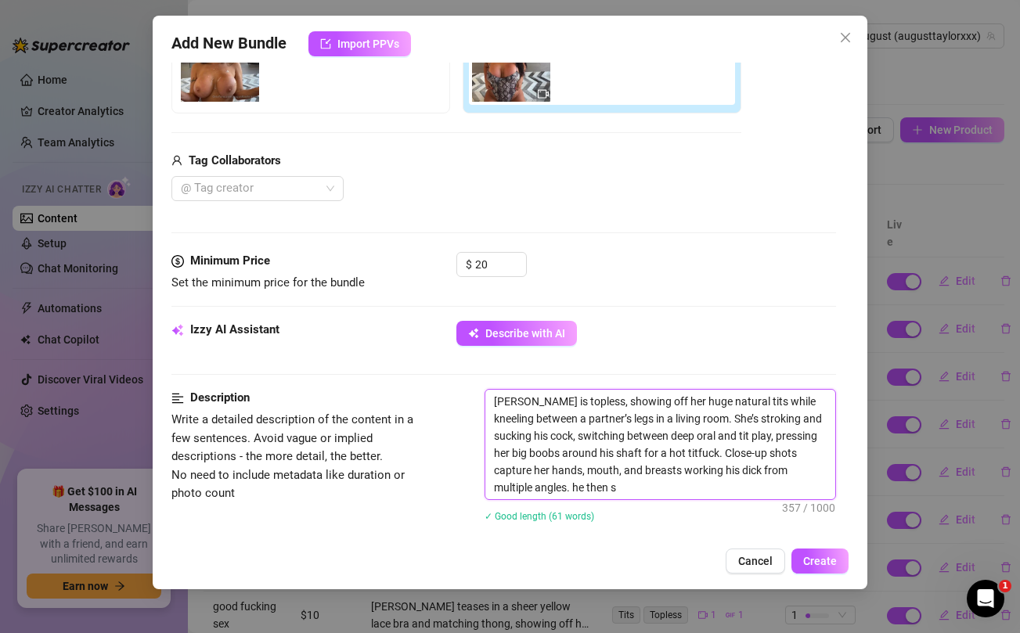
type textarea "[PERSON_NAME] is topless, showing off her huge natural tits while kneeling betw…"
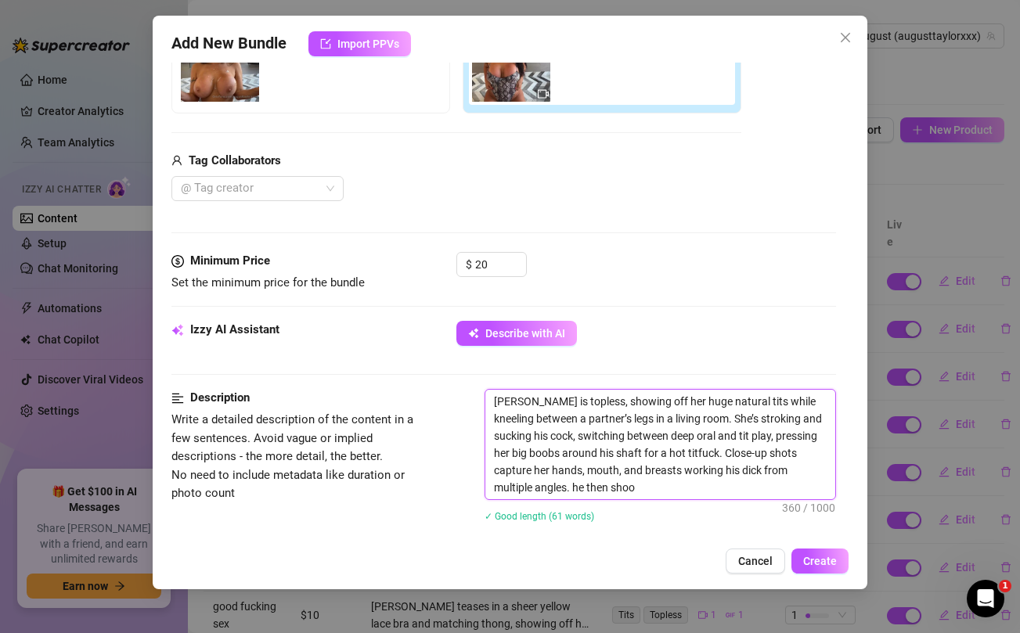
type textarea "[PERSON_NAME] is topless, showing off her huge natural tits while kneeling betw…"
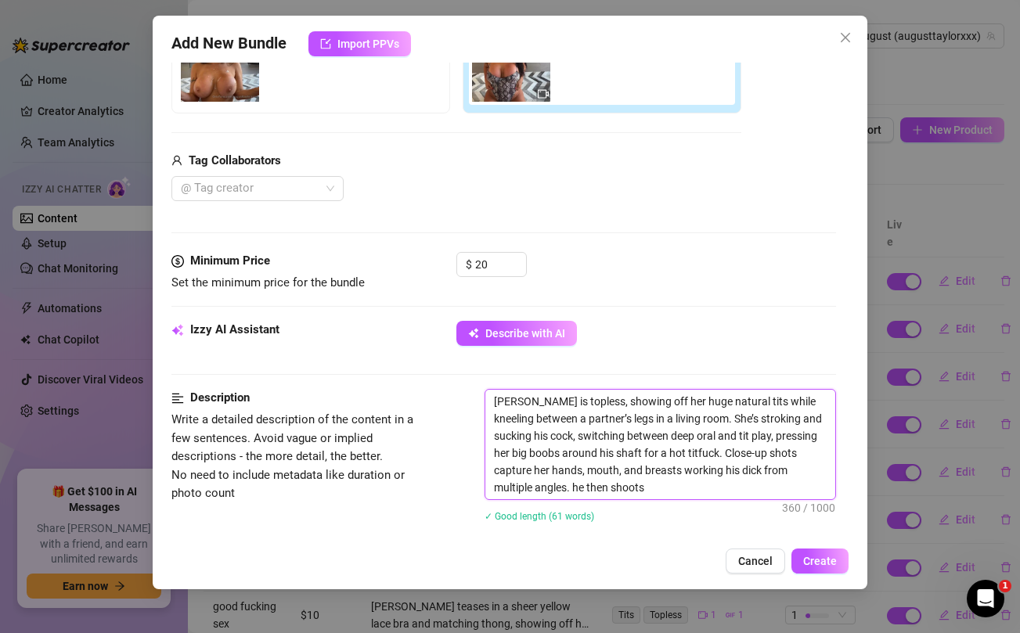
type textarea "[PERSON_NAME] is topless, showing off her huge natural tits while kneeling betw…"
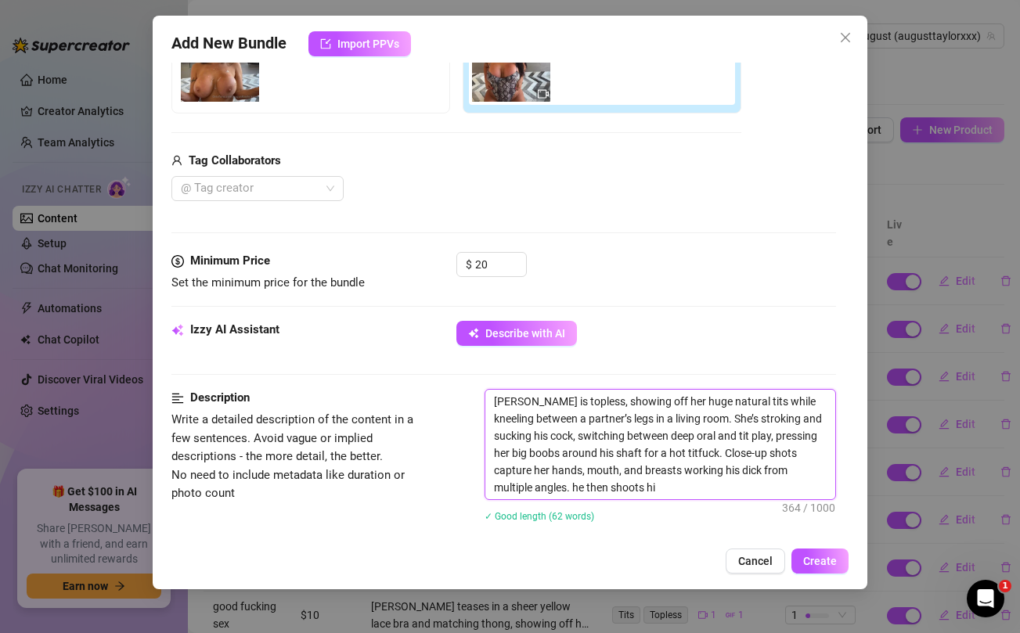
type textarea "[PERSON_NAME] is topless, showing off her huge natural tits while kneeling betw…"
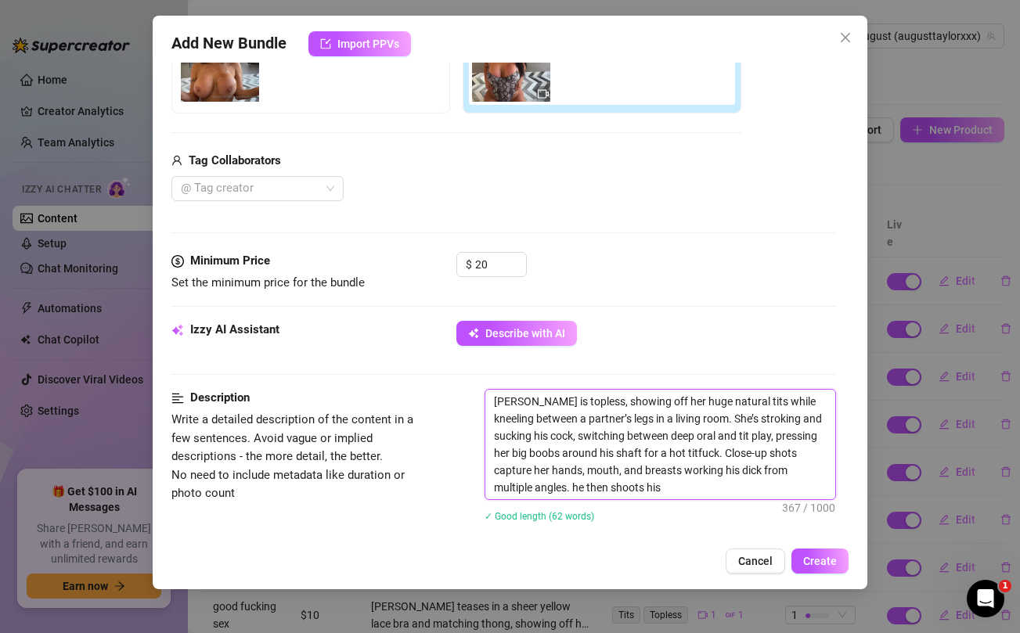
type textarea "[PERSON_NAME] is topless, showing off her huge natural tits while kneeling betw…"
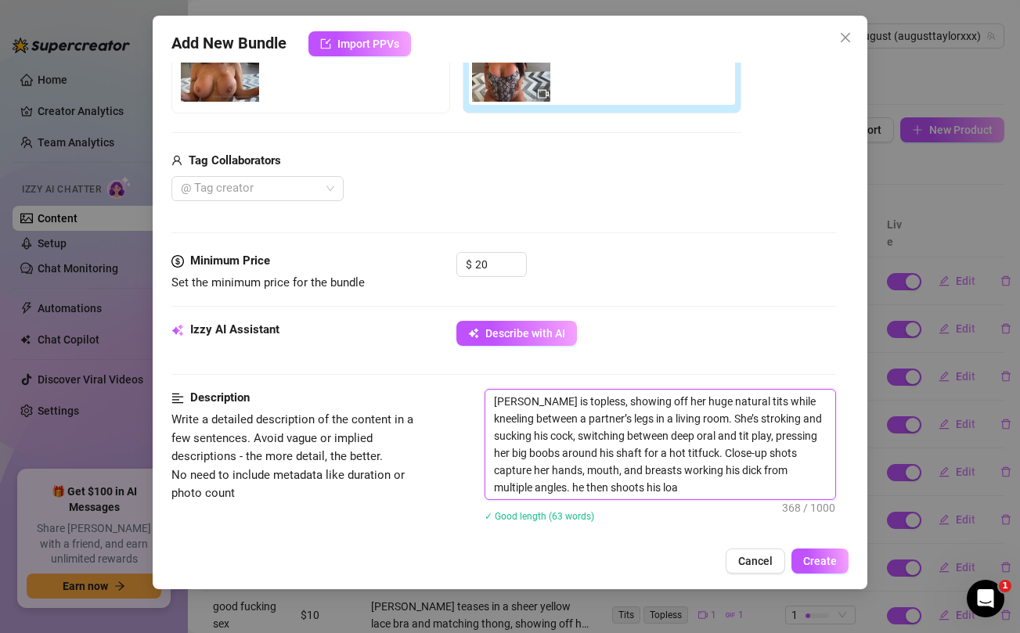
type textarea "[PERSON_NAME] is topless, showing off her huge natural tits while kneeling betw…"
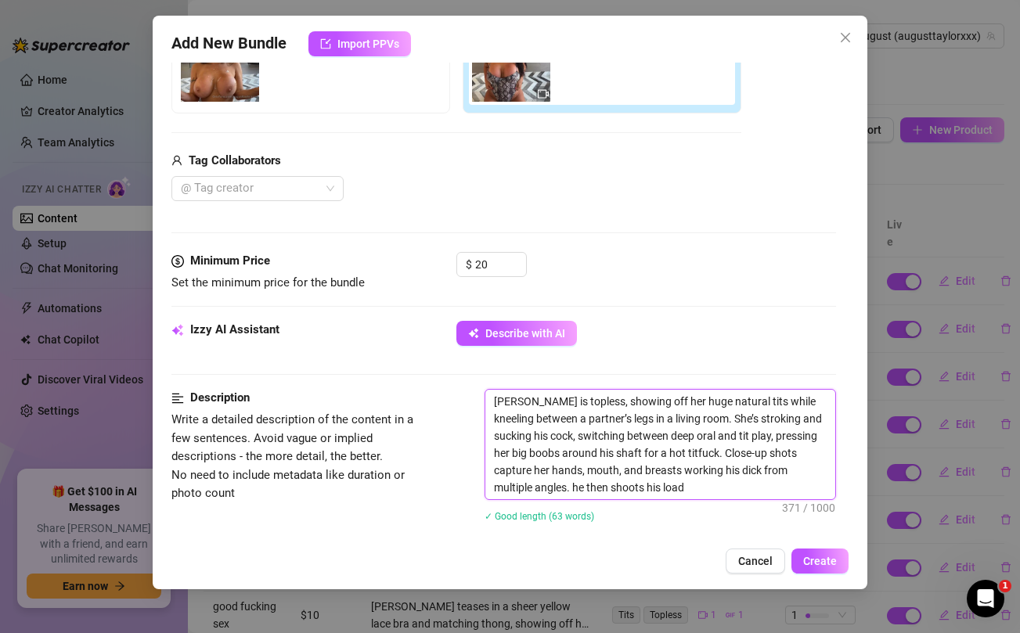
type textarea "[PERSON_NAME] is topless, showing off her huge natural tits while kneeling betw…"
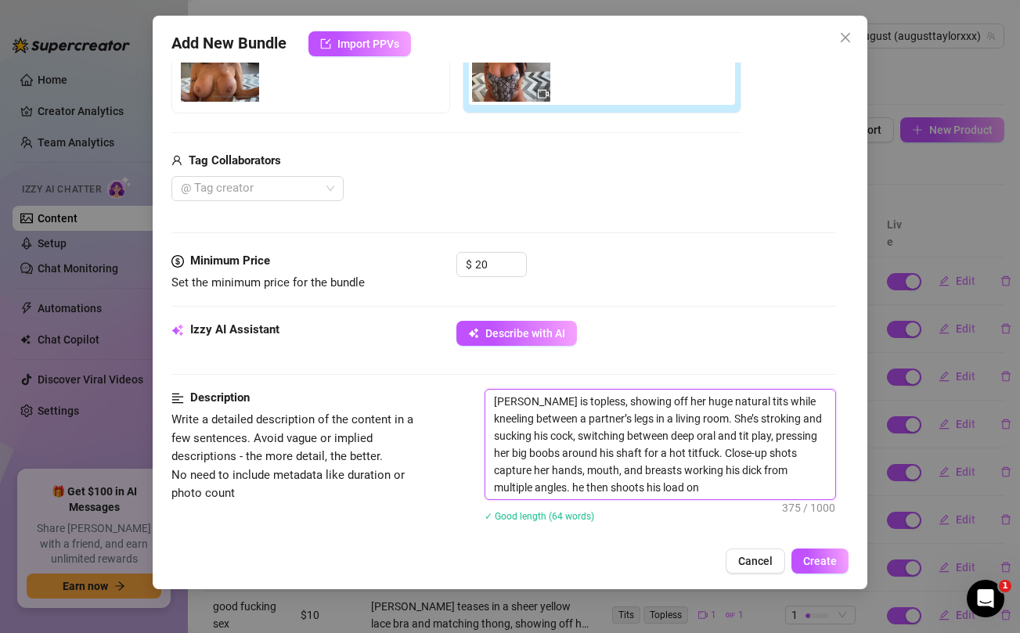
type textarea "[PERSON_NAME] is topless, showing off her huge natural tits while kneeling betw…"
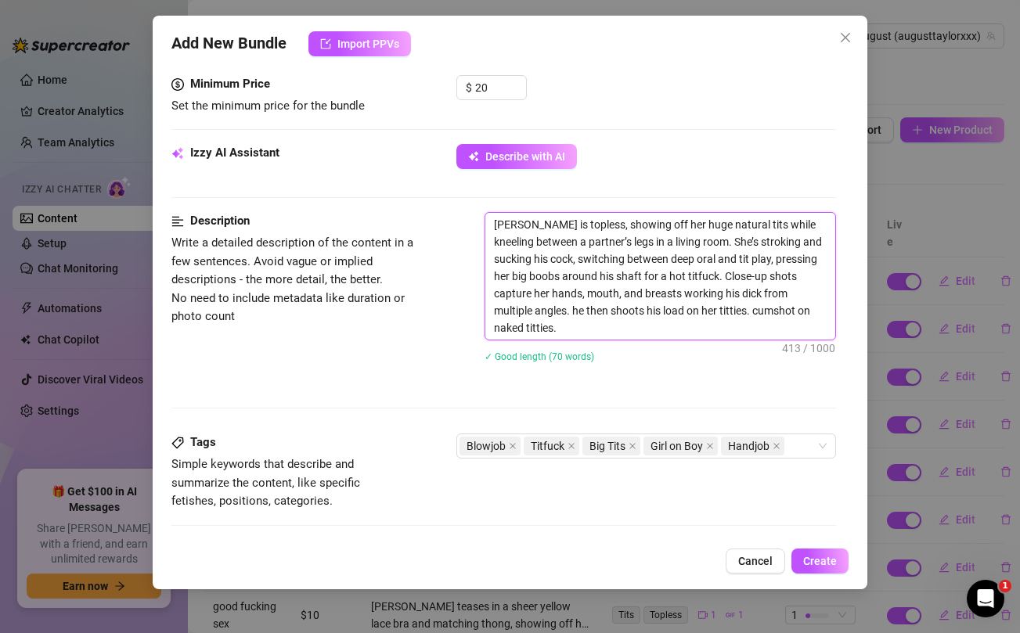
scroll to position [499, 0]
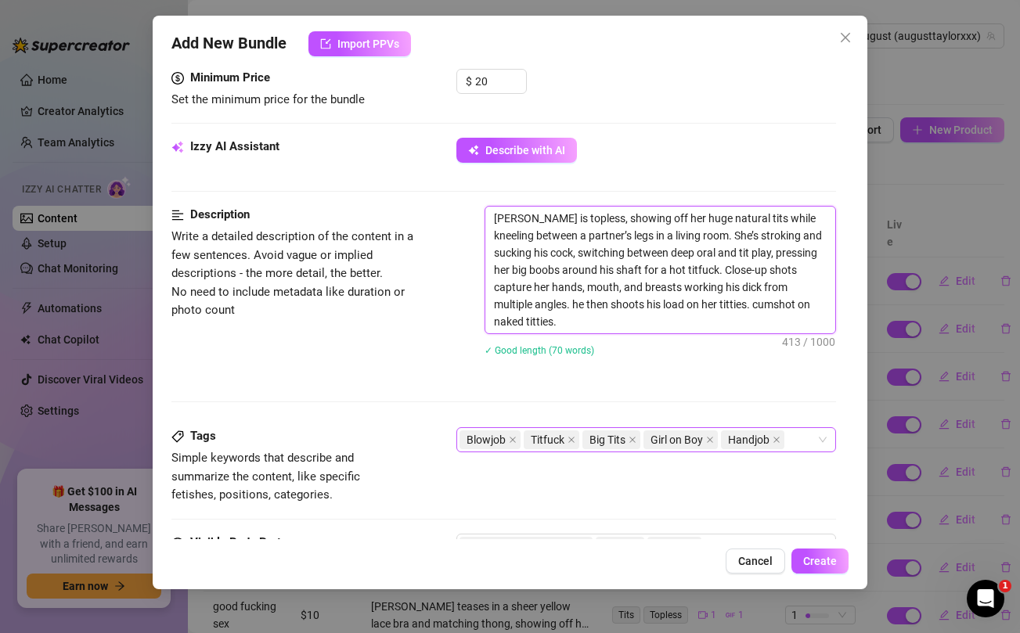
click at [801, 445] on div "Blowjob Titfuck Big Tits Girl on Boy Handjob" at bounding box center [637, 440] width 356 height 22
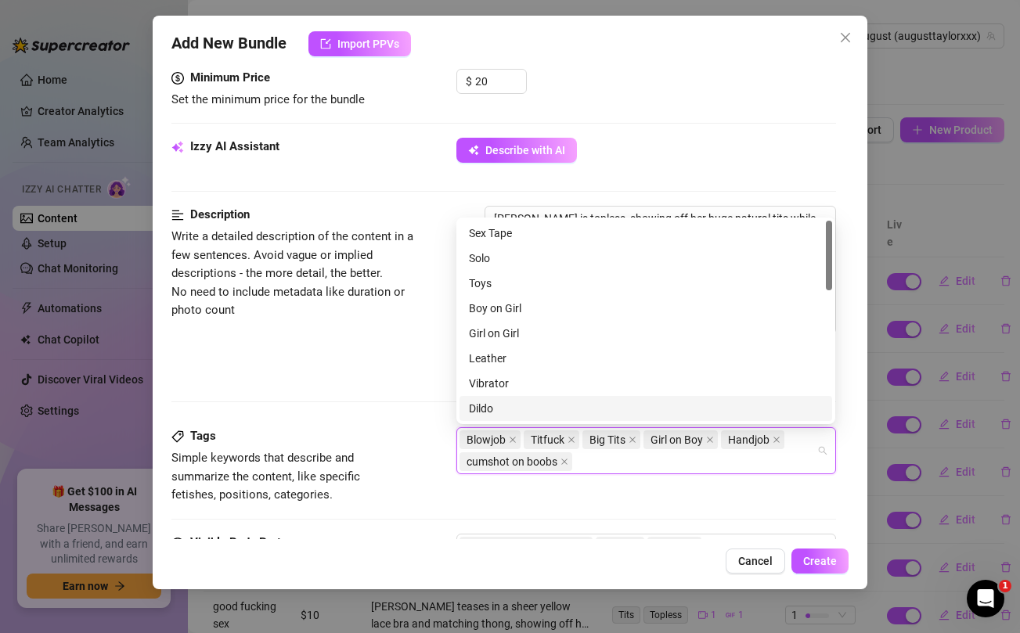
click at [403, 411] on div "Description Write a detailed description of the content in a few sentences. Avo…" at bounding box center [503, 316] width 664 height 221
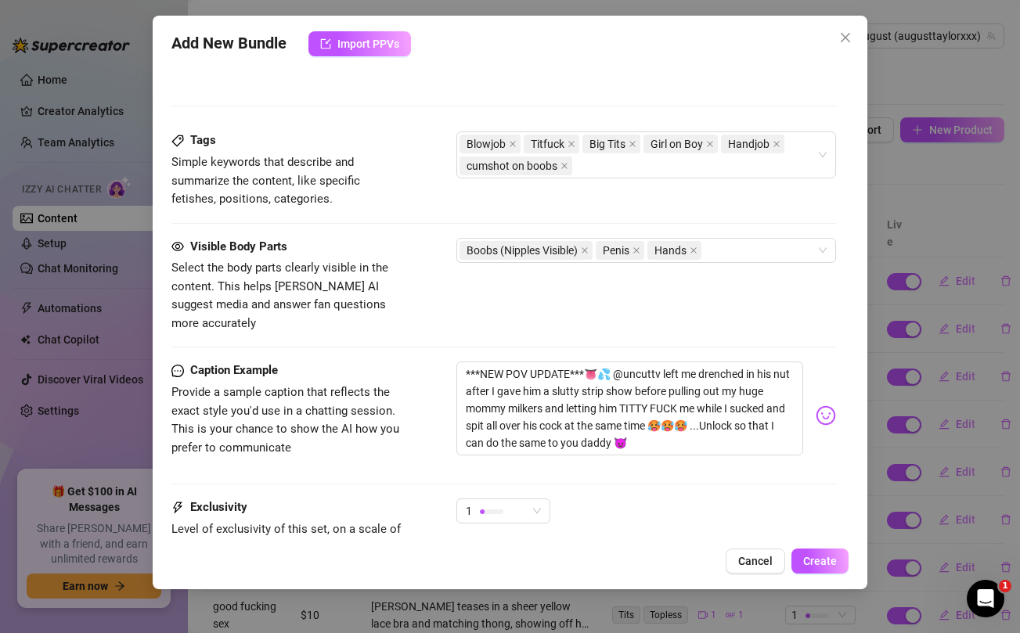
scroll to position [803, 0]
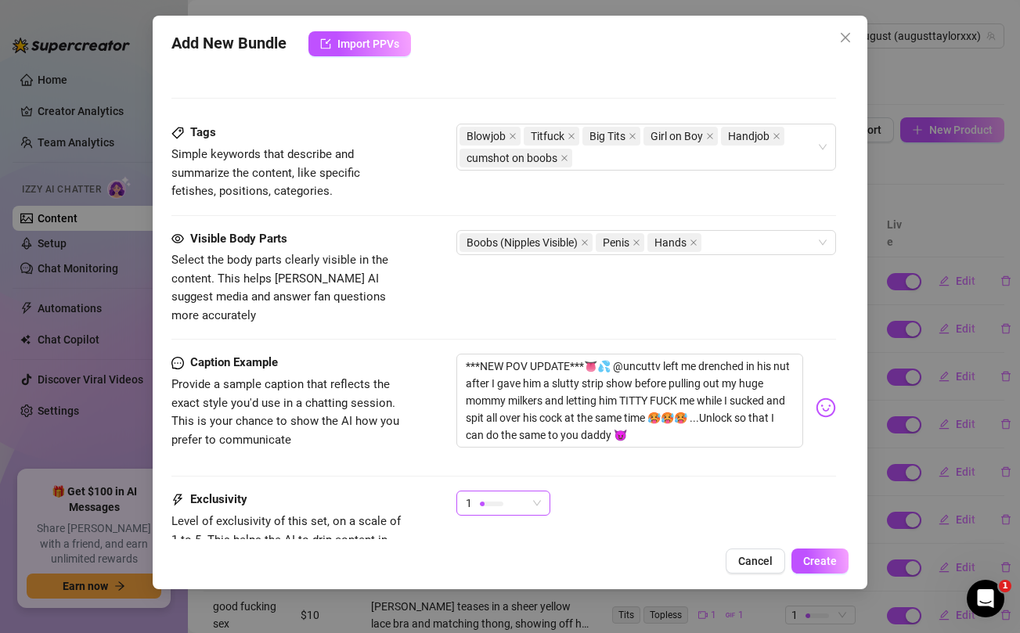
click at [491, 502] on div at bounding box center [491, 504] width 23 height 5
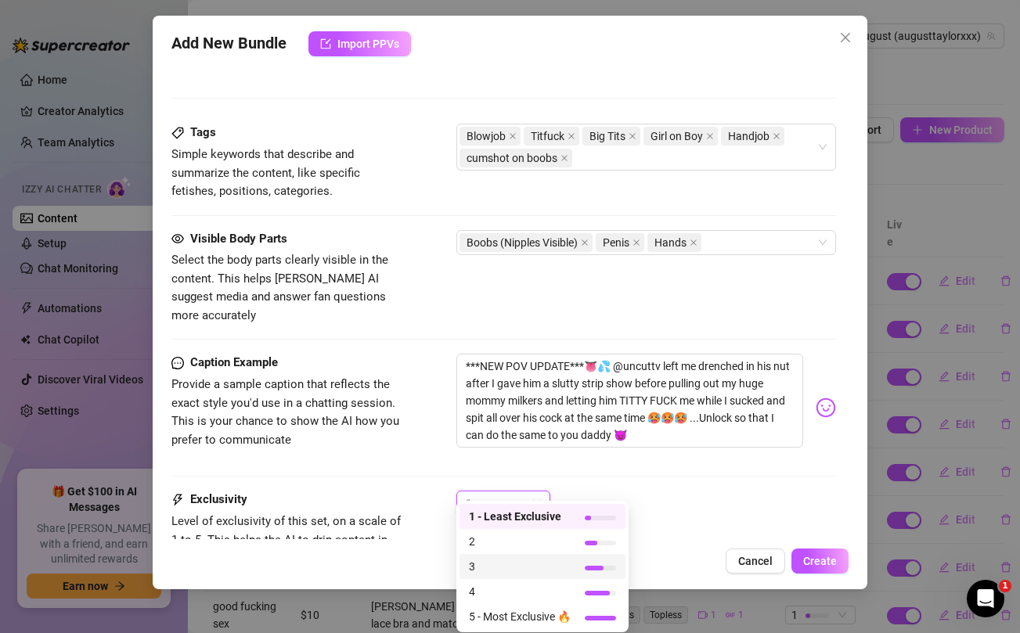
click at [498, 558] on span "3" at bounding box center [520, 566] width 102 height 17
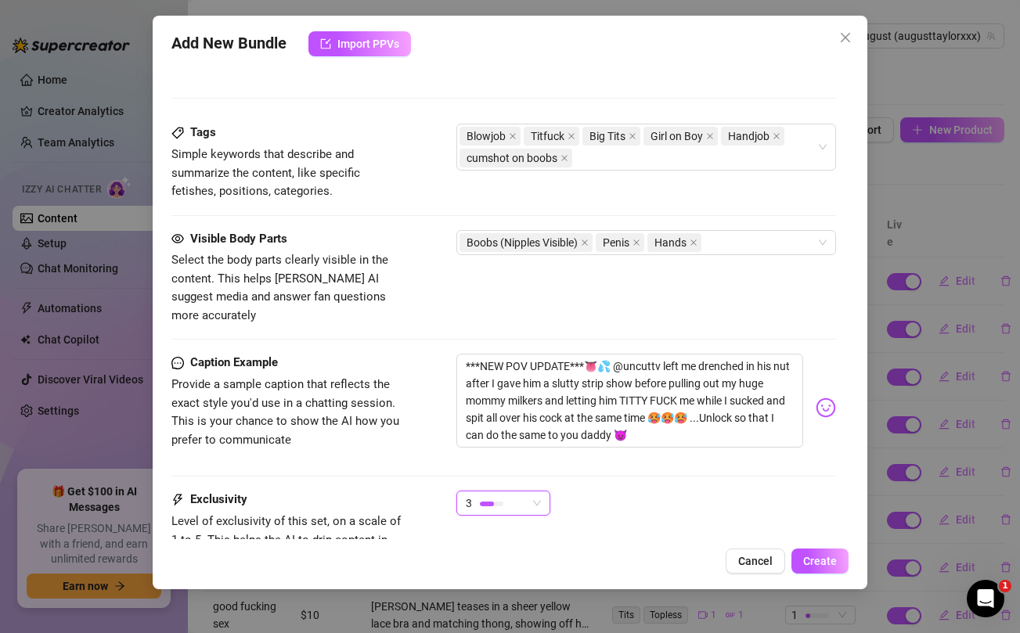
click at [700, 505] on div "3 3" at bounding box center [645, 510] width 379 height 39
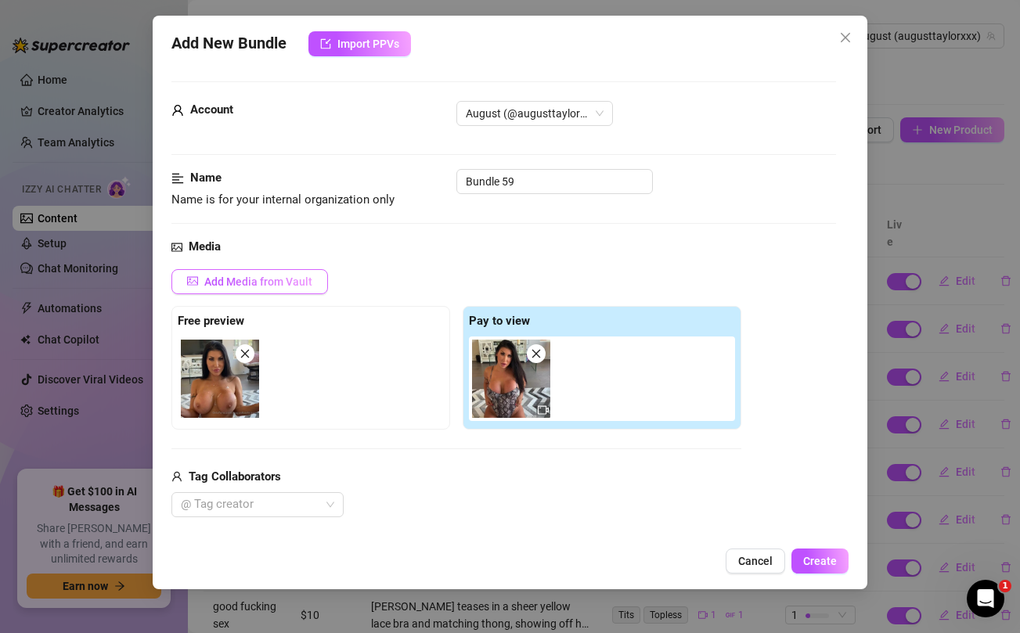
click at [239, 279] on span "Add Media from Vault" at bounding box center [258, 281] width 108 height 13
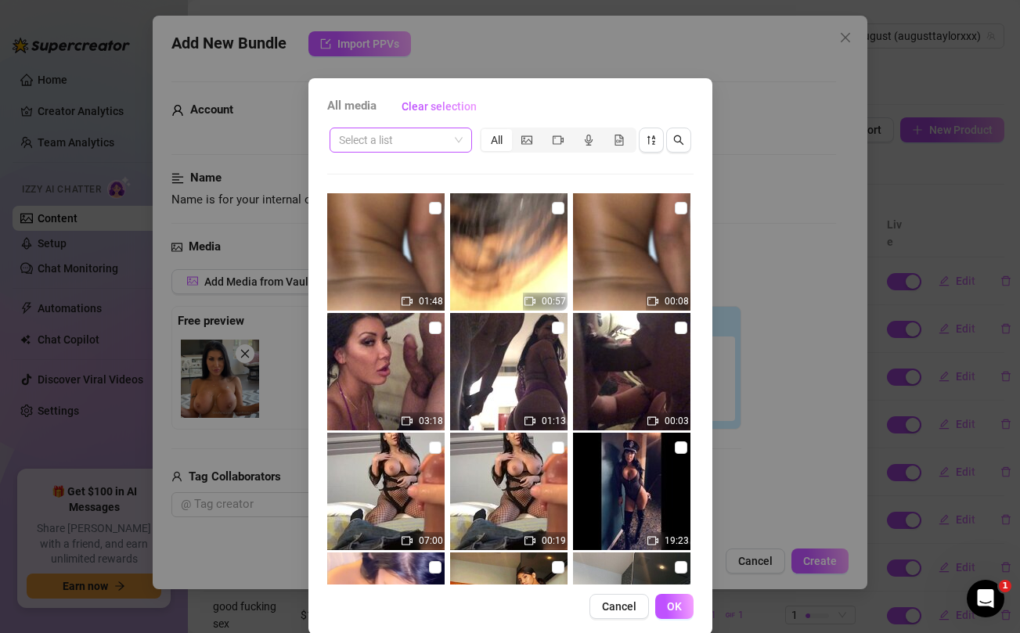
click at [426, 138] on input "search" at bounding box center [394, 139] width 110 height 23
click at [533, 45] on div "All media Clear selection Select a list All 01:48 00:57 00:08 03:18 01:13 00:03…" at bounding box center [510, 316] width 1020 height 633
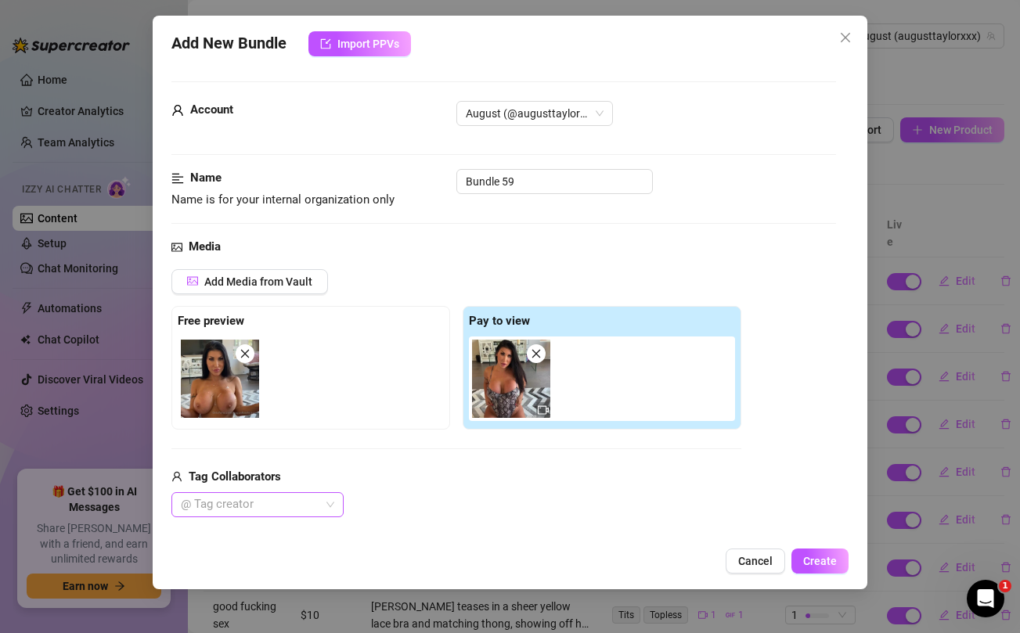
click at [271, 513] on div at bounding box center [248, 505] width 149 height 22
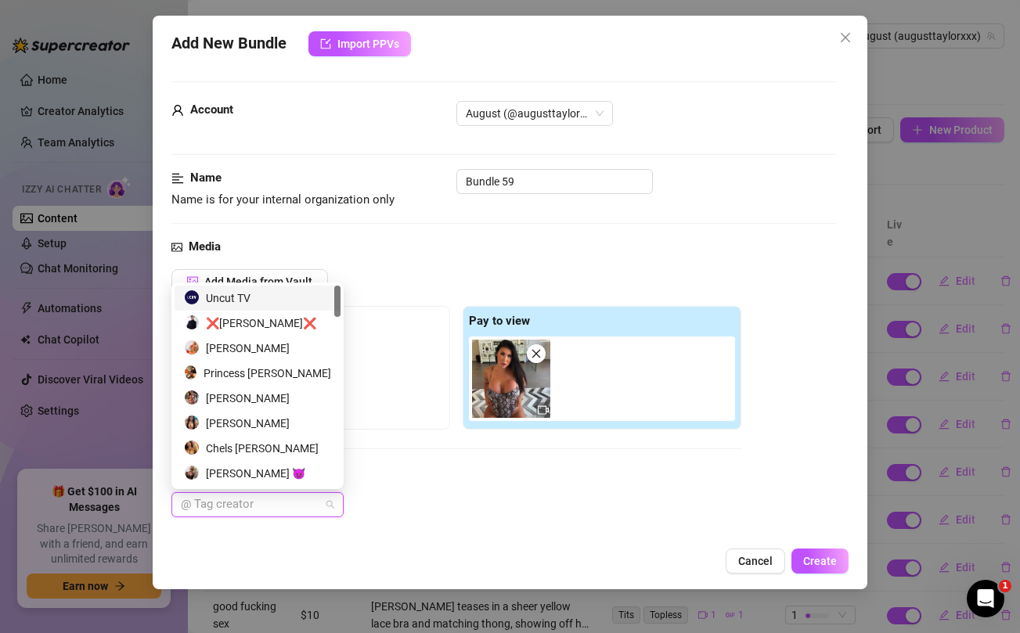
click at [256, 302] on div "Uncut TV" at bounding box center [257, 298] width 147 height 17
click at [658, 494] on div "Uncut TV" at bounding box center [456, 504] width 570 height 25
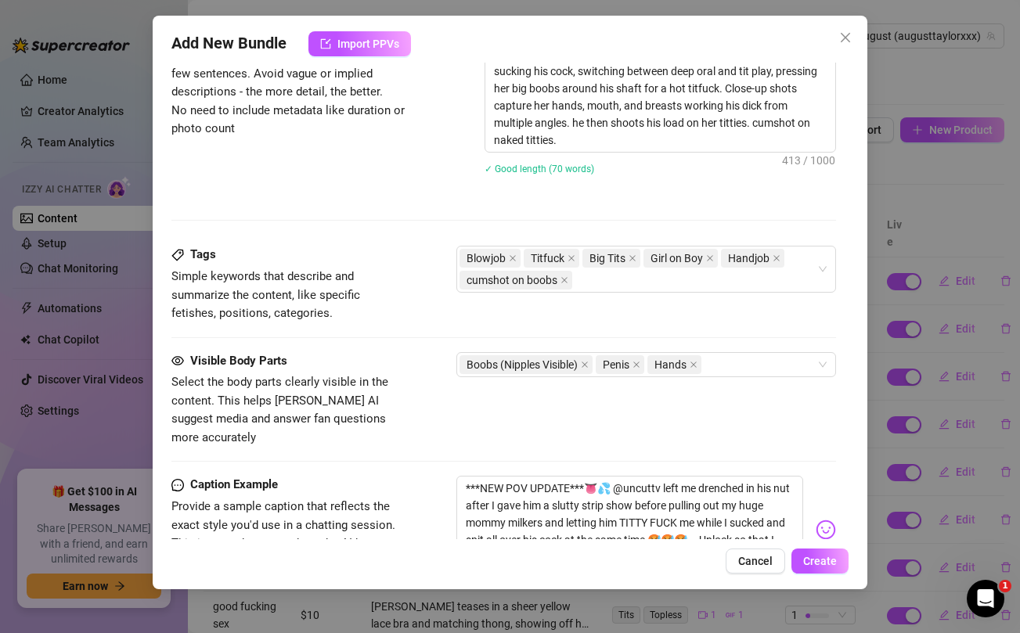
scroll to position [827, 0]
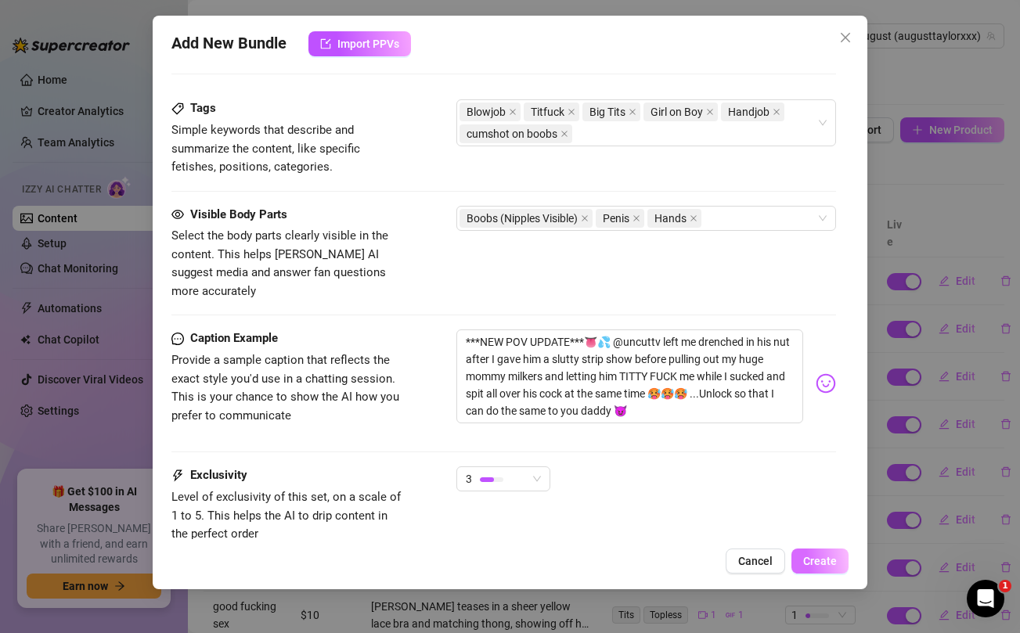
click at [822, 556] on span "Create" at bounding box center [820, 561] width 34 height 13
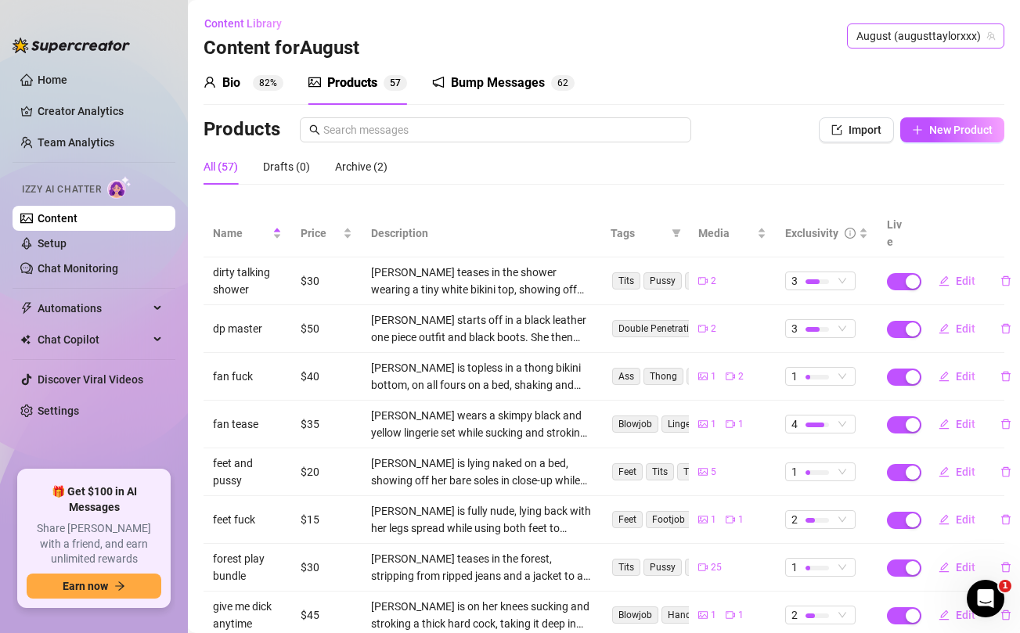
click at [917, 29] on span "August (augusttaylorxxx)" at bounding box center [925, 35] width 138 height 23
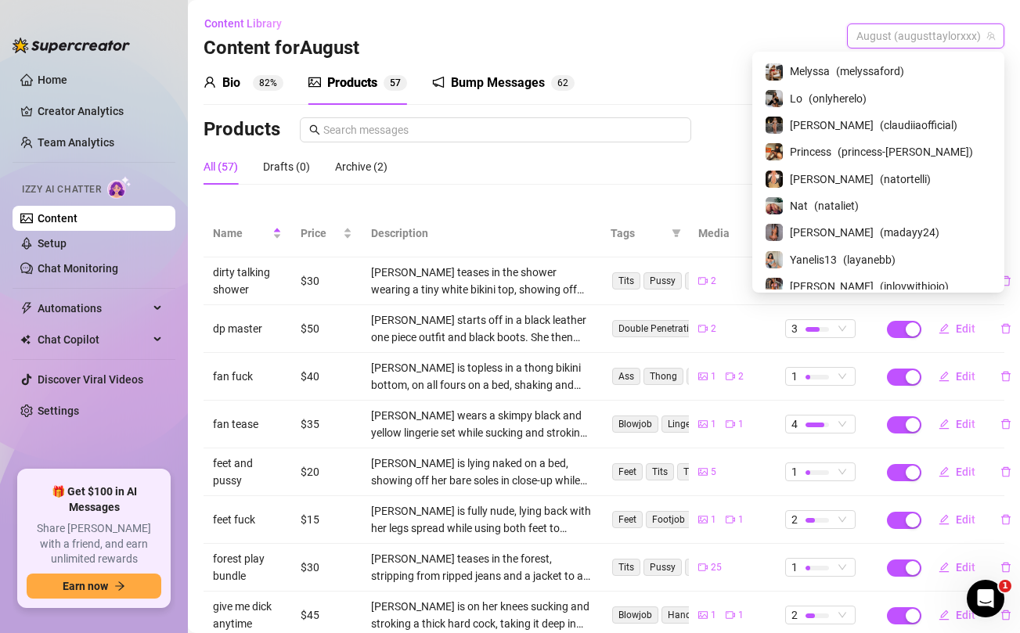
scroll to position [0, 0]
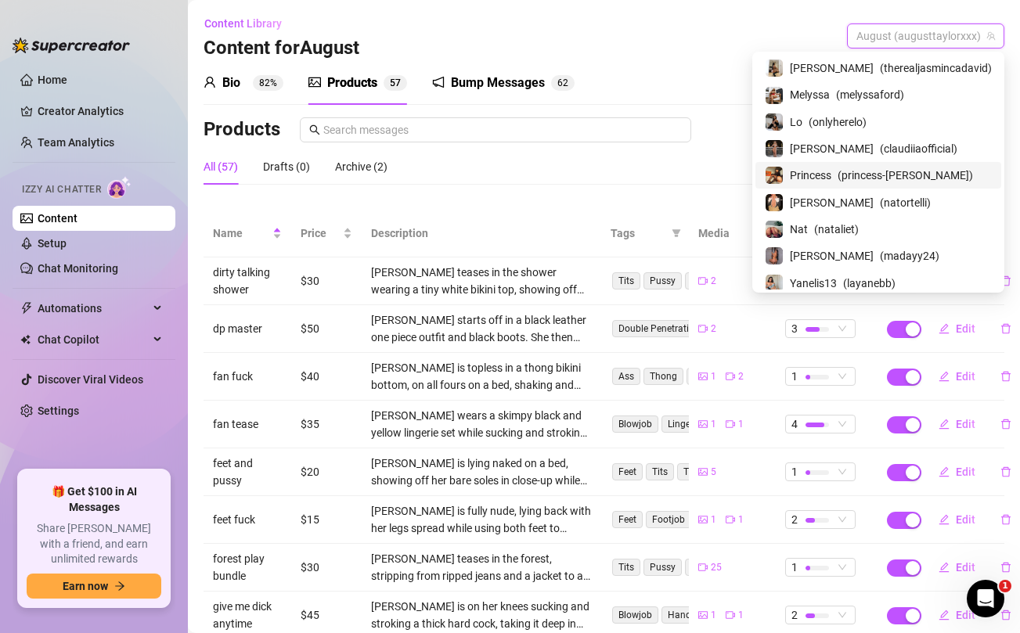
click at [831, 176] on span "Princess" at bounding box center [810, 175] width 41 height 17
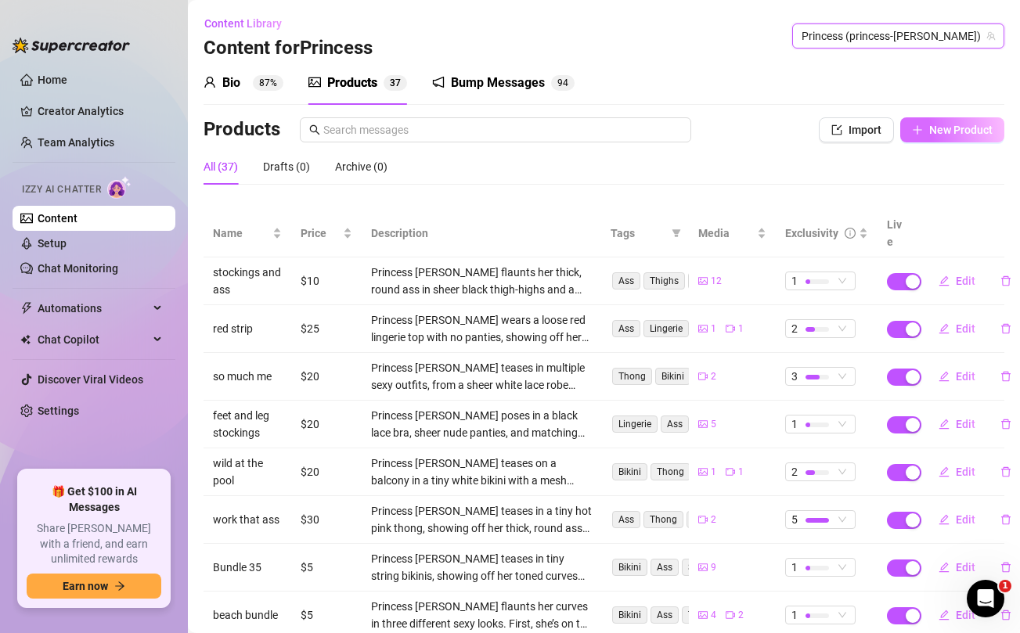
click at [960, 131] on span "New Product" at bounding box center [960, 130] width 63 height 13
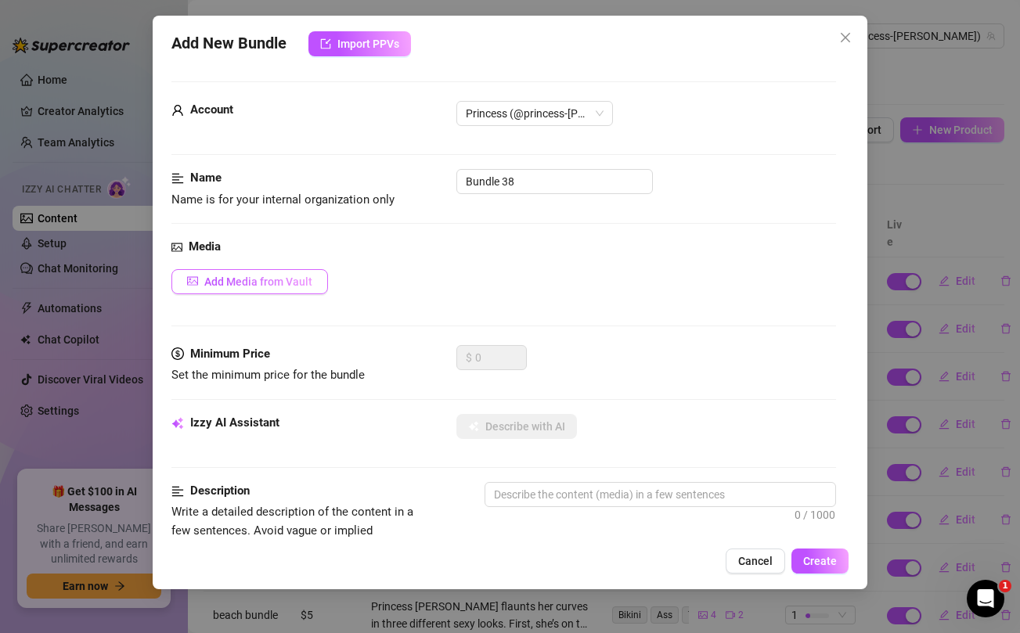
click at [292, 274] on button "Add Media from Vault" at bounding box center [249, 281] width 156 height 25
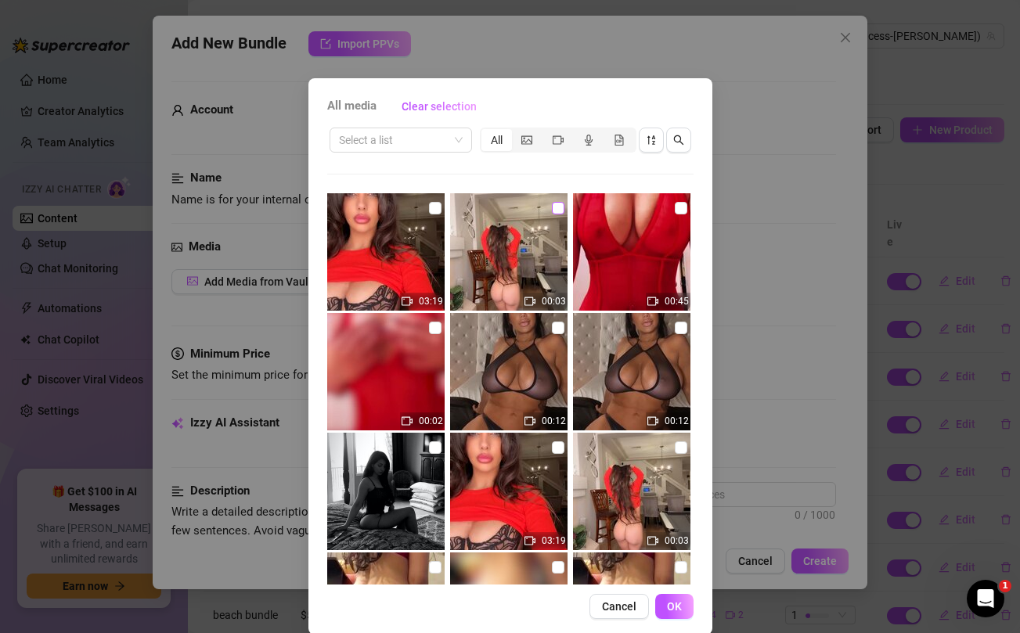
click at [558, 209] on input "checkbox" at bounding box center [558, 208] width 13 height 13
click at [435, 208] on input "checkbox" at bounding box center [435, 208] width 13 height 13
click at [678, 600] on span "OK" at bounding box center [674, 606] width 15 height 13
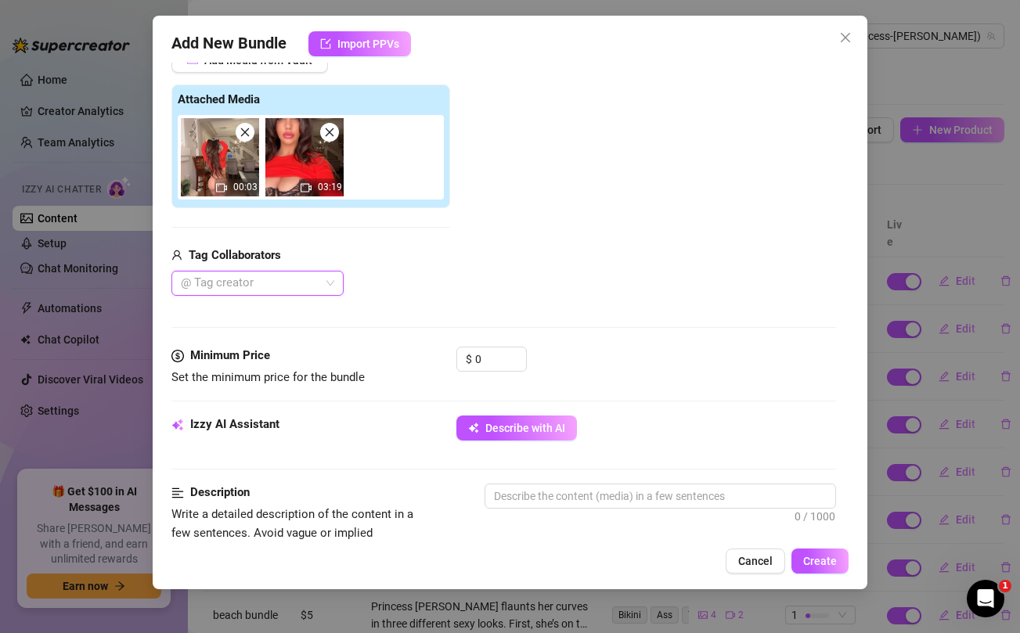
scroll to position [226, 0]
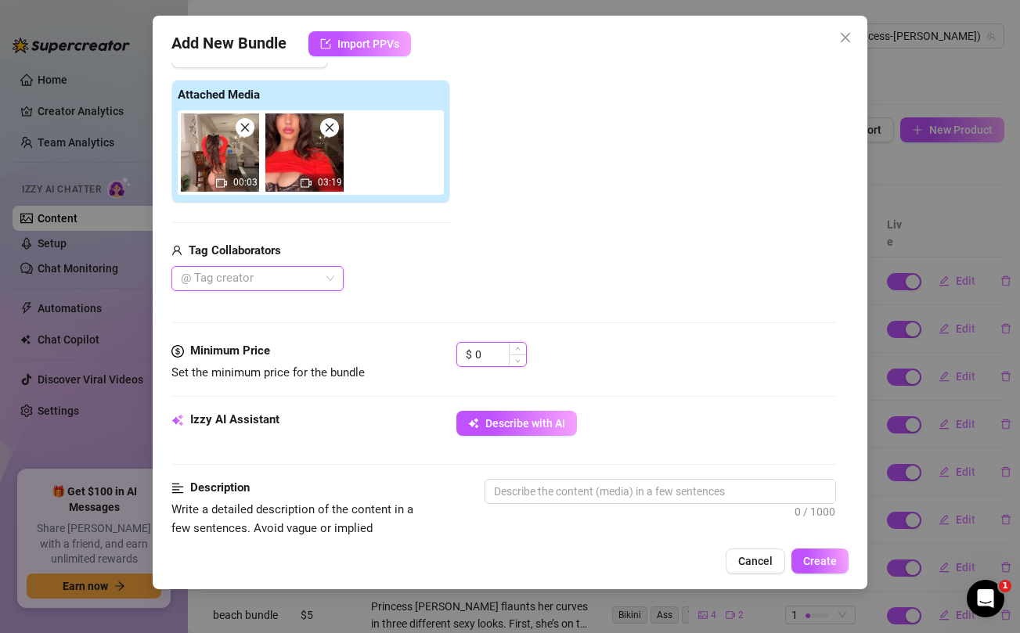
click at [484, 353] on input "0" at bounding box center [500, 354] width 51 height 23
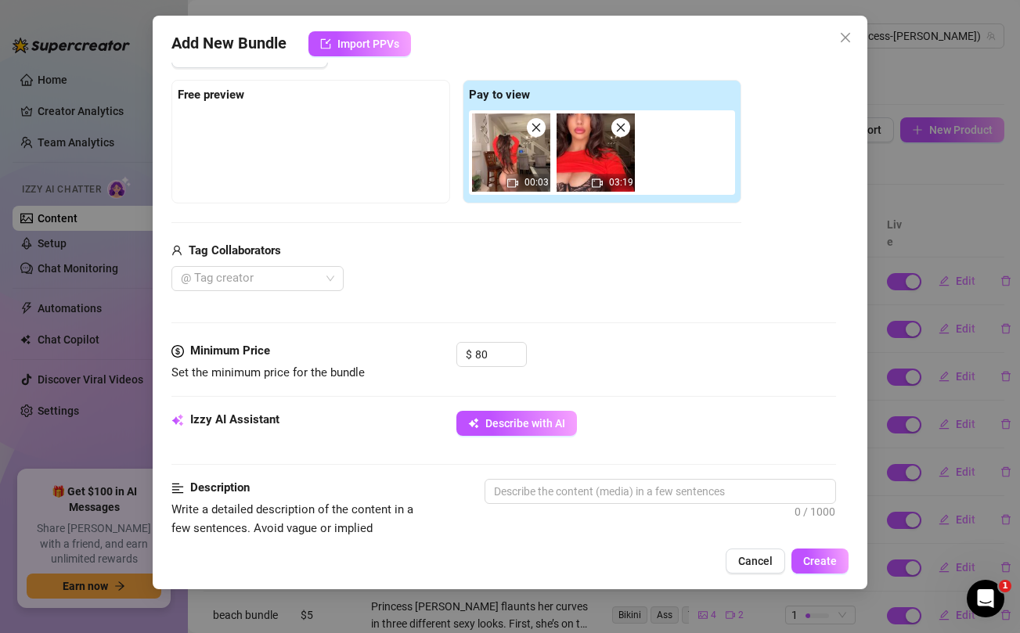
click at [526, 268] on div "@ Tag creator" at bounding box center [456, 278] width 570 height 25
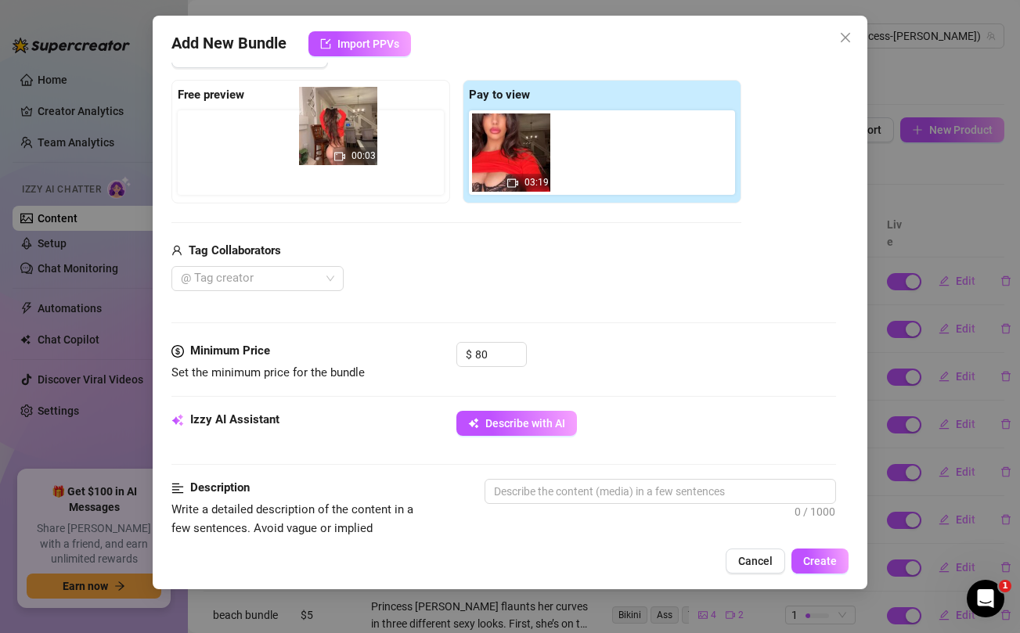
drag, startPoint x: 519, startPoint y: 186, endPoint x: 340, endPoint y: 160, distance: 180.4
click at [340, 160] on div "Free preview Pay to view 00:03 03:19" at bounding box center [456, 142] width 570 height 124
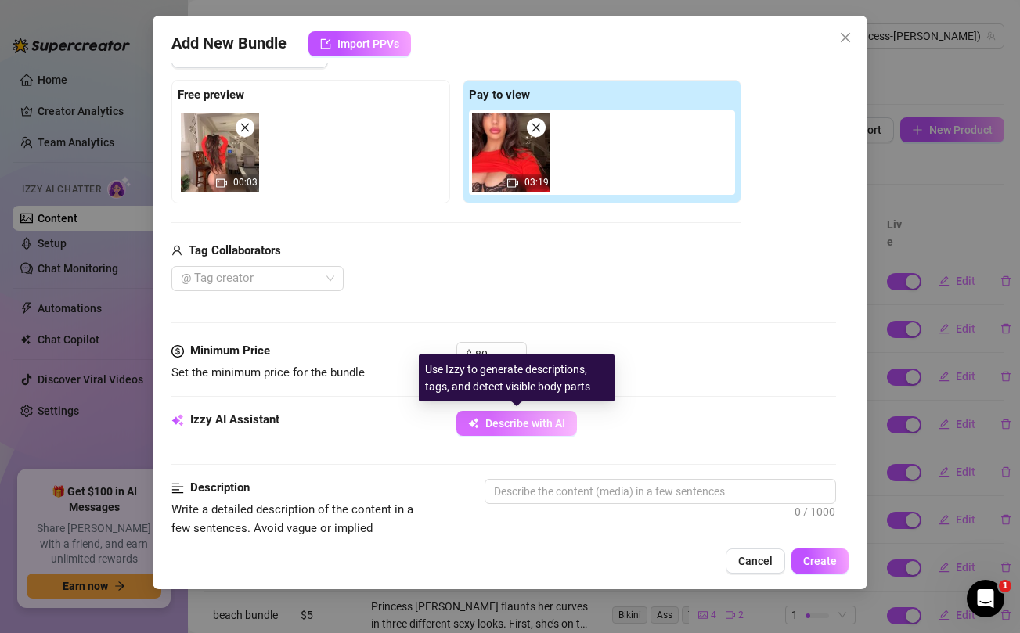
click at [504, 430] on button "Describe with AI" at bounding box center [516, 423] width 120 height 25
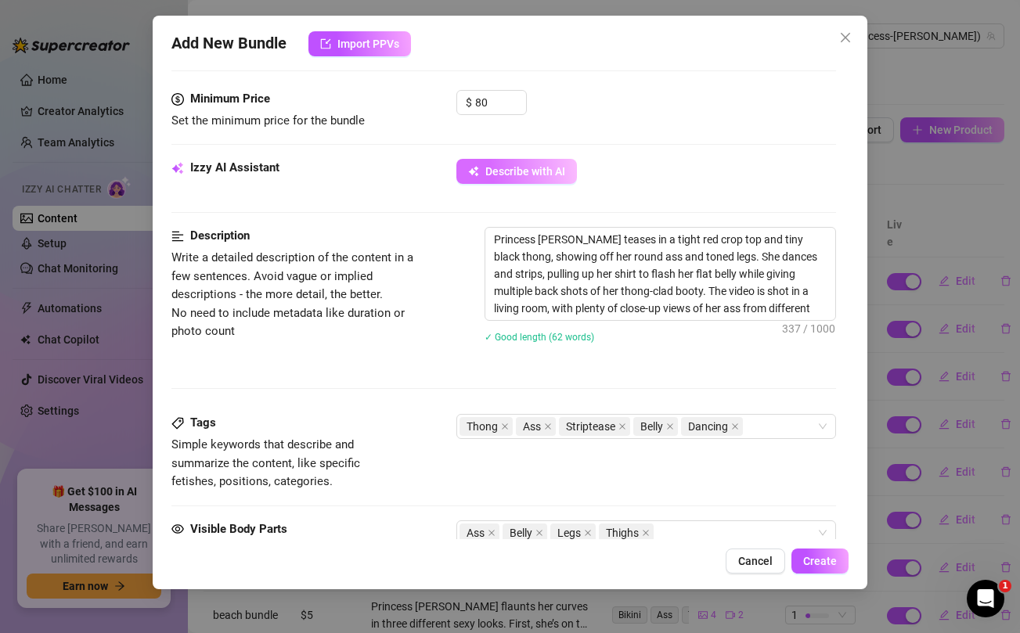
scroll to position [487, 0]
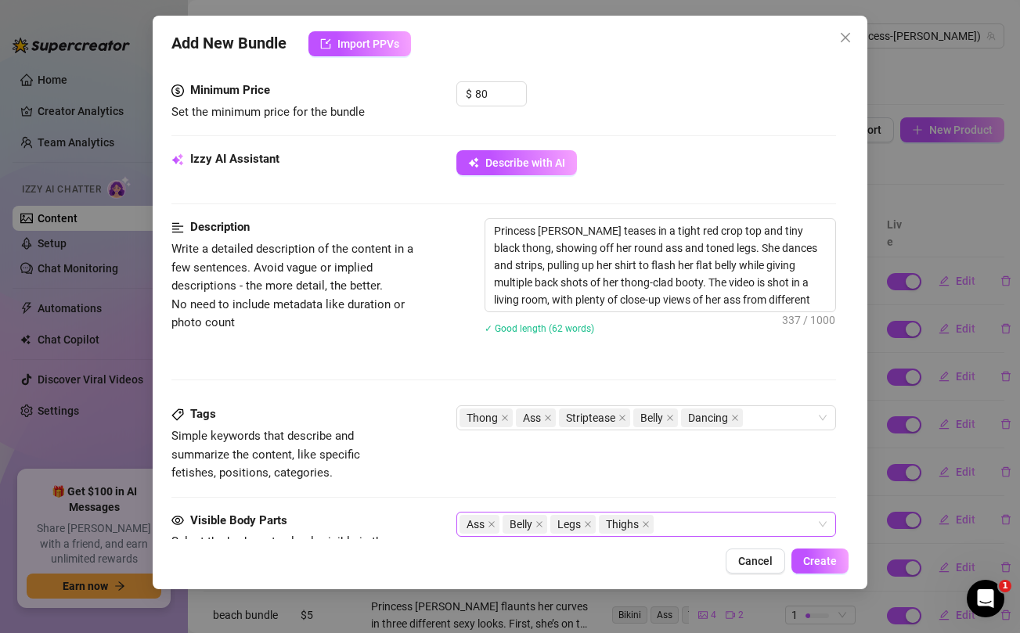
click at [690, 527] on div "Ass Belly Legs Thighs" at bounding box center [637, 524] width 356 height 22
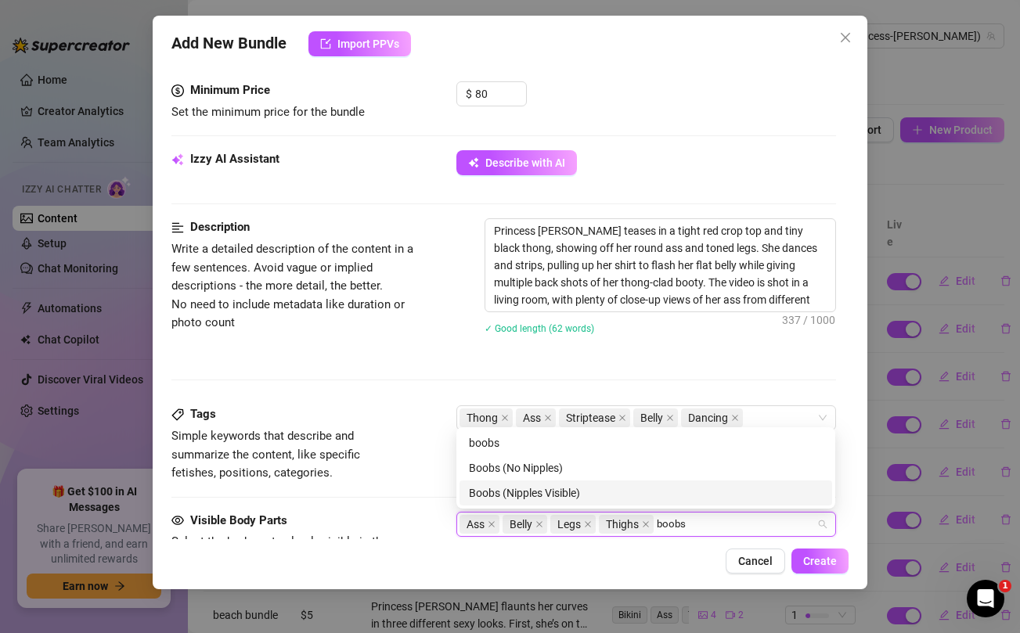
click at [595, 485] on div "Boobs (Nipples Visible)" at bounding box center [646, 492] width 354 height 17
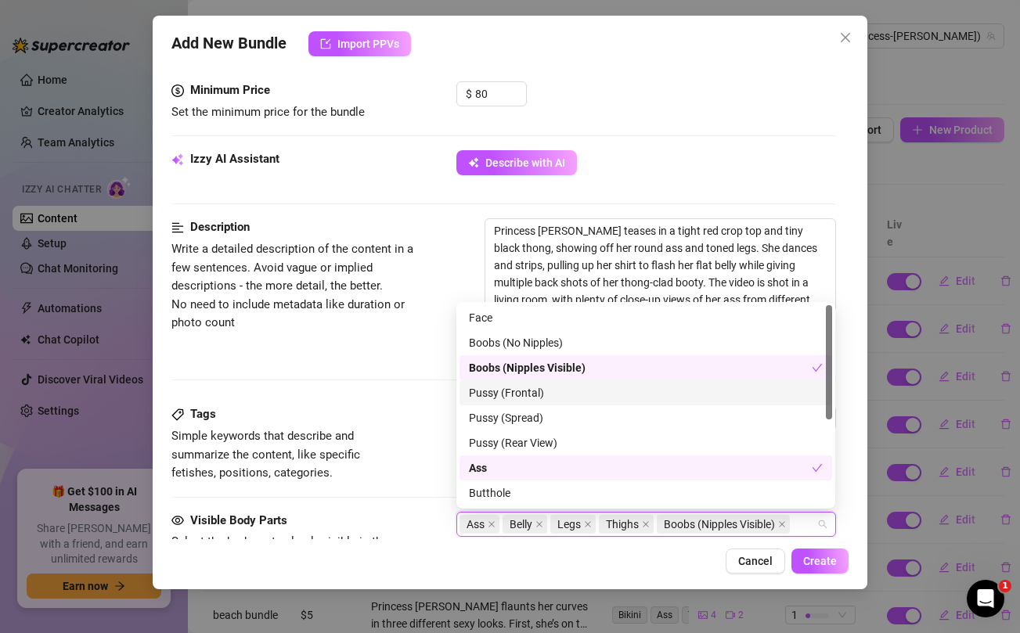
click at [444, 390] on div "Description Write a detailed description of the content in a few sentences. Avo…" at bounding box center [503, 311] width 664 height 187
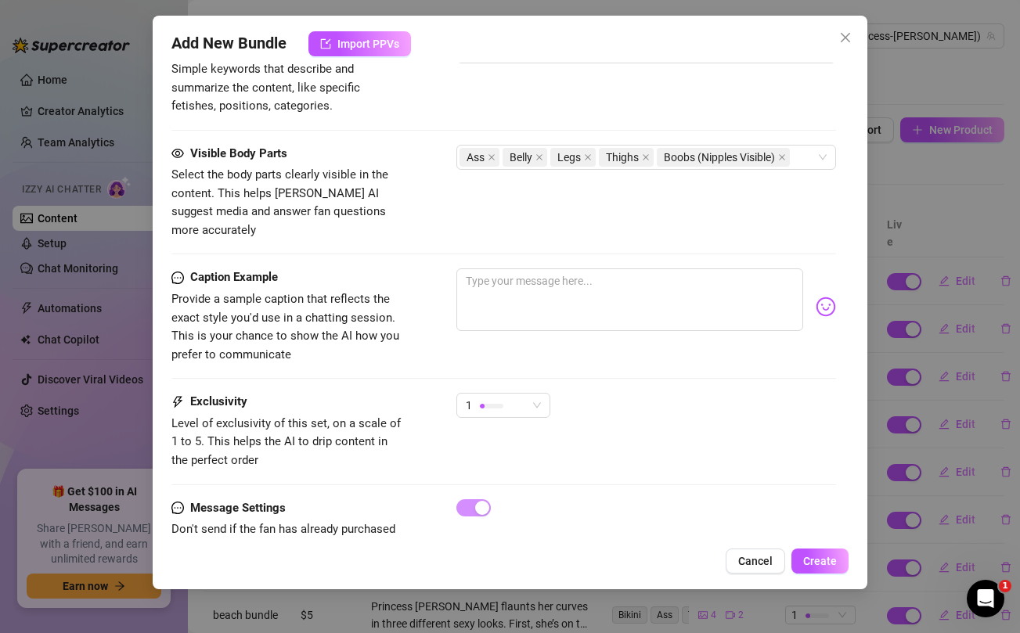
scroll to position [879, 0]
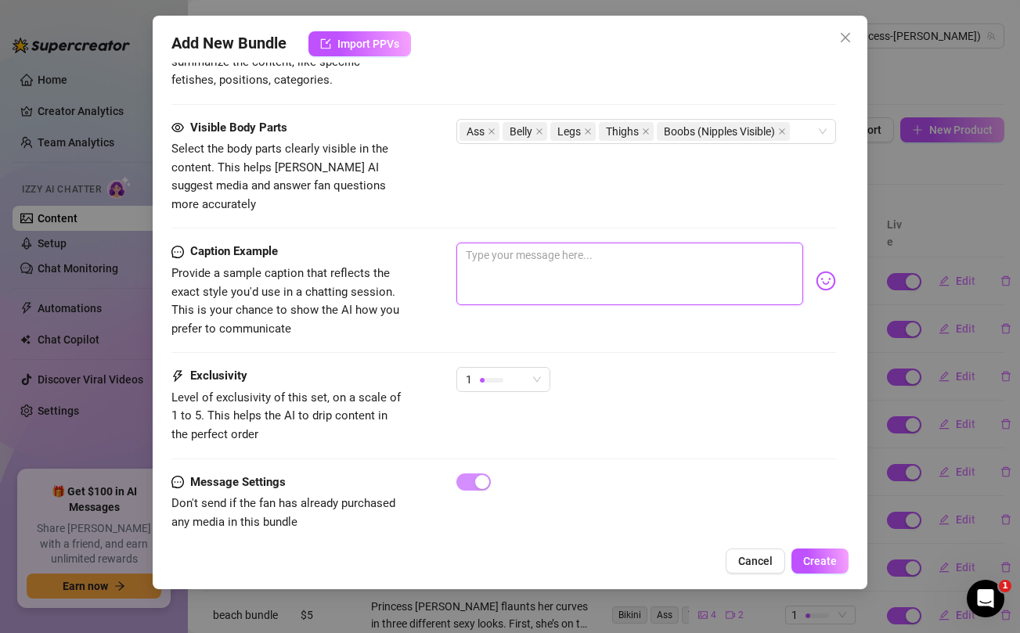
click at [538, 254] on textarea at bounding box center [629, 274] width 346 height 63
paste textarea "My hottest ass appreciation video yet 😈🍑 shaking, bouncing & clapping these che…"
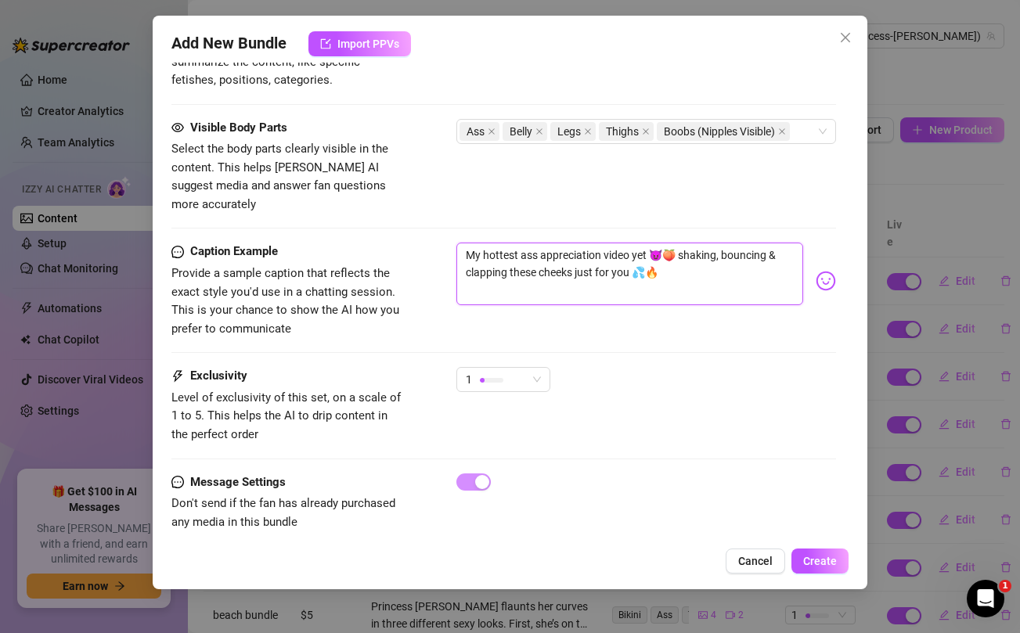
scroll to position [871, 0]
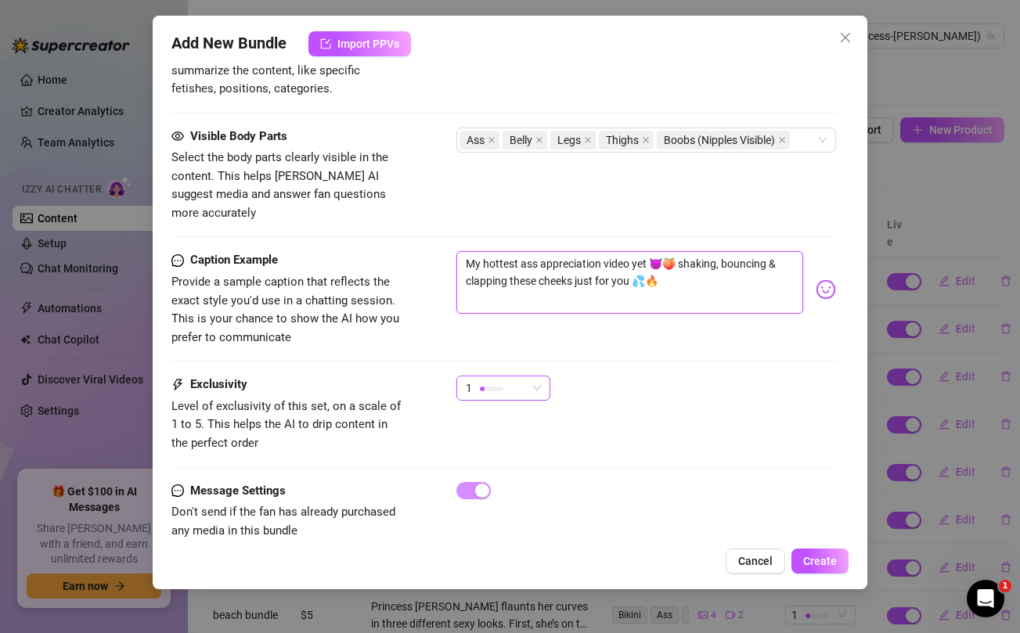
click at [509, 376] on div "1" at bounding box center [496, 387] width 61 height 23
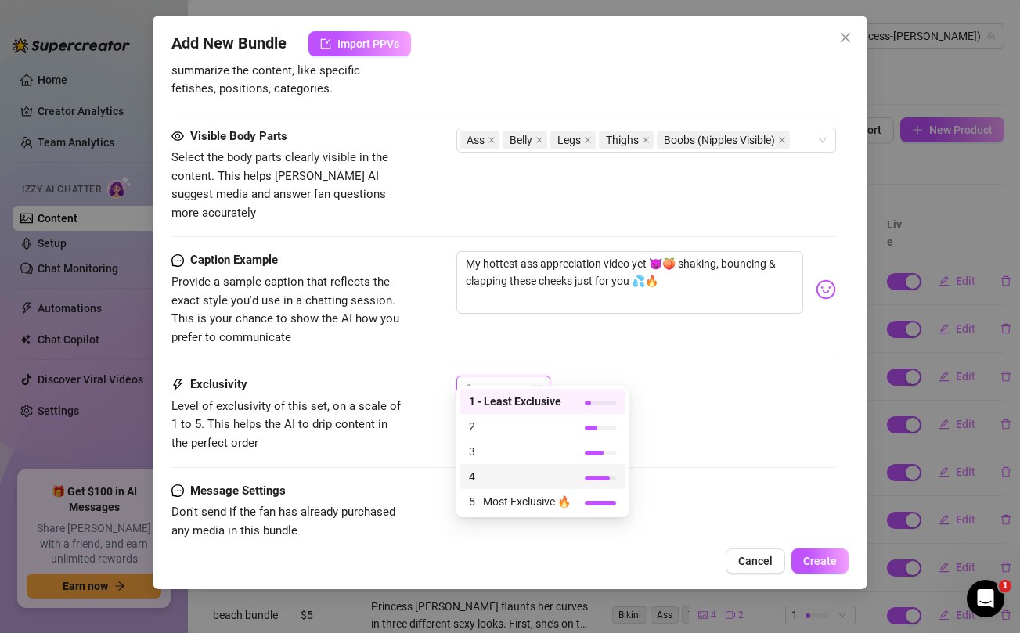
click at [485, 479] on span "4" at bounding box center [520, 476] width 102 height 17
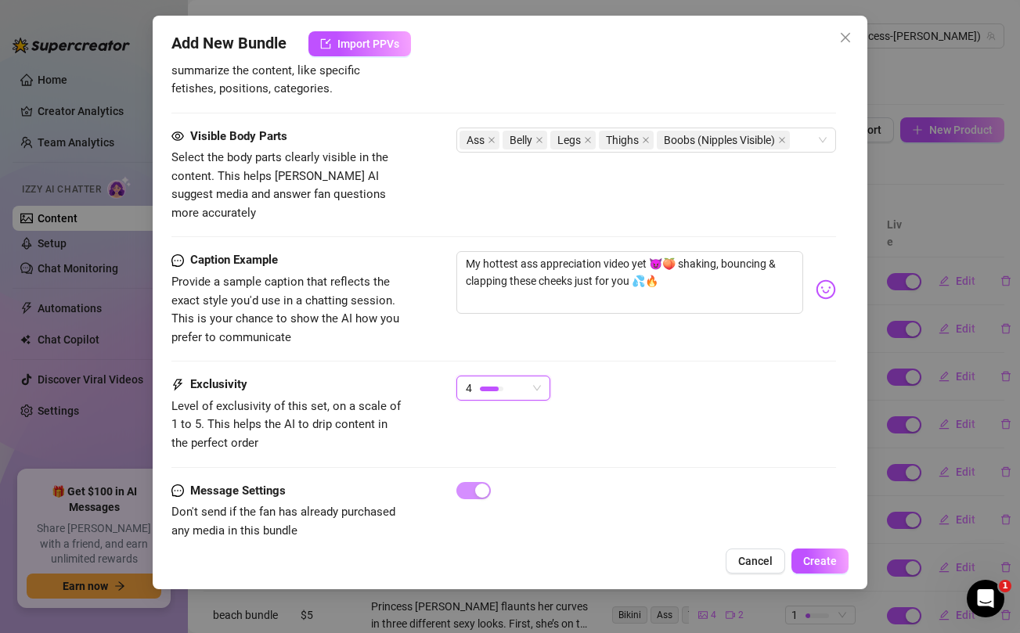
click at [723, 393] on div "4 4" at bounding box center [645, 395] width 379 height 39
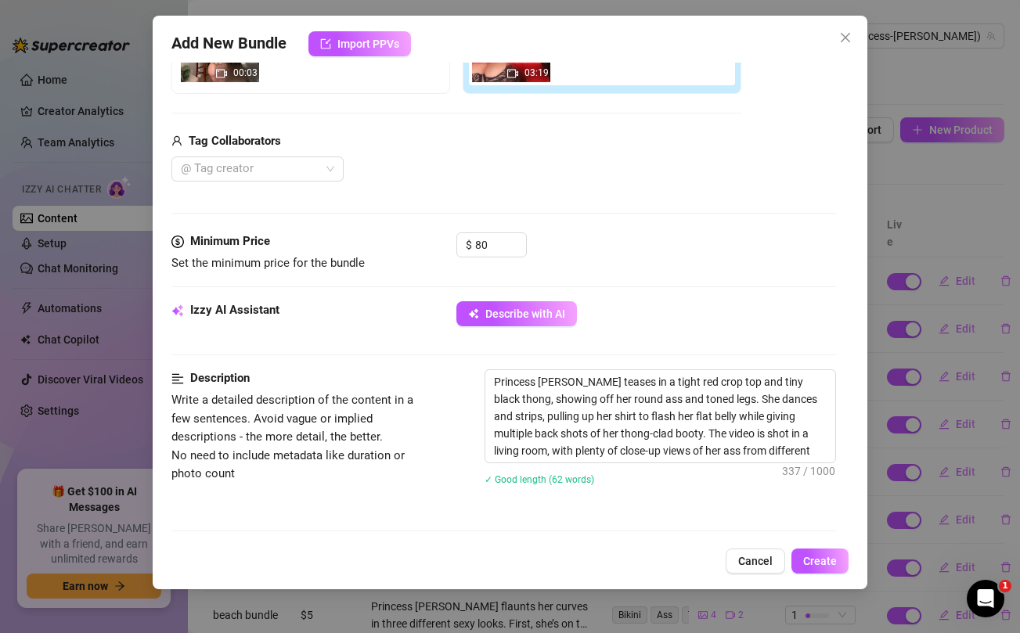
scroll to position [0, 0]
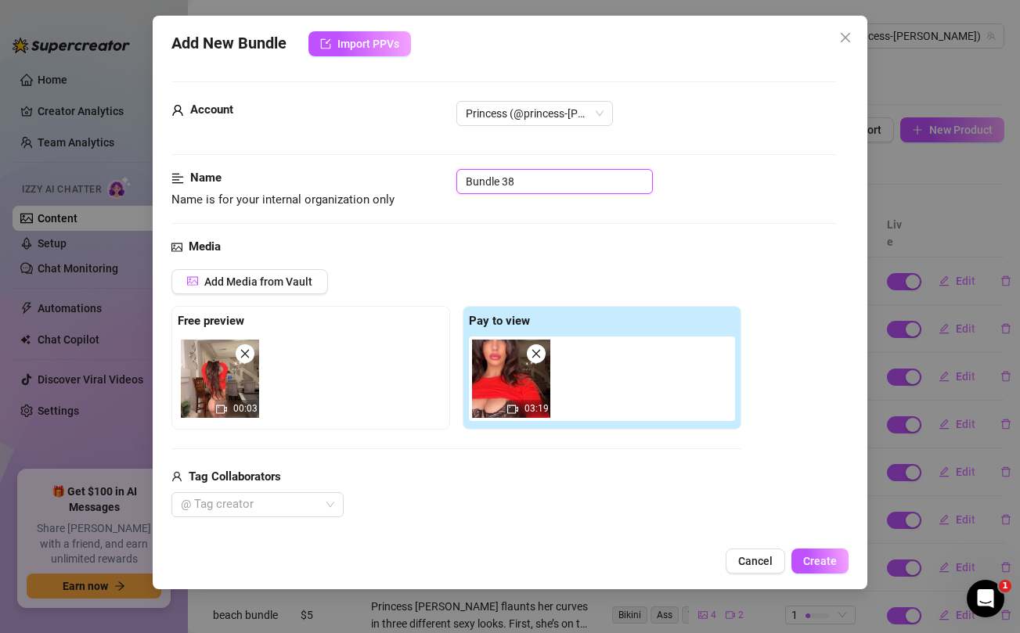
click at [547, 184] on input "Bundle 38" at bounding box center [554, 181] width 196 height 25
click at [540, 185] on input "orange top" at bounding box center [554, 181] width 196 height 25
click at [588, 280] on div "Add Media from Vault" at bounding box center [456, 287] width 570 height 37
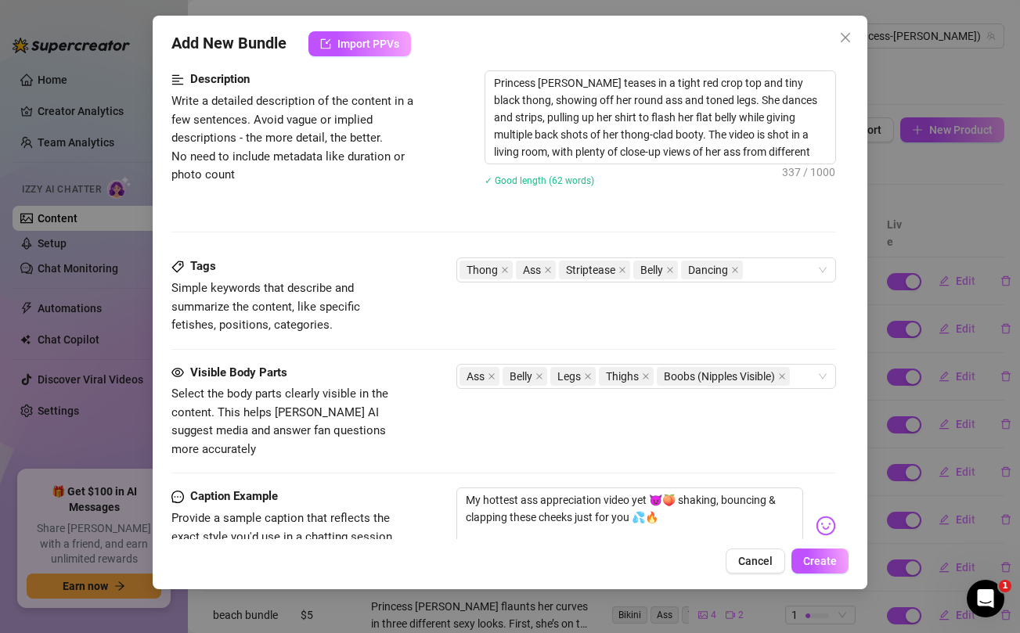
scroll to position [706, 0]
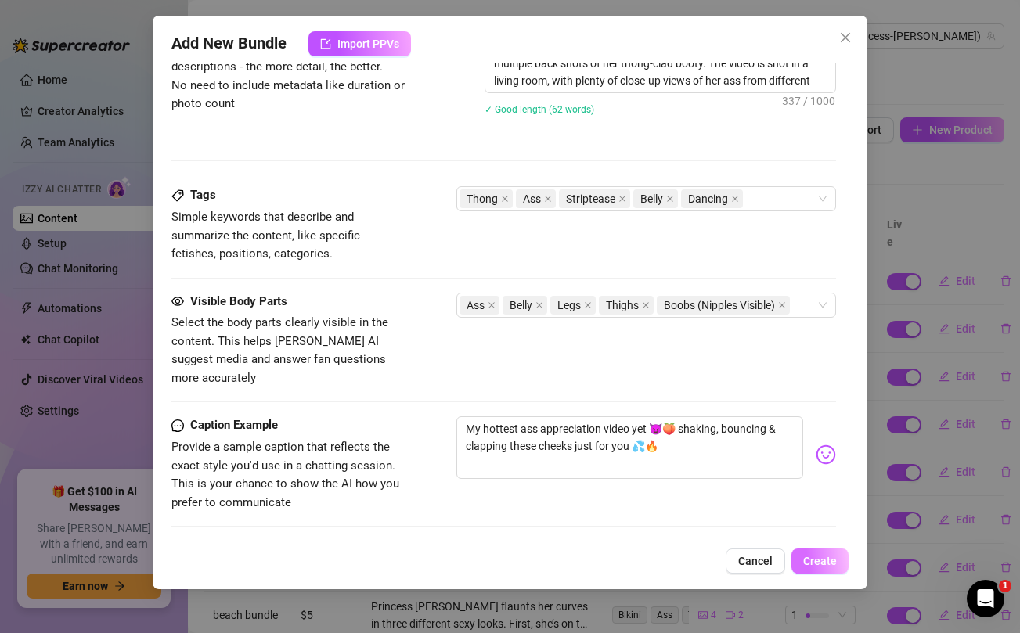
click at [807, 565] on span "Create" at bounding box center [820, 561] width 34 height 13
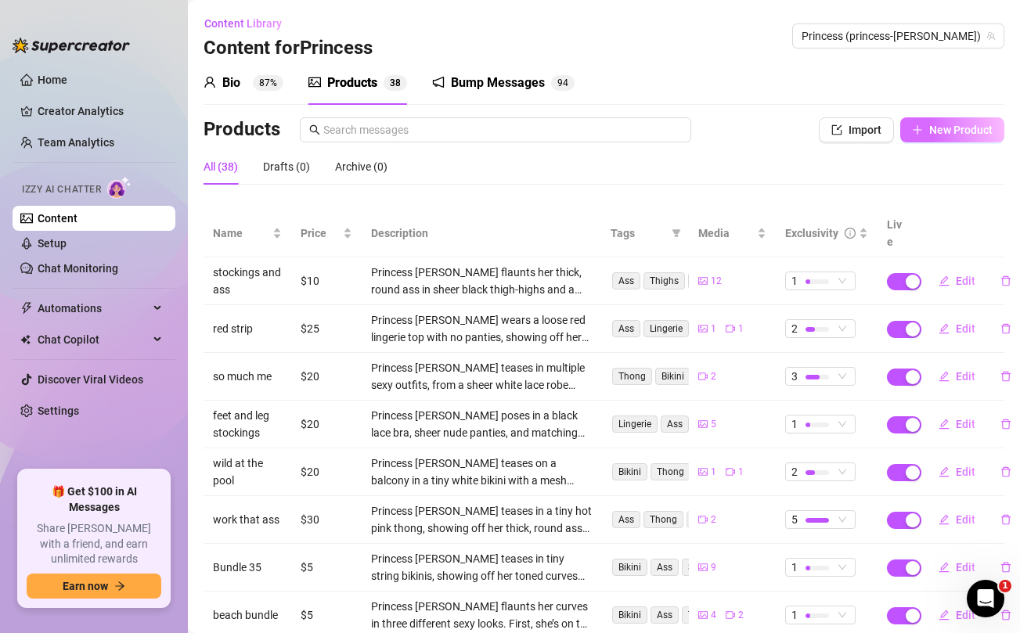
click at [977, 126] on span "New Product" at bounding box center [960, 130] width 63 height 13
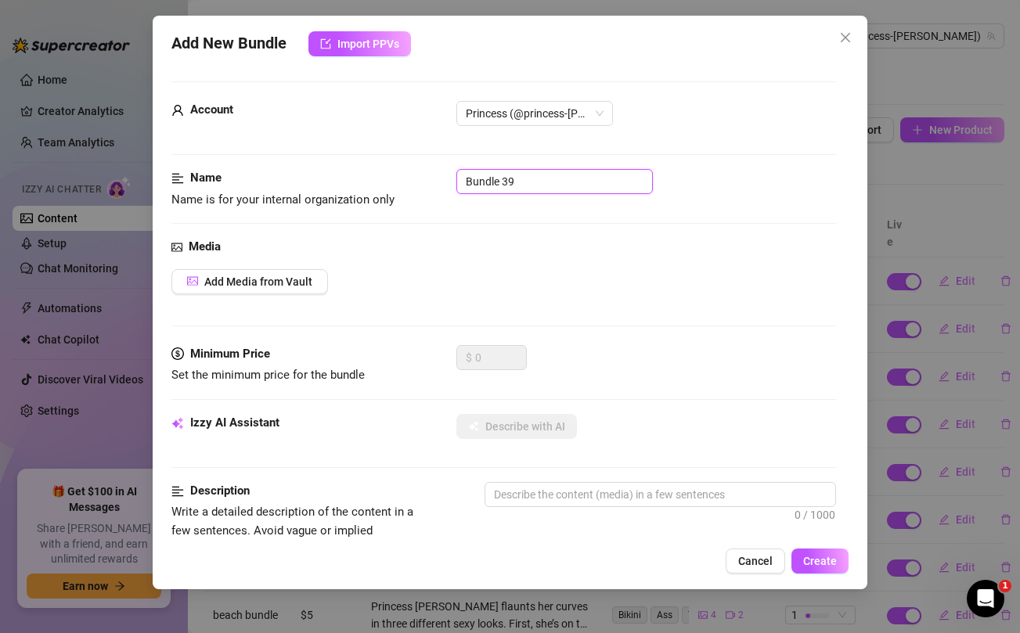
click at [572, 179] on input "Bundle 39" at bounding box center [554, 181] width 196 height 25
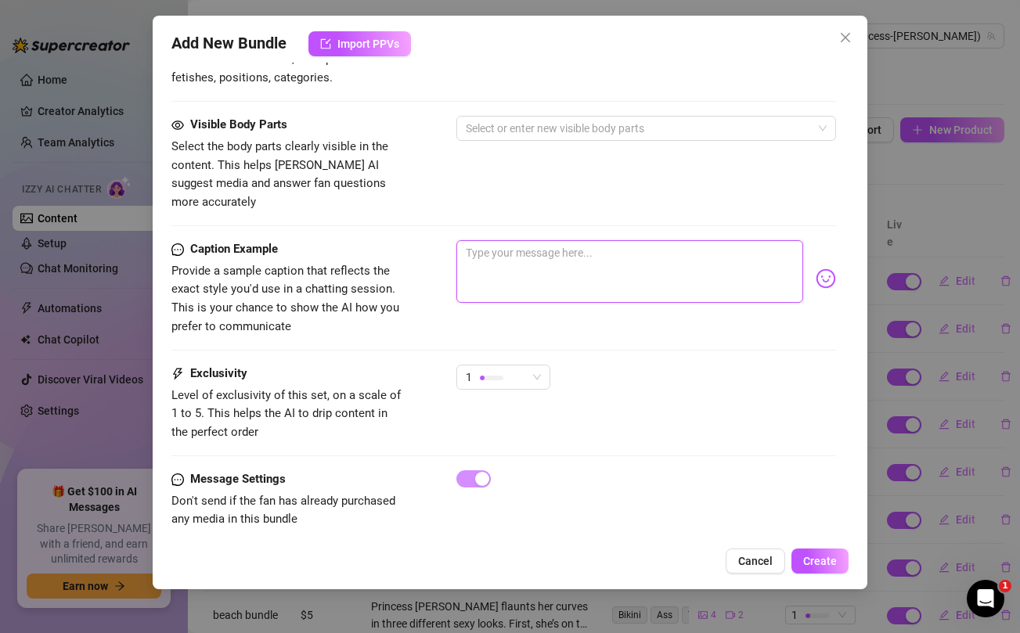
click at [585, 281] on textarea at bounding box center [629, 271] width 346 height 63
paste textarea "Wake up and let me drain your cock daddy...it's the weekend and i'm ***in the m…"
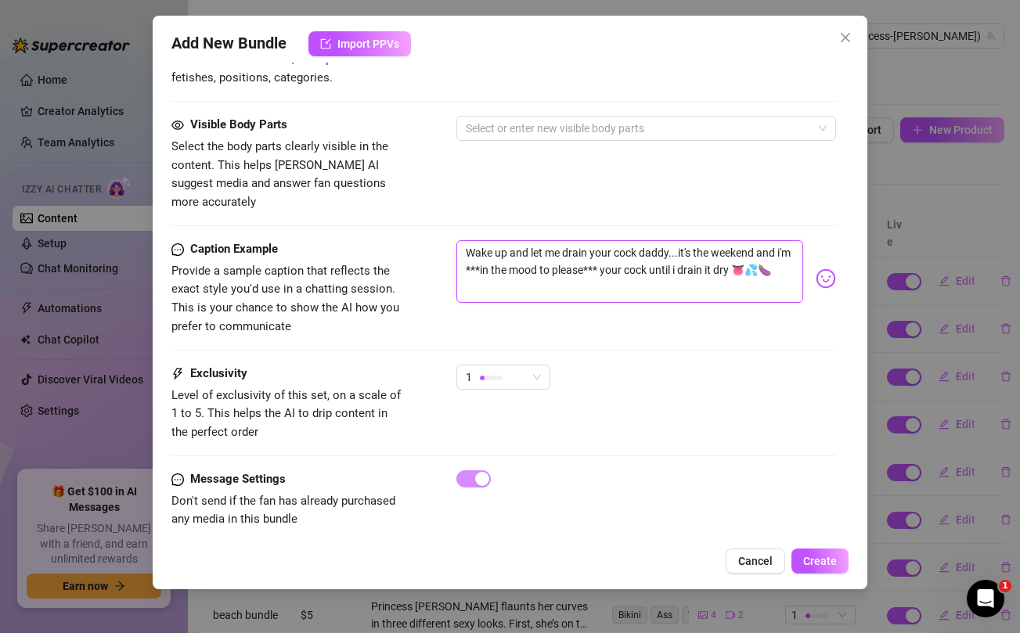
click at [574, 240] on textarea "Wake up and let me drain your cock daddy...it's the weekend and i'm ***in the m…" at bounding box center [629, 271] width 346 height 63
drag, startPoint x: 752, startPoint y: 253, endPoint x: 814, endPoint y: 256, distance: 61.9
click at [814, 256] on div "Wake up and let me drain your cock daddy...it's the weekend and i'm ***in the m…" at bounding box center [645, 278] width 379 height 77
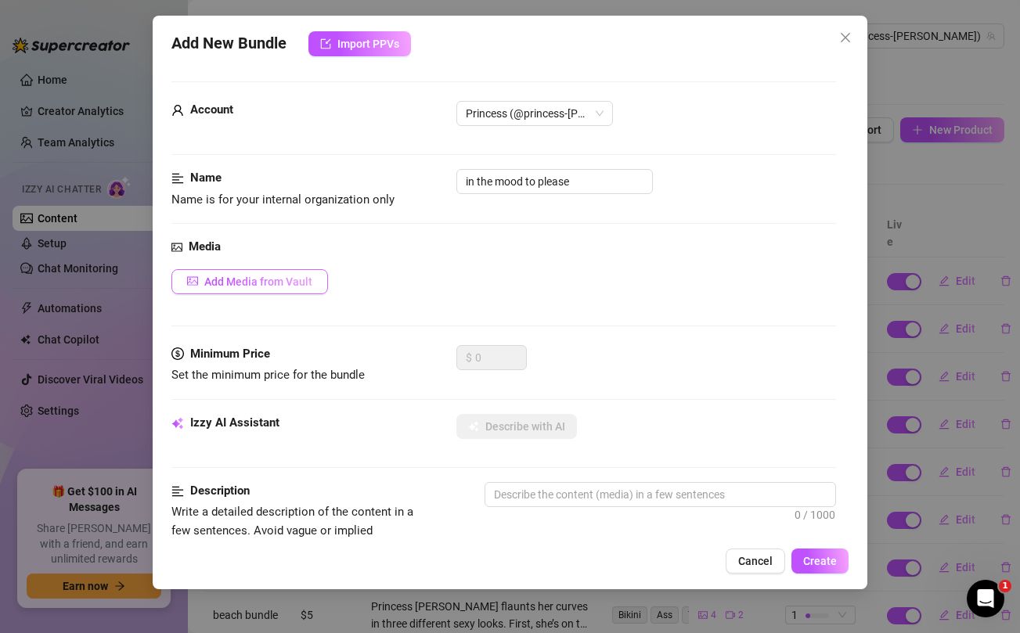
click at [281, 278] on span "Add Media from Vault" at bounding box center [258, 281] width 108 height 13
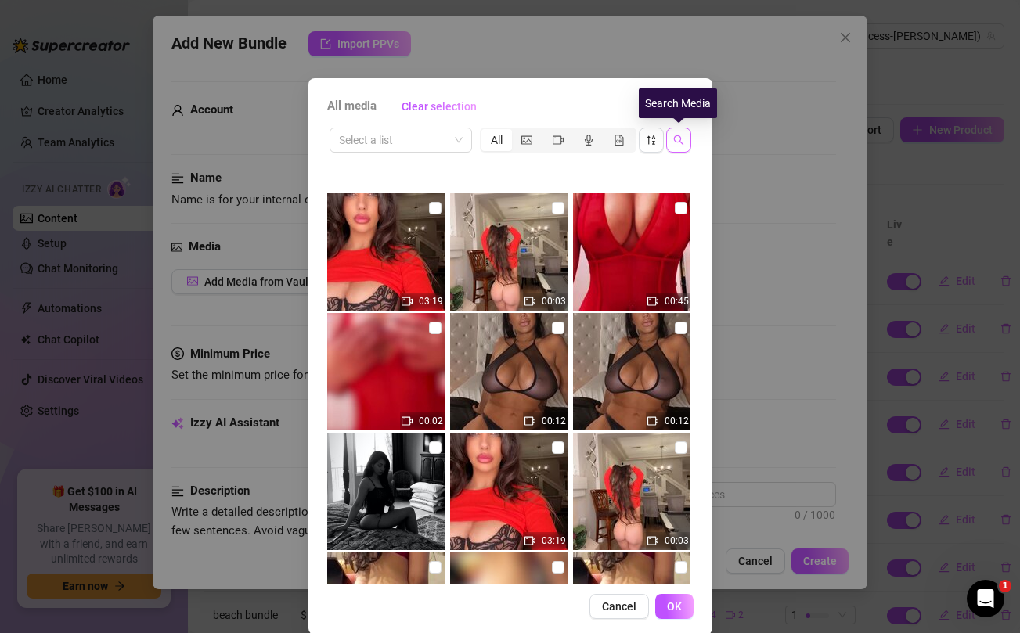
click at [678, 142] on icon "search" at bounding box center [678, 140] width 11 height 11
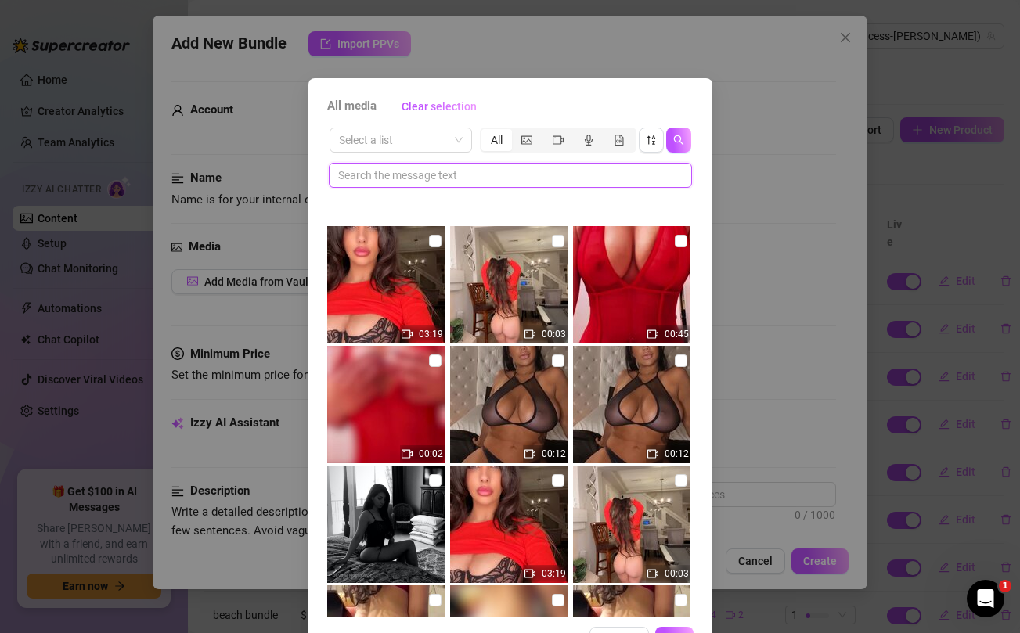
click at [601, 173] on input "text" at bounding box center [504, 175] width 332 height 17
paste input "👅💦🍆"
click at [758, 161] on div "All media Clear selection Select a list All 👅💦🍆 03:19 00:03 00:45 00:02 00:12 0…" at bounding box center [510, 316] width 1020 height 633
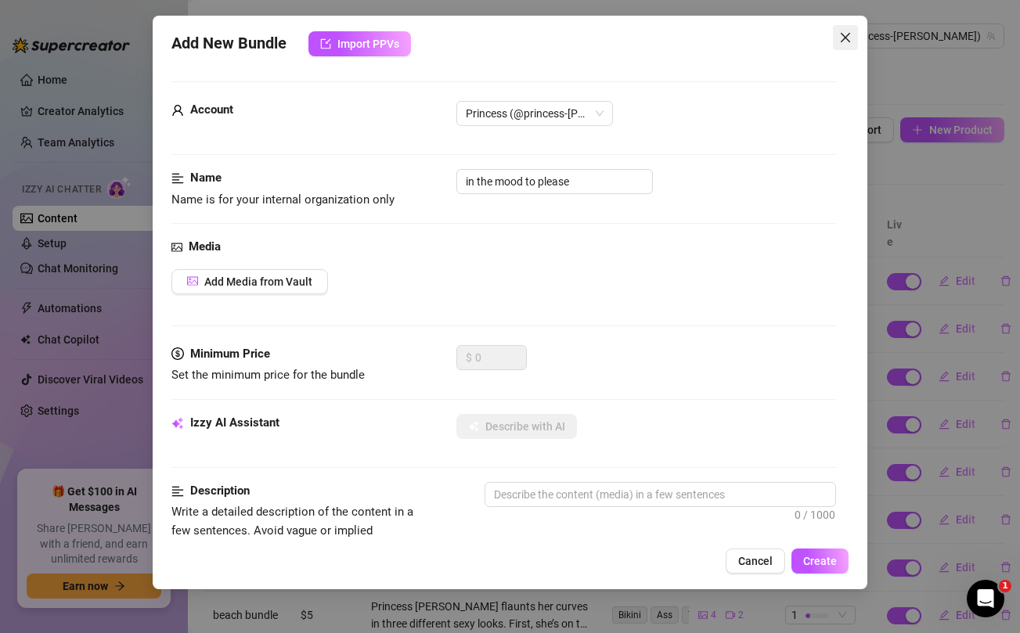
click at [850, 33] on icon "close" at bounding box center [845, 37] width 13 height 13
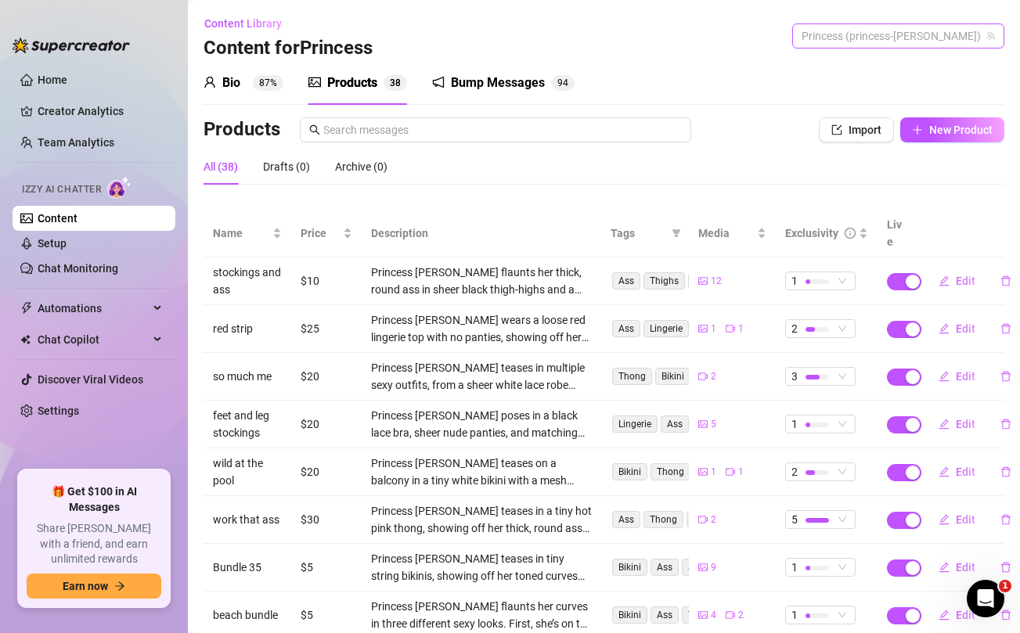
click at [887, 34] on span "Princess (princess-[PERSON_NAME])" at bounding box center [897, 35] width 193 height 23
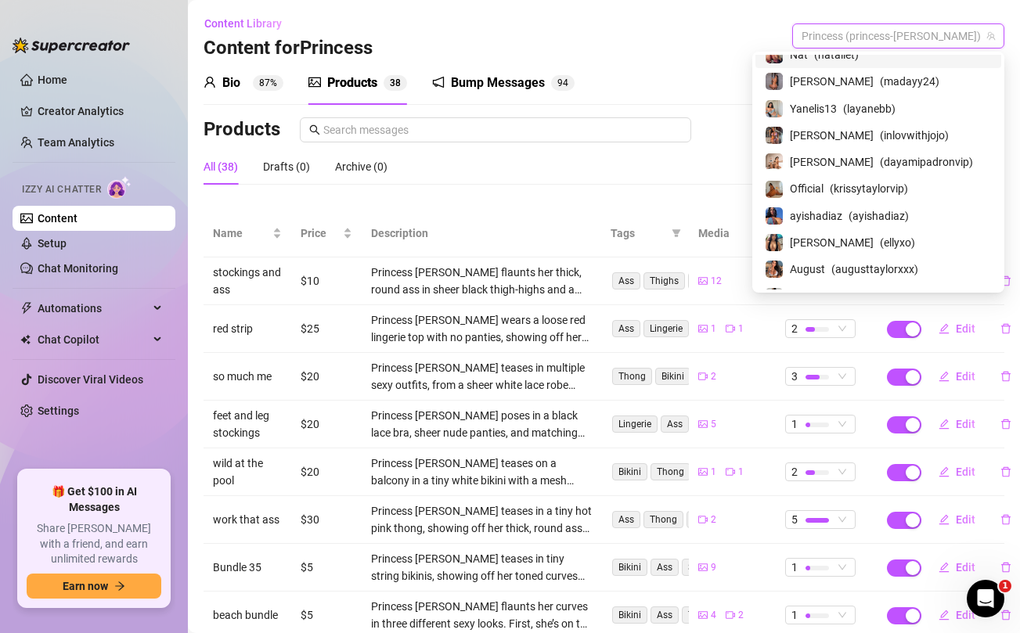
scroll to position [191, 0]
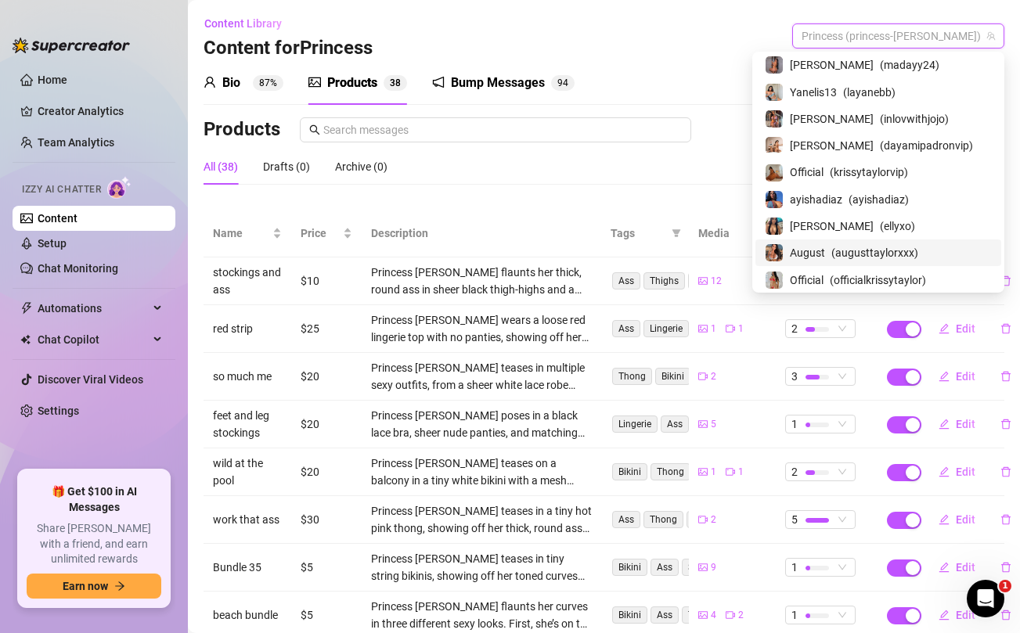
click at [825, 250] on span "August" at bounding box center [807, 252] width 35 height 17
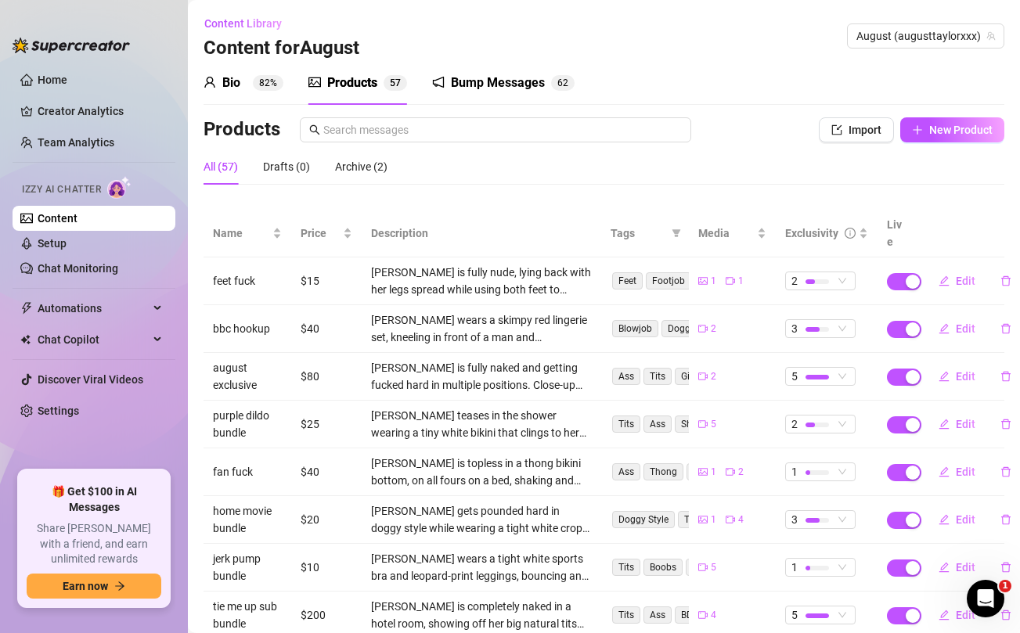
click at [955, 115] on div "Bio 82% Products 5 7 Bump Messages 6 2 Products Import New Product All (57) Dra…" at bounding box center [603, 420] width 800 height 718
click at [945, 131] on span "New Product" at bounding box center [960, 130] width 63 height 13
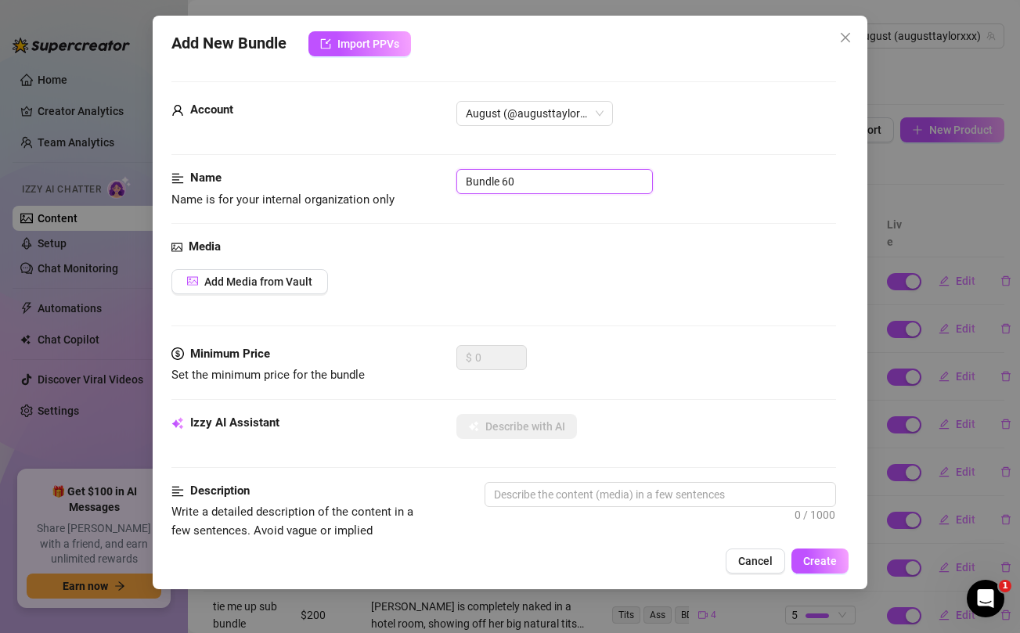
click at [587, 174] on input "Bundle 60" at bounding box center [554, 181] width 196 height 25
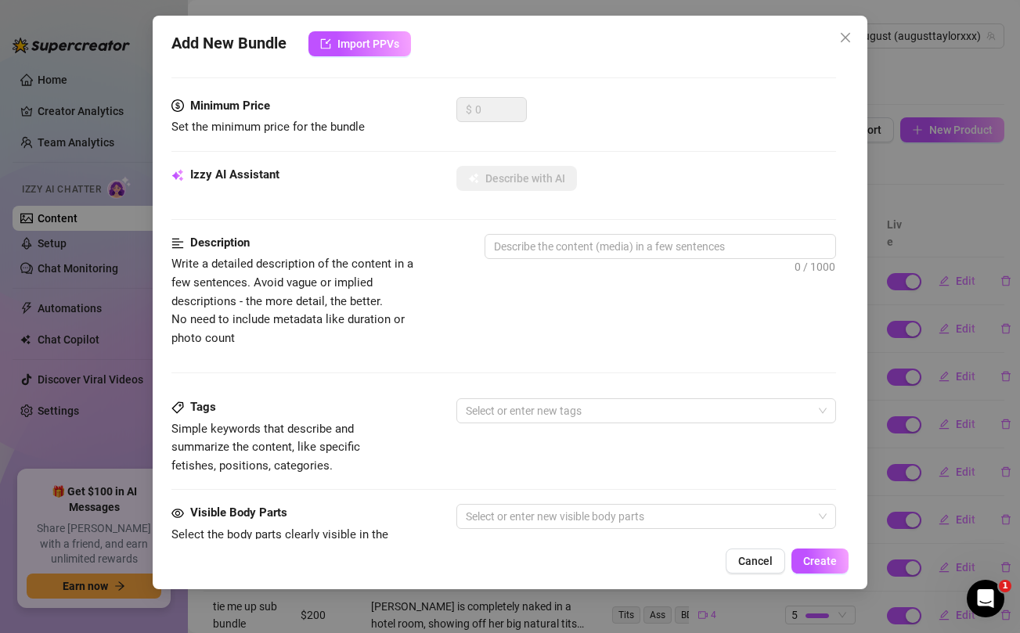
scroll to position [636, 0]
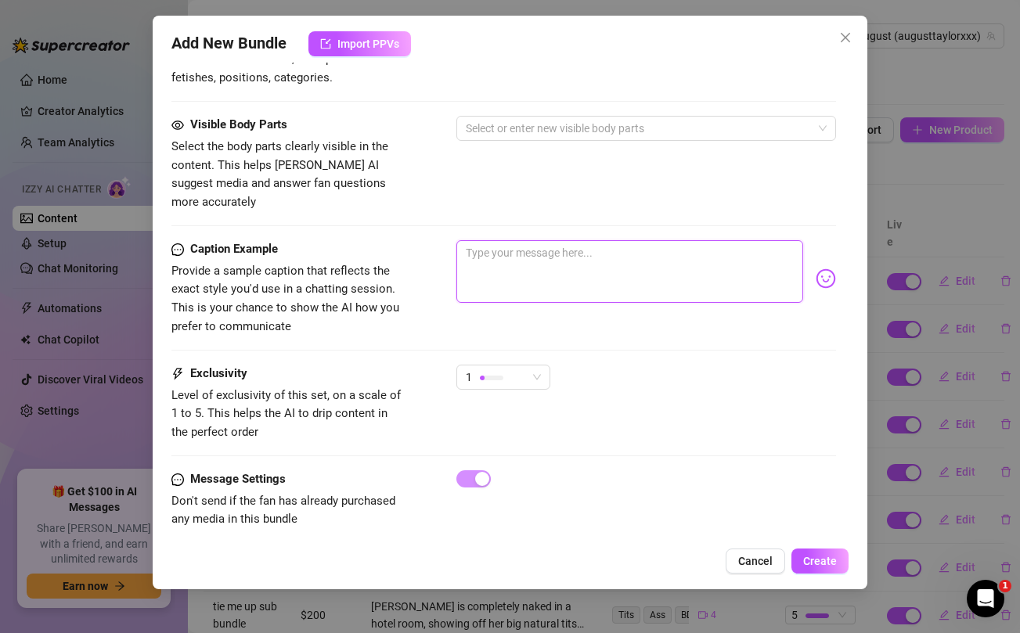
click at [574, 258] on textarea at bounding box center [629, 271] width 346 height 63
paste textarea "👅💦🍆"
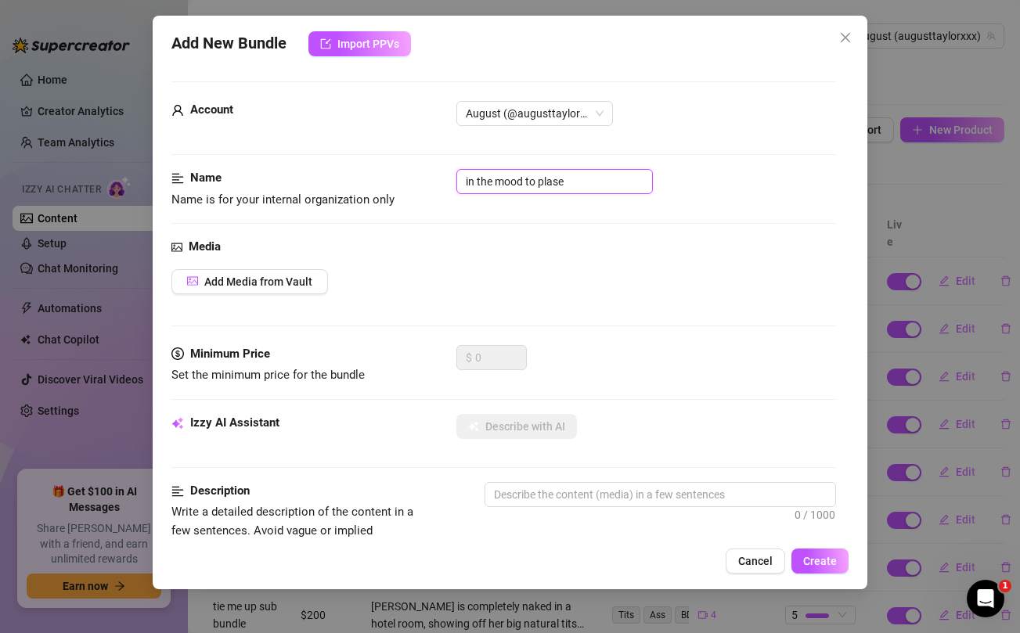
click at [549, 184] on input "in the mood to plase" at bounding box center [554, 181] width 196 height 25
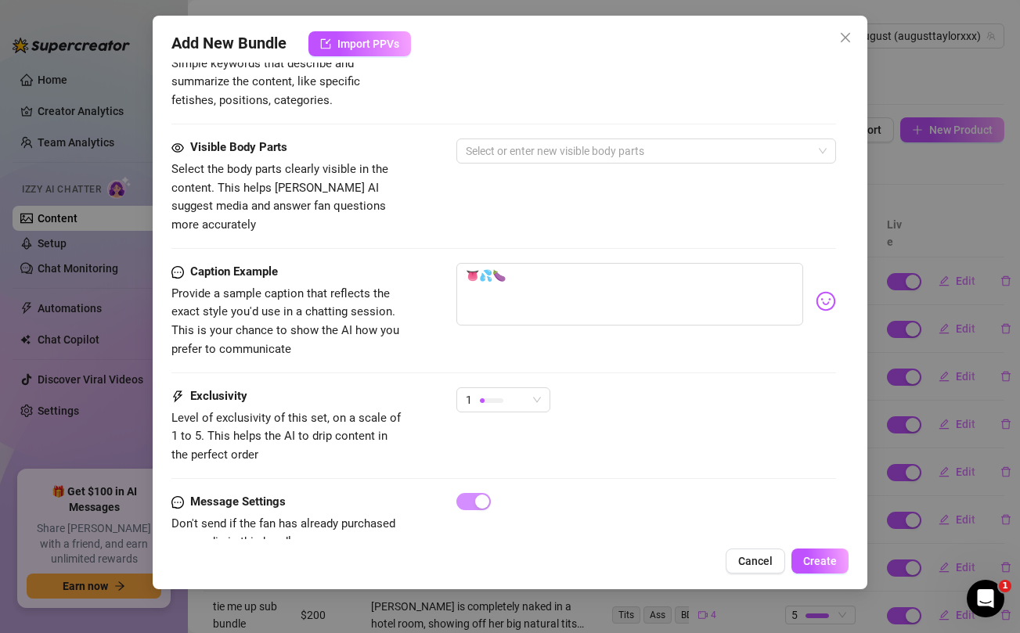
scroll to position [636, 0]
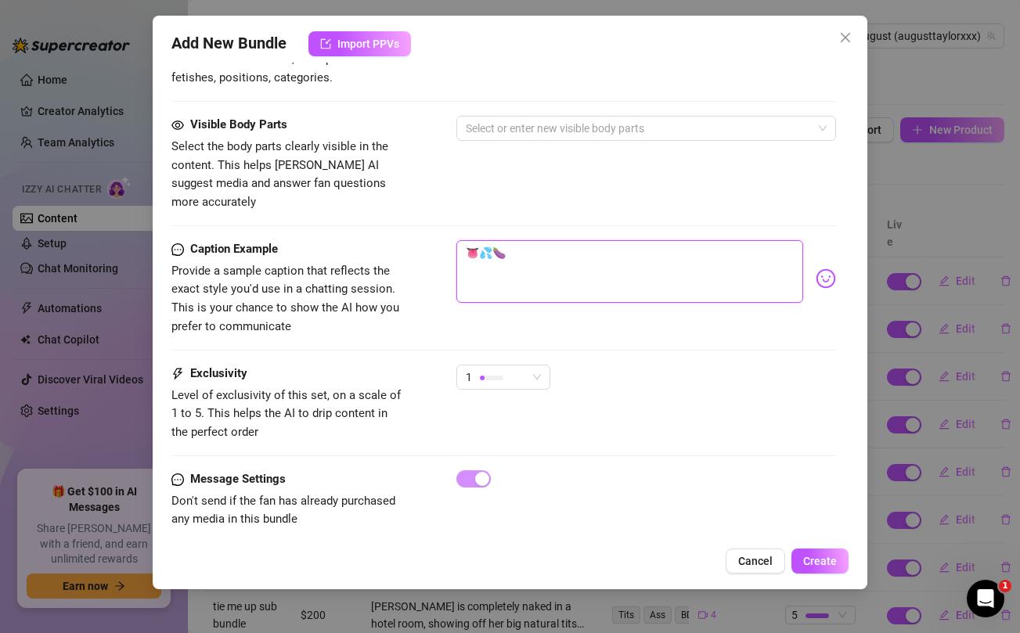
click at [544, 250] on textarea "👅💦🍆" at bounding box center [629, 271] width 346 height 63
paste textarea "Wake up and let me drain your cock daddy...it's the weekend and i'm ***in the m…"
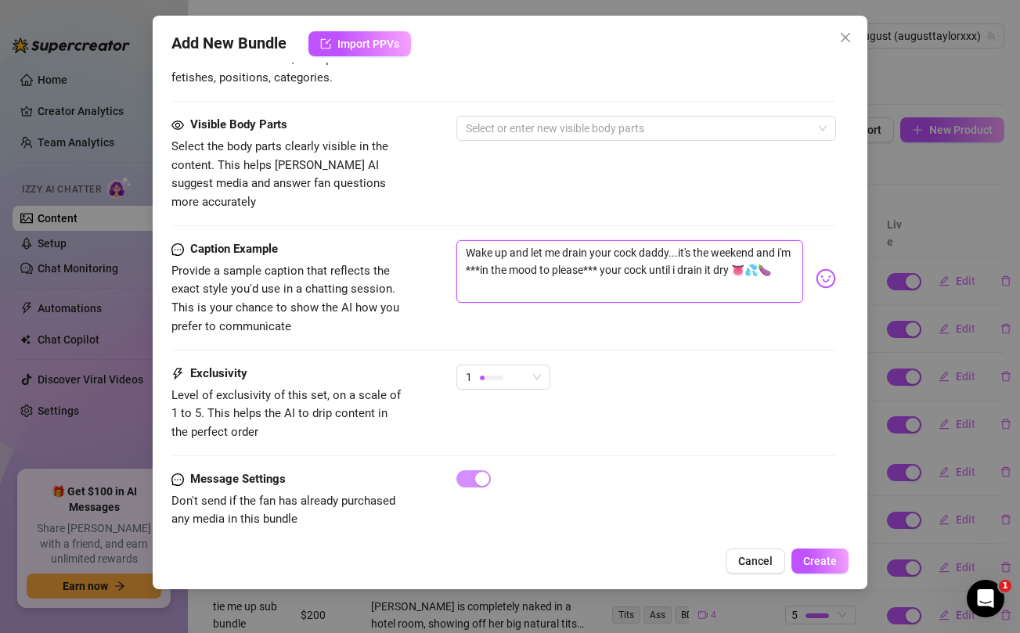
drag, startPoint x: 750, startPoint y: 254, endPoint x: 830, endPoint y: 268, distance: 81.0
click at [830, 268] on div "Wake up and let me drain your cock daddy...it's the weekend and i'm ***in the m…" at bounding box center [645, 278] width 379 height 77
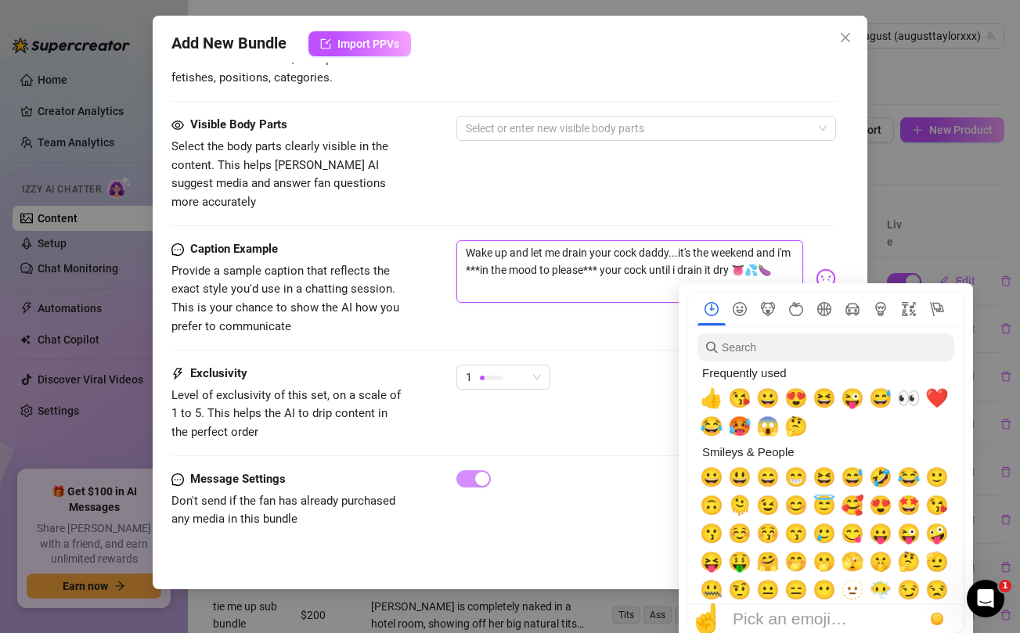
scroll to position [0, 0]
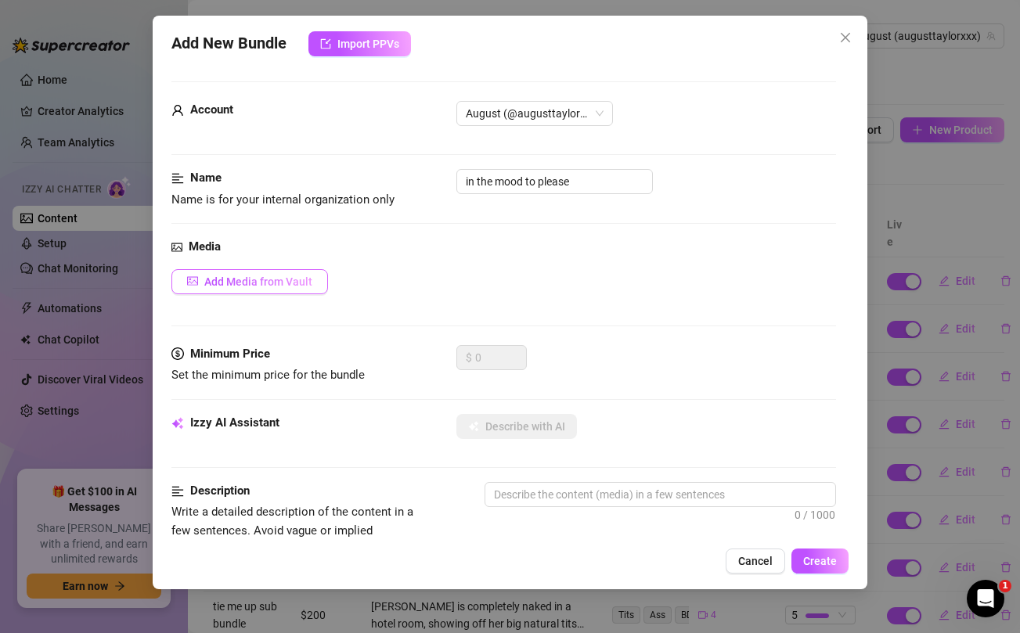
click at [228, 290] on button "Add Media from Vault" at bounding box center [249, 281] width 156 height 25
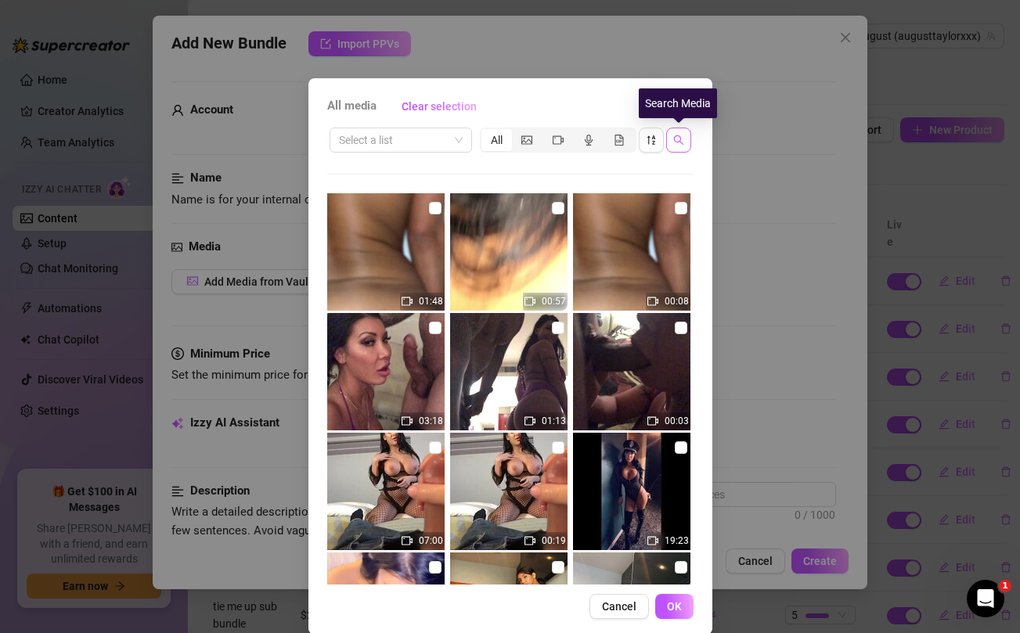
click at [679, 146] on span "button" at bounding box center [678, 140] width 11 height 13
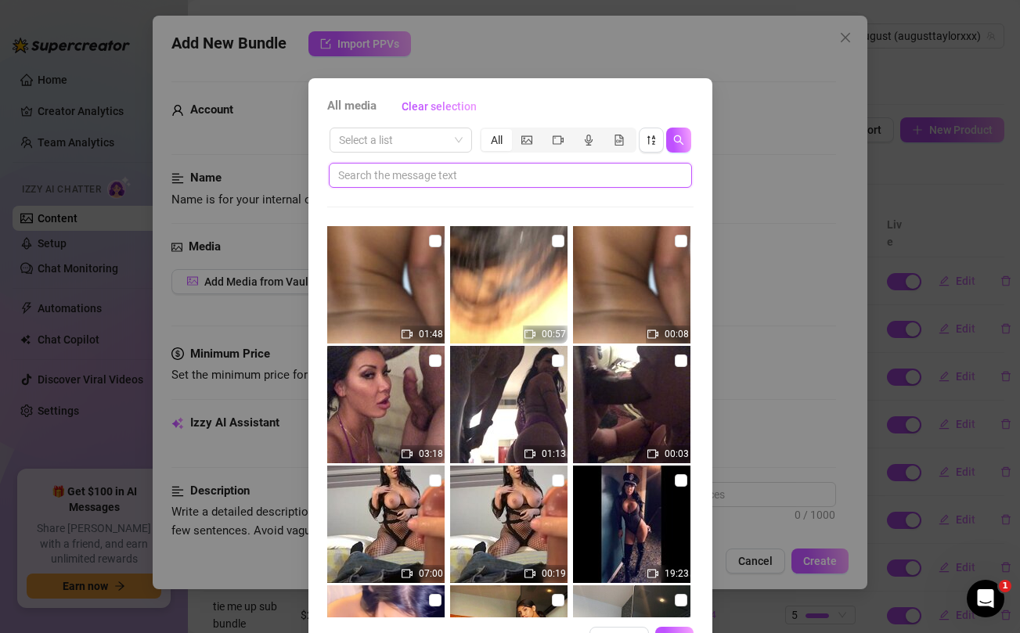
click at [563, 179] on input "text" at bounding box center [504, 175] width 332 height 17
paste input "👅💦🍆"
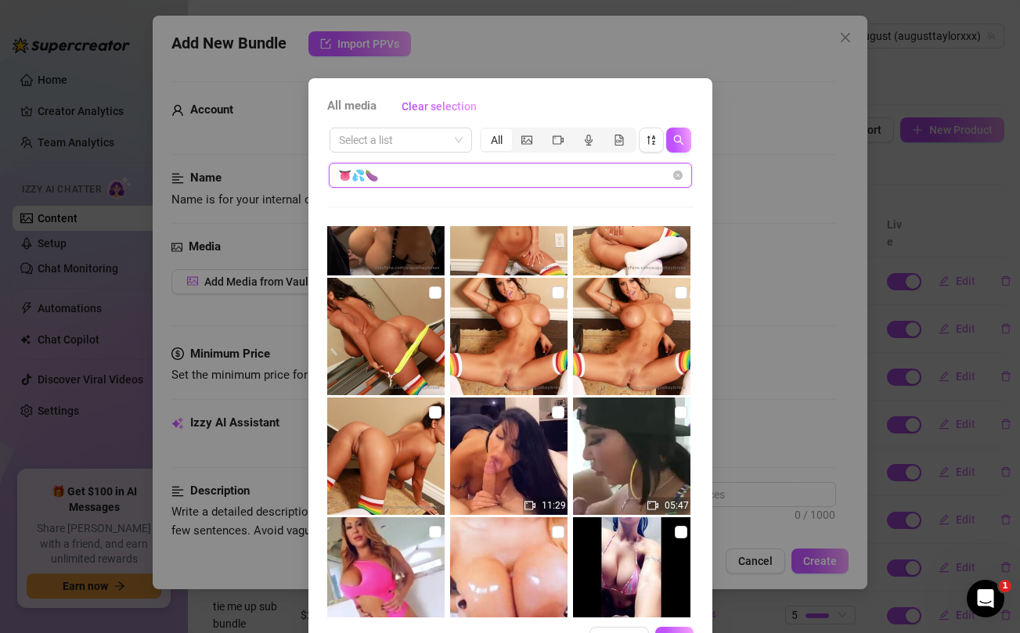
scroll to position [590, 0]
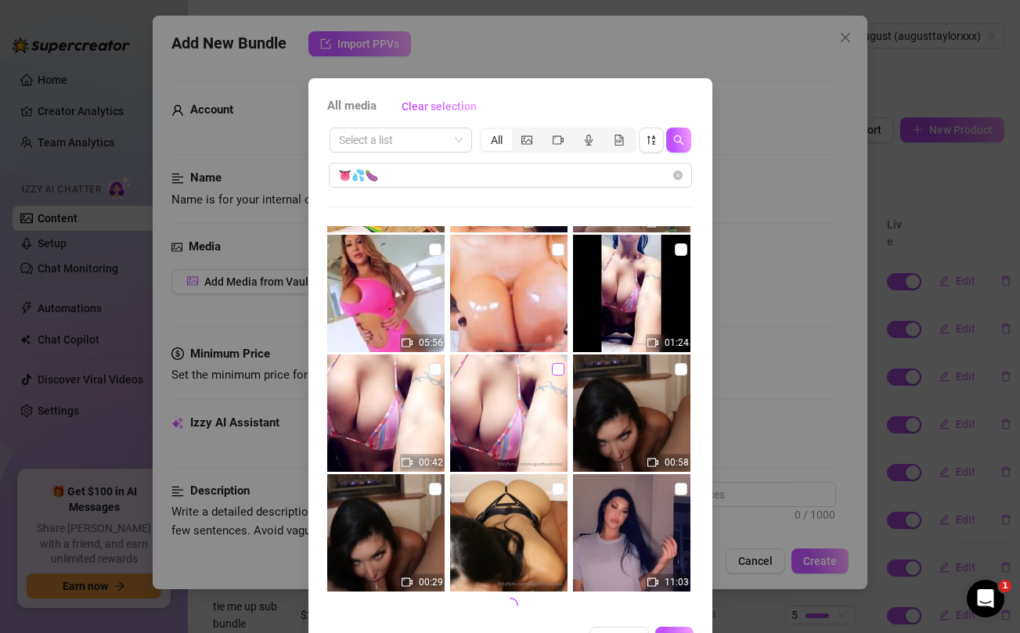
click at [559, 368] on input "checkbox" at bounding box center [558, 369] width 13 height 13
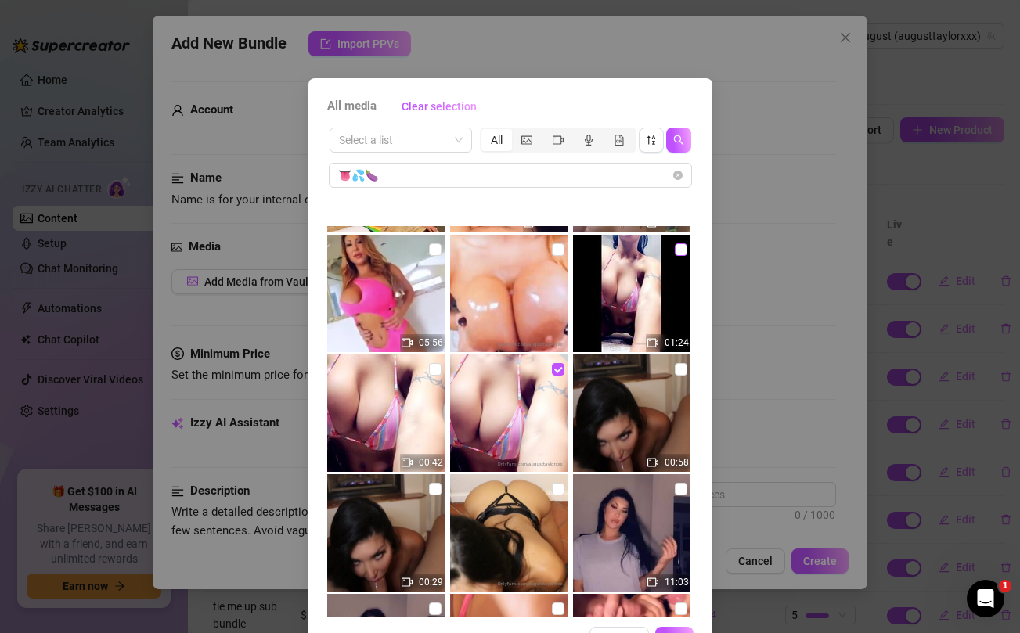
click at [675, 247] on input "checkbox" at bounding box center [680, 249] width 13 height 13
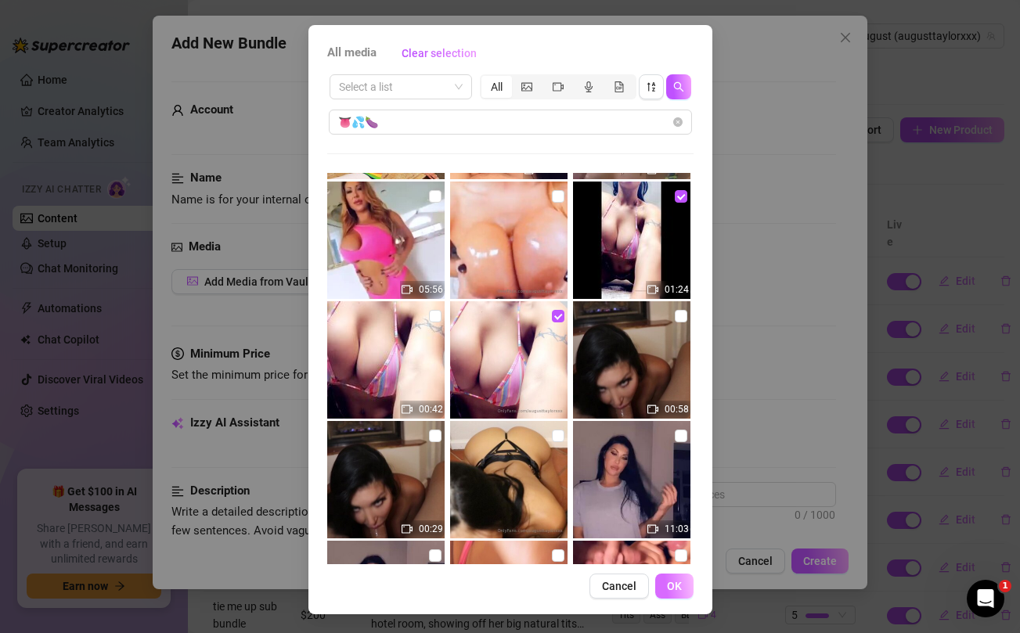
click at [676, 586] on span "OK" at bounding box center [674, 586] width 15 height 13
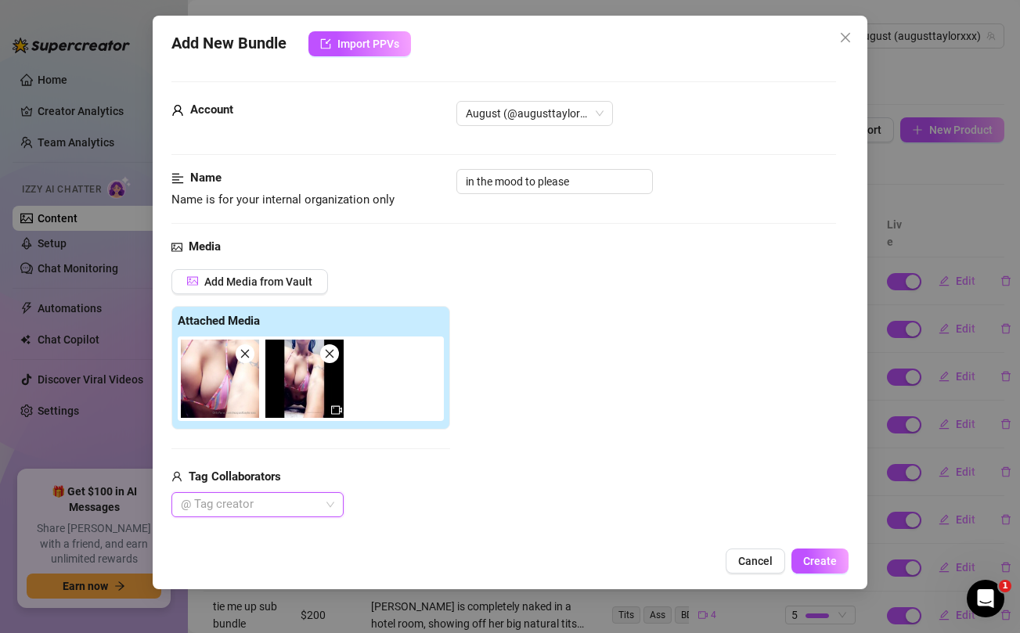
scroll to position [392, 0]
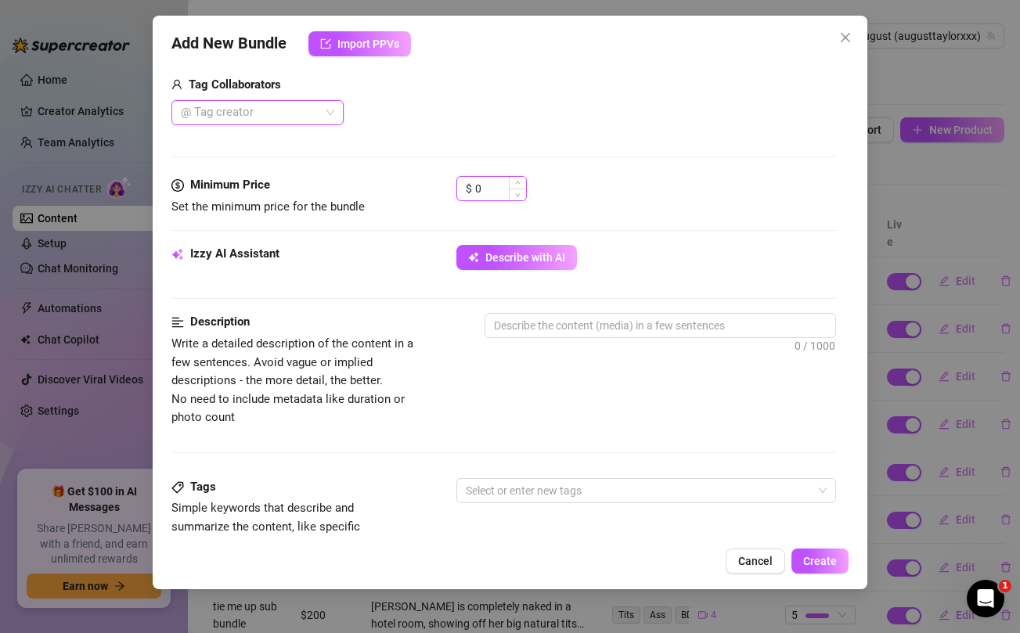
click at [478, 183] on input "0" at bounding box center [500, 188] width 51 height 23
click at [485, 115] on div "@ Tag creator" at bounding box center [456, 112] width 570 height 25
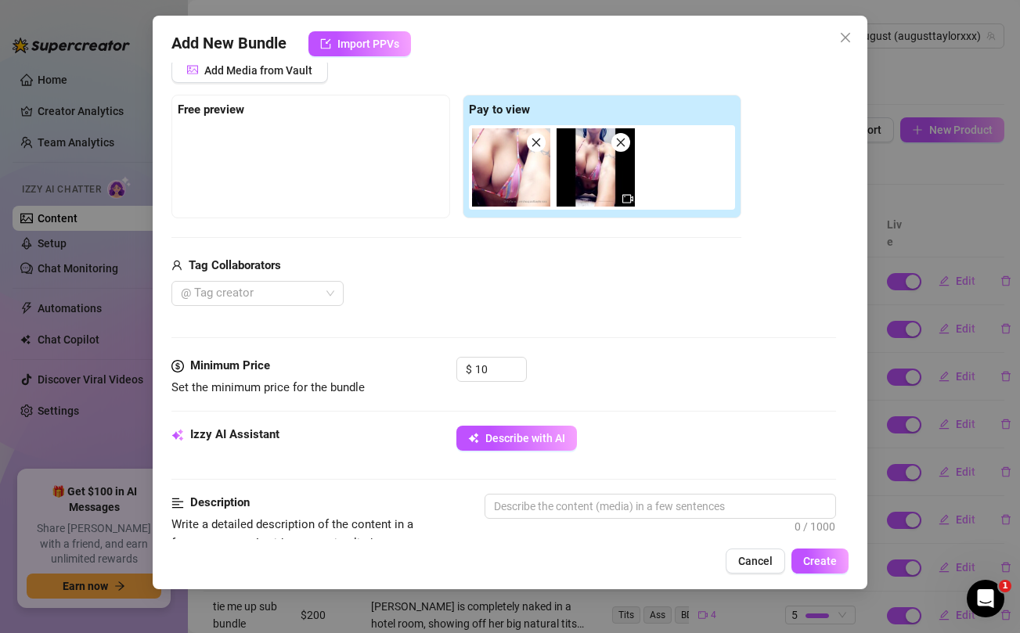
scroll to position [200, 0]
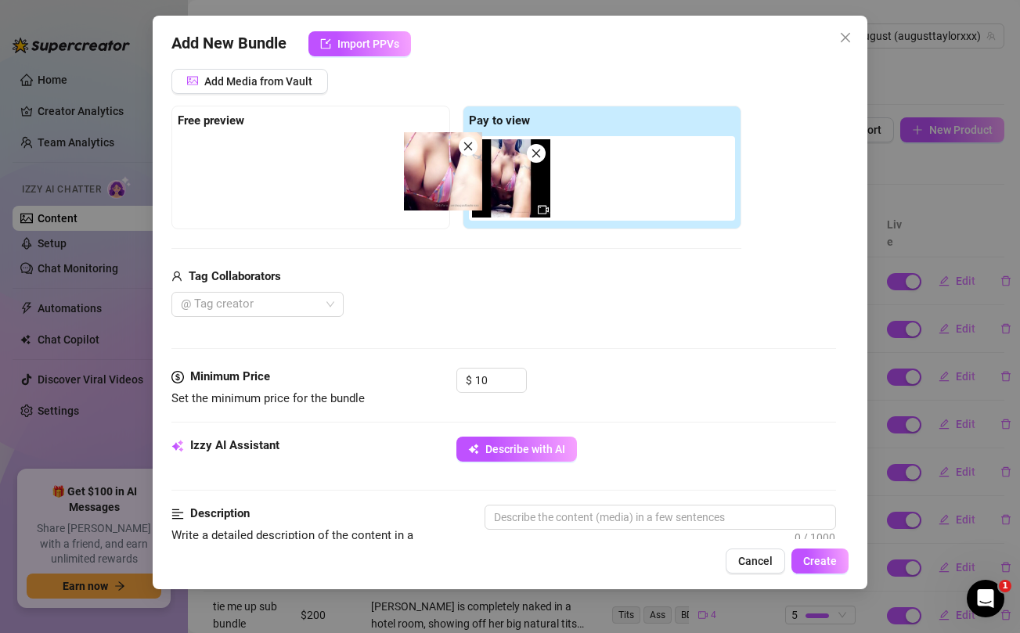
drag, startPoint x: 499, startPoint y: 196, endPoint x: 299, endPoint y: 173, distance: 201.7
click at [299, 173] on div "Free preview Pay to view" at bounding box center [456, 168] width 570 height 124
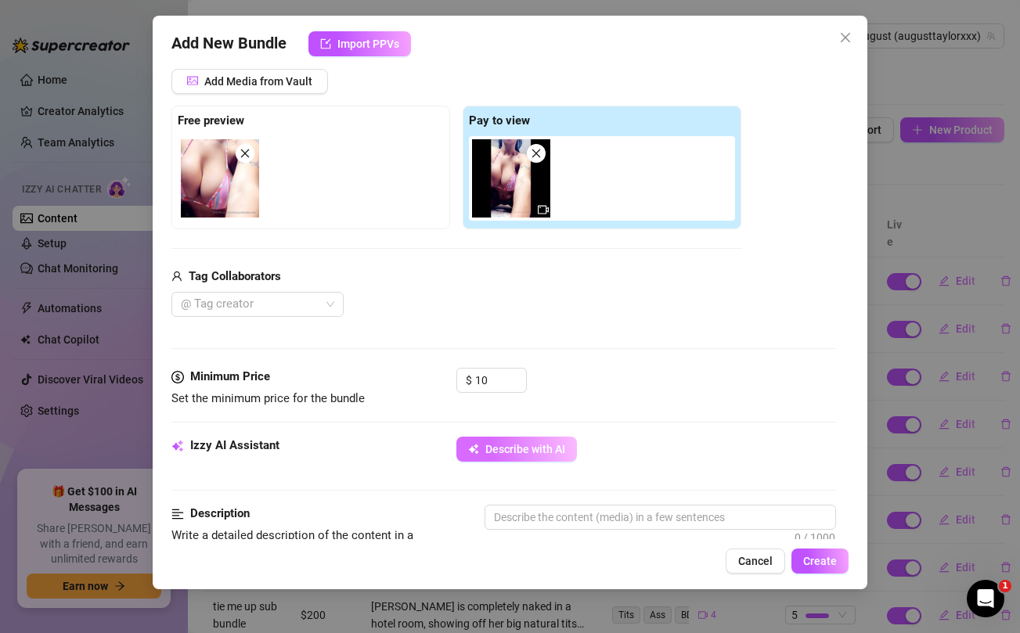
click at [505, 448] on span "Describe with AI" at bounding box center [525, 449] width 80 height 13
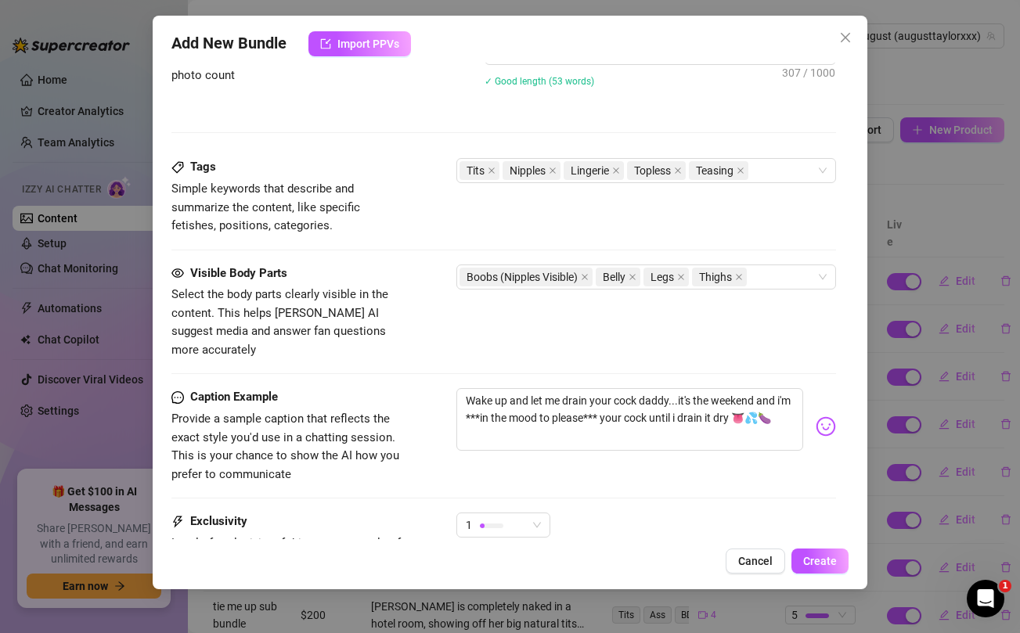
scroll to position [883, 0]
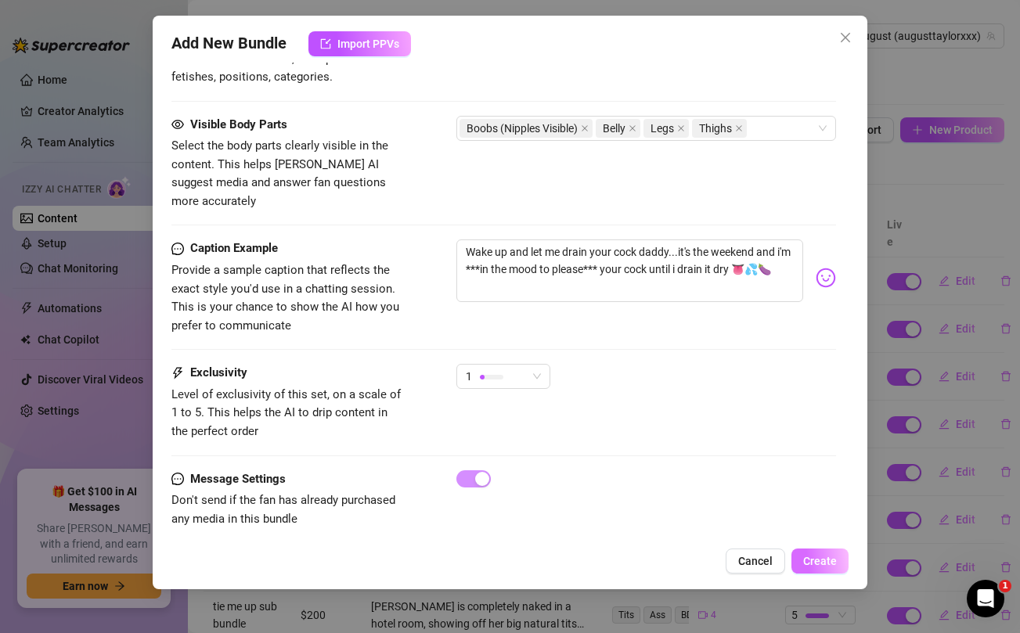
click at [818, 557] on span "Create" at bounding box center [820, 561] width 34 height 13
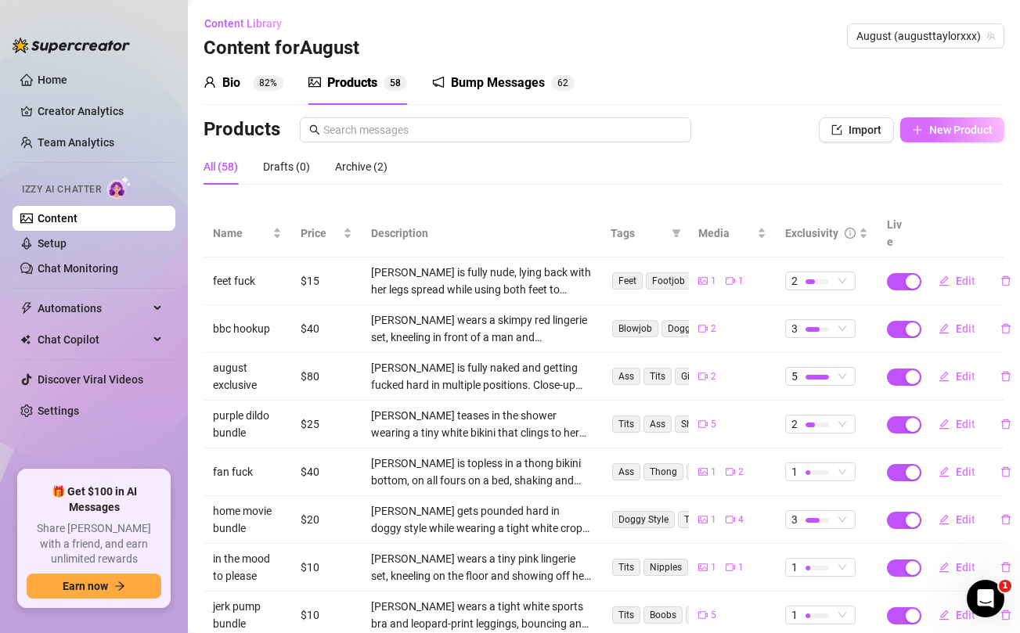
click at [948, 131] on span "New Product" at bounding box center [960, 130] width 63 height 13
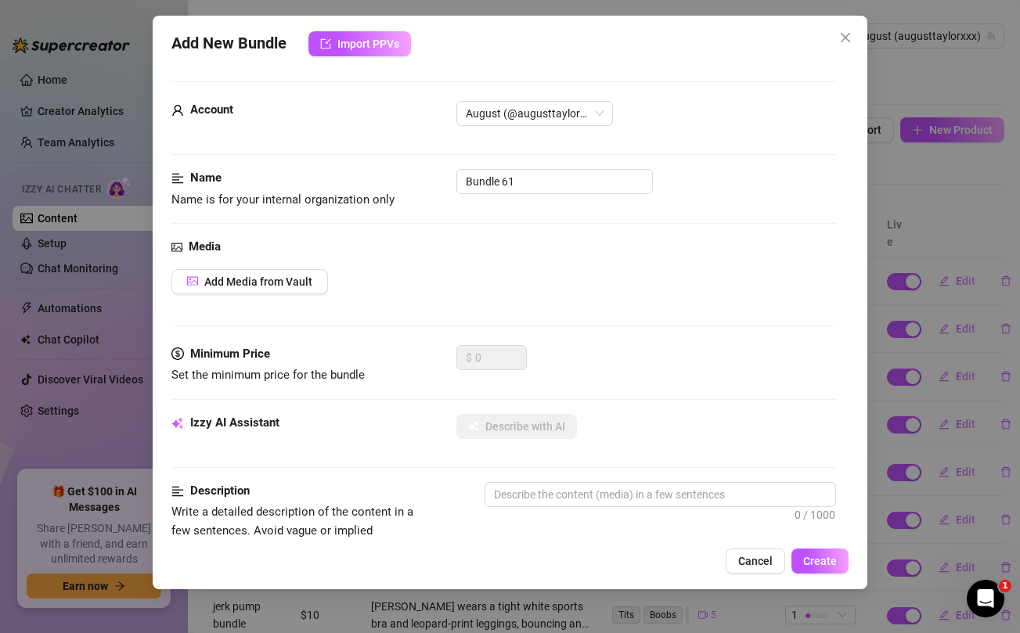
click at [515, 194] on div "Name Name is for your internal organization only Bundle 61" at bounding box center [503, 189] width 664 height 40
click at [509, 181] on input "Bundle 61" at bounding box center [554, 181] width 196 height 25
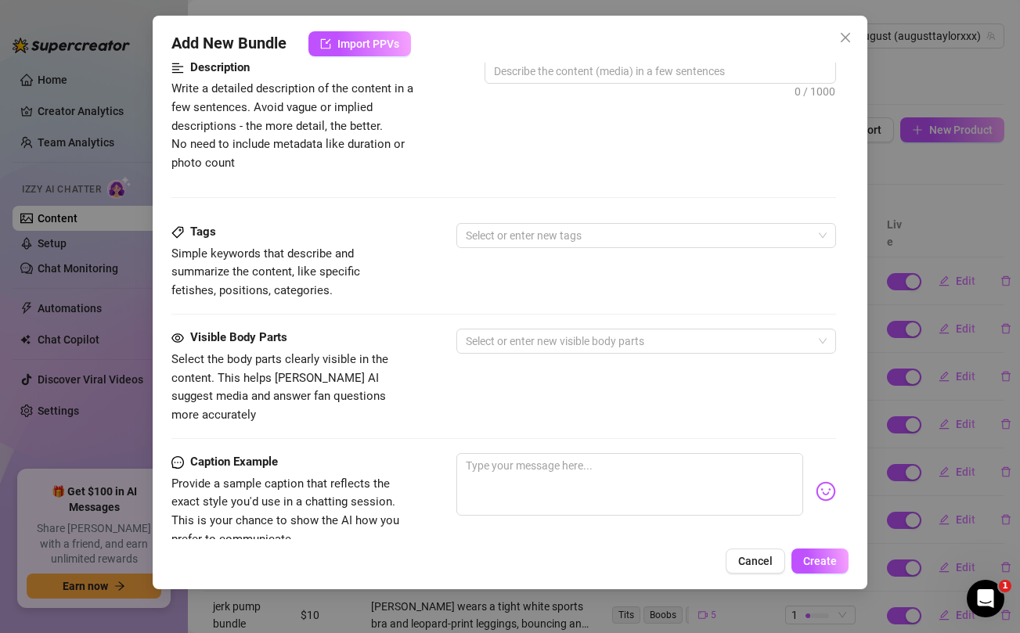
scroll to position [426, 0]
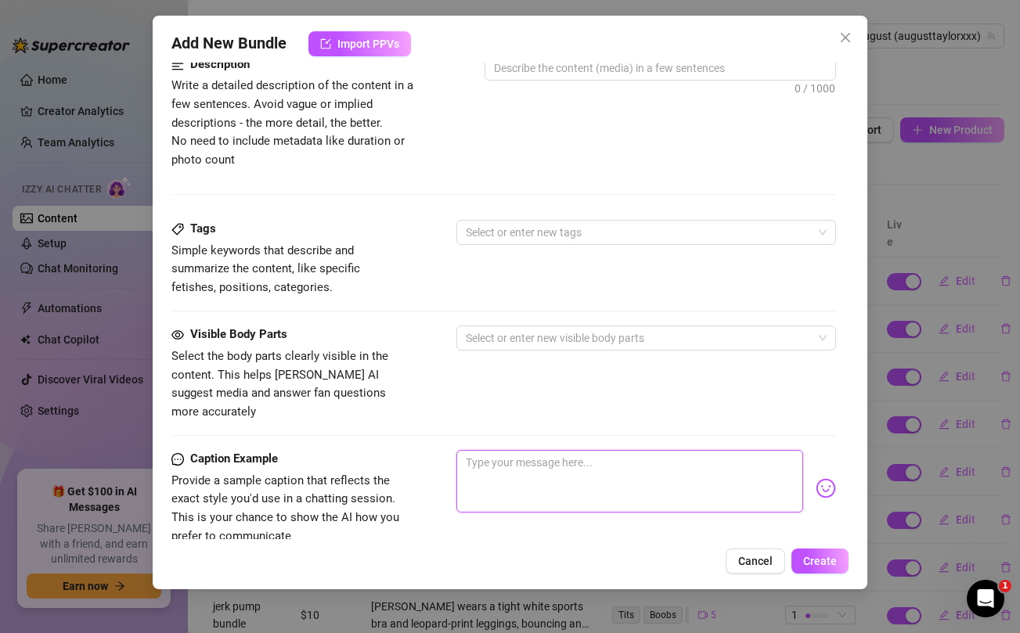
click at [538, 450] on textarea at bounding box center [629, 481] width 346 height 63
paste textarea "Look at how HARD he went after finally getting to pound my tight little pussy f…"
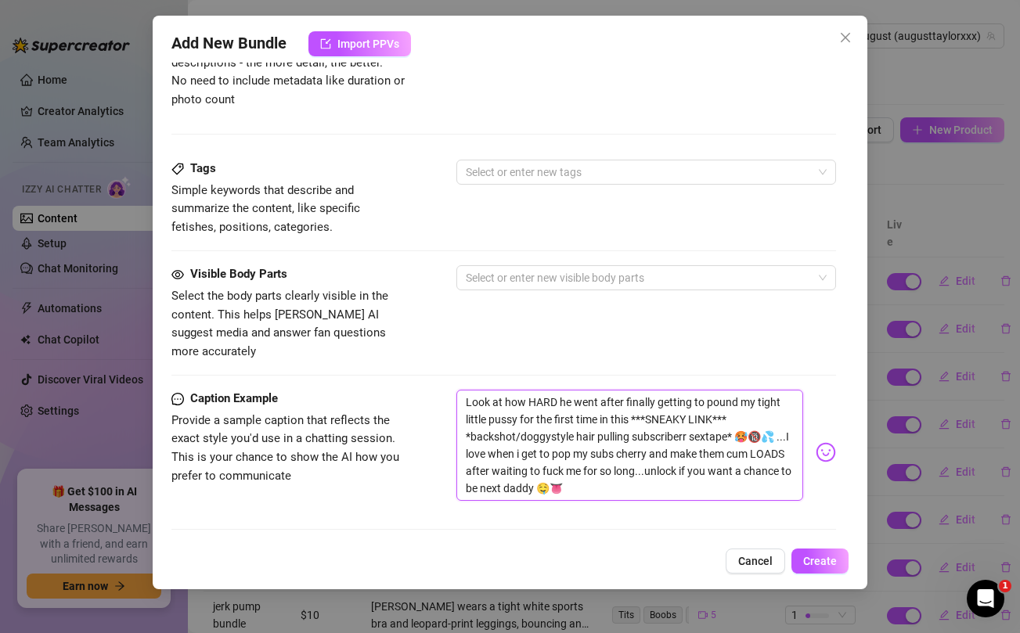
scroll to position [522, 0]
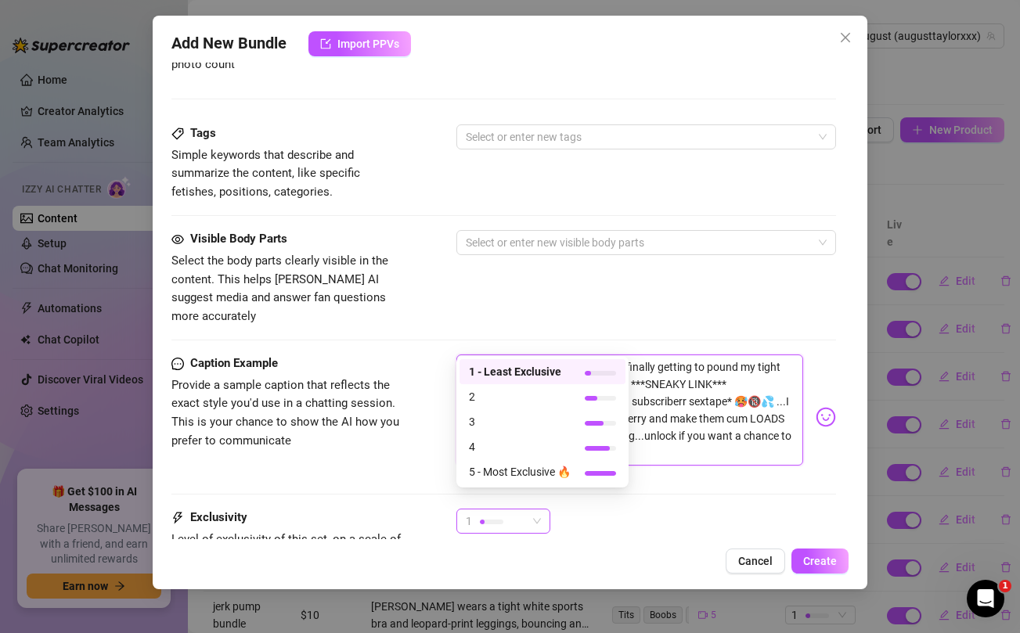
click at [518, 509] on div "1" at bounding box center [496, 520] width 61 height 23
click at [509, 415] on span "3" at bounding box center [520, 421] width 102 height 17
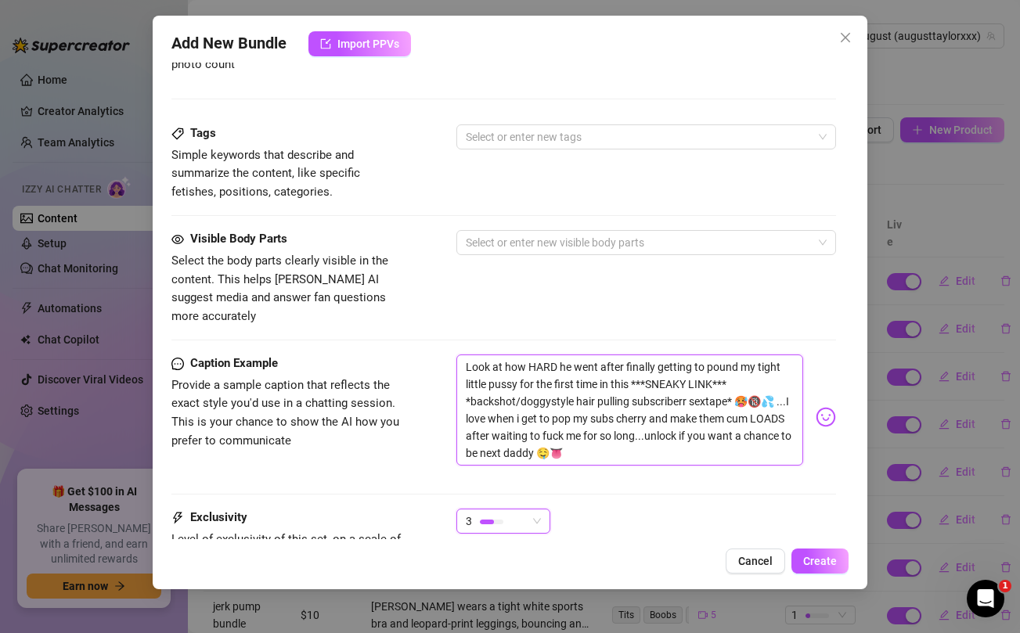
click at [664, 365] on textarea "Look at how HARD he went after finally getting to pound my tight little pussy f…" at bounding box center [629, 409] width 346 height 111
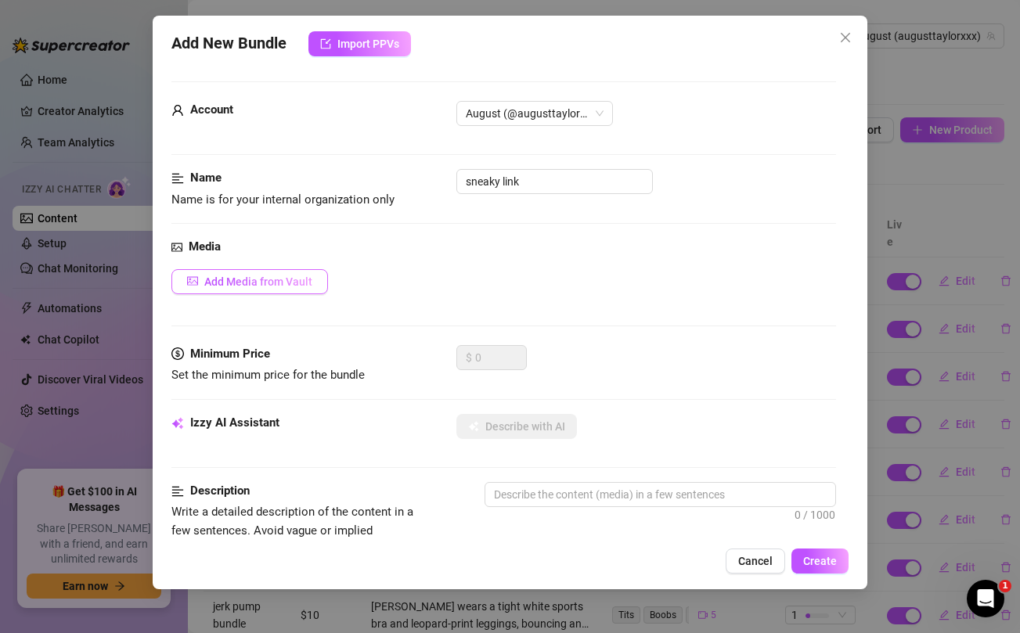
click at [254, 288] on button "Add Media from Vault" at bounding box center [249, 281] width 156 height 25
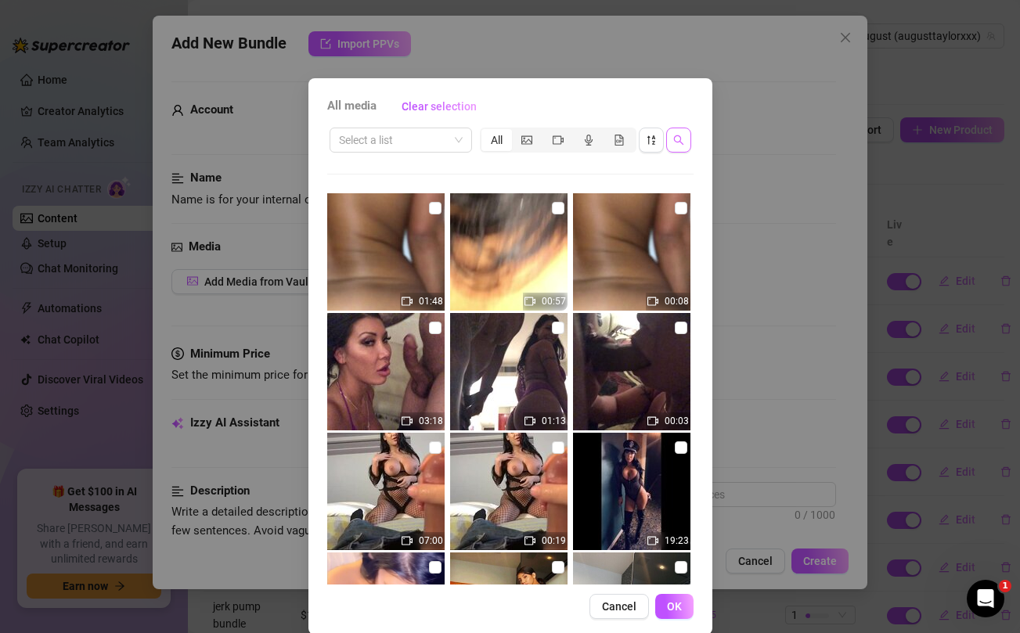
click at [674, 146] on span "button" at bounding box center [678, 140] width 11 height 13
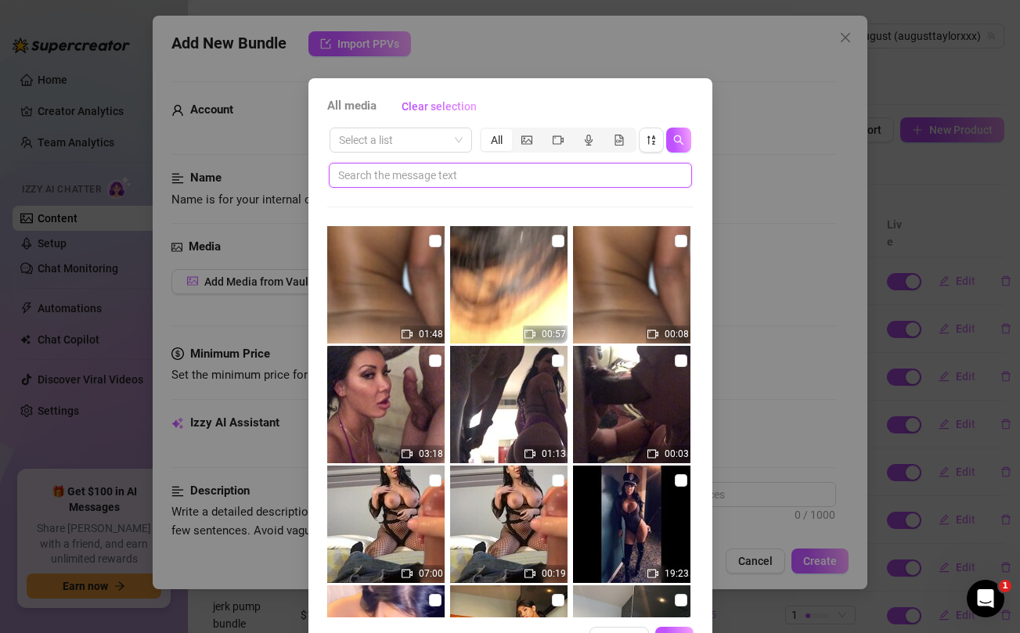
click at [570, 178] on input "text" at bounding box center [504, 175] width 332 height 17
paste input "SNEAKY"
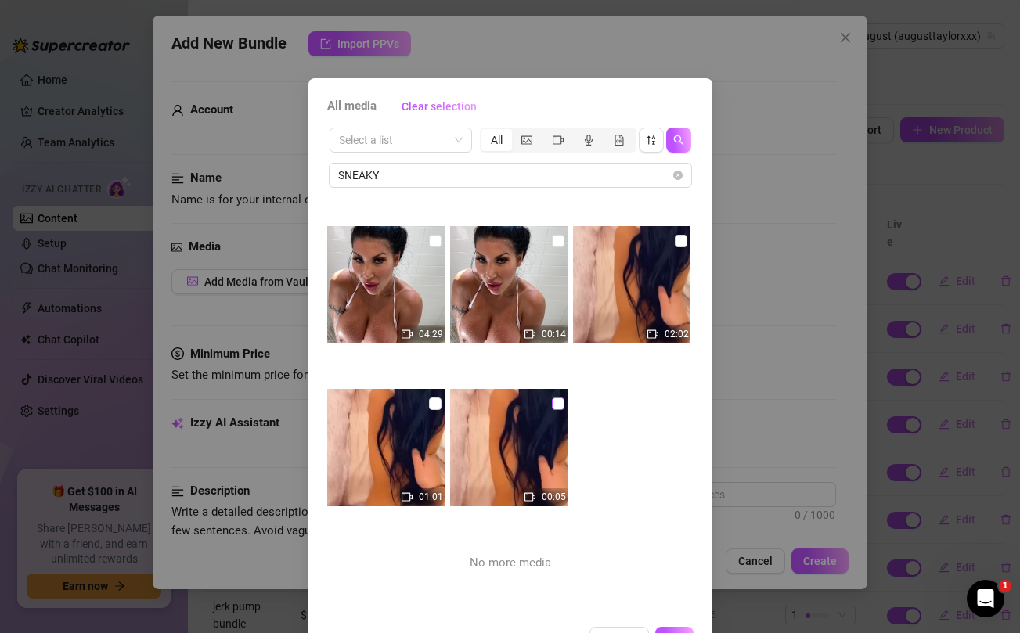
click at [557, 406] on input "checkbox" at bounding box center [558, 403] width 13 height 13
click at [674, 241] on input "checkbox" at bounding box center [680, 241] width 13 height 13
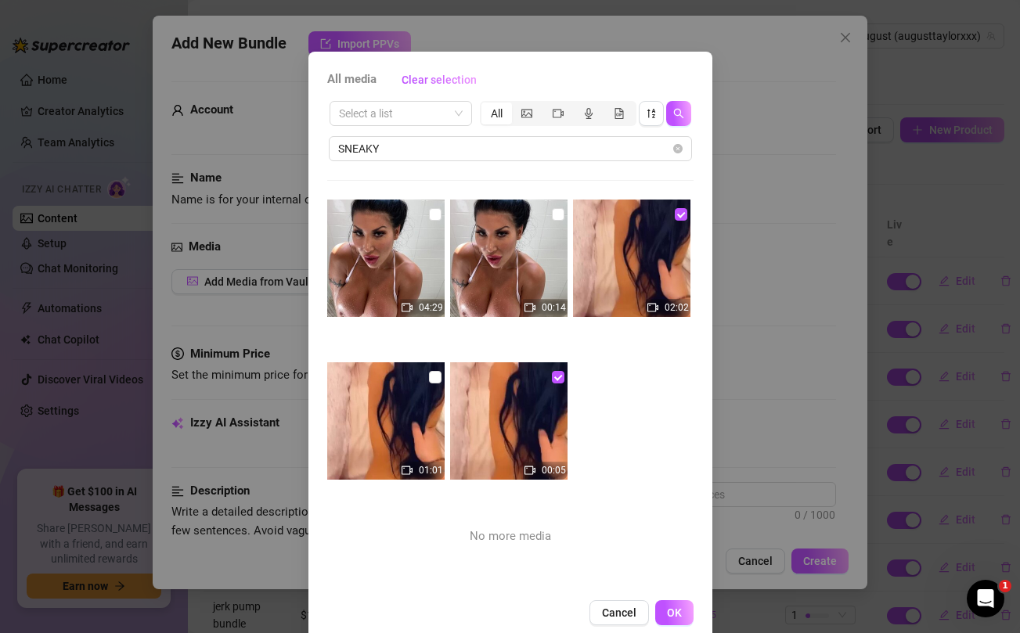
scroll to position [41, 0]
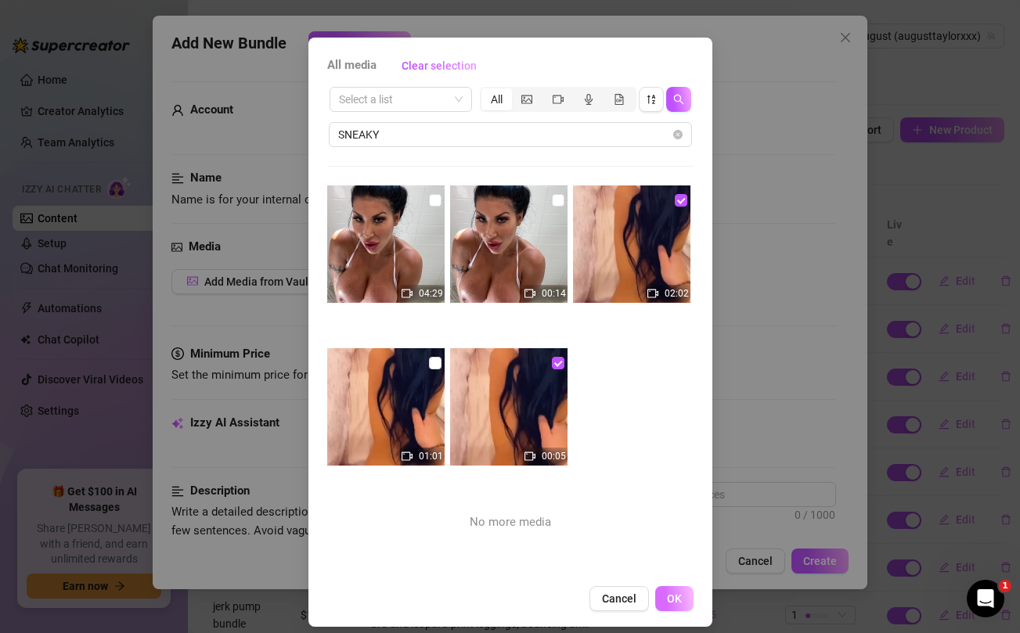
click at [679, 591] on button "OK" at bounding box center [674, 598] width 38 height 25
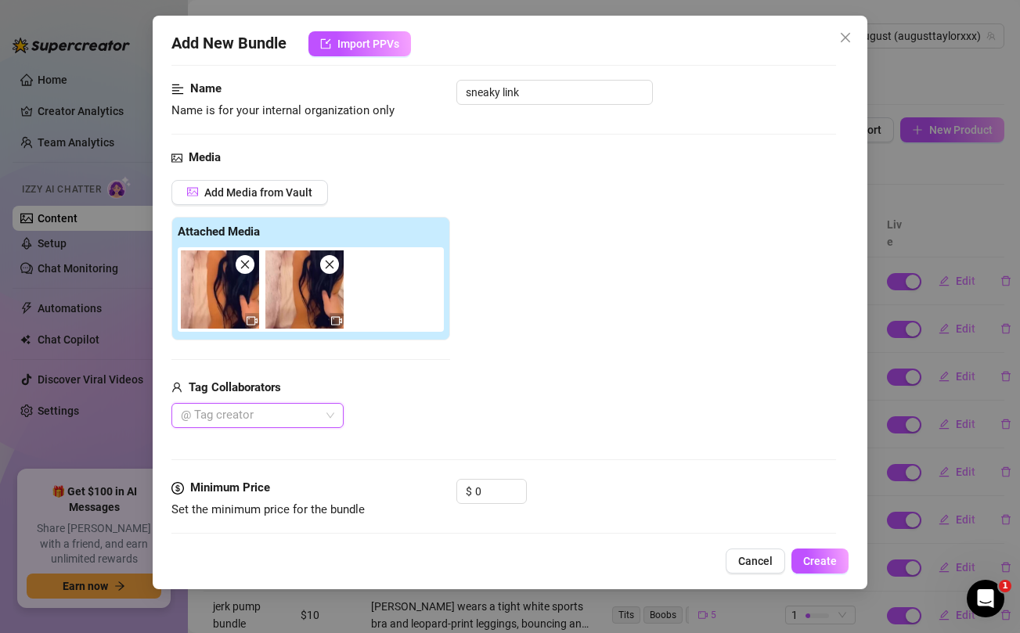
scroll to position [92, 0]
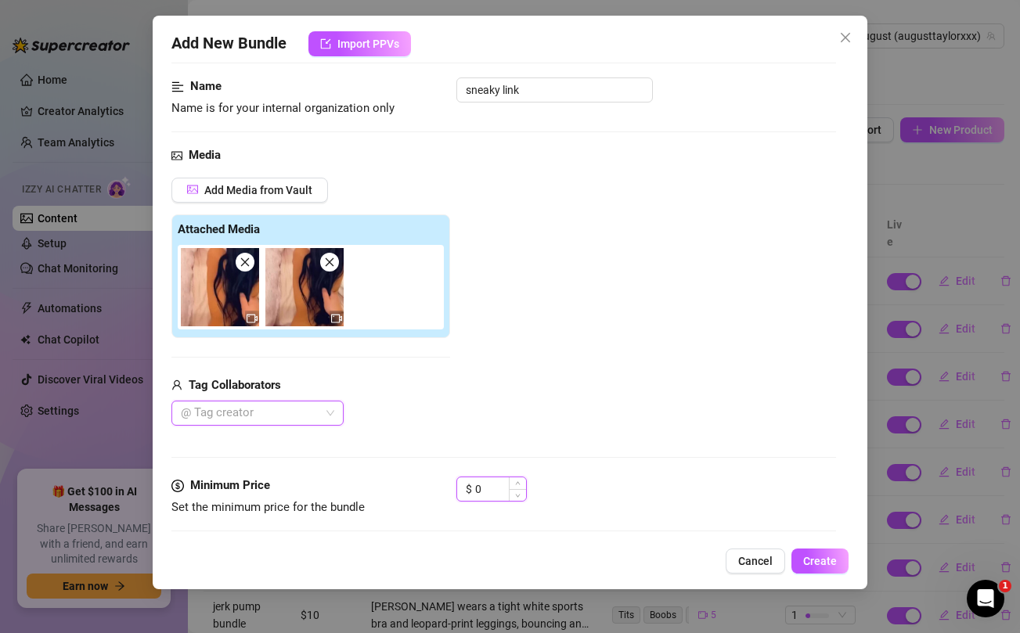
click at [492, 482] on input "0" at bounding box center [500, 488] width 51 height 23
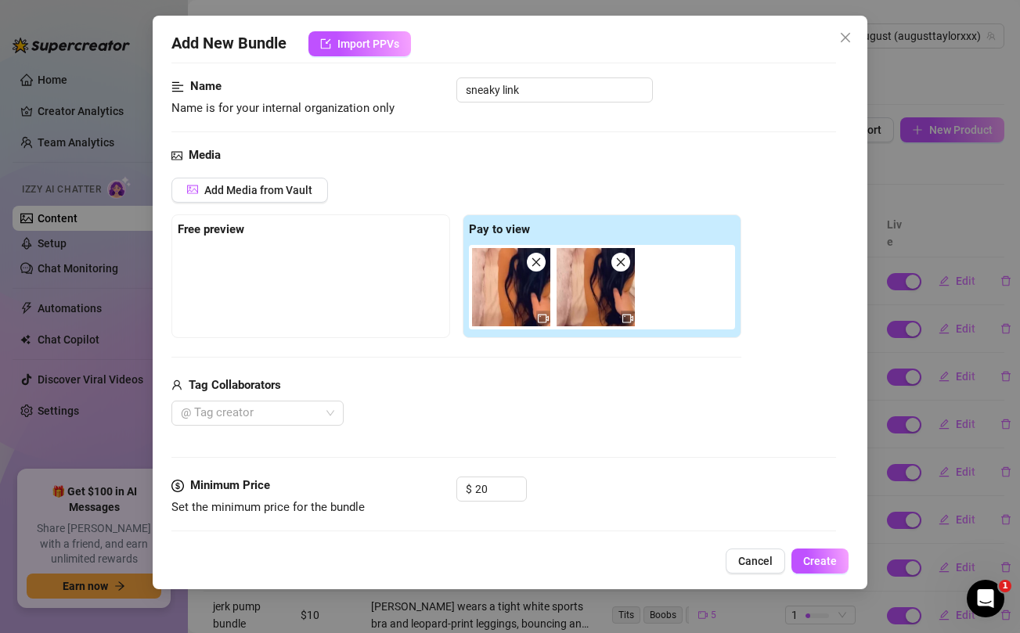
click at [555, 423] on div "@ Tag creator" at bounding box center [456, 413] width 570 height 25
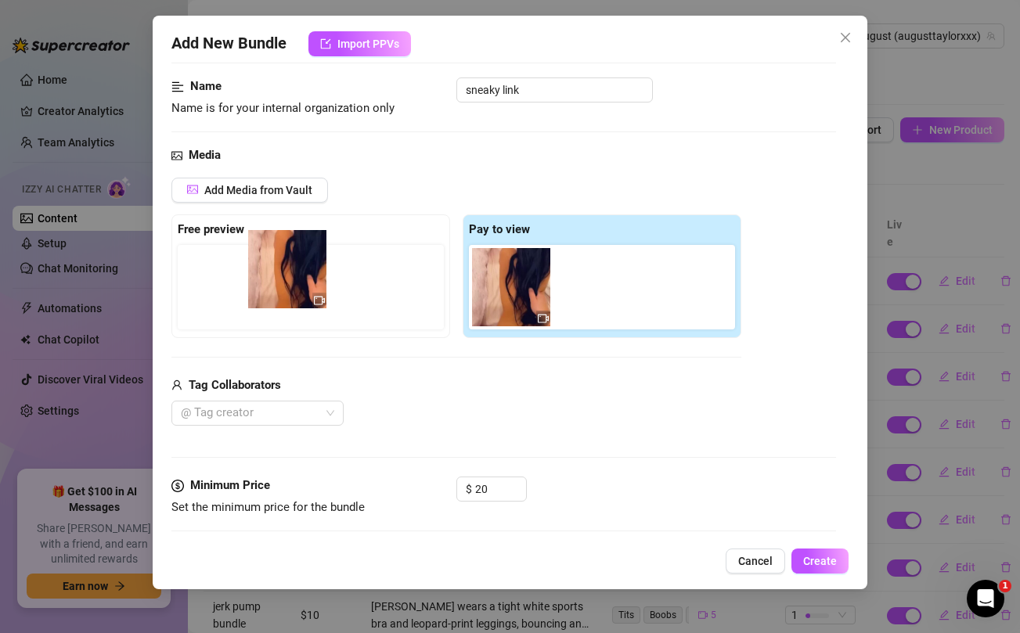
drag, startPoint x: 507, startPoint y: 306, endPoint x: 254, endPoint y: 285, distance: 254.4
click at [254, 285] on div "Free preview Pay to view" at bounding box center [456, 276] width 570 height 124
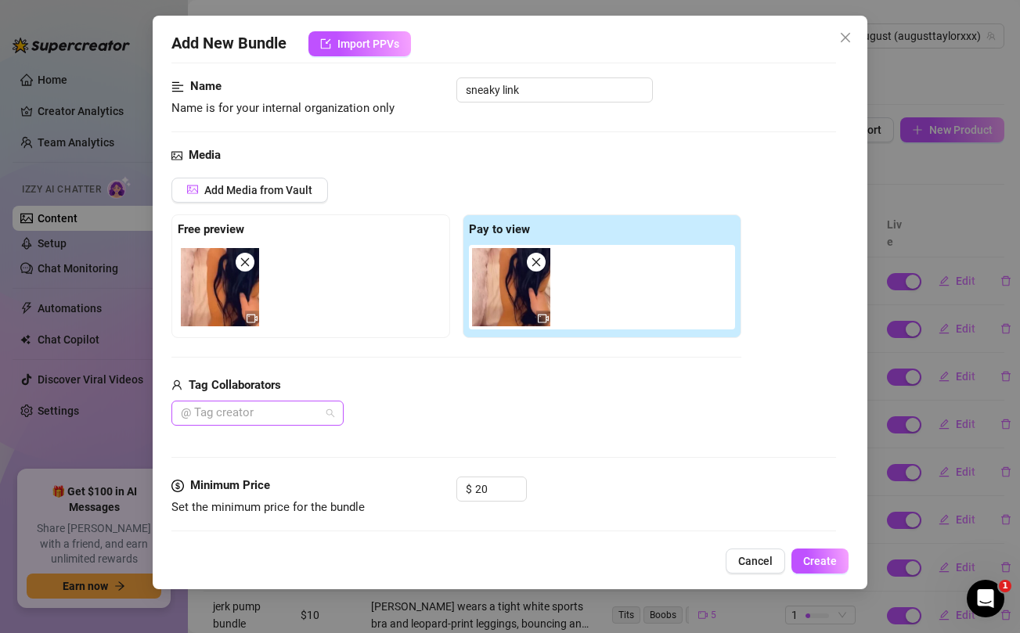
click at [308, 409] on div at bounding box center [248, 413] width 149 height 22
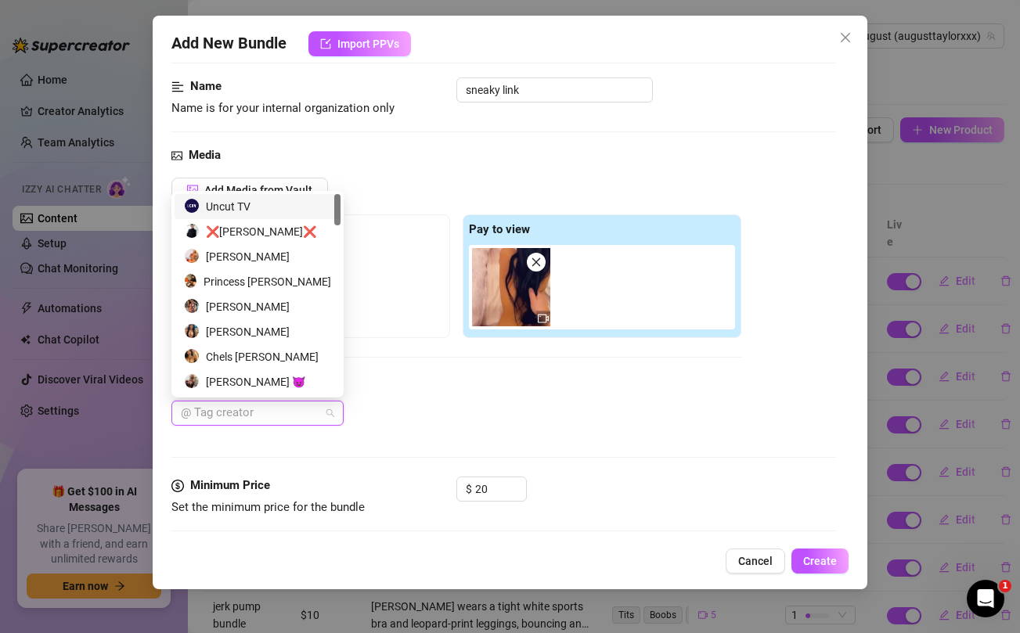
click at [233, 210] on div "Uncut TV" at bounding box center [257, 206] width 147 height 17
click at [494, 377] on div "Tag Collaborators" at bounding box center [456, 385] width 570 height 19
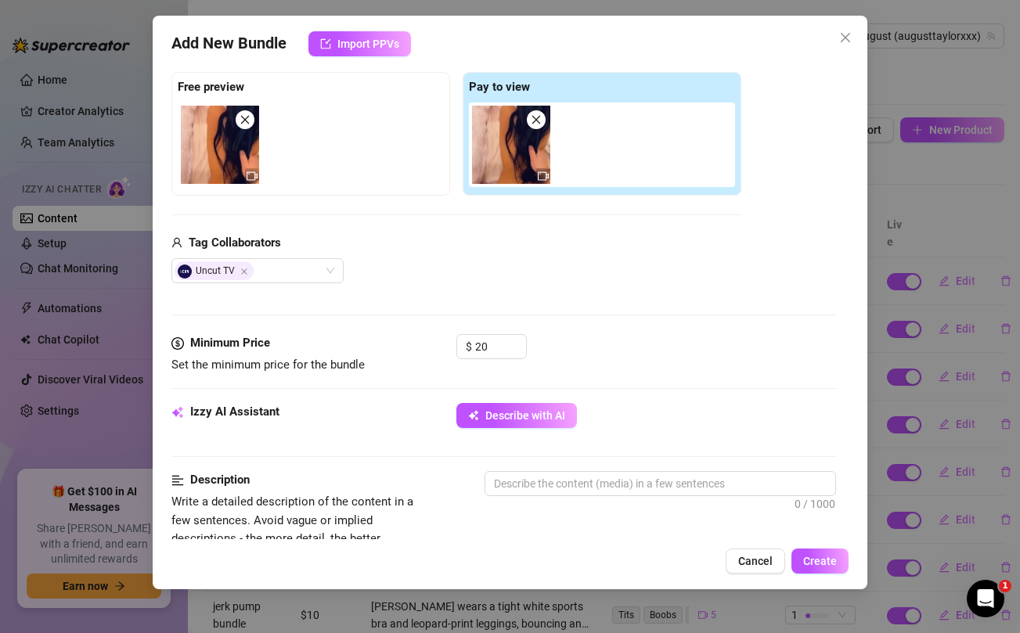
scroll to position [243, 0]
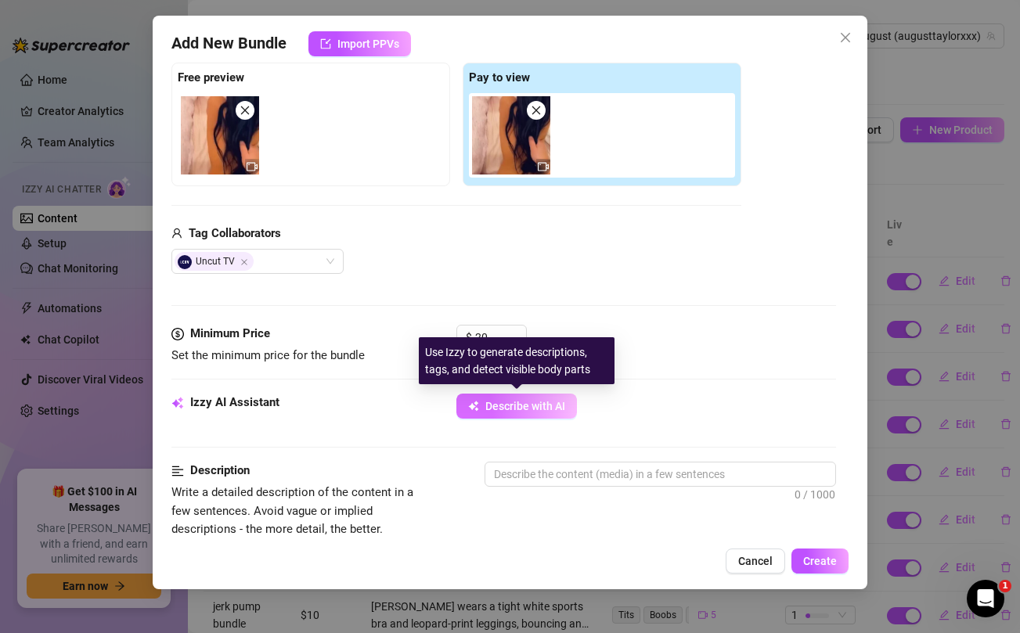
click at [509, 411] on span "Describe with AI" at bounding box center [525, 406] width 80 height 13
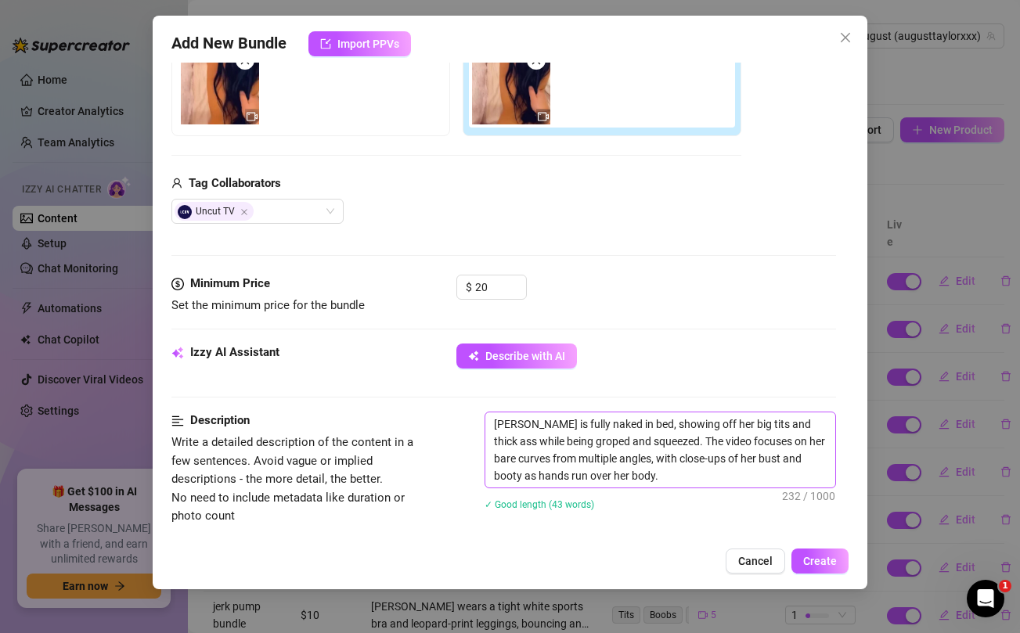
scroll to position [317, 0]
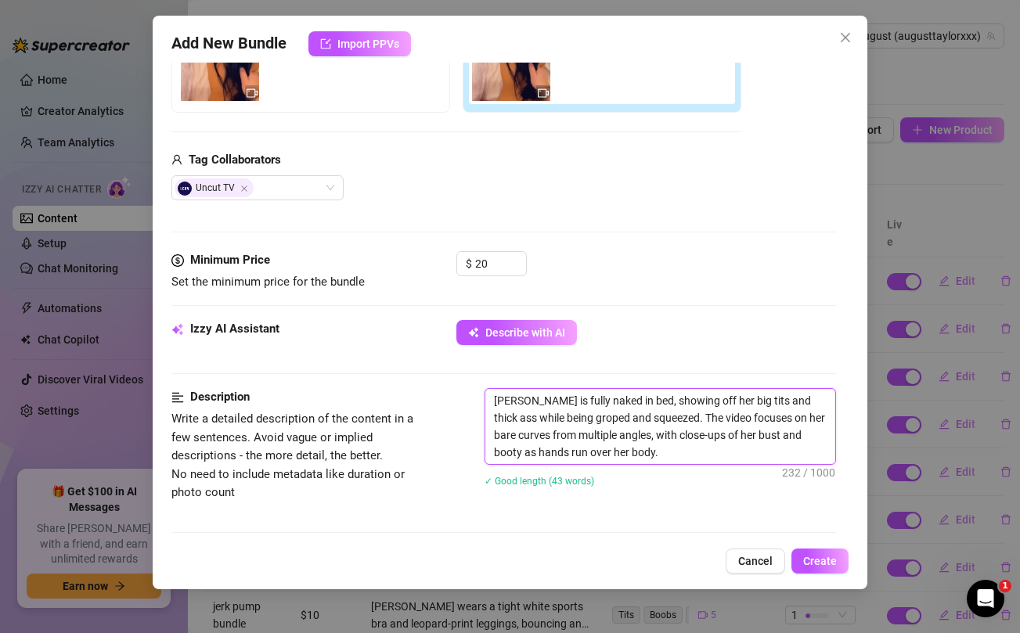
click at [678, 454] on textarea "[PERSON_NAME] is fully naked in bed, showing off her big tits and thick ass whi…" at bounding box center [659, 426] width 349 height 75
click at [808, 454] on textarea "[PERSON_NAME] is fully naked in bed, showing off her big tits and thick ass whi…" at bounding box center [659, 426] width 349 height 75
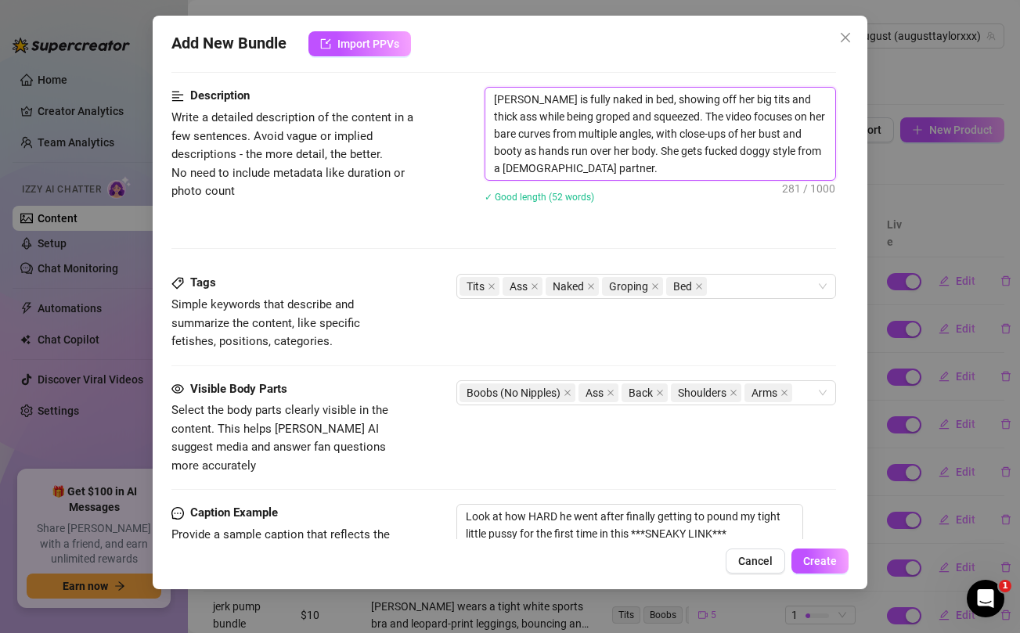
scroll to position [642, 0]
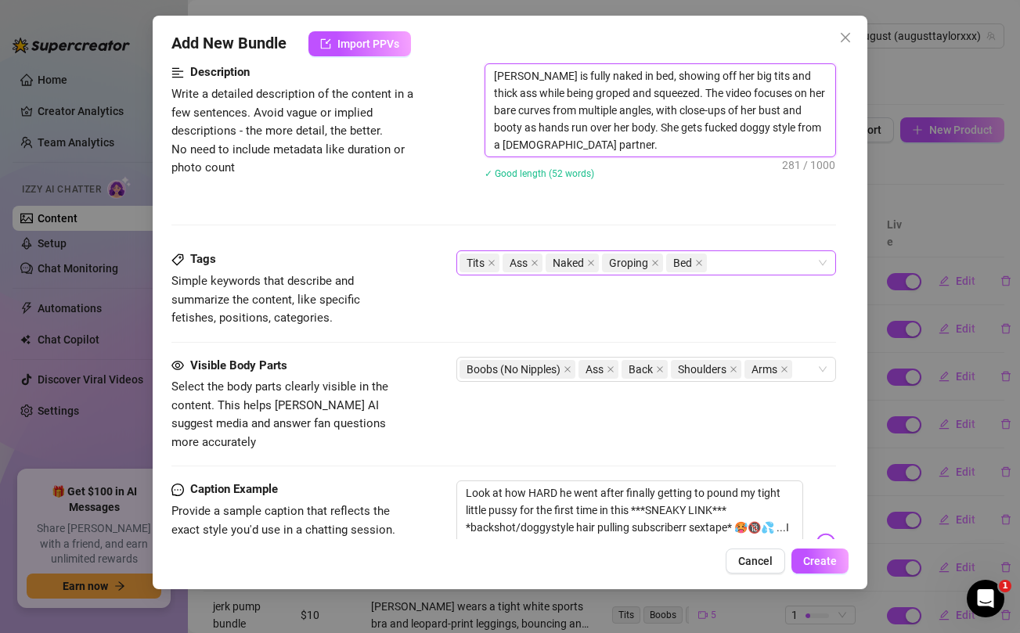
click at [737, 267] on div "Tits Ass Naked Groping Bed" at bounding box center [637, 263] width 356 height 22
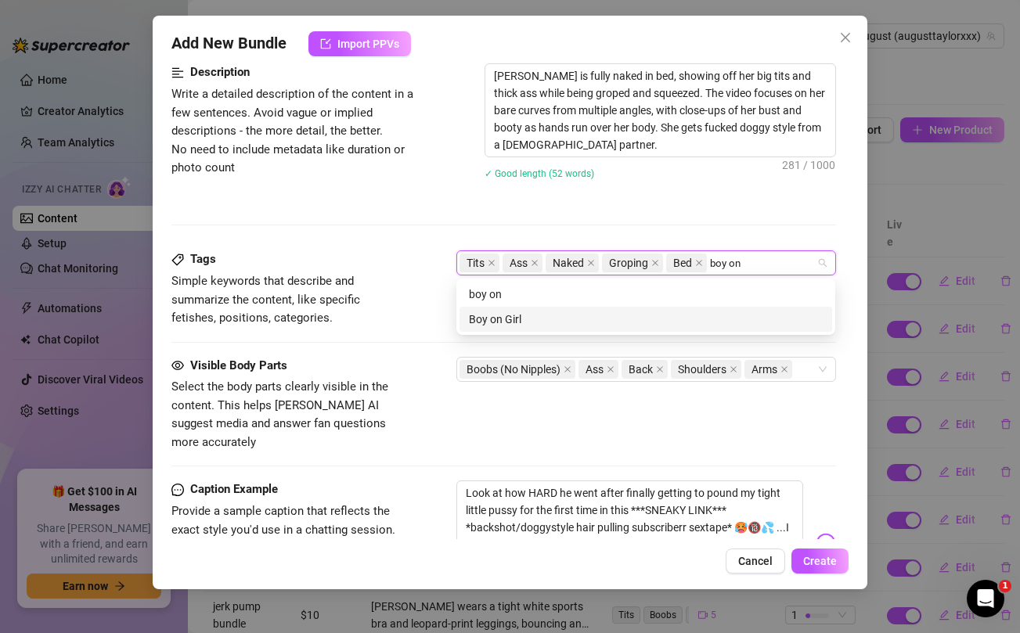
click at [641, 318] on div "Boy on Girl" at bounding box center [646, 319] width 354 height 17
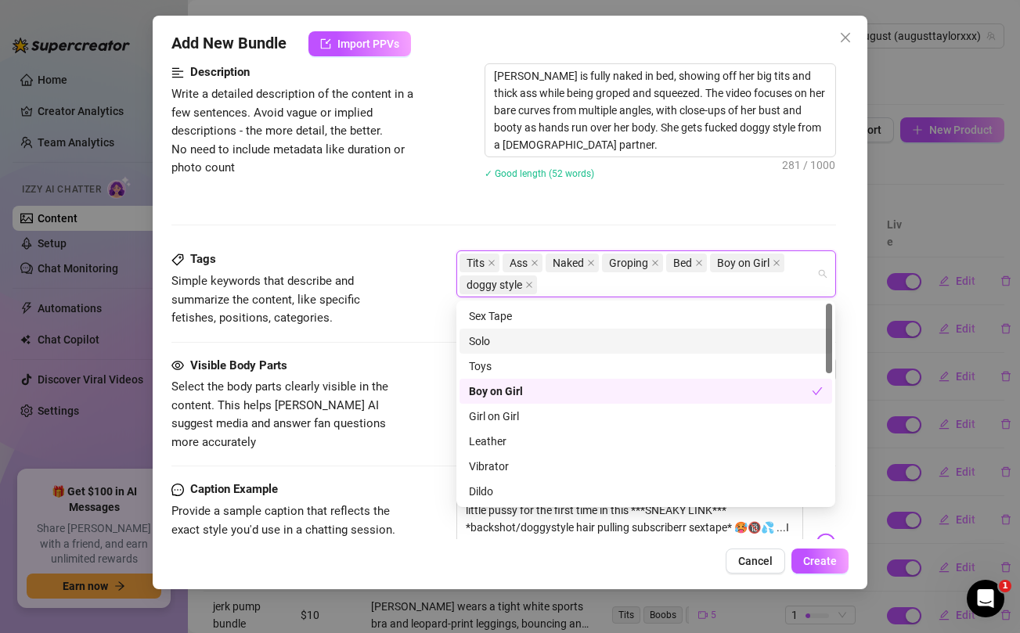
click at [418, 357] on div "Visible Body Parts Select the body parts clearly visible in the content. This h…" at bounding box center [503, 404] width 664 height 95
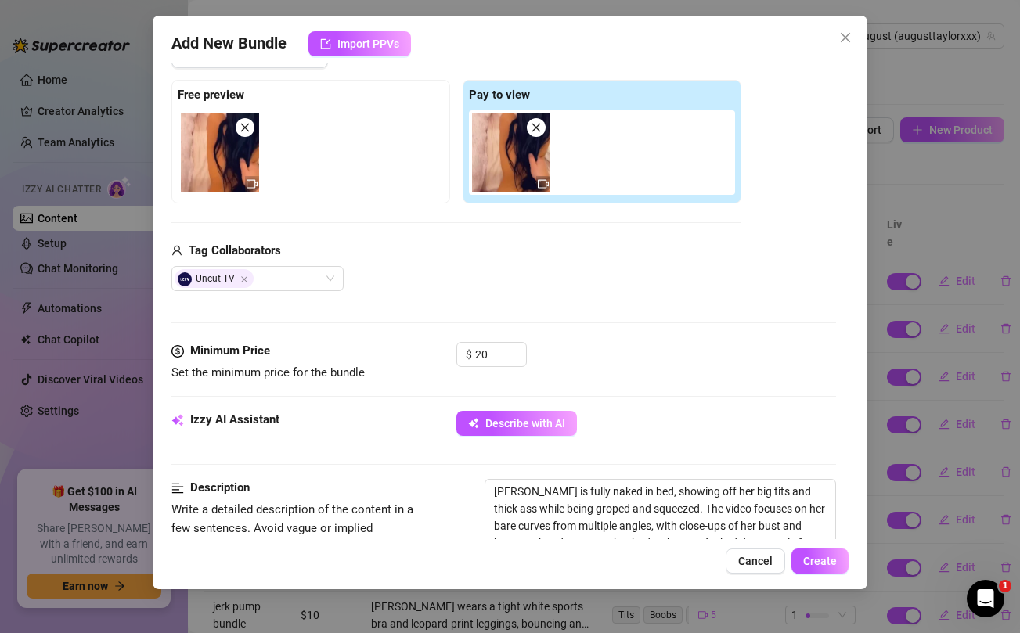
scroll to position [215, 0]
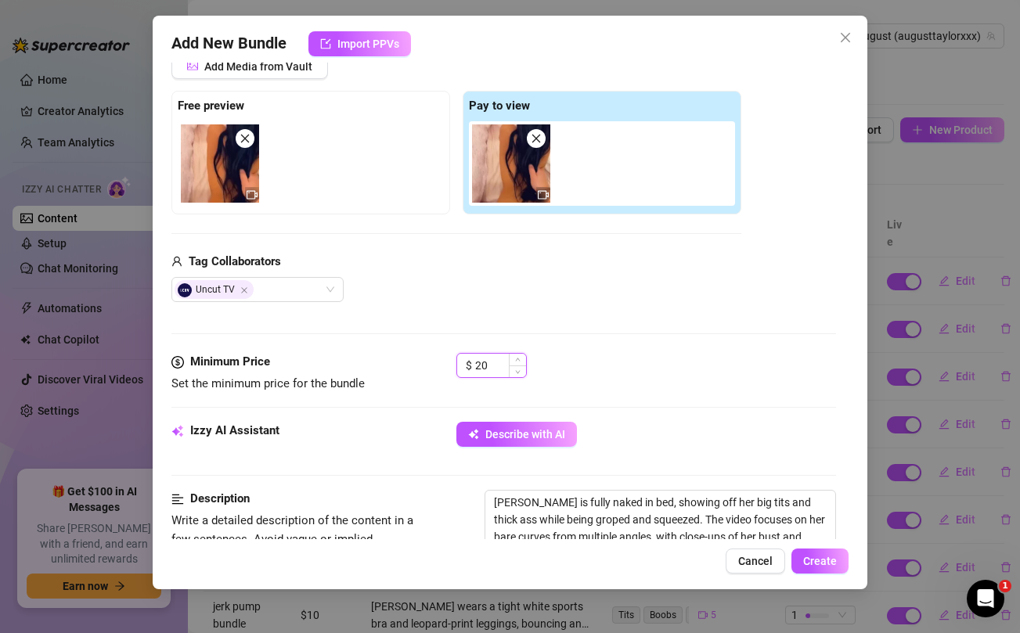
click at [489, 368] on input "20" at bounding box center [500, 365] width 51 height 23
click at [626, 334] on div "Media Add Media from Vault Free preview Pay to view Tag Collaborators Uncut TV" at bounding box center [503, 188] width 664 height 330
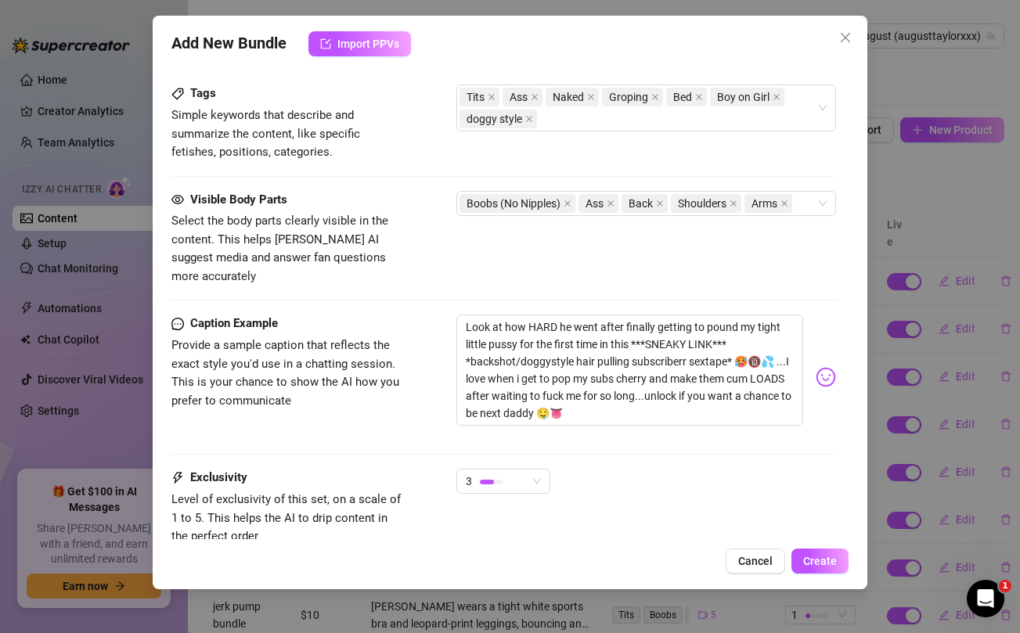
scroll to position [912, 0]
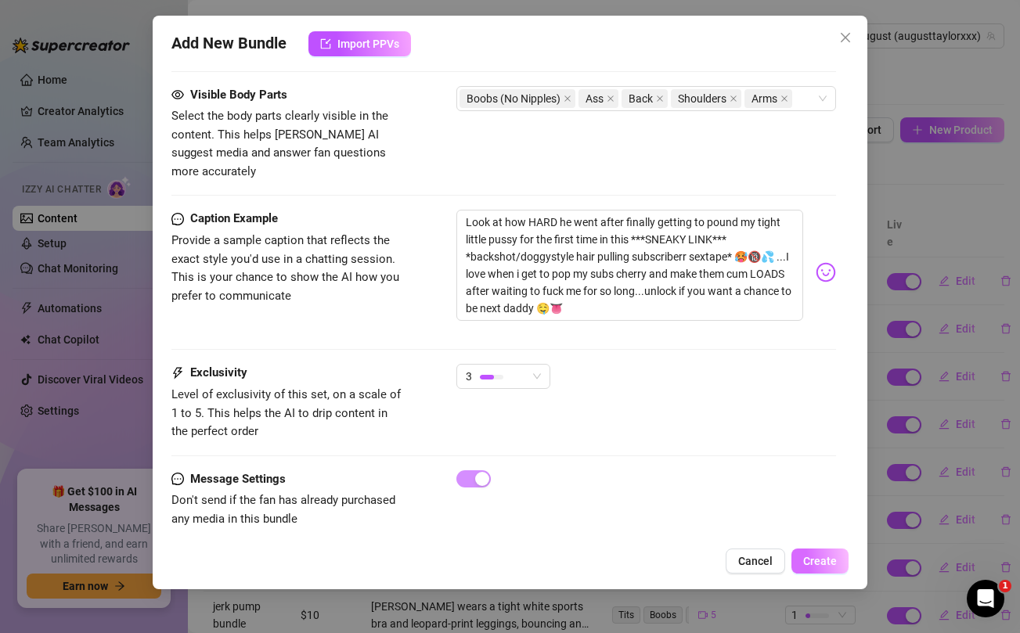
click at [829, 562] on span "Create" at bounding box center [820, 561] width 34 height 13
